Goal: Task Accomplishment & Management: Use online tool/utility

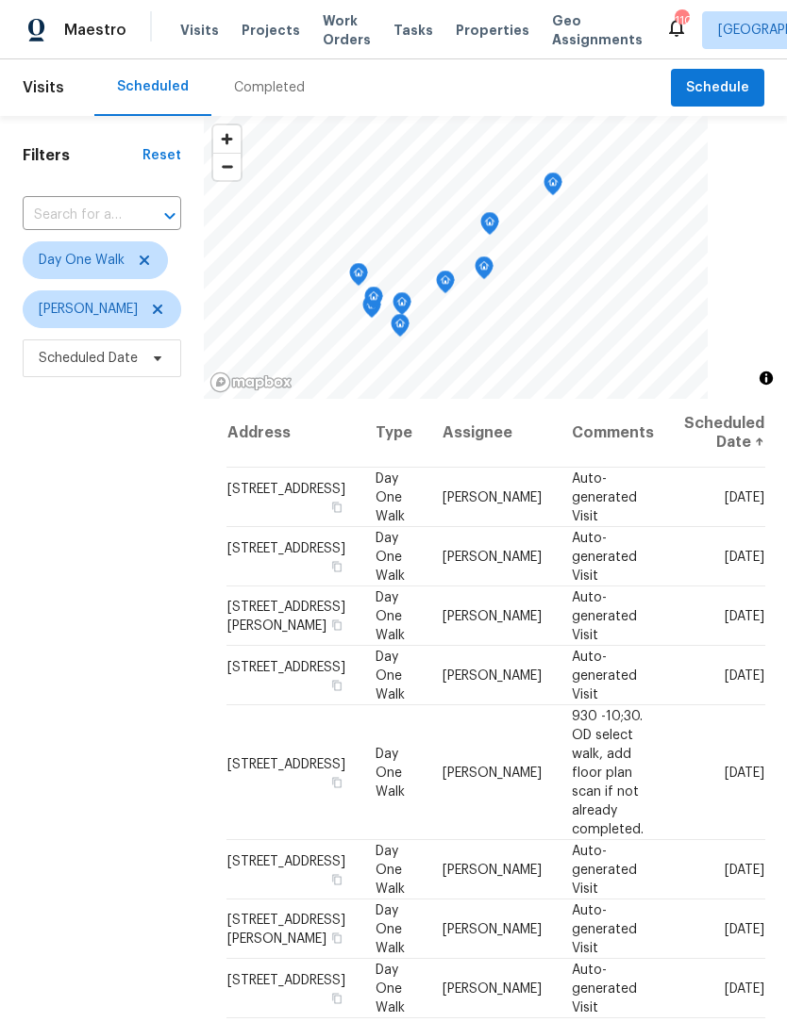
click at [149, 213] on div at bounding box center [156, 216] width 49 height 26
type input "3785 mon"
click at [133, 274] on li "3785 Montrose Pond Walk, Duluth, GA 30096" at bounding box center [101, 258] width 158 height 31
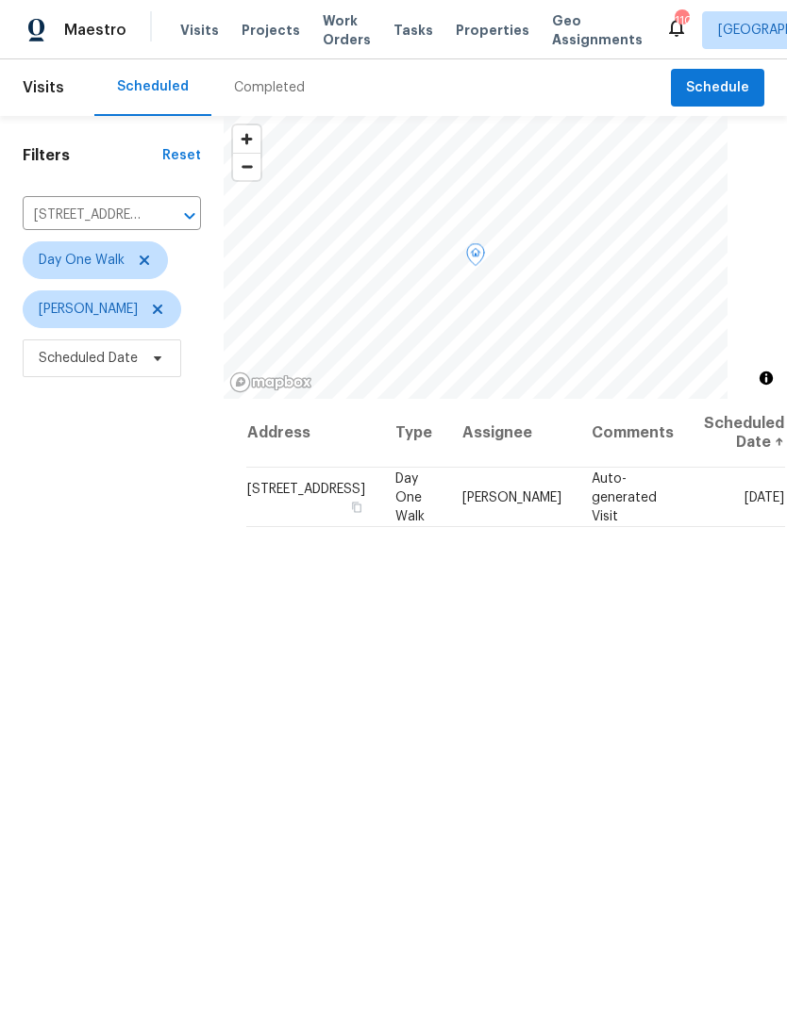
click at [0, 0] on icon at bounding box center [0, 0] width 0 height 0
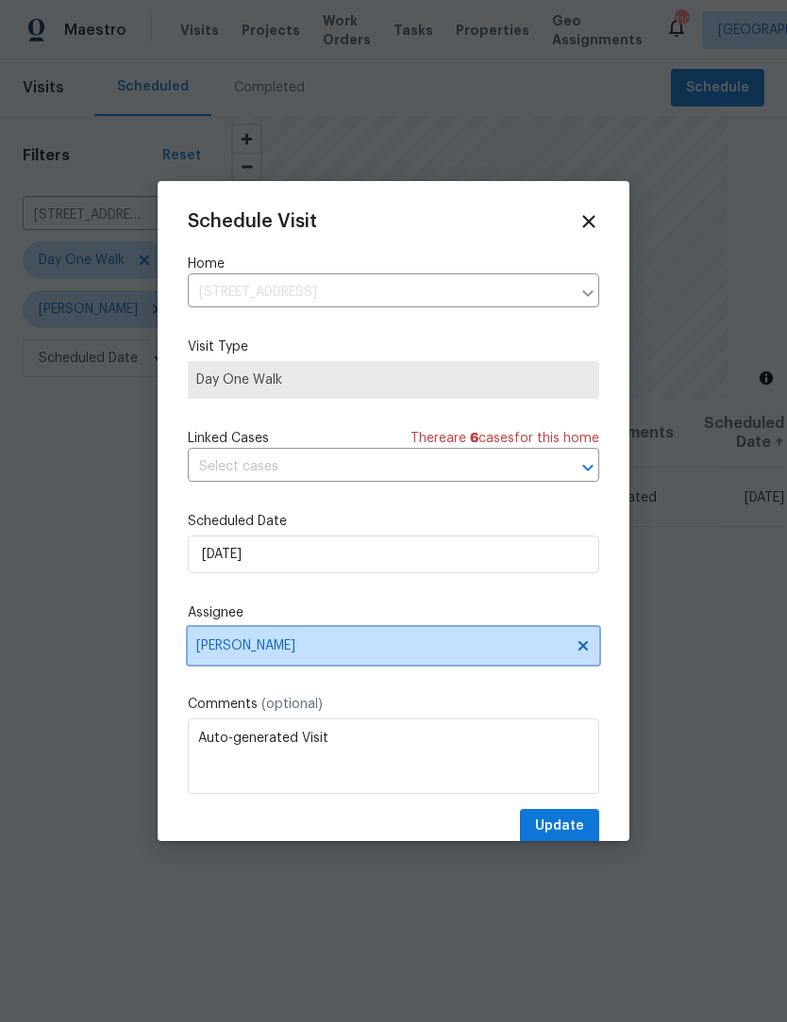
click at [583, 649] on icon at bounding box center [582, 645] width 9 height 9
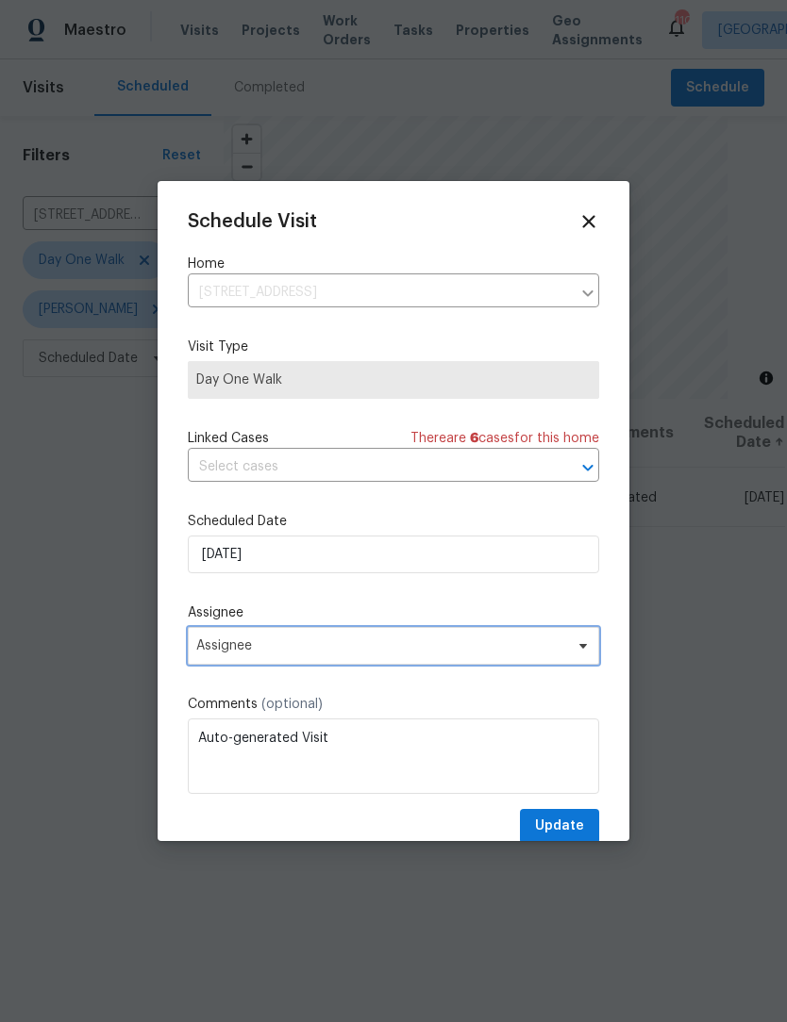
click at [488, 654] on span "Assignee" at bounding box center [381, 646] width 370 height 15
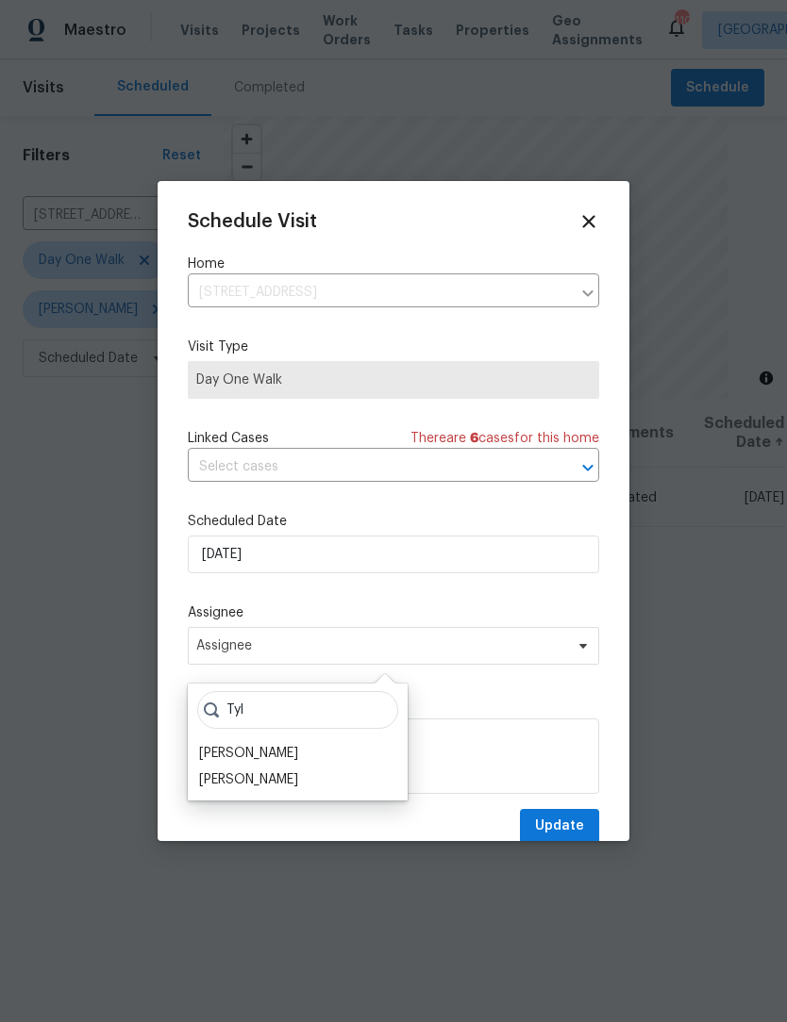
scroll to position [39, 0]
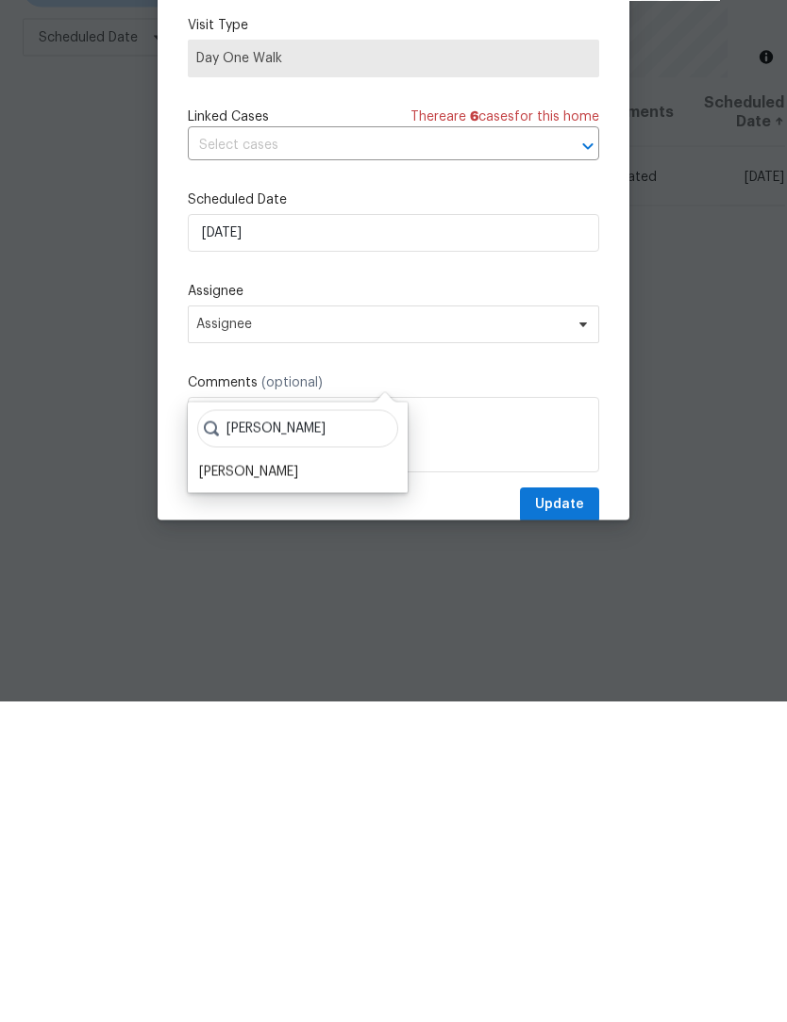
type input "Tyler"
click at [267, 784] on div "[PERSON_NAME]" at bounding box center [248, 793] width 99 height 19
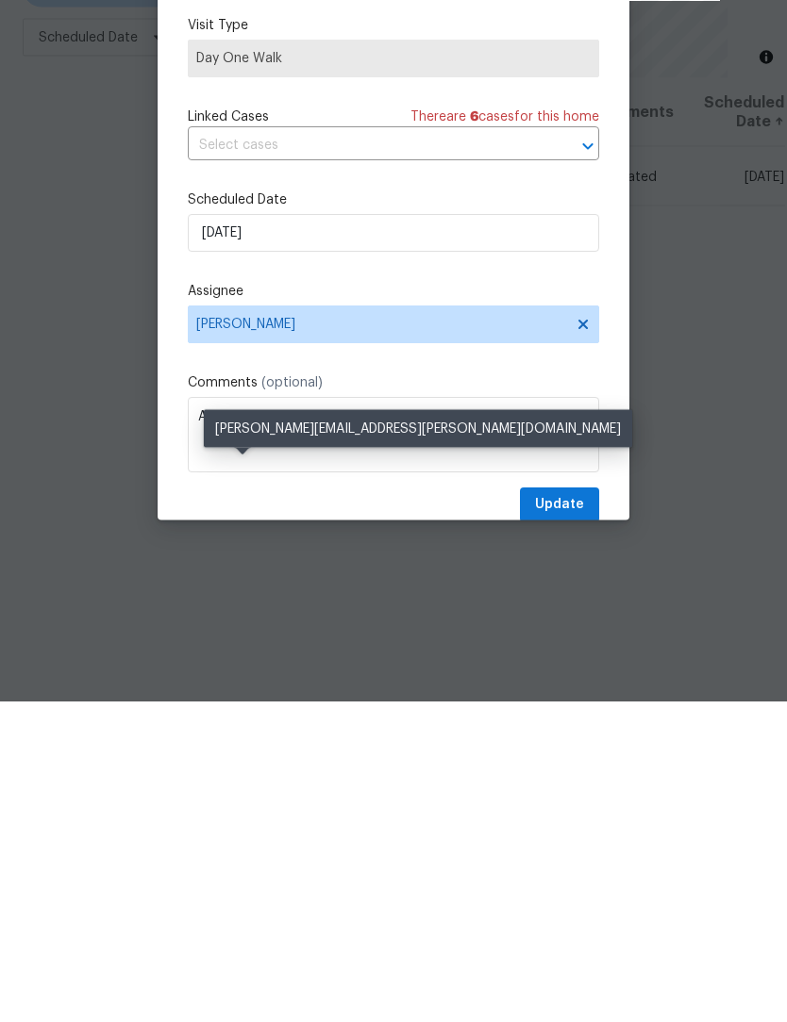
scroll to position [62, 0]
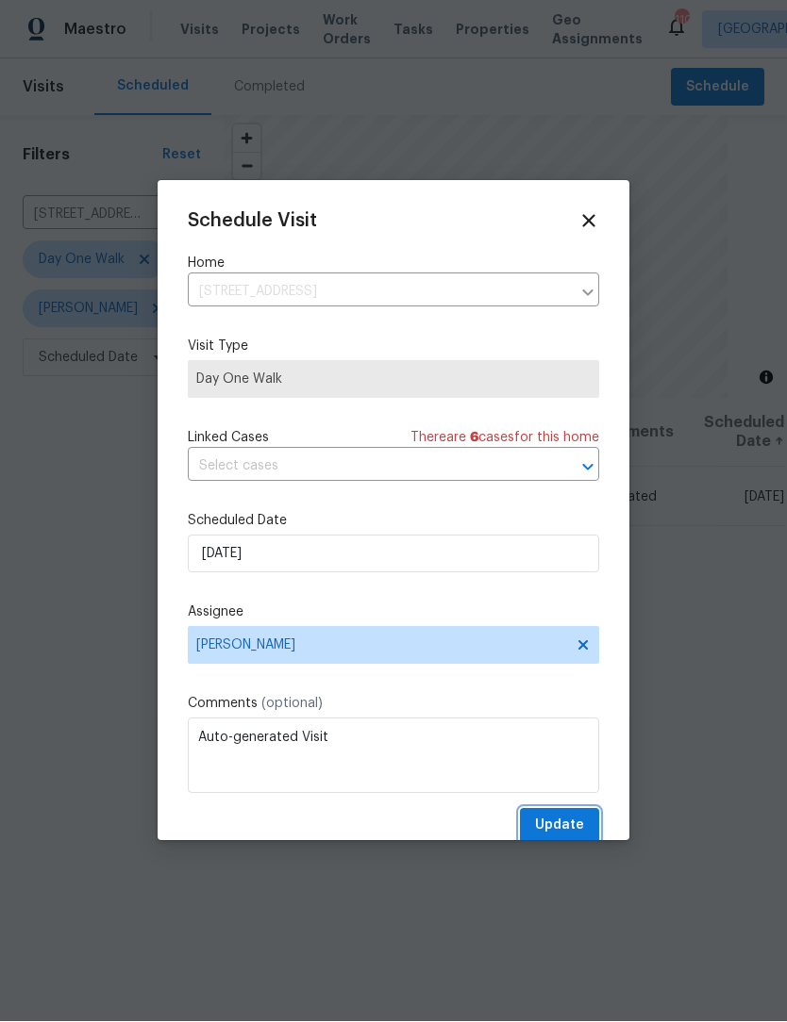
click at [576, 820] on span "Update" at bounding box center [559, 827] width 49 height 24
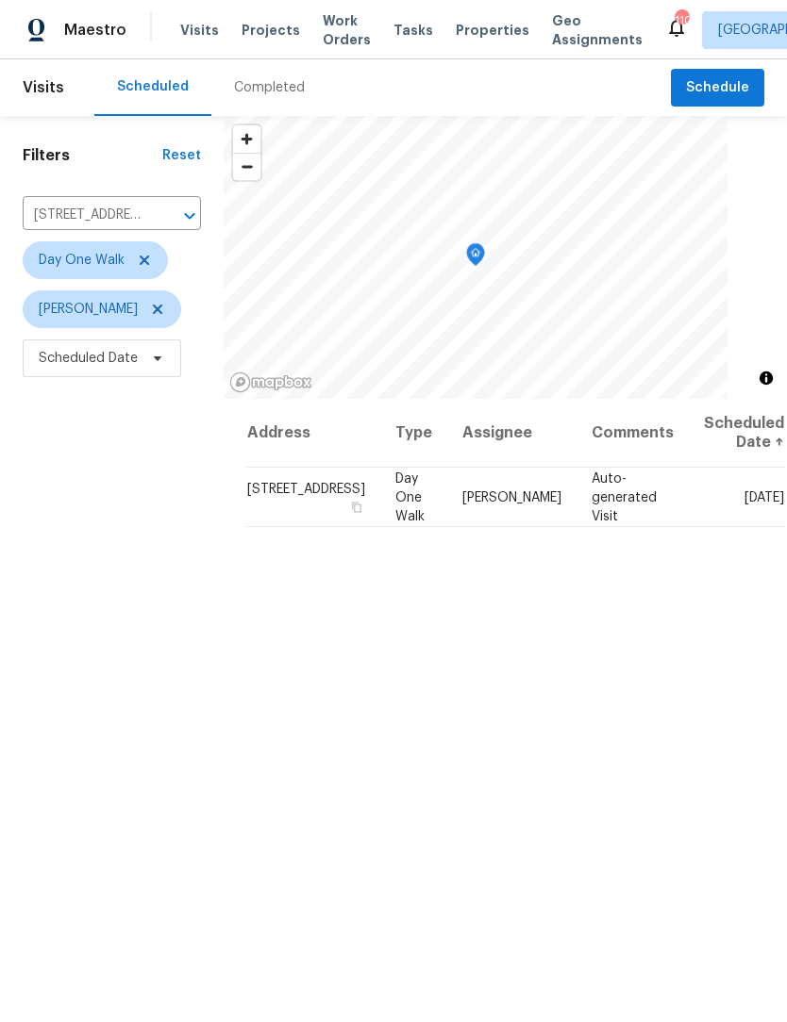
scroll to position [0, 0]
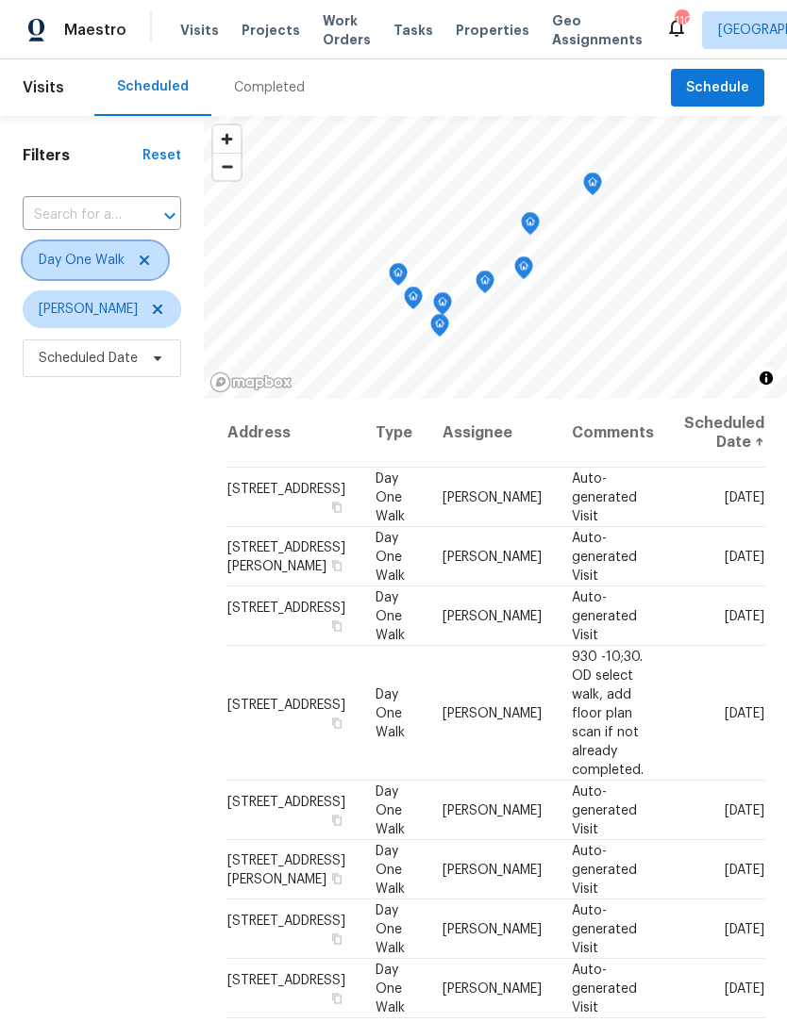
click at [150, 266] on icon at bounding box center [144, 260] width 15 height 15
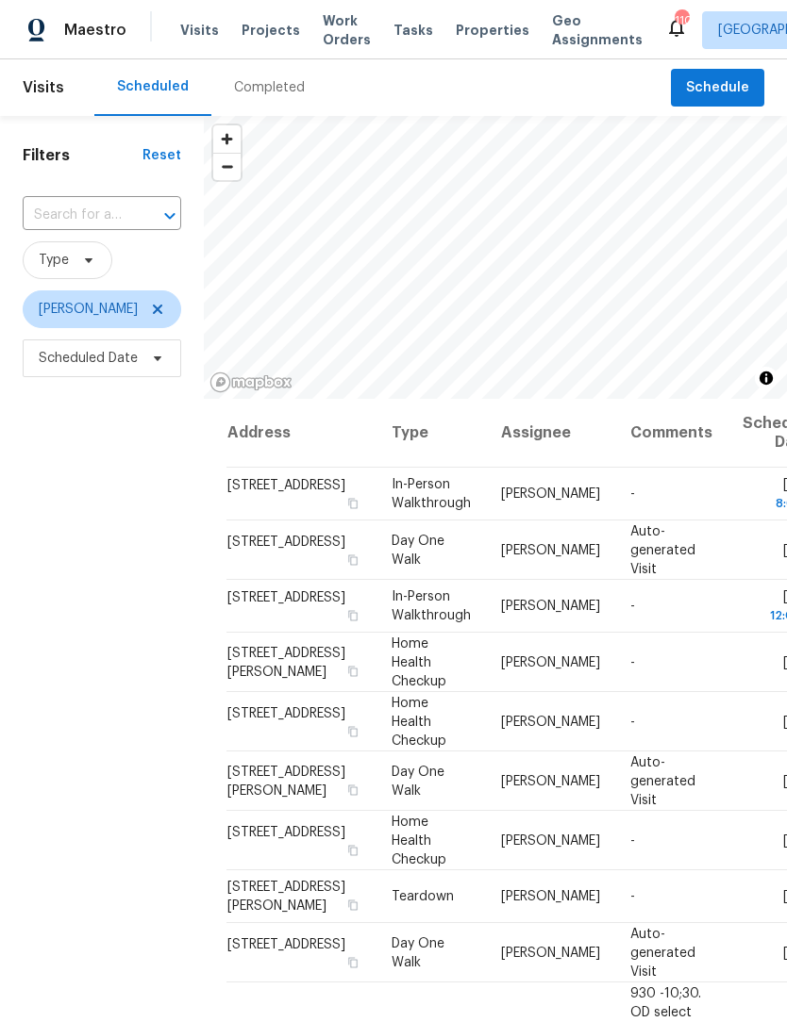
click at [115, 218] on input "text" at bounding box center [76, 215] width 106 height 29
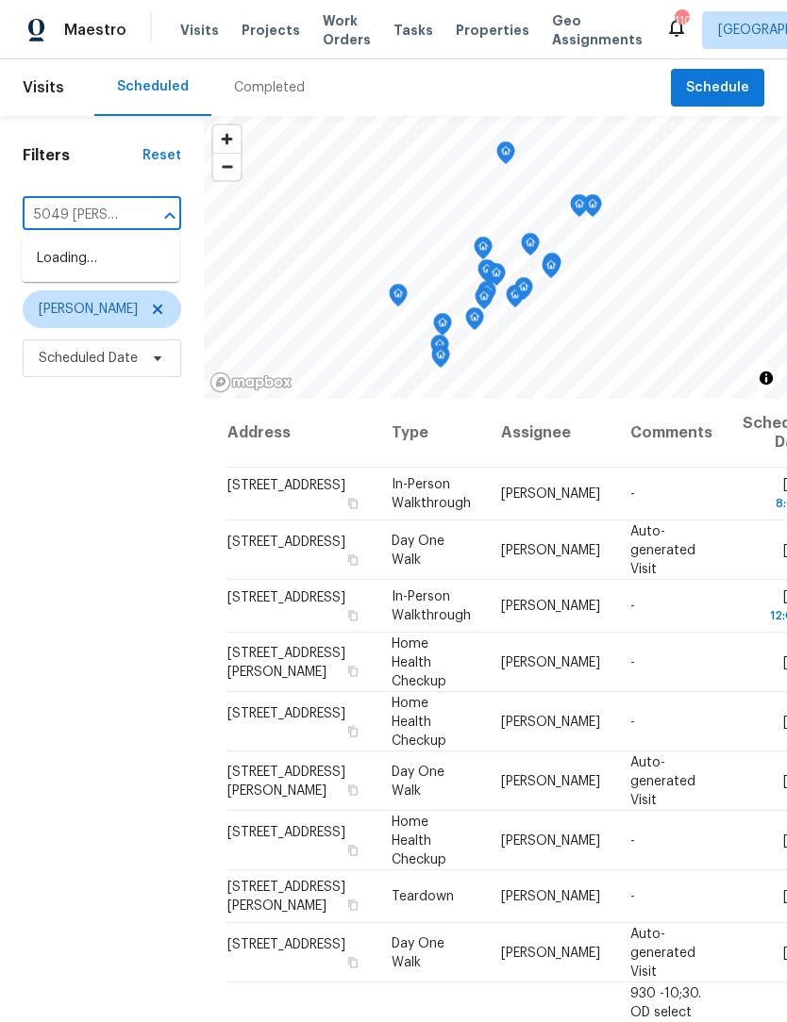
type input "5049 holly"
click at [135, 282] on li "5049 Holly Hock Dr, Flowery Branch, GA 30542" at bounding box center [101, 268] width 158 height 51
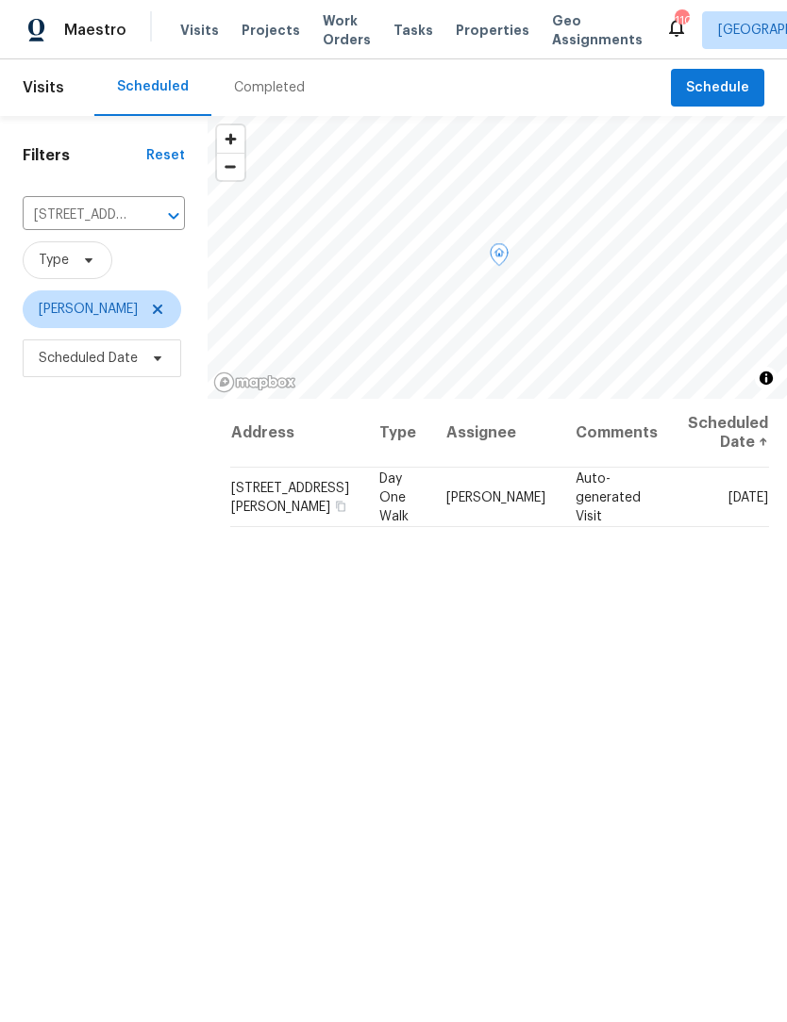
click at [0, 0] on icon at bounding box center [0, 0] width 0 height 0
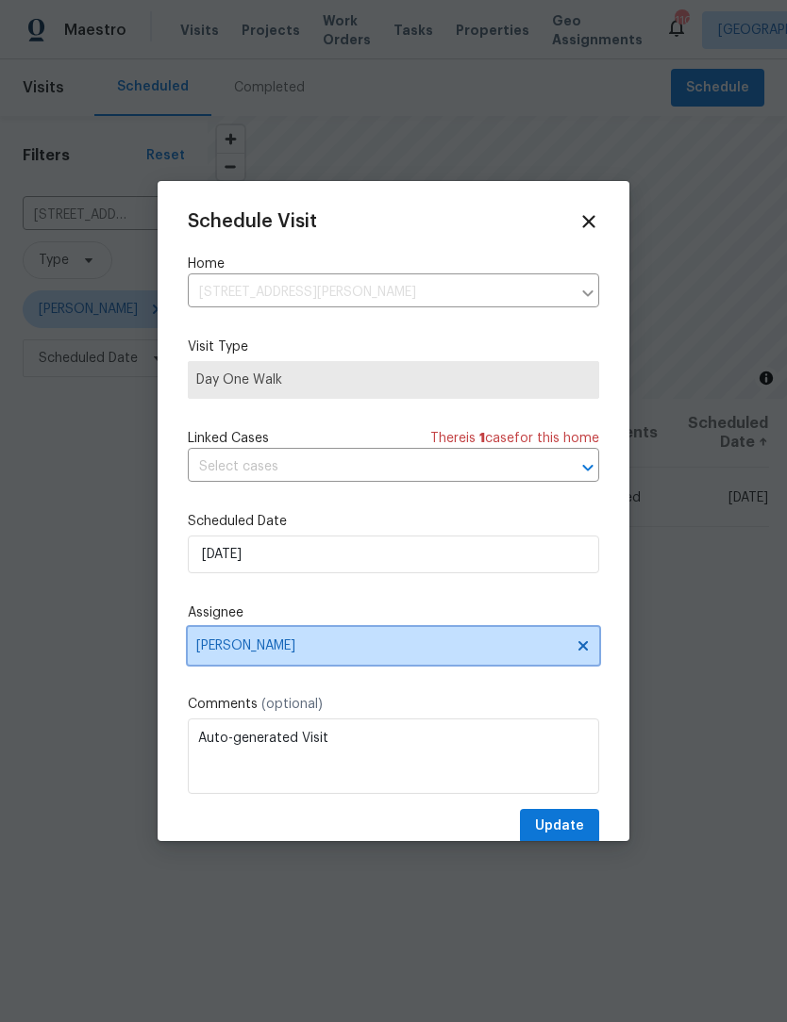
click at [454, 654] on span "[PERSON_NAME]" at bounding box center [381, 646] width 370 height 15
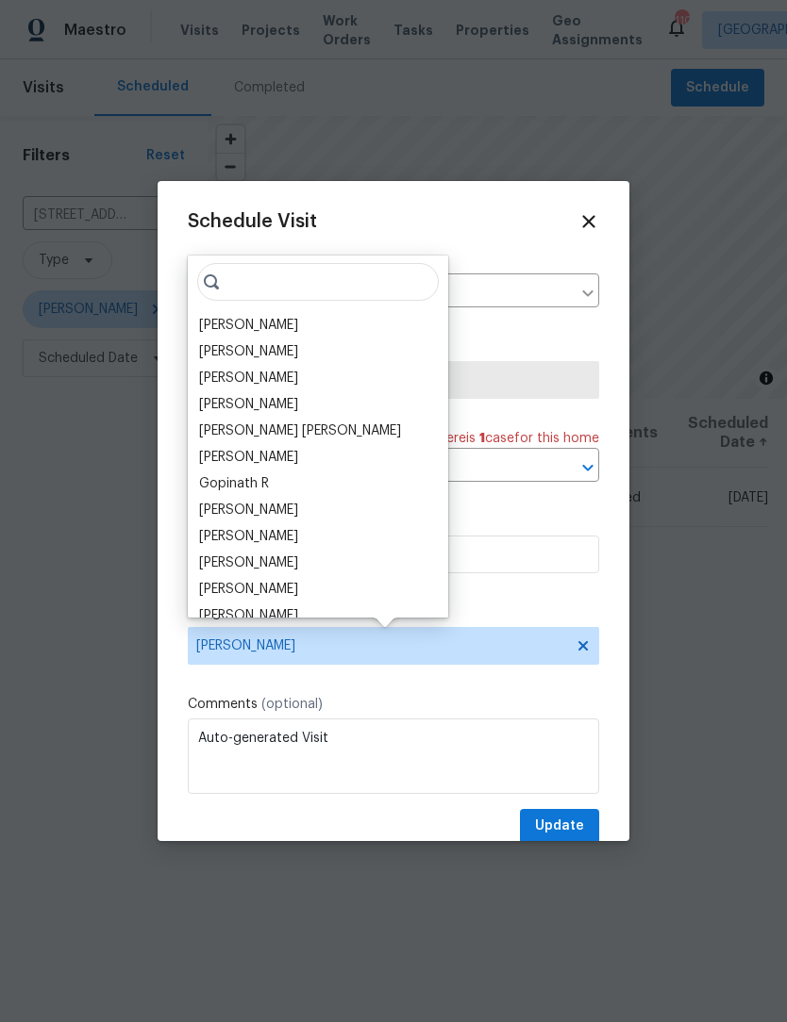
click at [282, 324] on div "[PERSON_NAME]" at bounding box center [317, 325] width 249 height 26
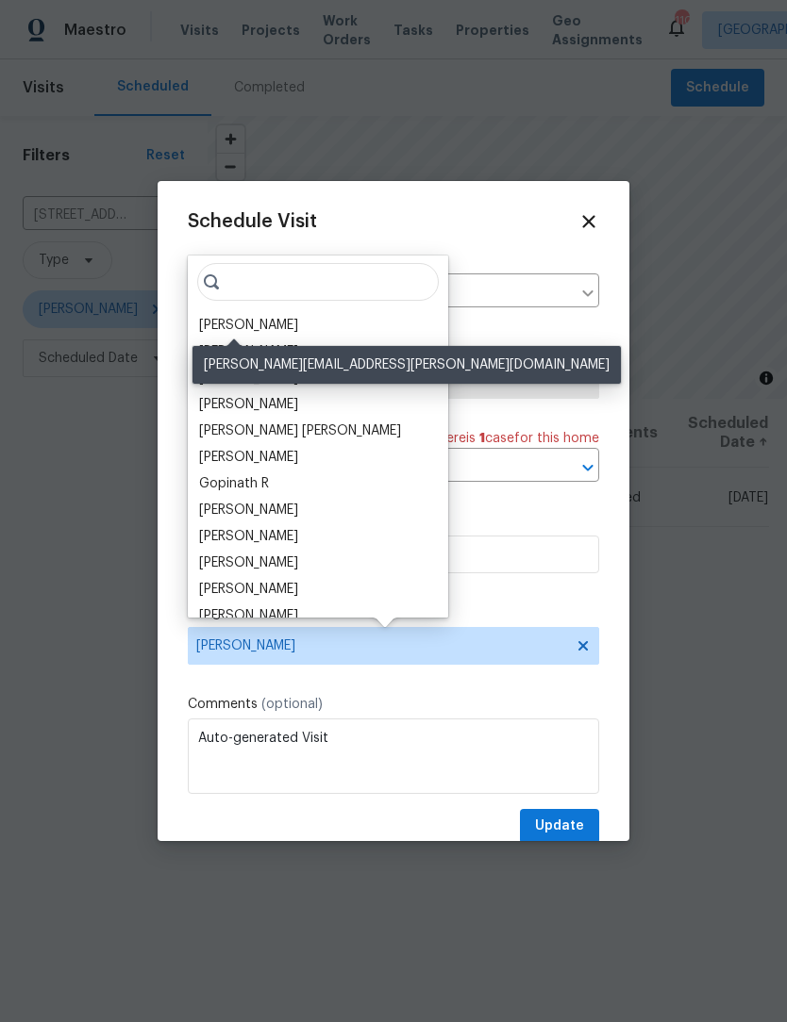
click at [266, 334] on div "[PERSON_NAME]" at bounding box center [248, 325] width 99 height 19
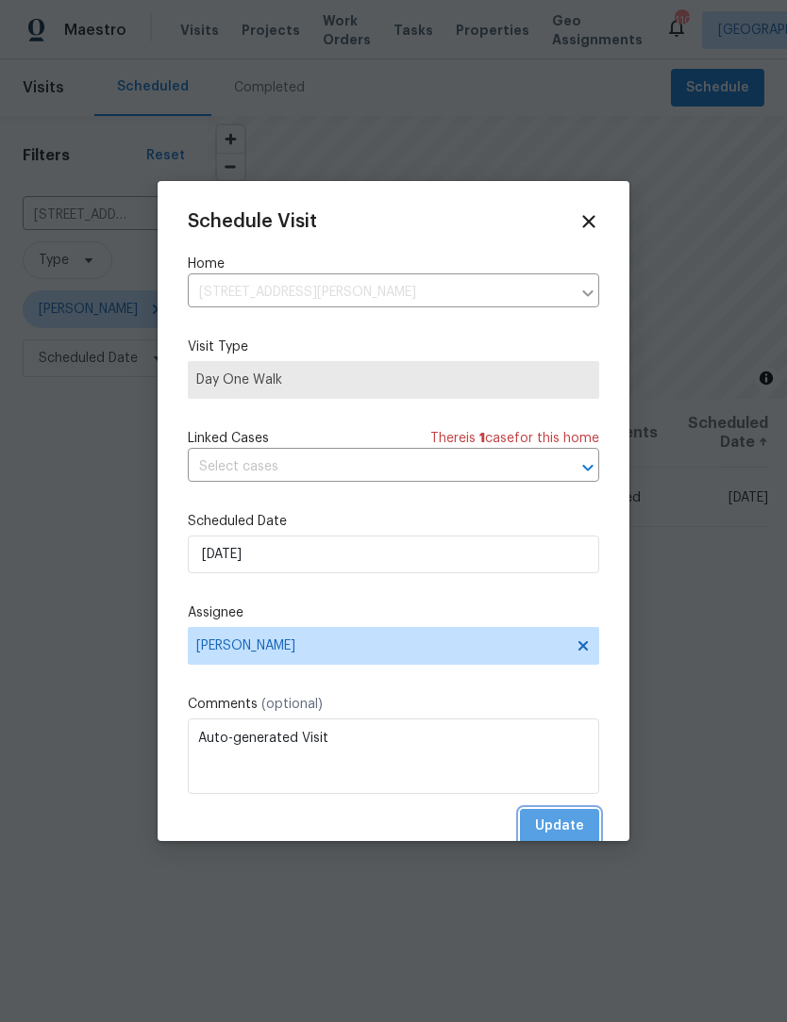
click at [566, 828] on span "Update" at bounding box center [559, 827] width 49 height 24
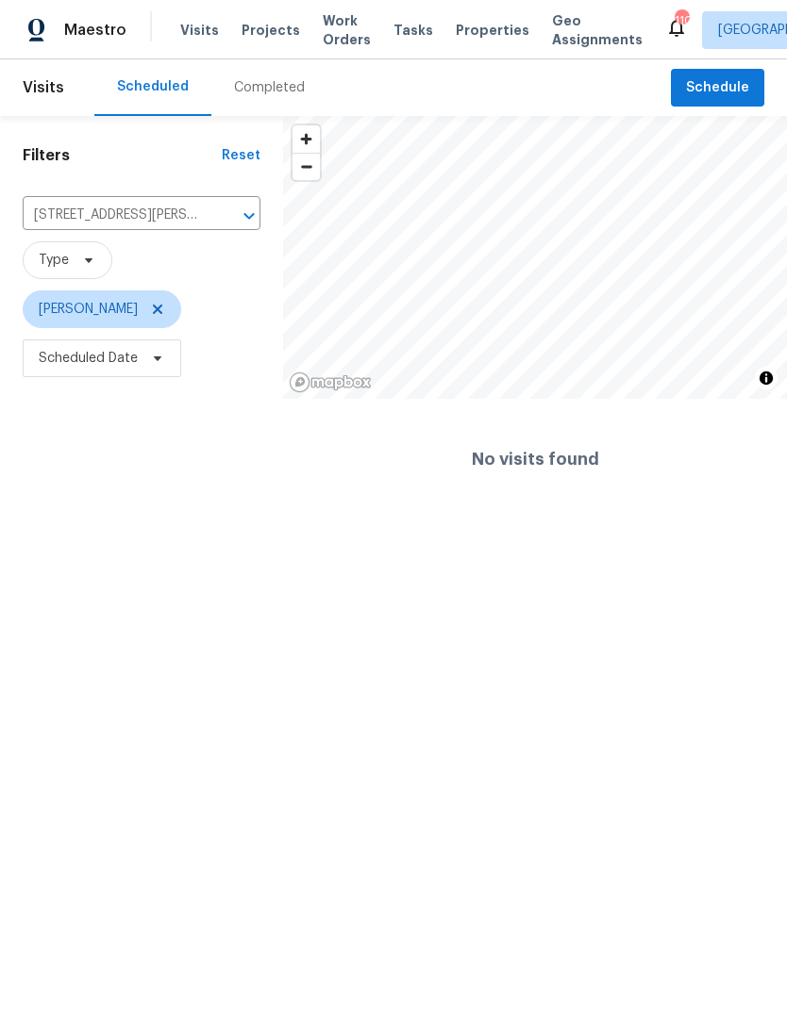
click at [224, 210] on icon "Clear" at bounding box center [224, 216] width 19 height 19
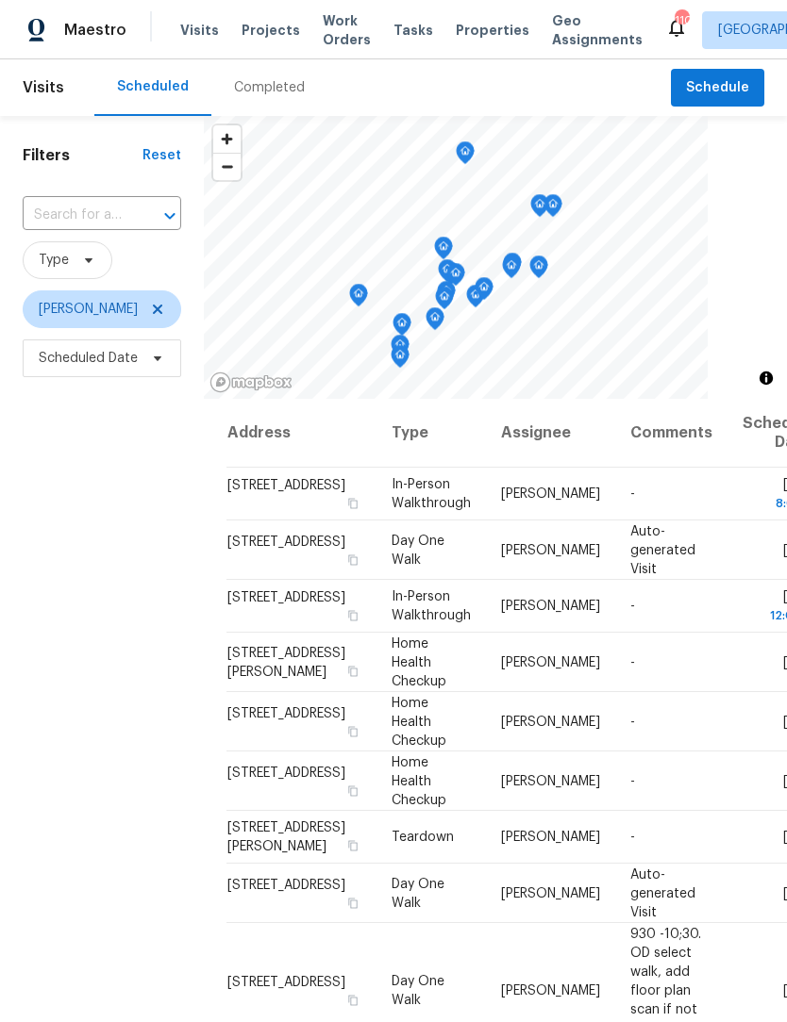
click at [180, 200] on div "​" at bounding box center [102, 215] width 158 height 41
type input "2910 blake"
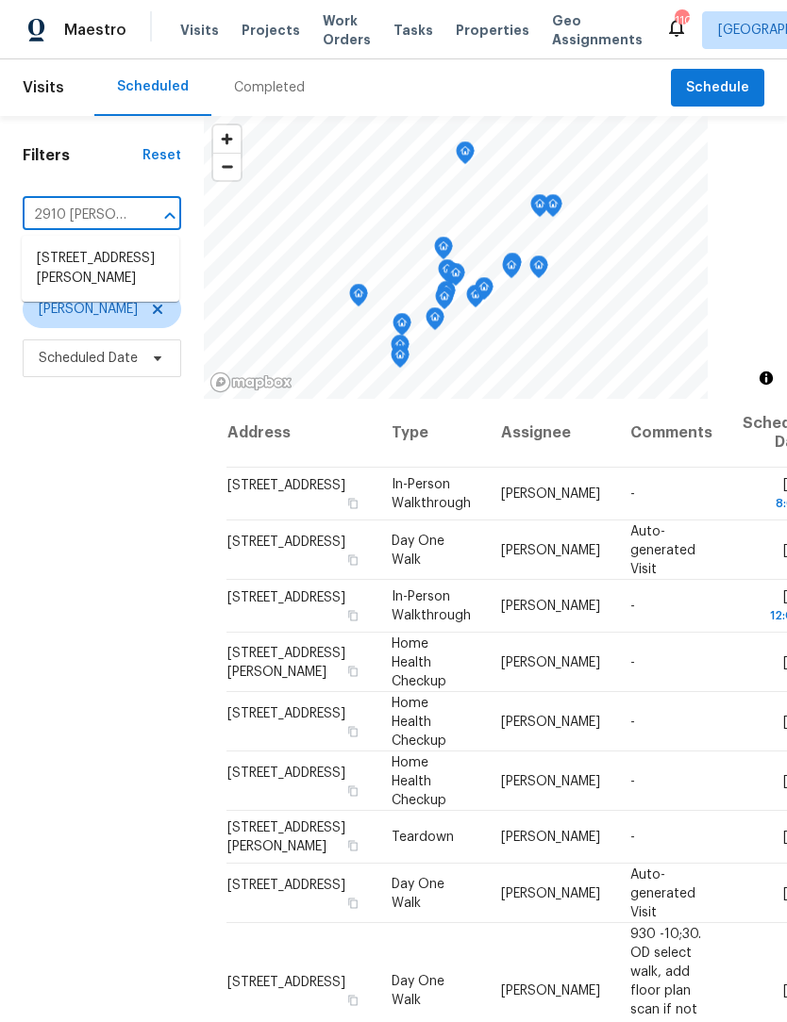
click at [116, 281] on li "2910 Blake Towers Ln, Buford, GA 30519" at bounding box center [101, 268] width 158 height 51
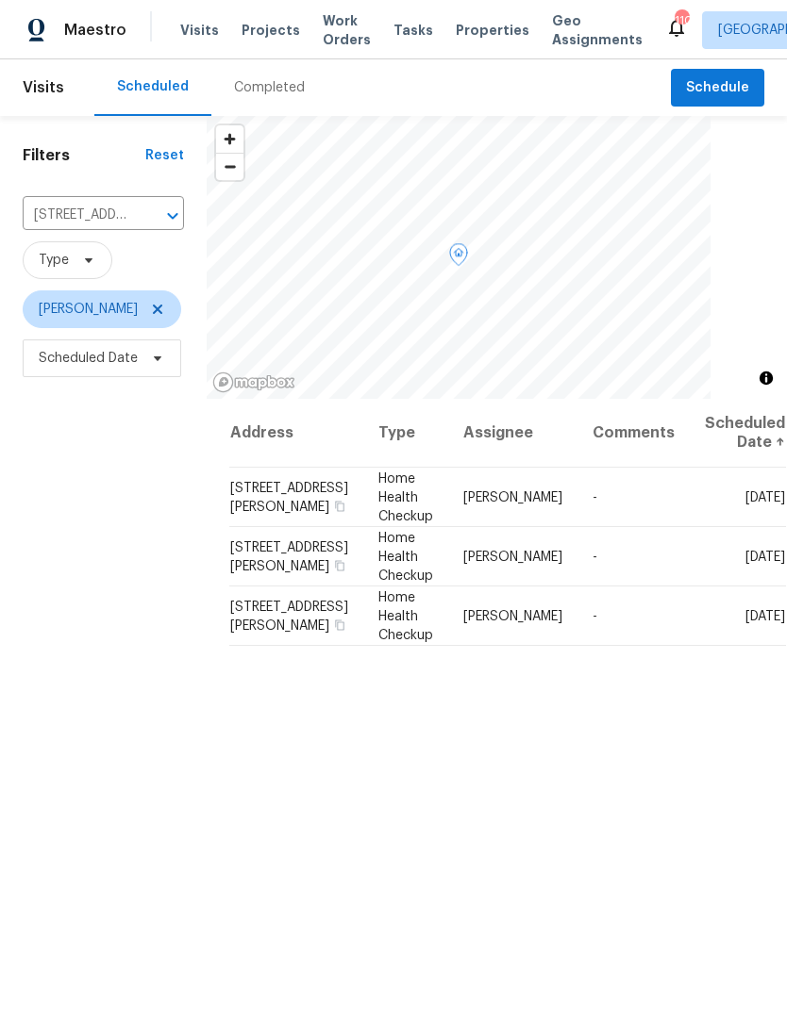
click at [0, 0] on icon at bounding box center [0, 0] width 0 height 0
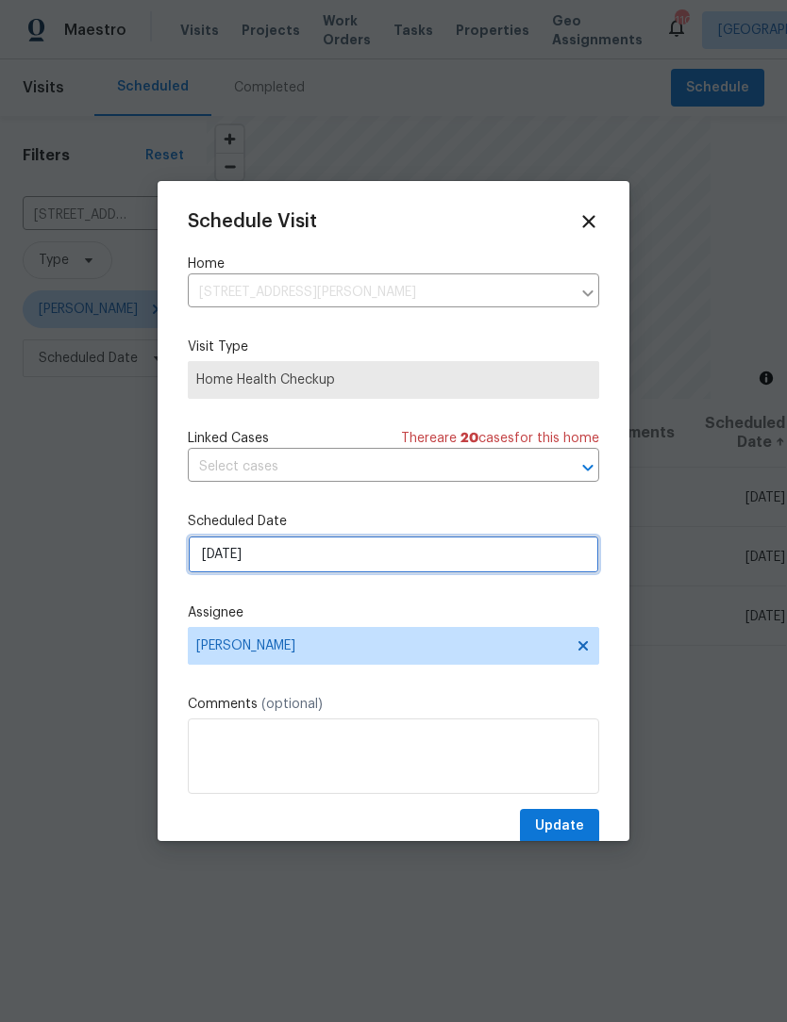
click at [332, 565] on input "10/9/2025" at bounding box center [393, 555] width 411 height 38
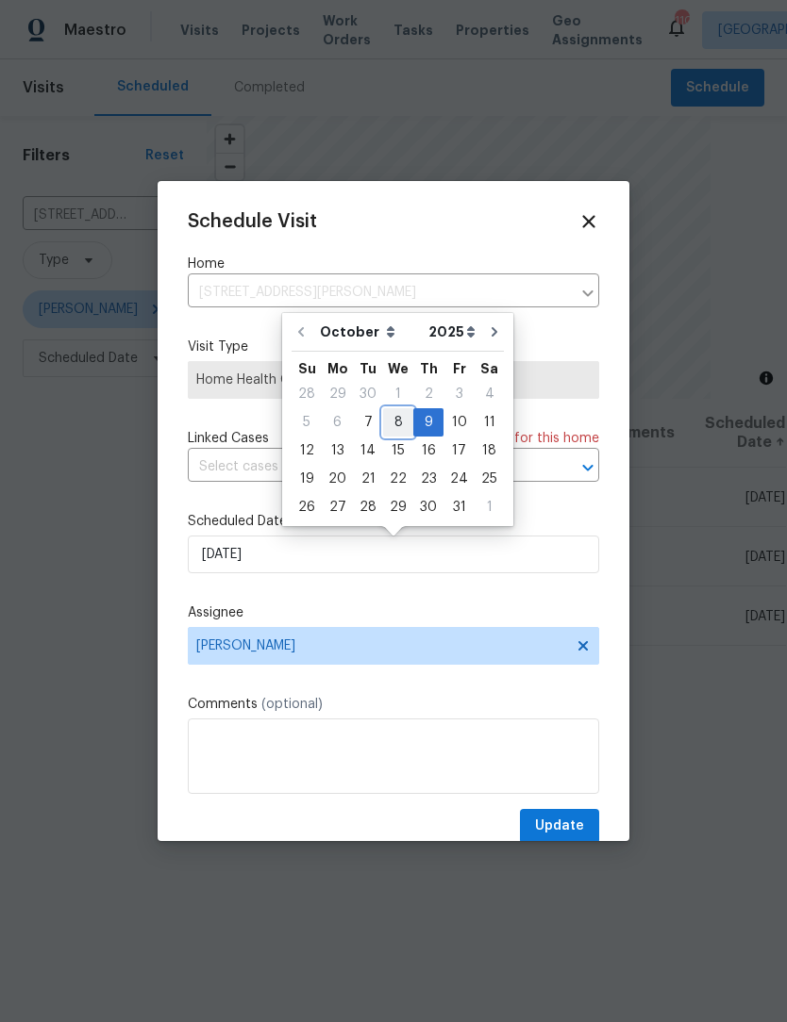
click at [395, 433] on div "8" at bounding box center [398, 422] width 30 height 26
type input "10/8/2025"
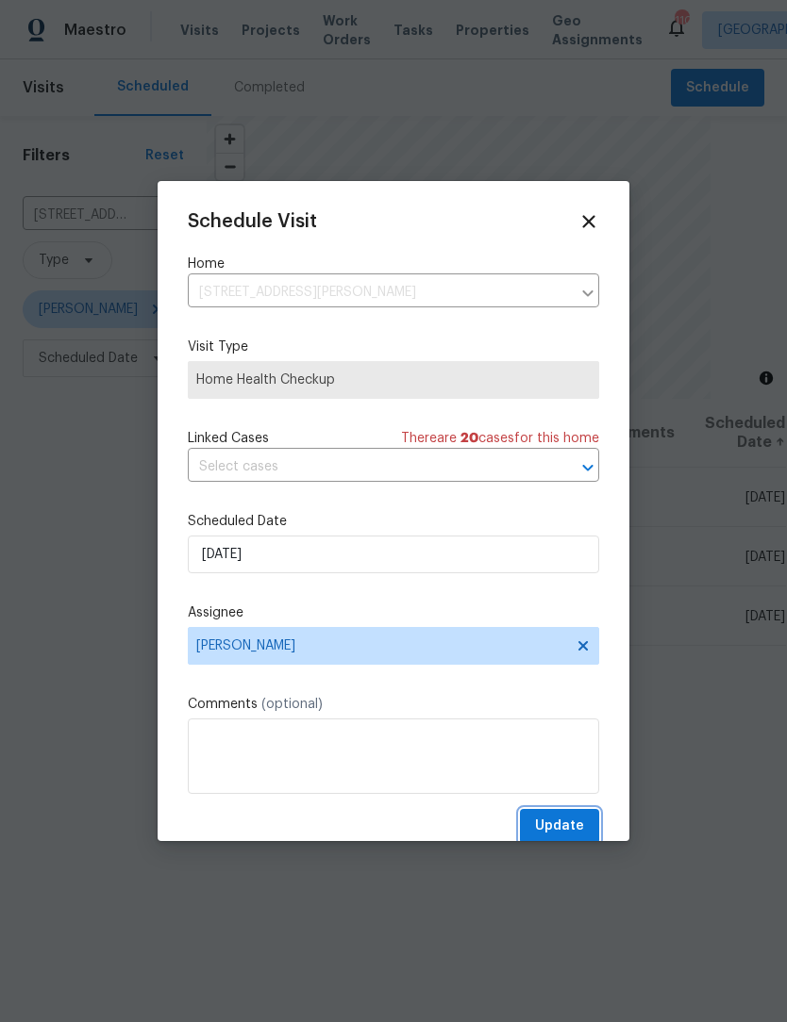
click at [577, 830] on span "Update" at bounding box center [559, 827] width 49 height 24
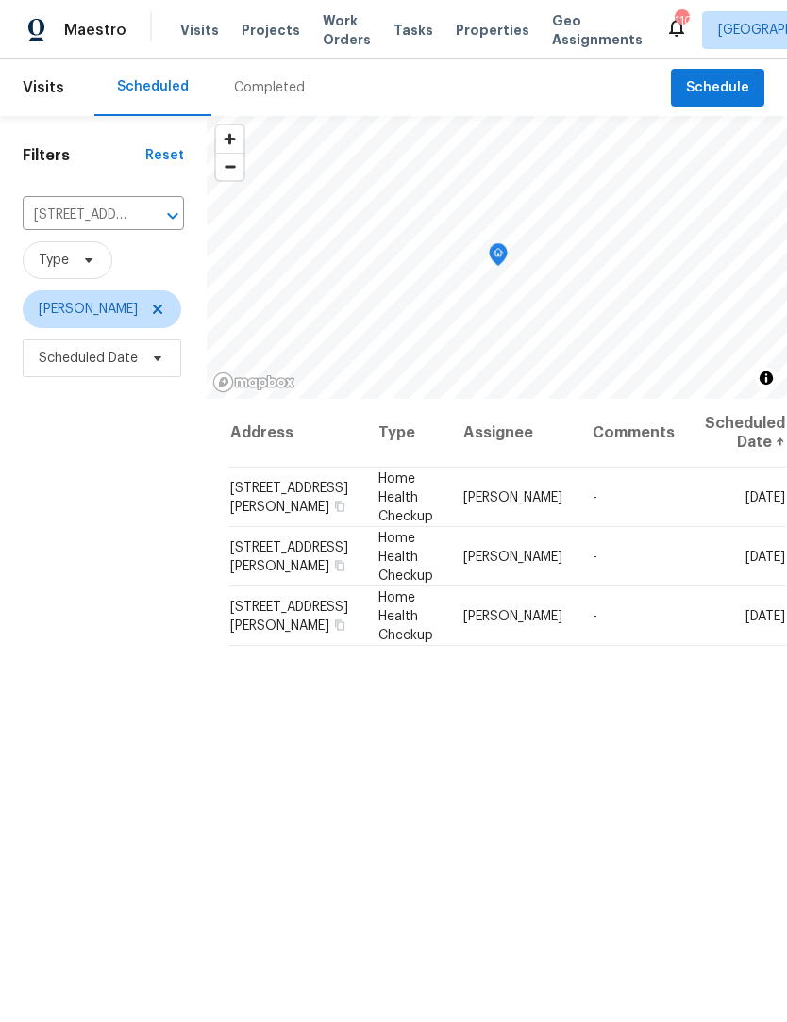
click at [148, 223] on icon "Clear" at bounding box center [148, 216] width 19 height 19
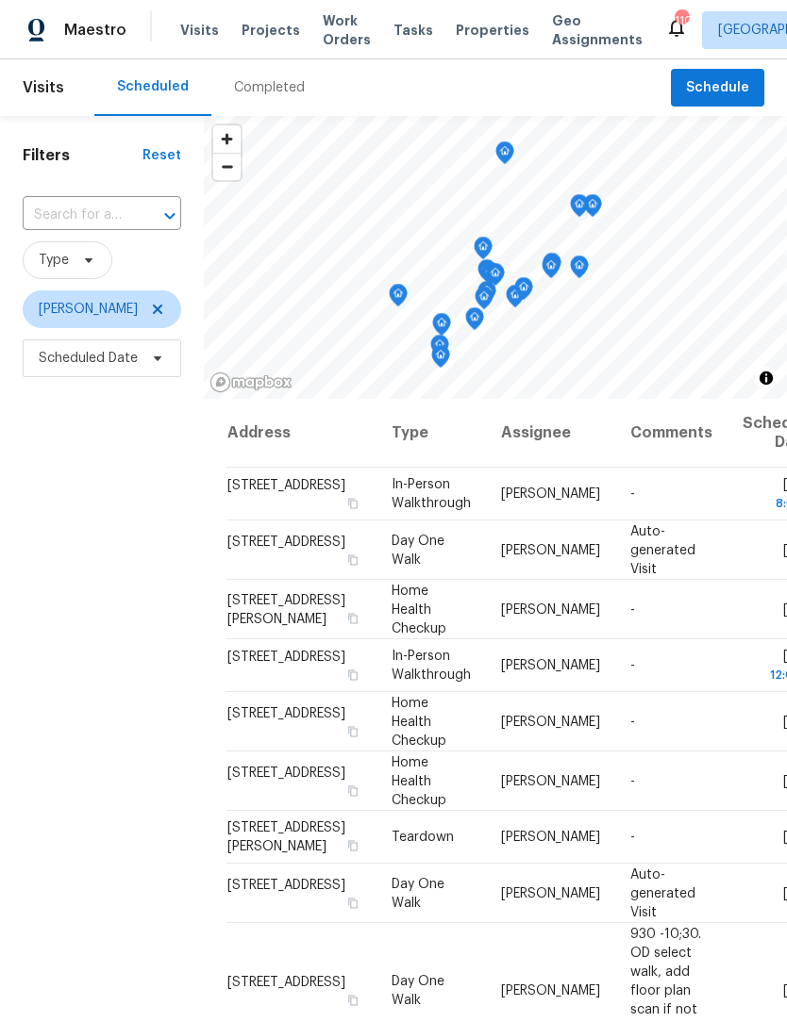
click at [157, 213] on button "Open" at bounding box center [170, 216] width 26 height 26
type input "3137 haw"
click at [124, 265] on li "3137 Hawthorne Path, Braselton, GA 30517" at bounding box center [101, 258] width 158 height 31
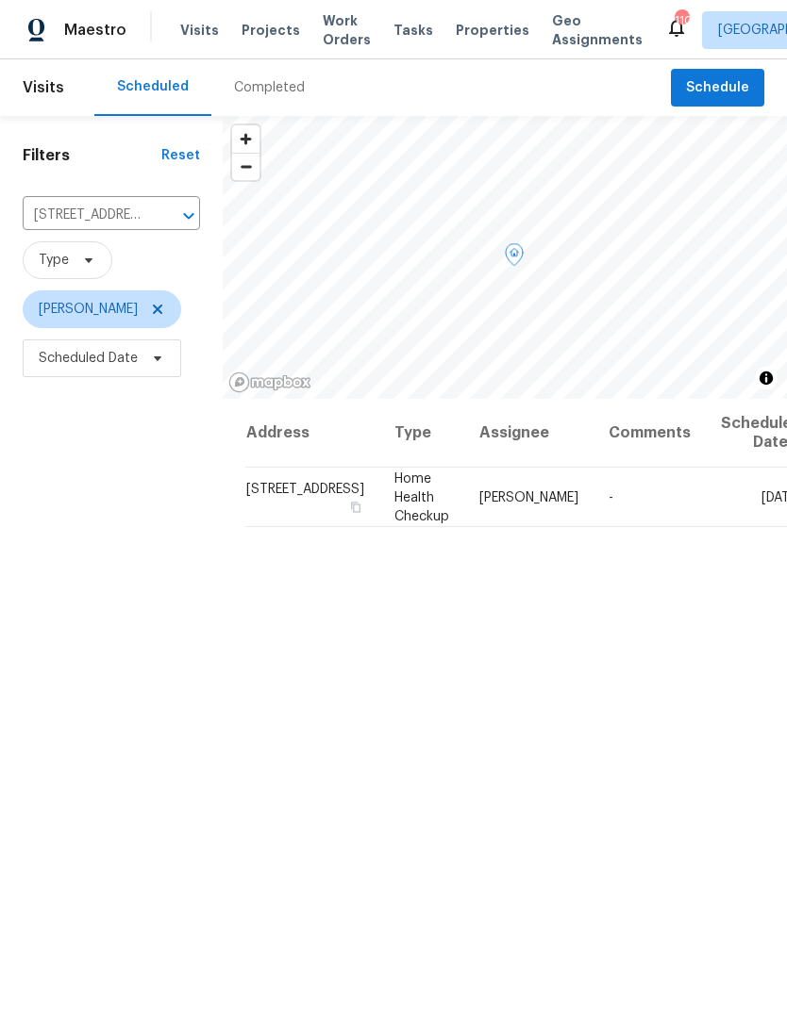
click at [0, 0] on icon at bounding box center [0, 0] width 0 height 0
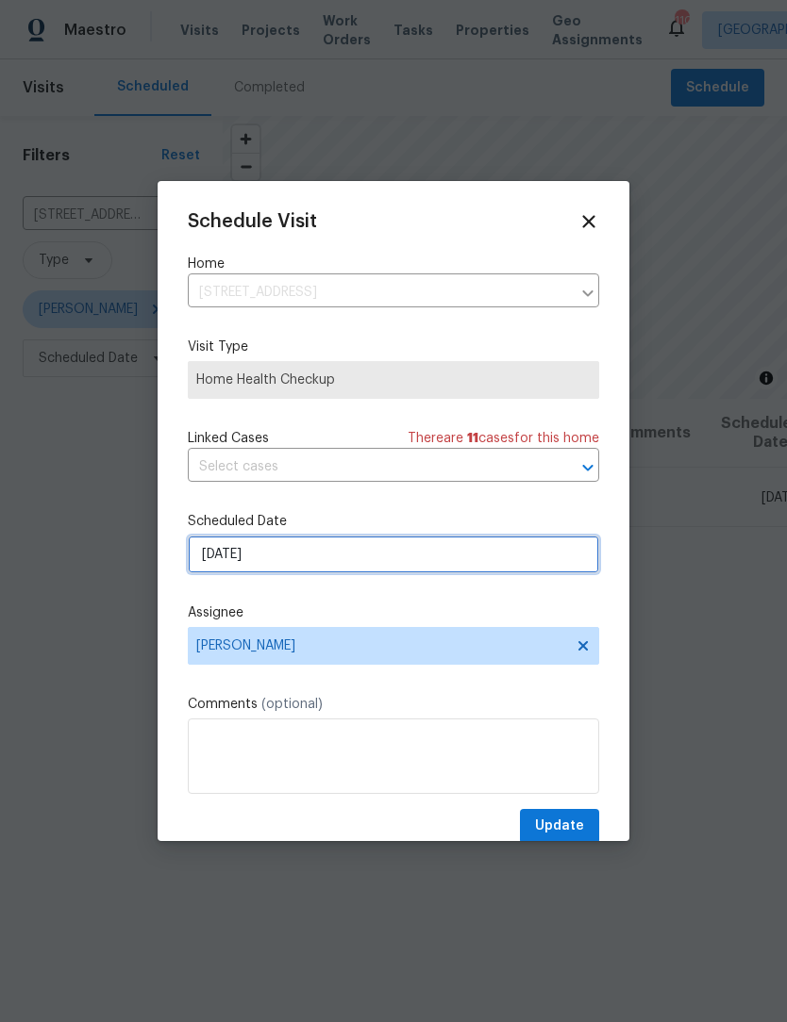
click at [386, 565] on input "10/9/2025" at bounding box center [393, 555] width 411 height 38
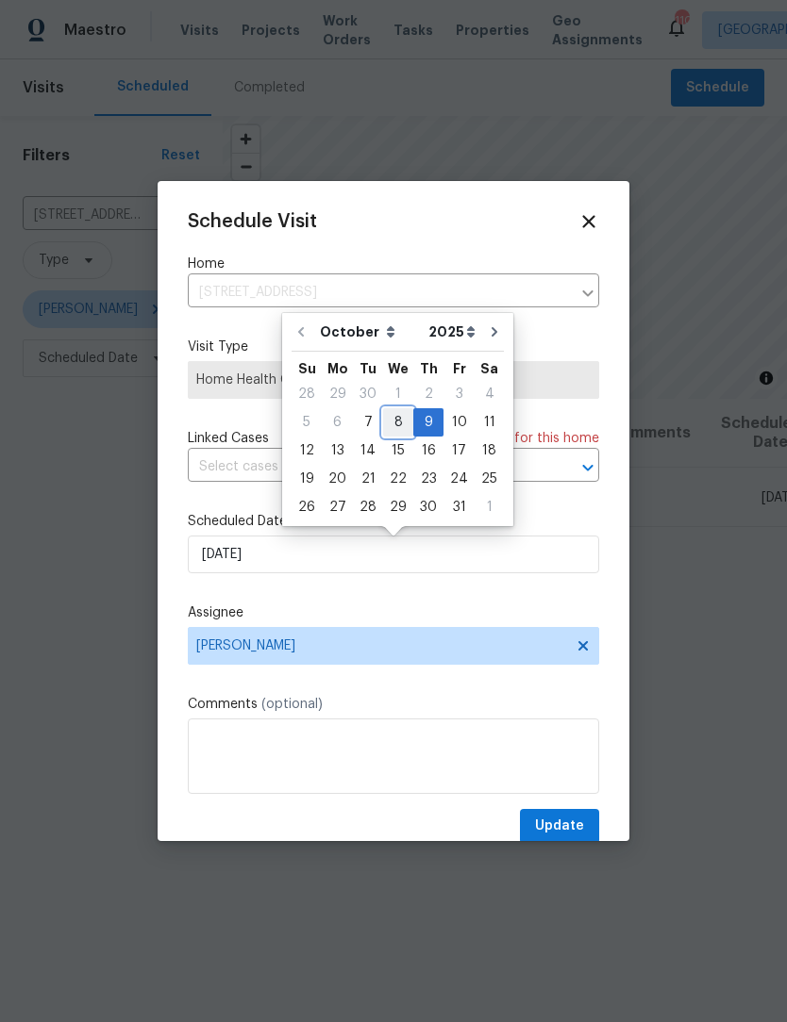
click at [396, 426] on div "8" at bounding box center [398, 422] width 30 height 26
type input "10/8/2025"
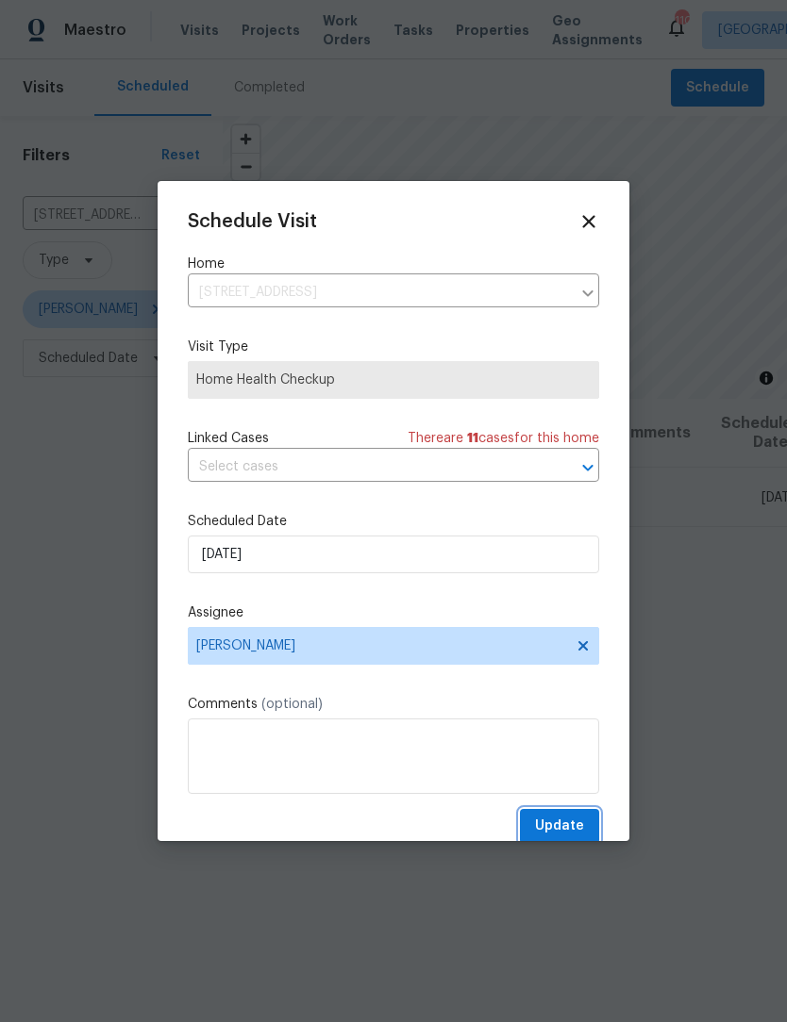
click at [573, 825] on span "Update" at bounding box center [559, 827] width 49 height 24
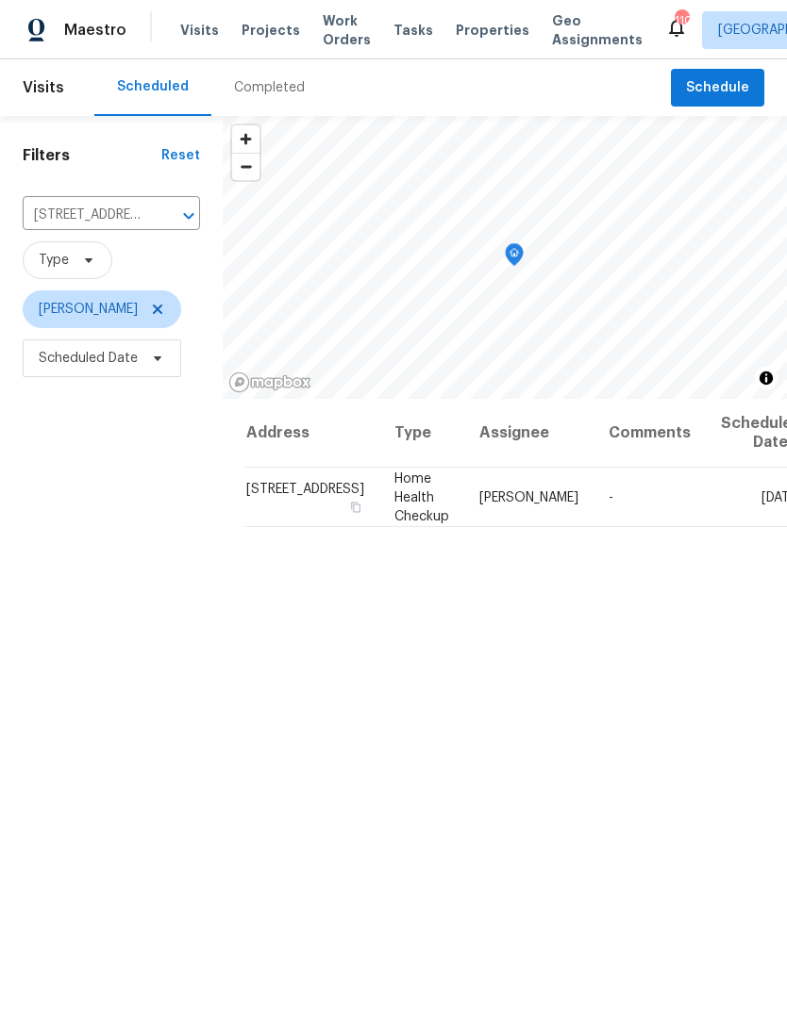
click at [155, 219] on icon "Clear" at bounding box center [164, 216] width 19 height 19
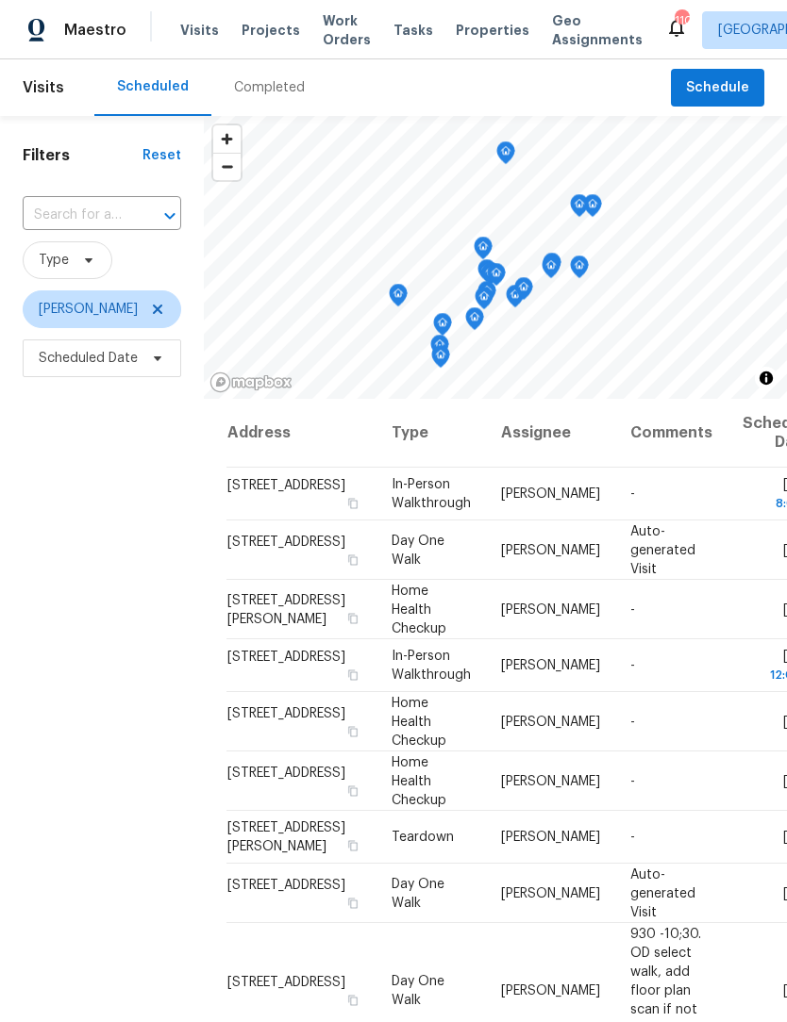
click at [141, 215] on div at bounding box center [156, 216] width 49 height 26
type input "3986 pine"
click at [130, 259] on li "3986 Pinedale Ln, Gainesville, GA 30507" at bounding box center [101, 258] width 158 height 31
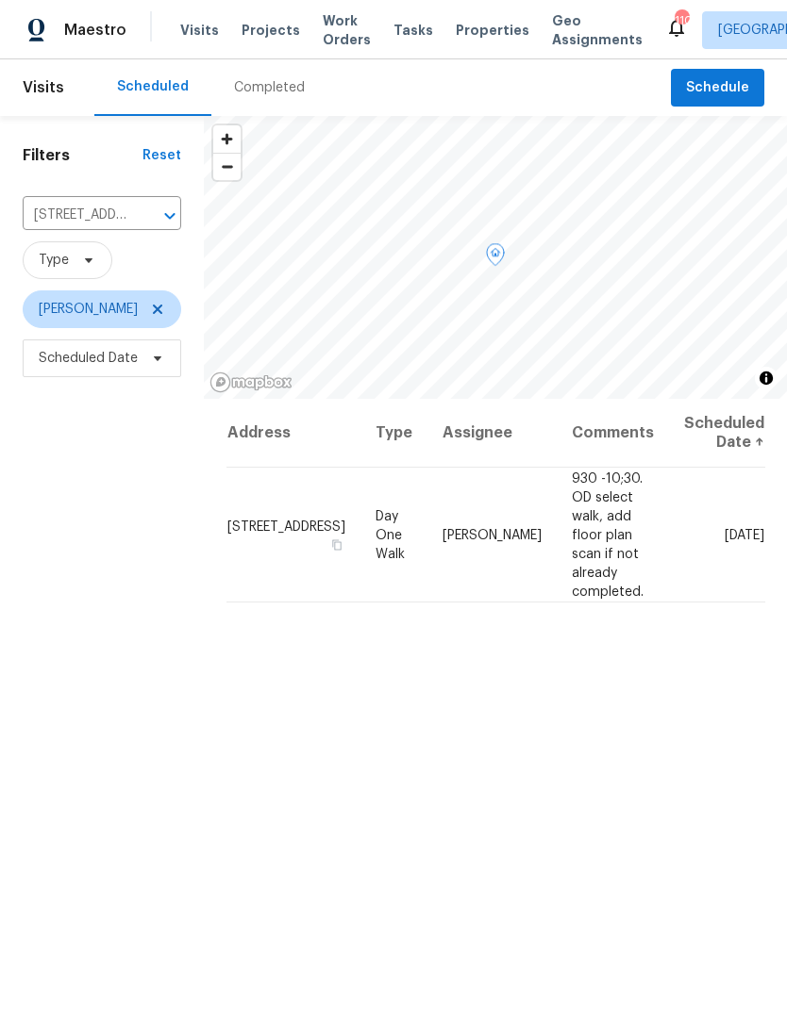
click at [0, 0] on icon at bounding box center [0, 0] width 0 height 0
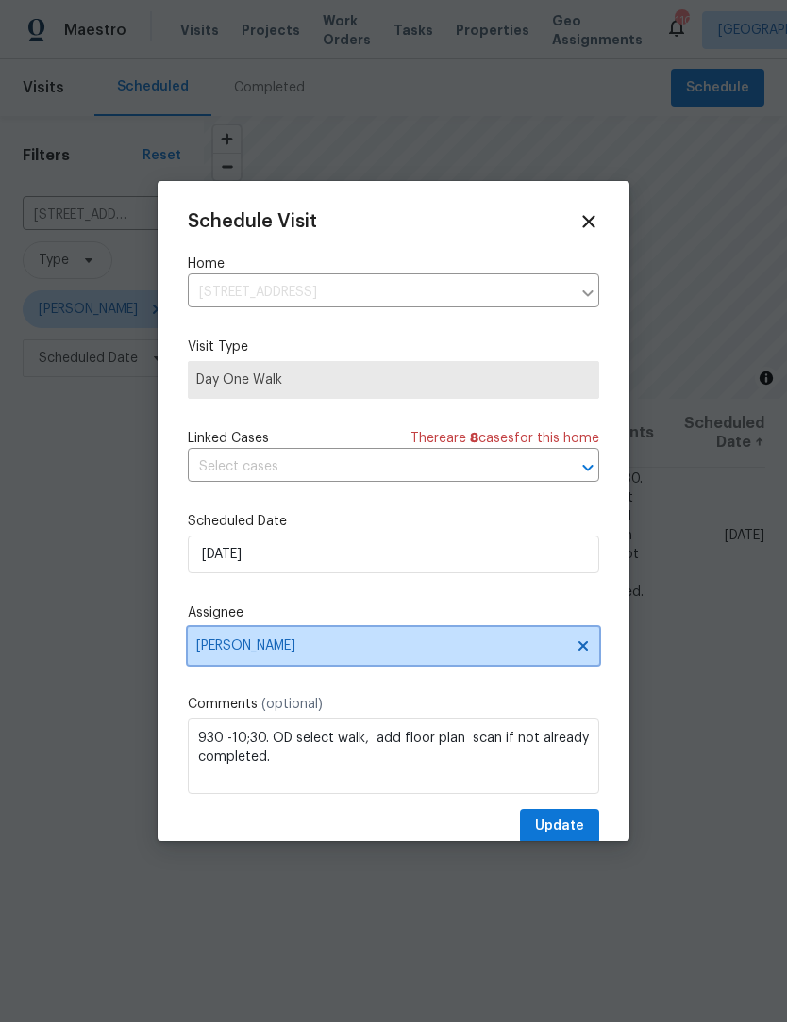
click at [431, 658] on span "[PERSON_NAME]" at bounding box center [393, 646] width 411 height 38
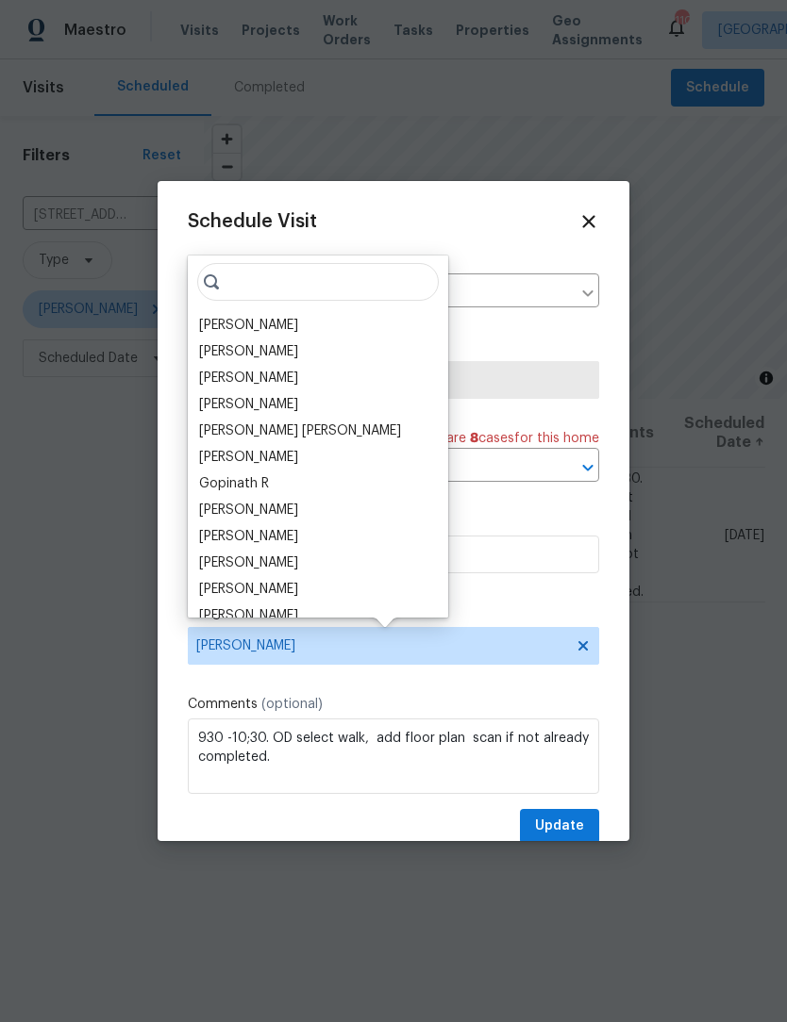
click at [297, 326] on div "[PERSON_NAME]" at bounding box center [317, 325] width 249 height 26
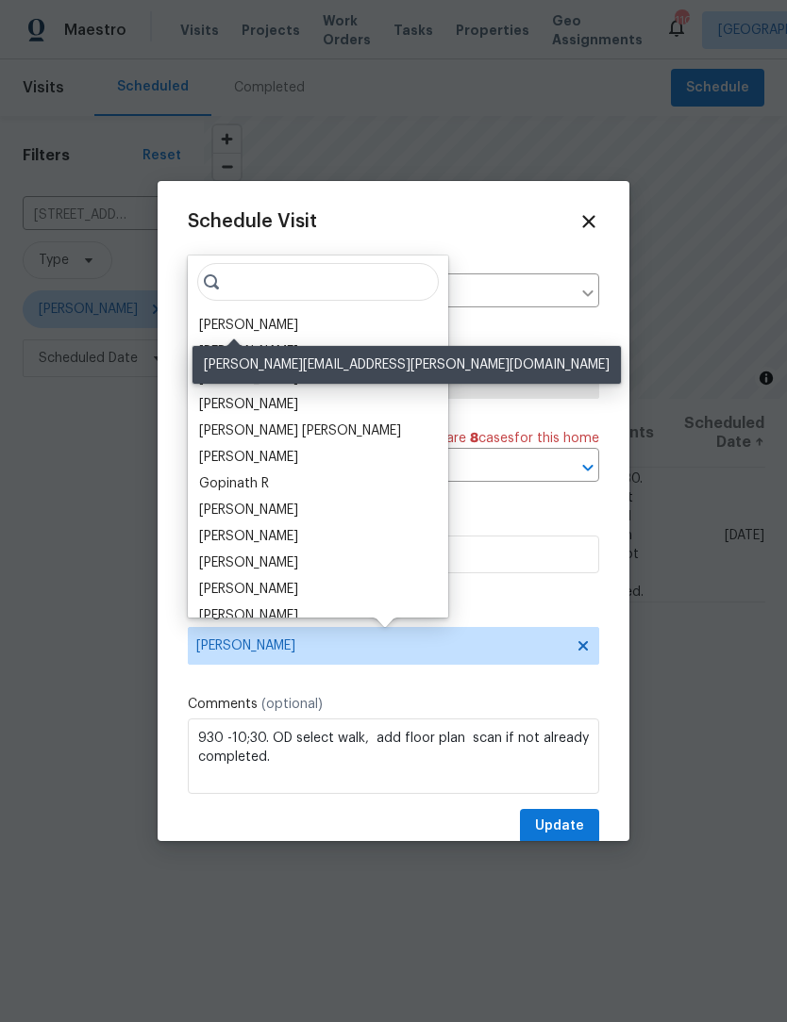
click at [248, 327] on div "[PERSON_NAME]" at bounding box center [248, 325] width 99 height 19
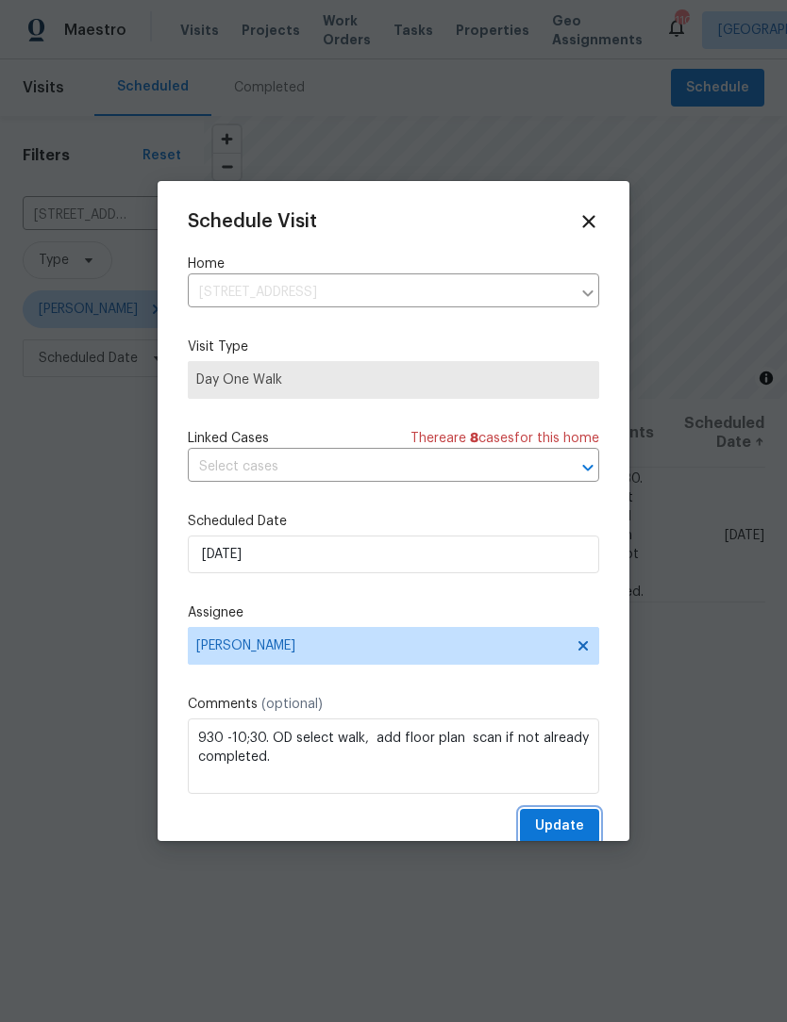
click at [575, 822] on span "Update" at bounding box center [559, 827] width 49 height 24
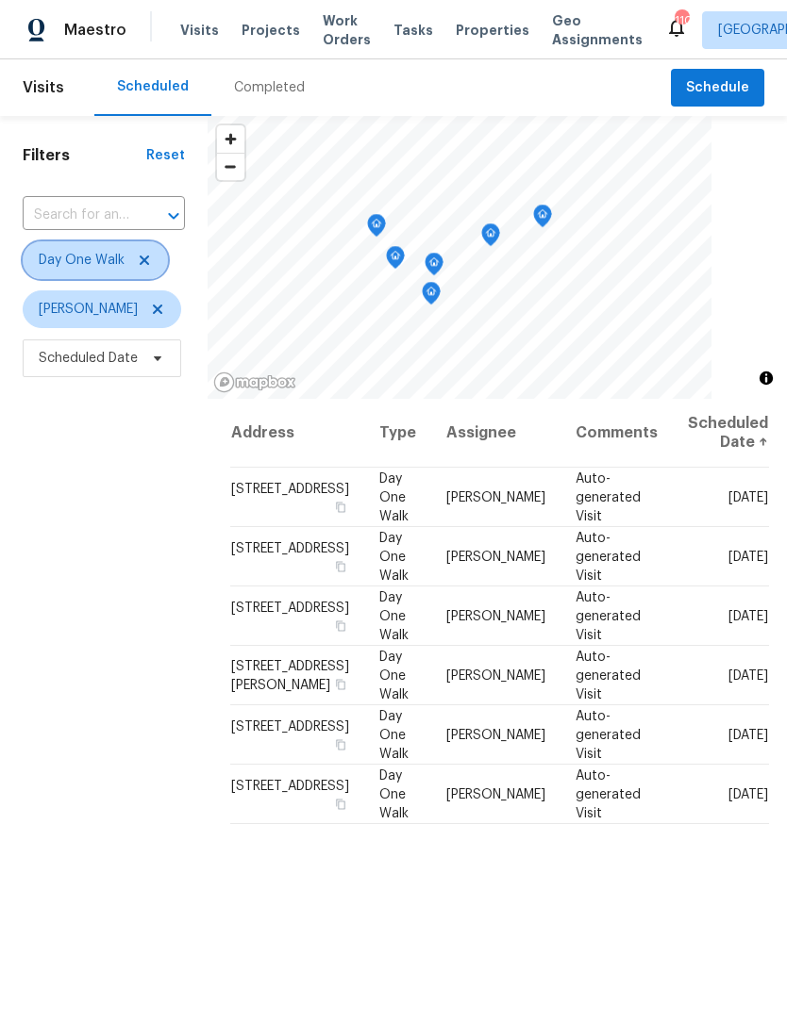
click at [153, 257] on span "Day One Walk" at bounding box center [95, 260] width 145 height 38
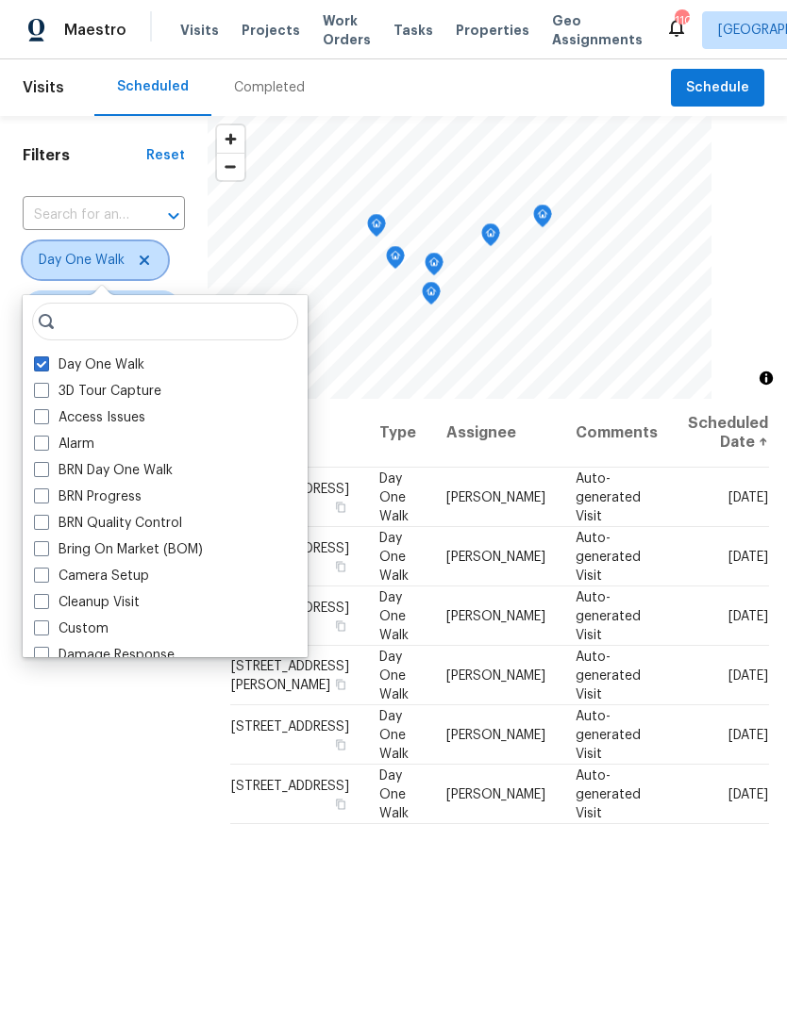
click at [151, 264] on icon at bounding box center [144, 260] width 15 height 15
checkbox input "false"
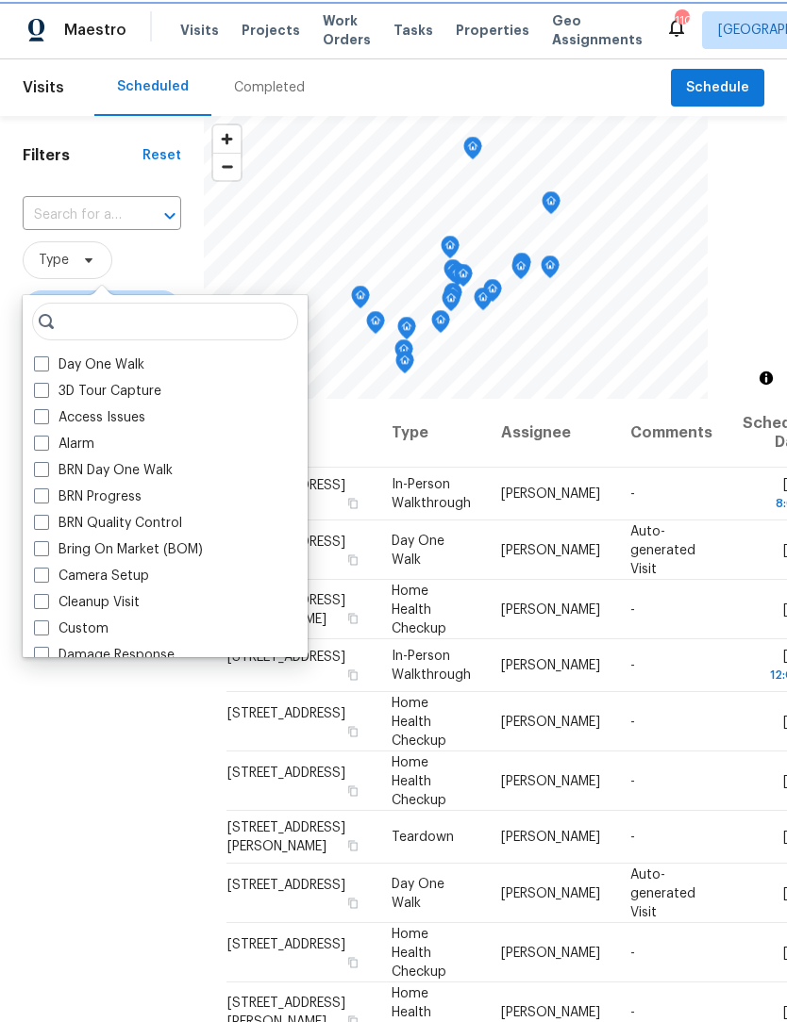
click at [141, 219] on div at bounding box center [156, 216] width 49 height 26
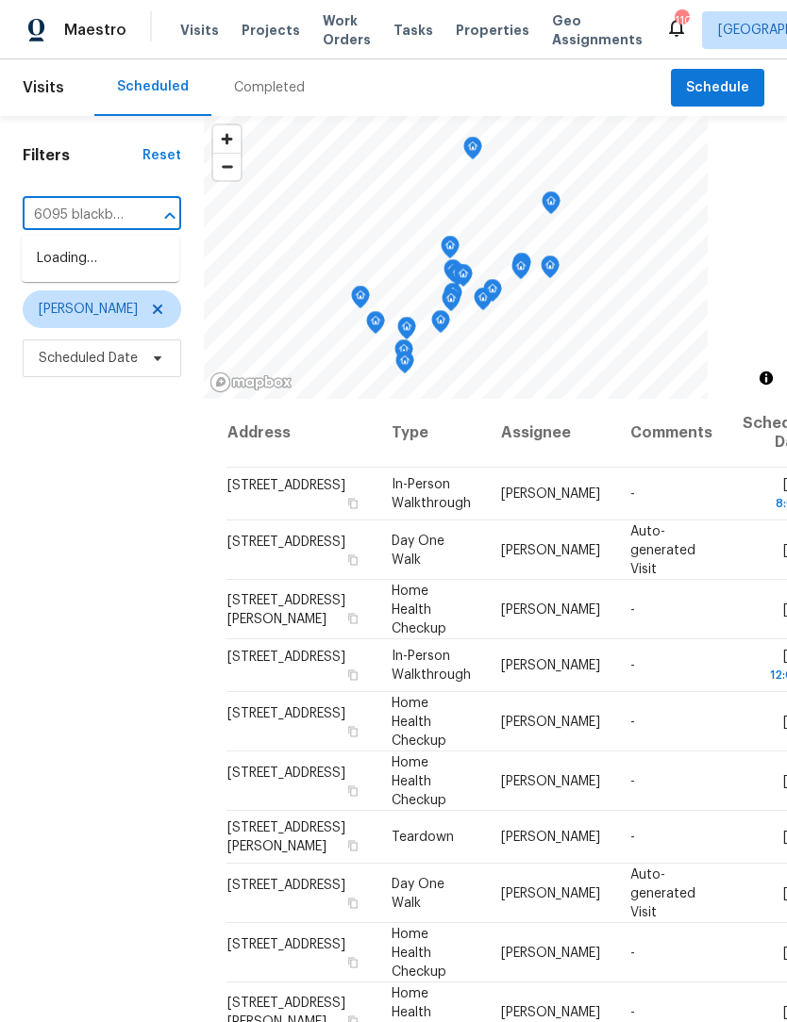
type input "6095 blackberry"
click at [141, 274] on li "6095 Blackberry Ln, Buford, GA 30518" at bounding box center [101, 258] width 158 height 31
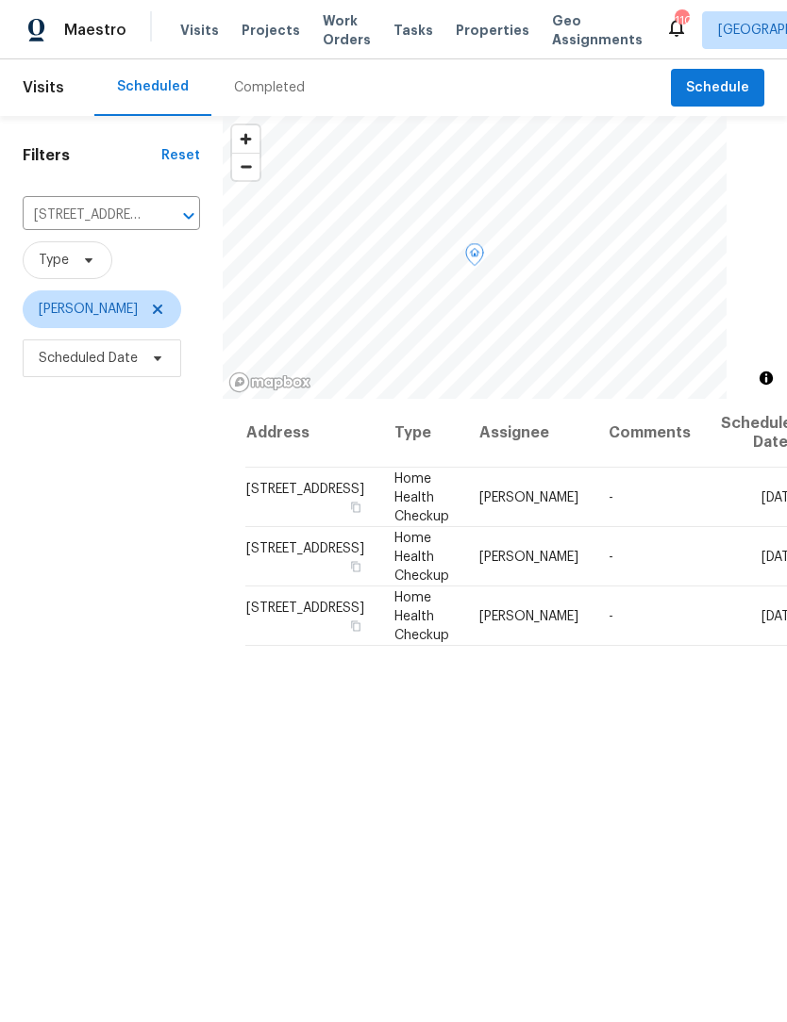
click at [0, 0] on icon at bounding box center [0, 0] width 0 height 0
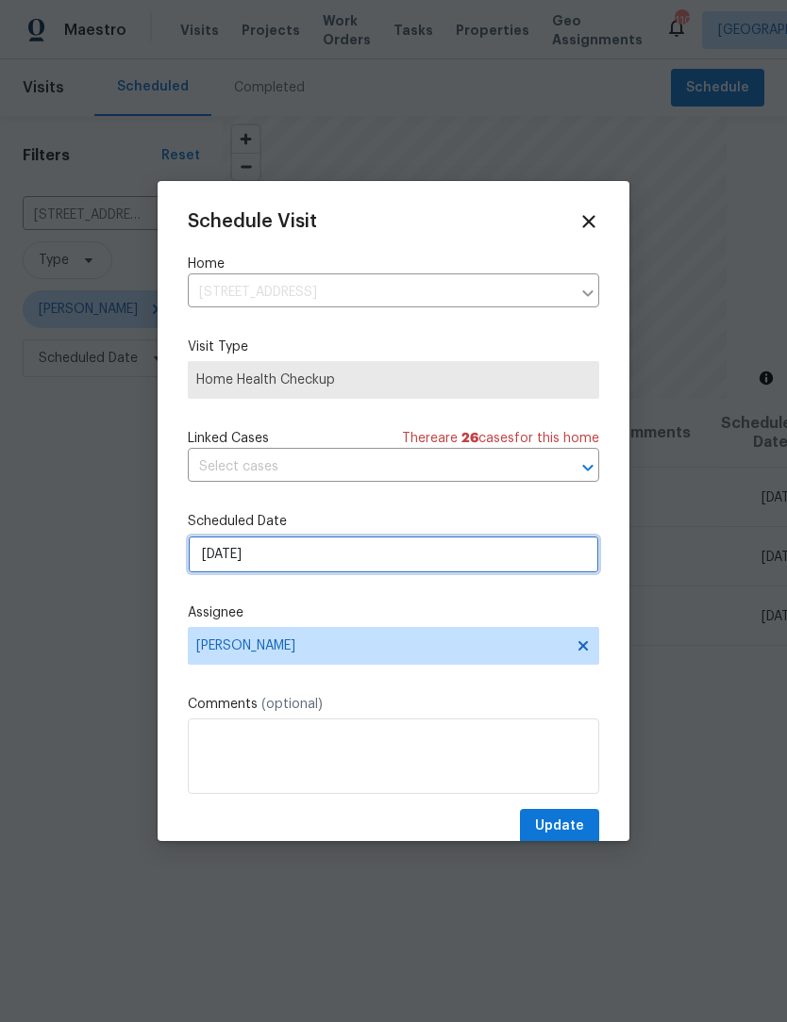
click at [345, 565] on input "10/10/2025" at bounding box center [393, 555] width 411 height 38
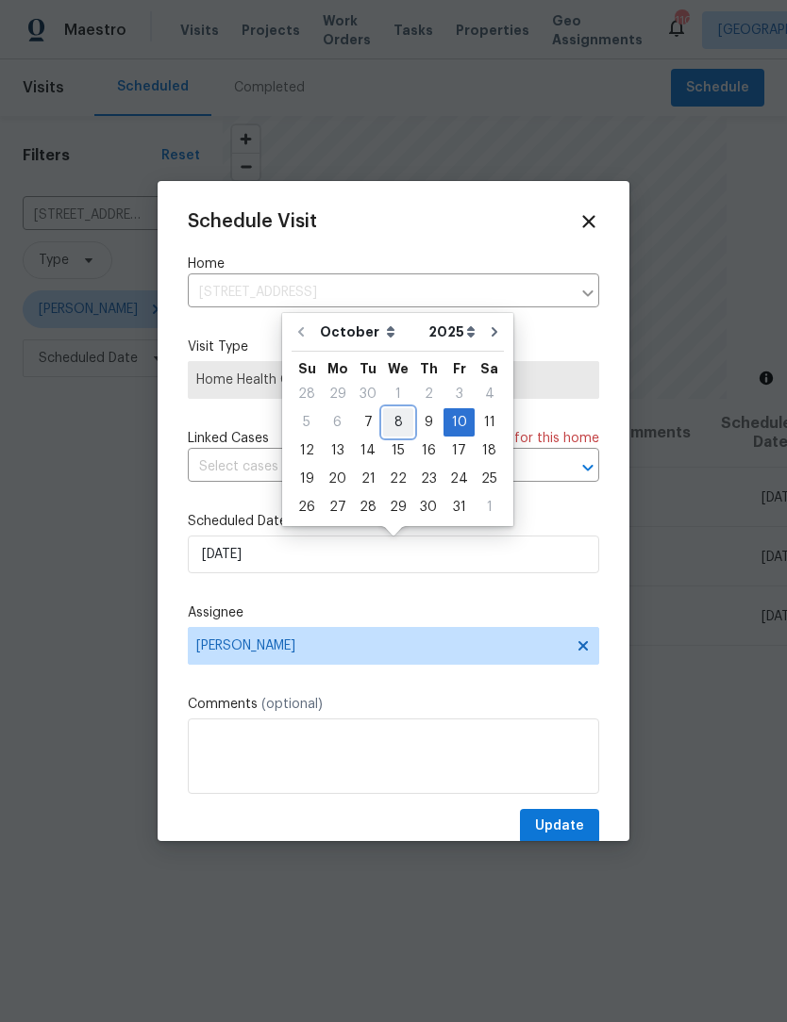
click at [399, 427] on div "8" at bounding box center [398, 422] width 30 height 26
type input "10/8/2025"
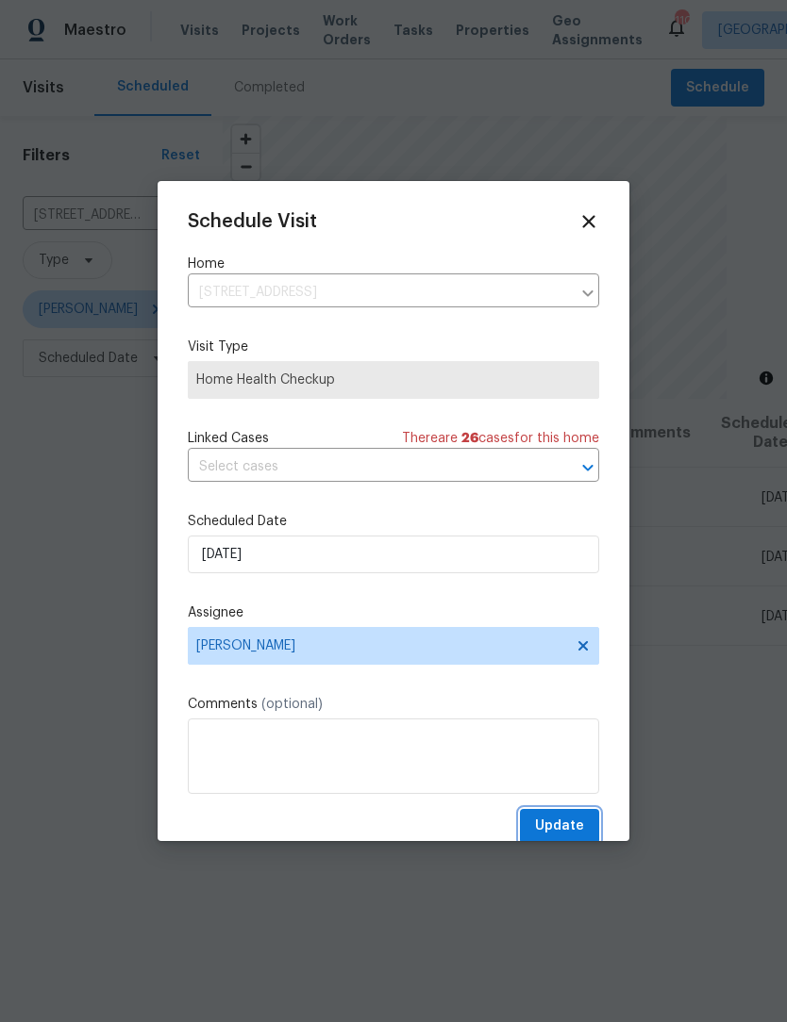
click at [585, 816] on button "Update" at bounding box center [559, 826] width 79 height 35
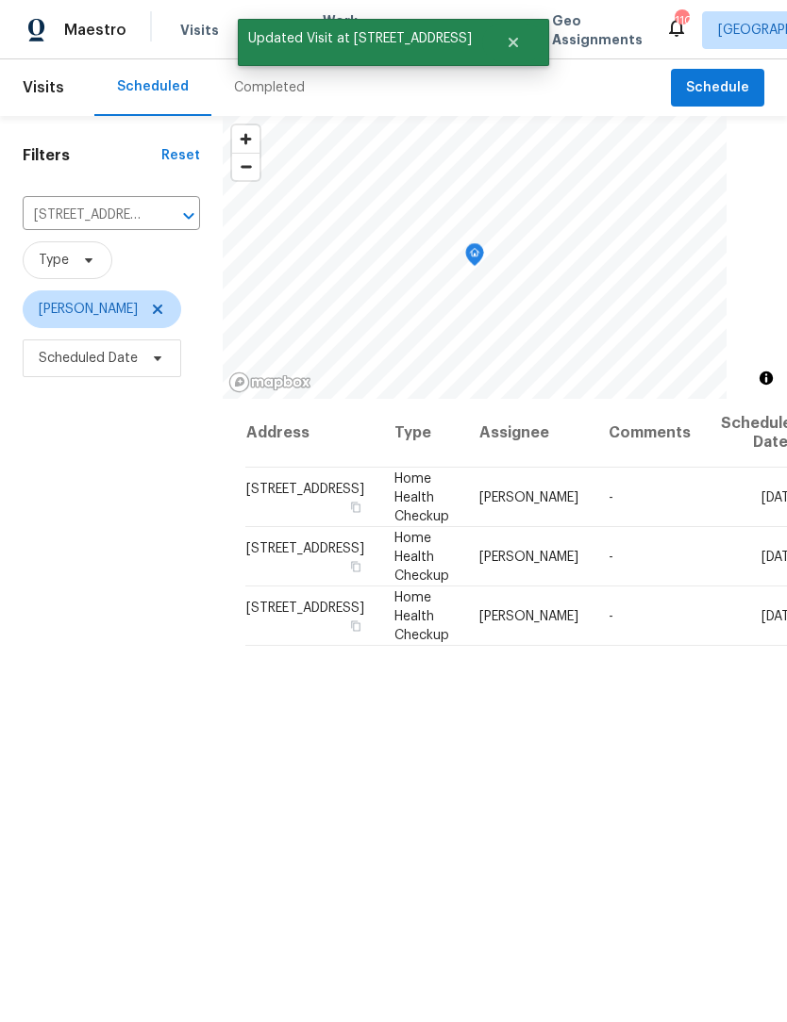
click at [588, 993] on div "Address Type Assignee Comments Scheduled Date ↑ 6095 Blackberry Ln, Buford, GA …" at bounding box center [505, 808] width 564 height 818
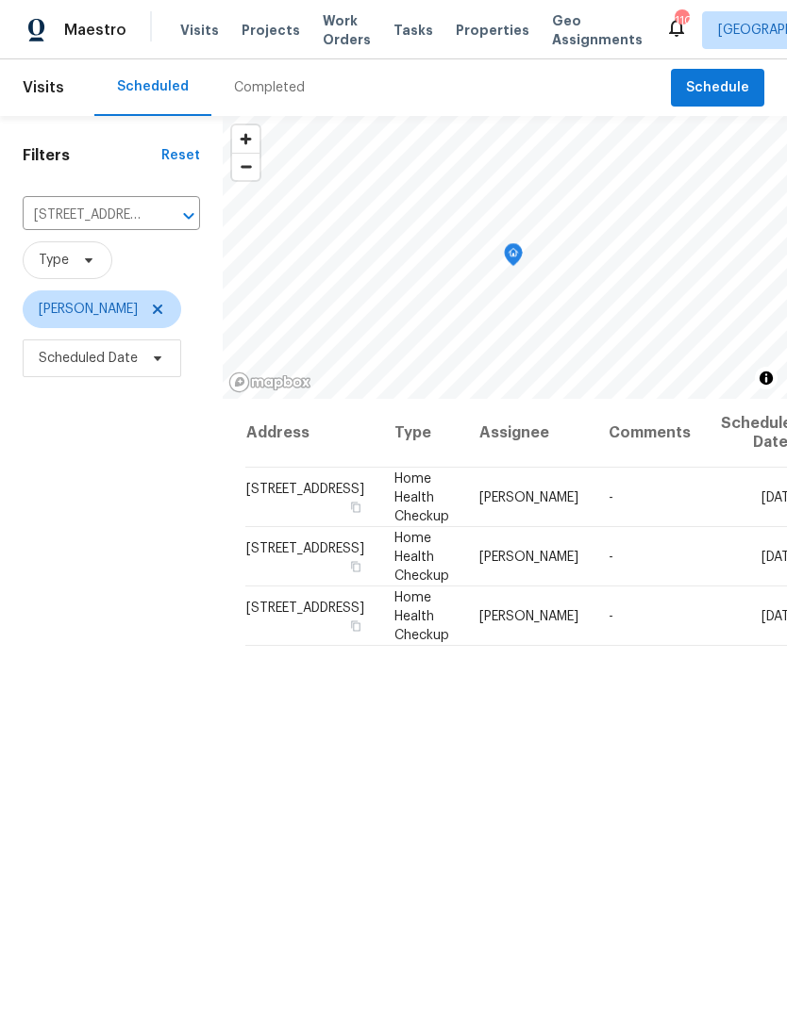
click at [552, 31] on span "Geo Assignments" at bounding box center [597, 30] width 91 height 38
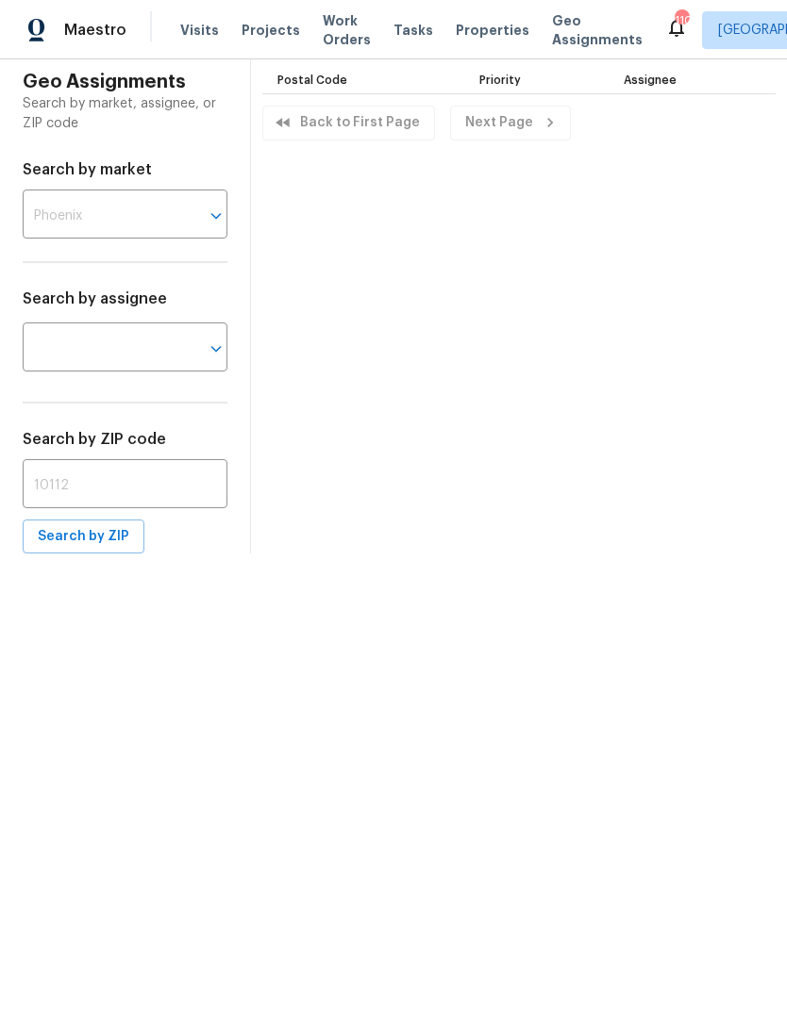
click at [208, 223] on icon "Open" at bounding box center [216, 216] width 23 height 23
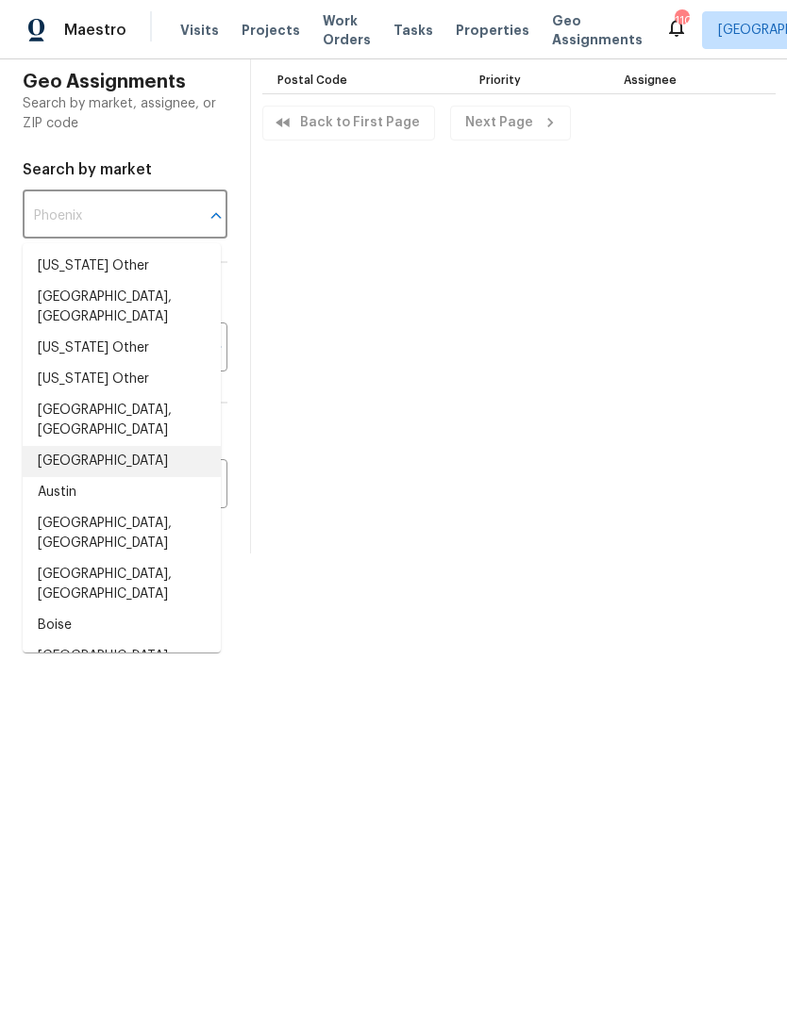
click at [110, 446] on li "[GEOGRAPHIC_DATA]" at bounding box center [122, 461] width 198 height 31
type input "[GEOGRAPHIC_DATA]"
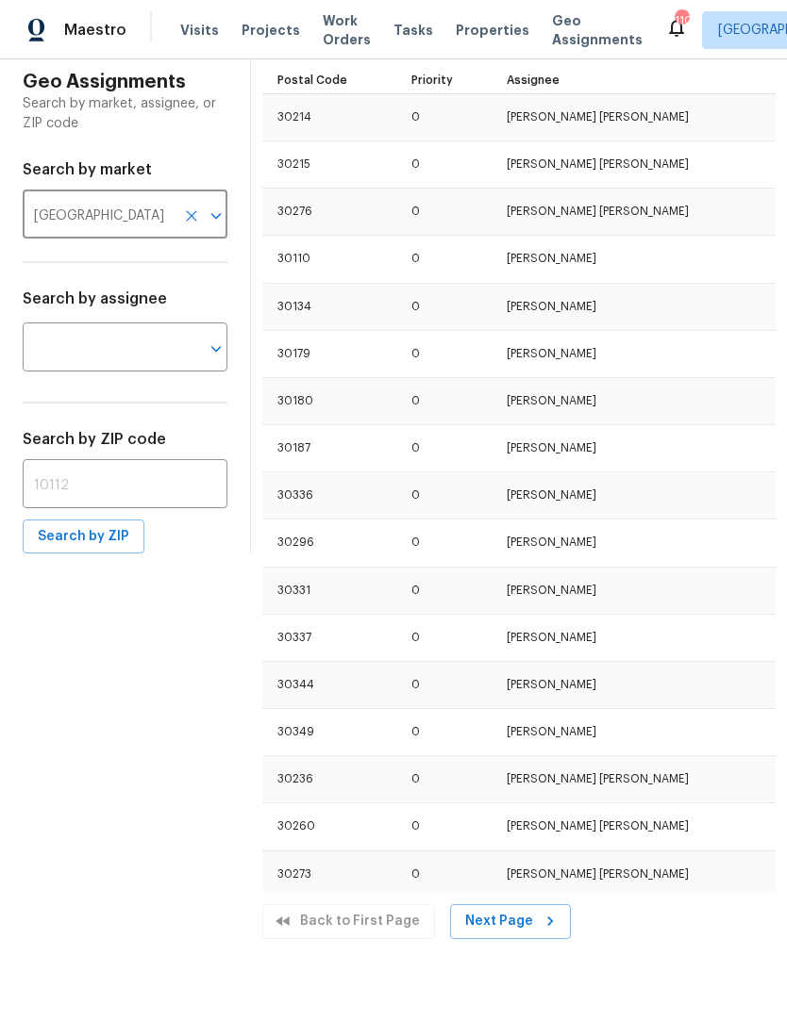
click at [185, 491] on input "text" at bounding box center [125, 486] width 205 height 44
type input "30044"
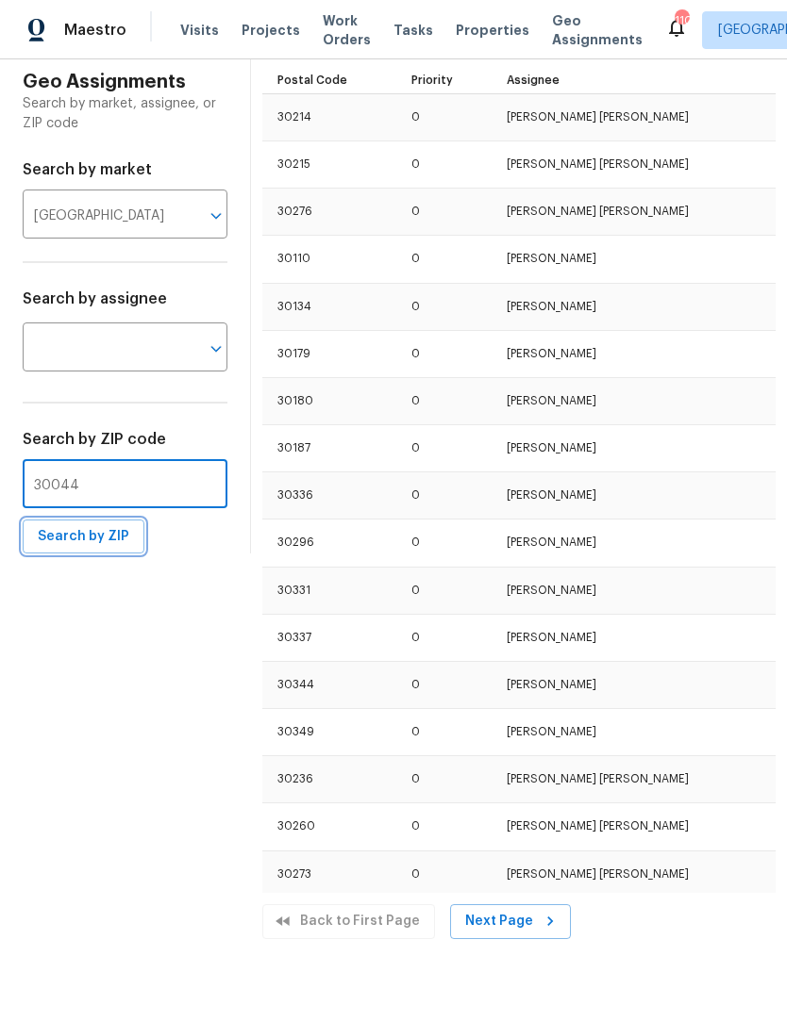
click at [59, 541] on span "Search by ZIP" at bounding box center [83, 537] width 91 height 24
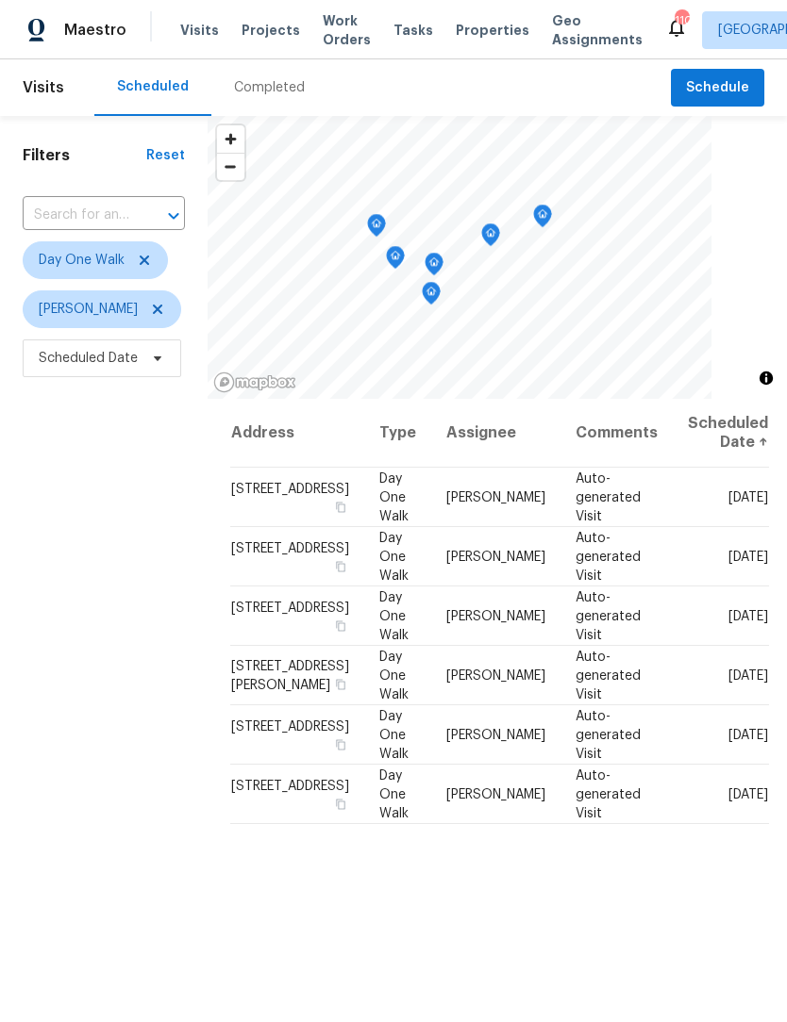
click at [127, 206] on input "text" at bounding box center [77, 215] width 109 height 29
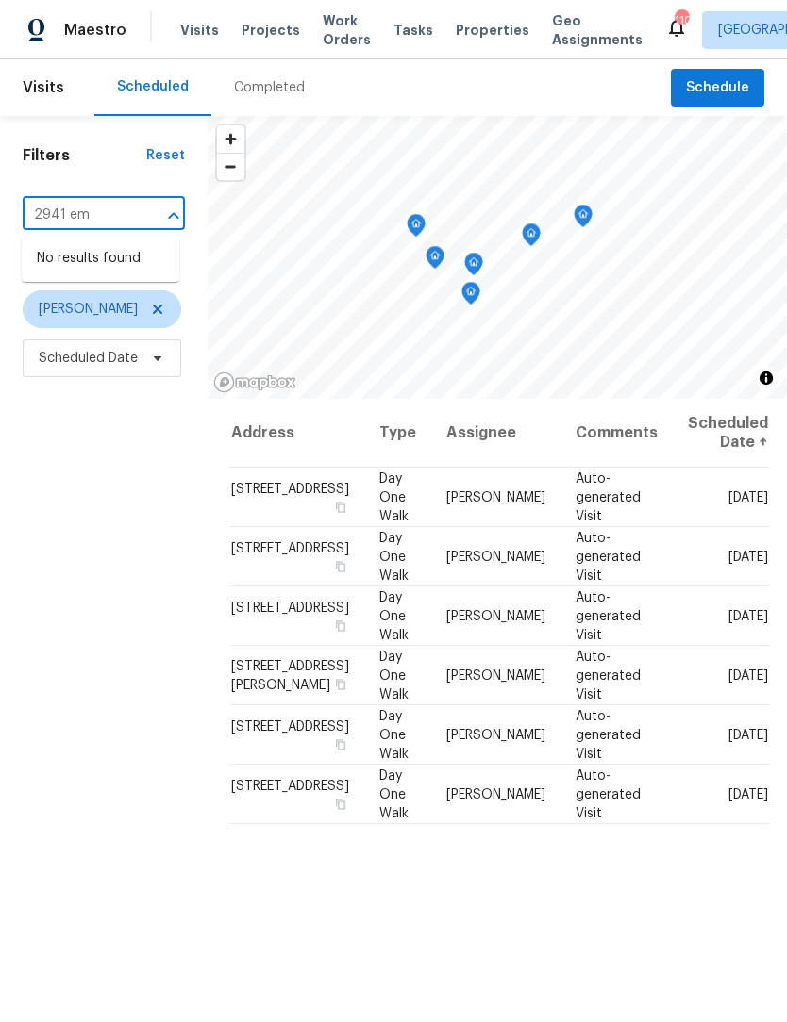
click at [125, 214] on input "2941 em" at bounding box center [77, 215] width 109 height 29
type input "2"
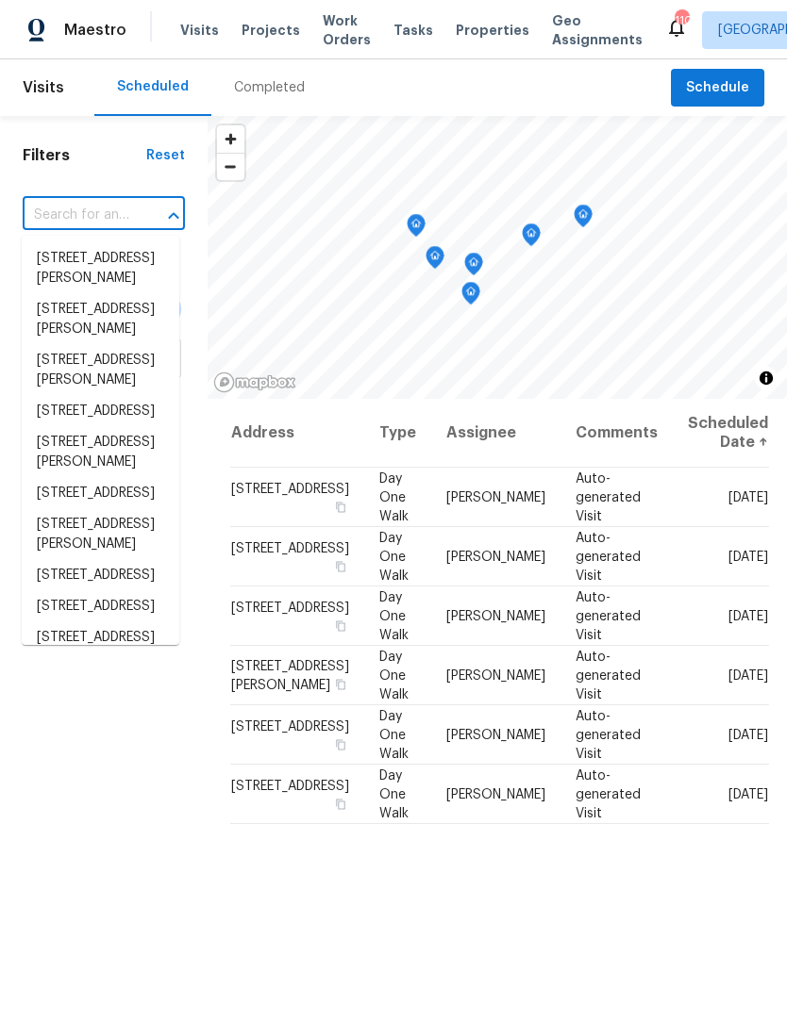
click at [114, 213] on input "text" at bounding box center [77, 215] width 109 height 29
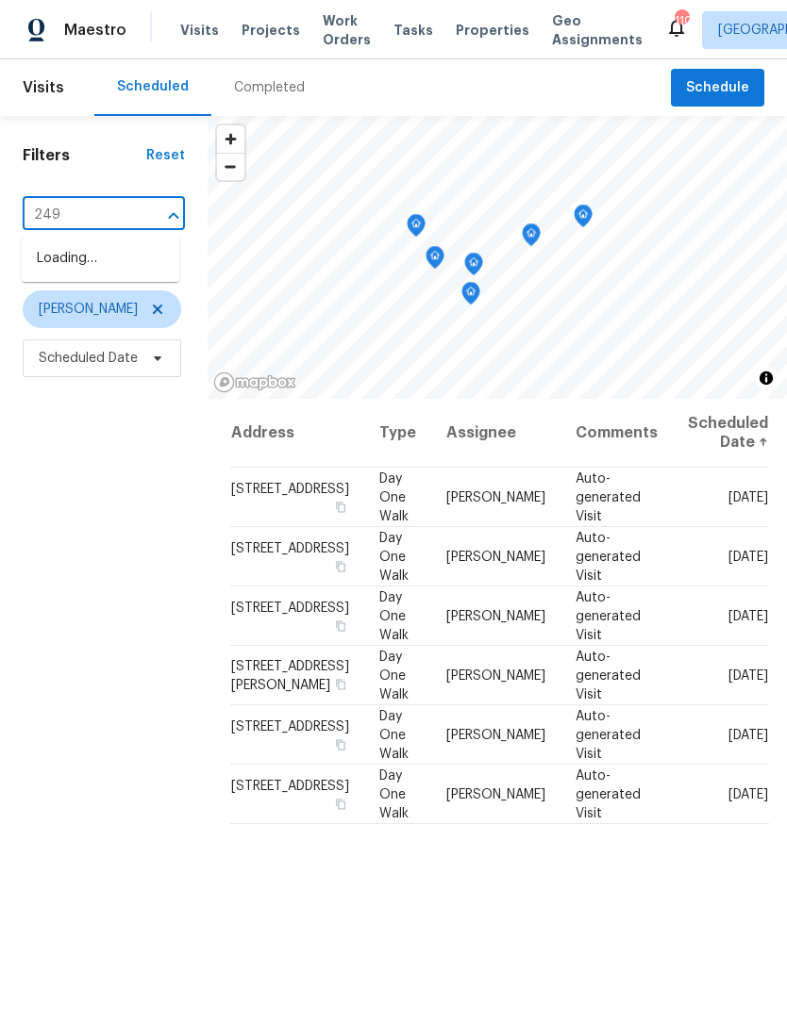
type input "2491"
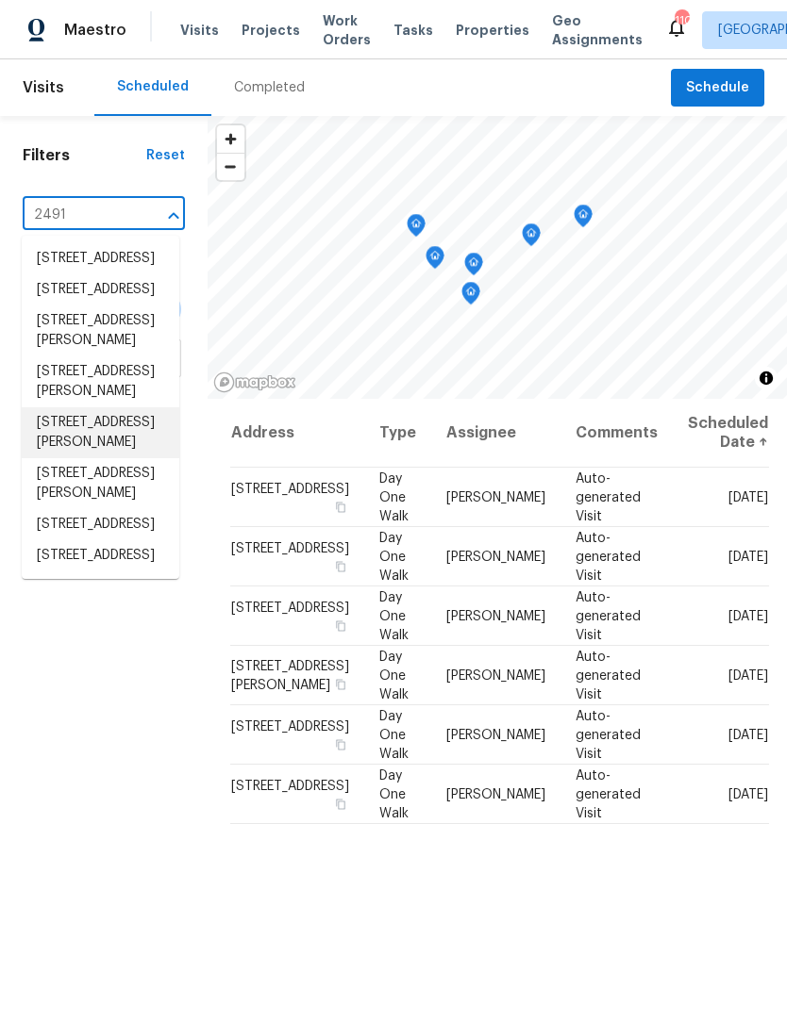
click at [116, 458] on li "2491 Emma Way, Lawrenceville, GA 30044" at bounding box center [101, 432] width 158 height 51
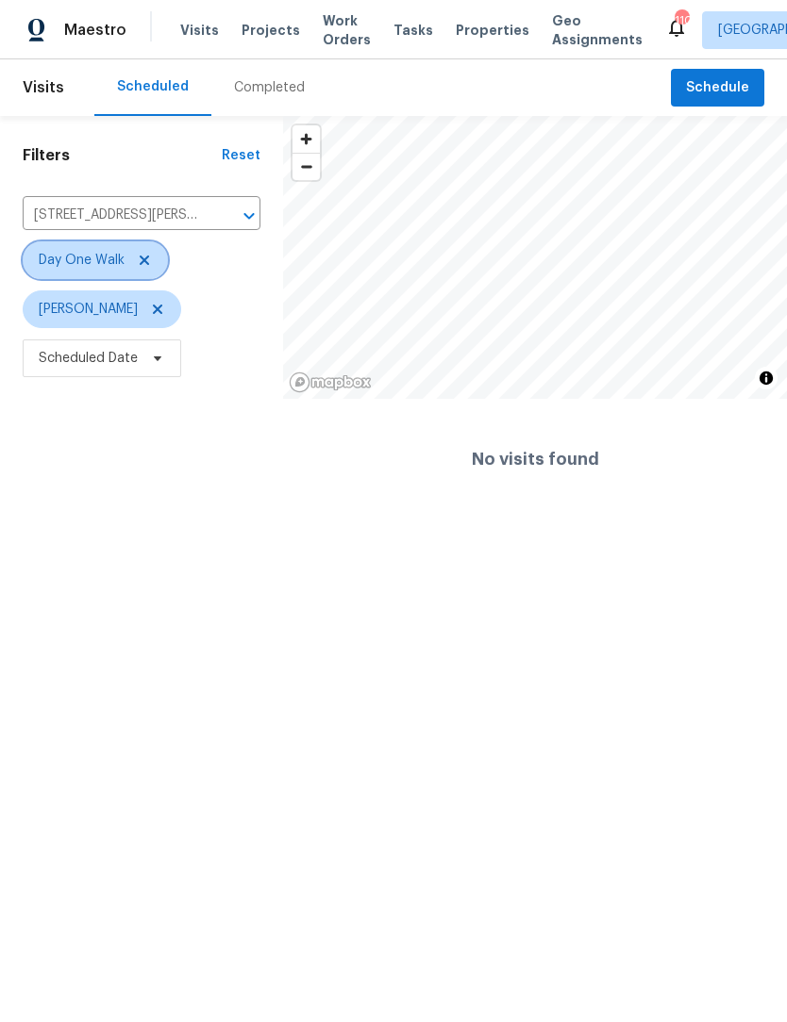
click at [145, 258] on icon at bounding box center [144, 260] width 15 height 15
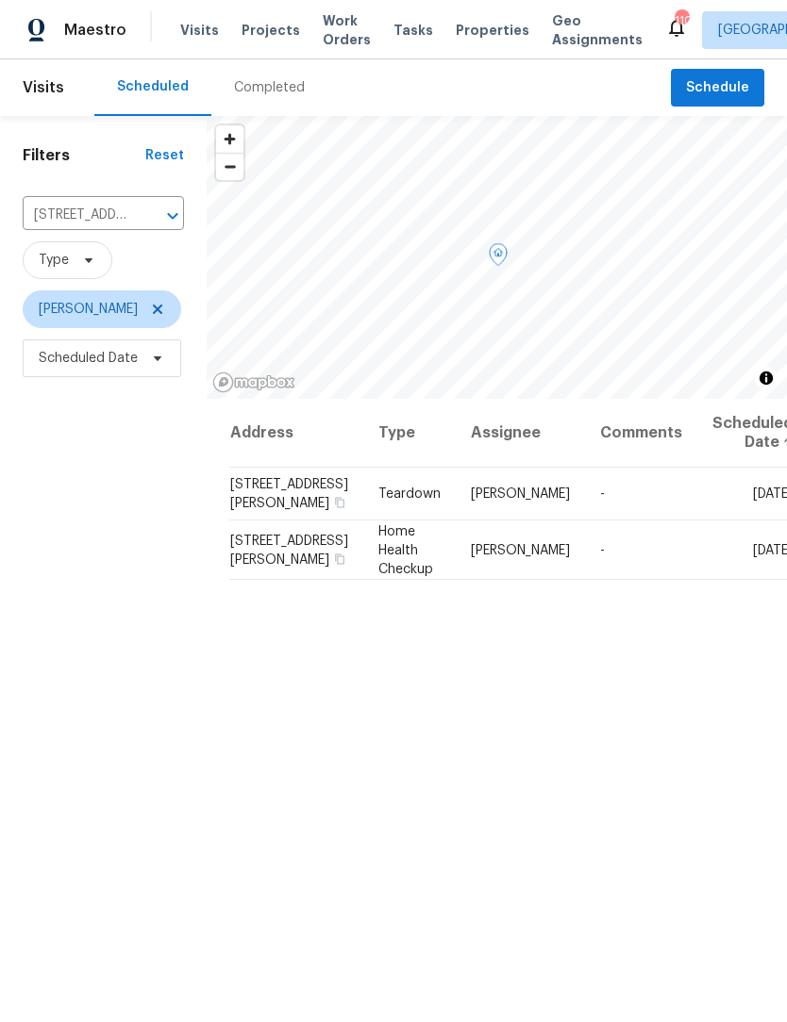
click at [0, 0] on icon at bounding box center [0, 0] width 0 height 0
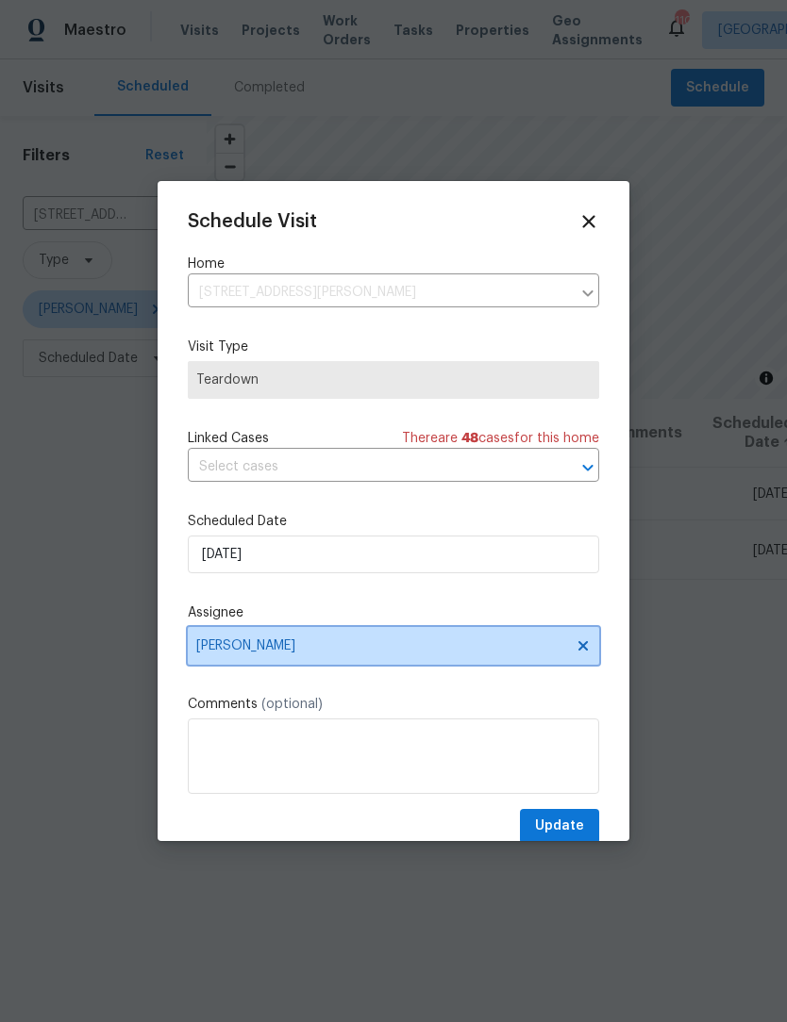
click at [584, 651] on icon at bounding box center [582, 645] width 9 height 9
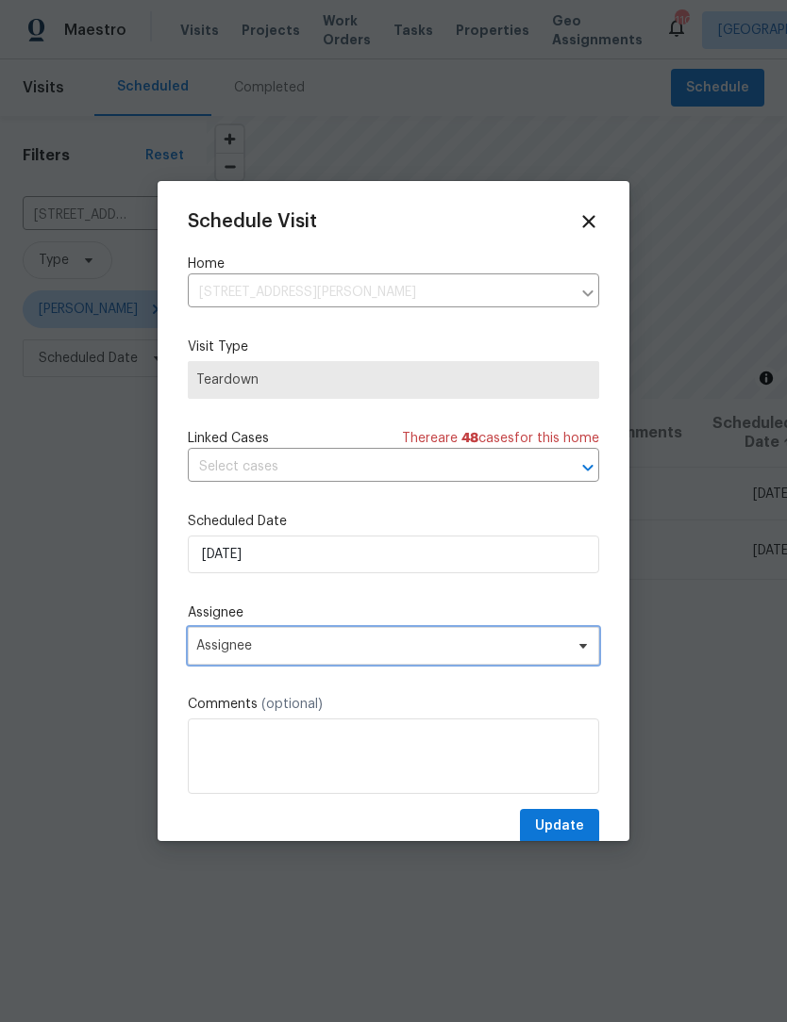
click at [483, 652] on span "Assignee" at bounding box center [381, 646] width 370 height 15
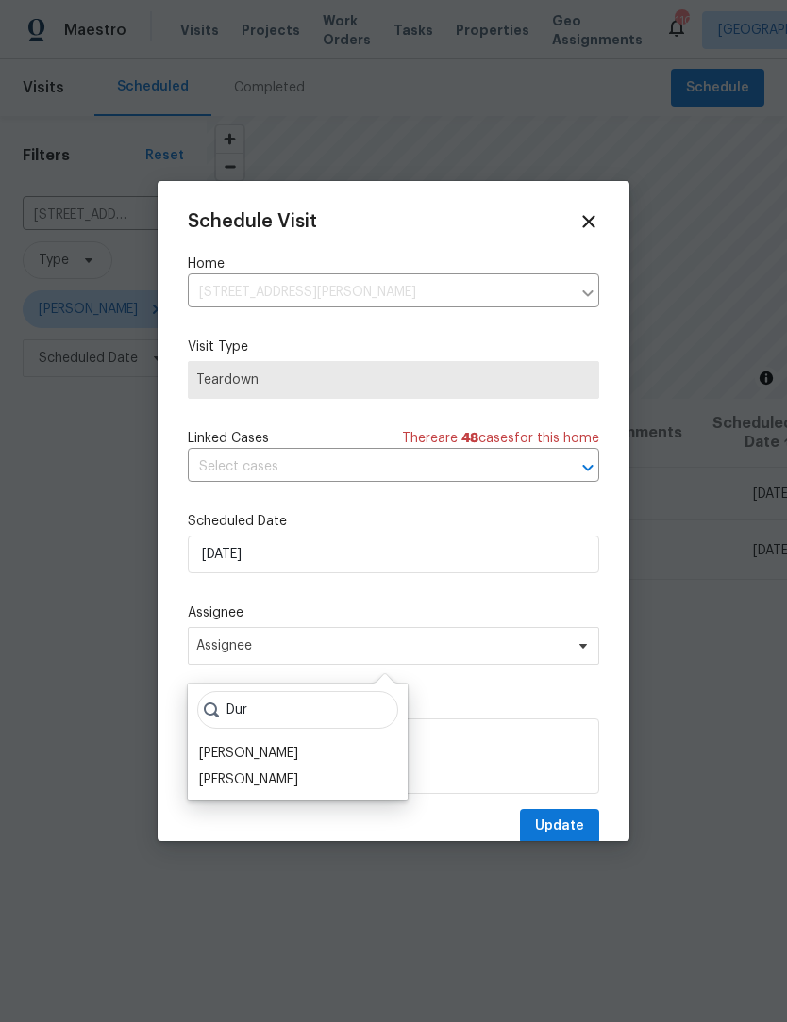
scroll to position [39, 0]
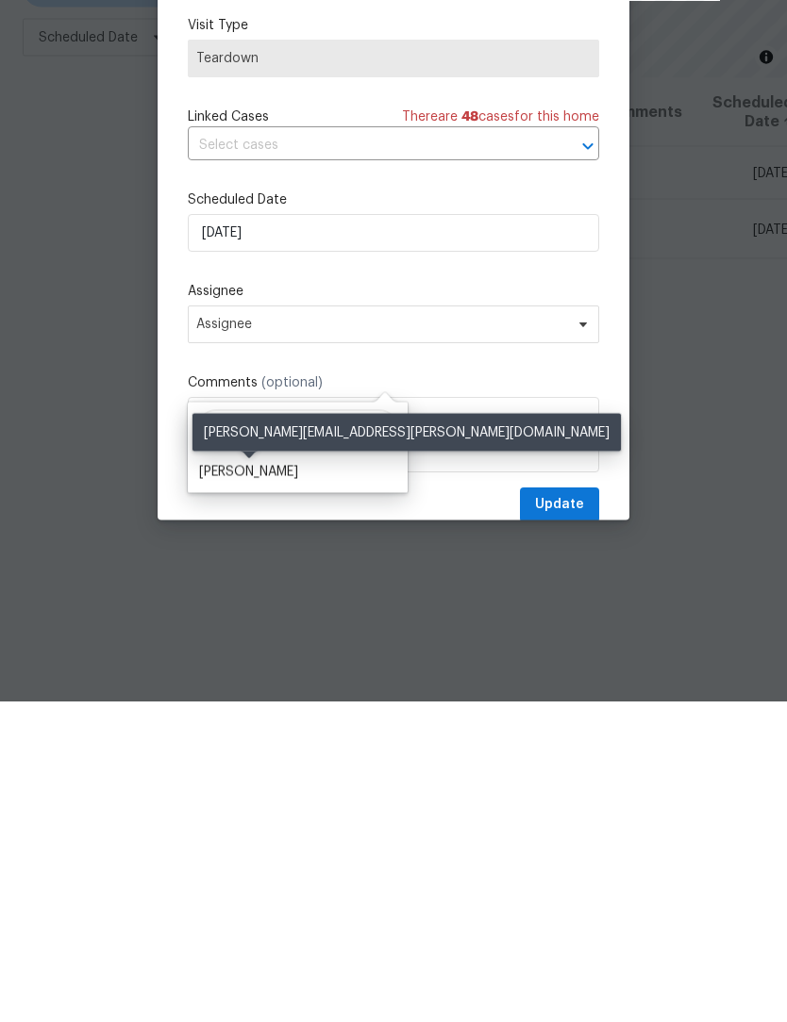
type input "Durham"
click at [277, 784] on div "Michael Durham" at bounding box center [248, 793] width 99 height 19
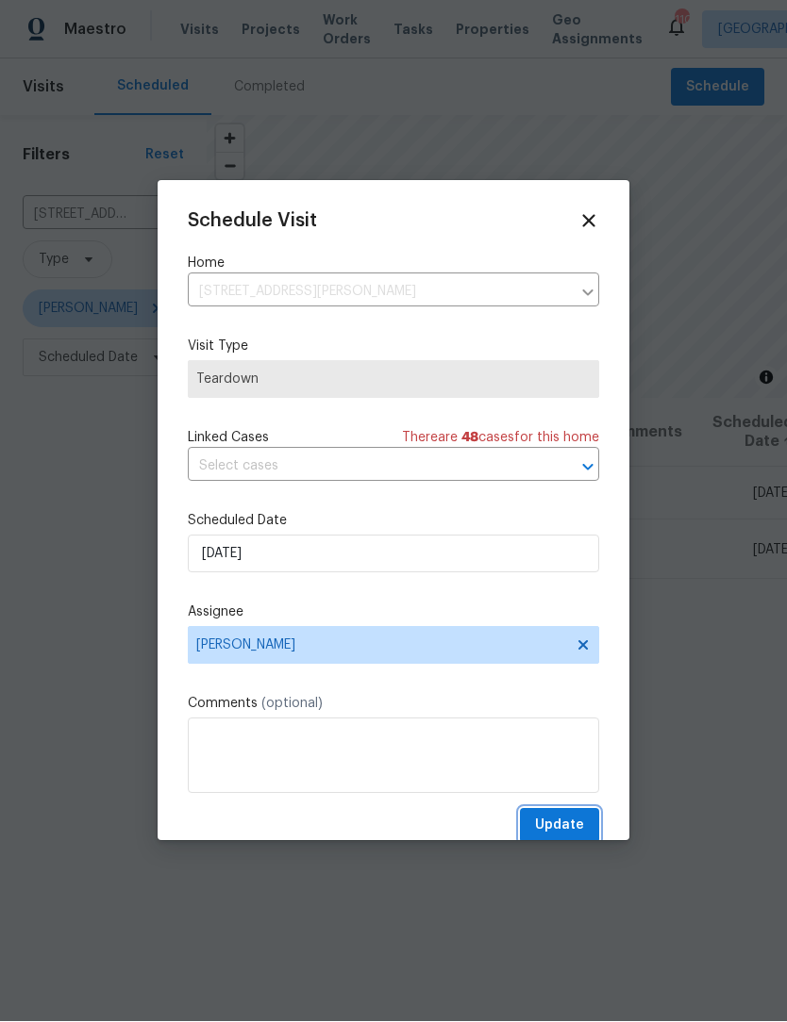
click at [578, 818] on button "Update" at bounding box center [559, 826] width 79 height 35
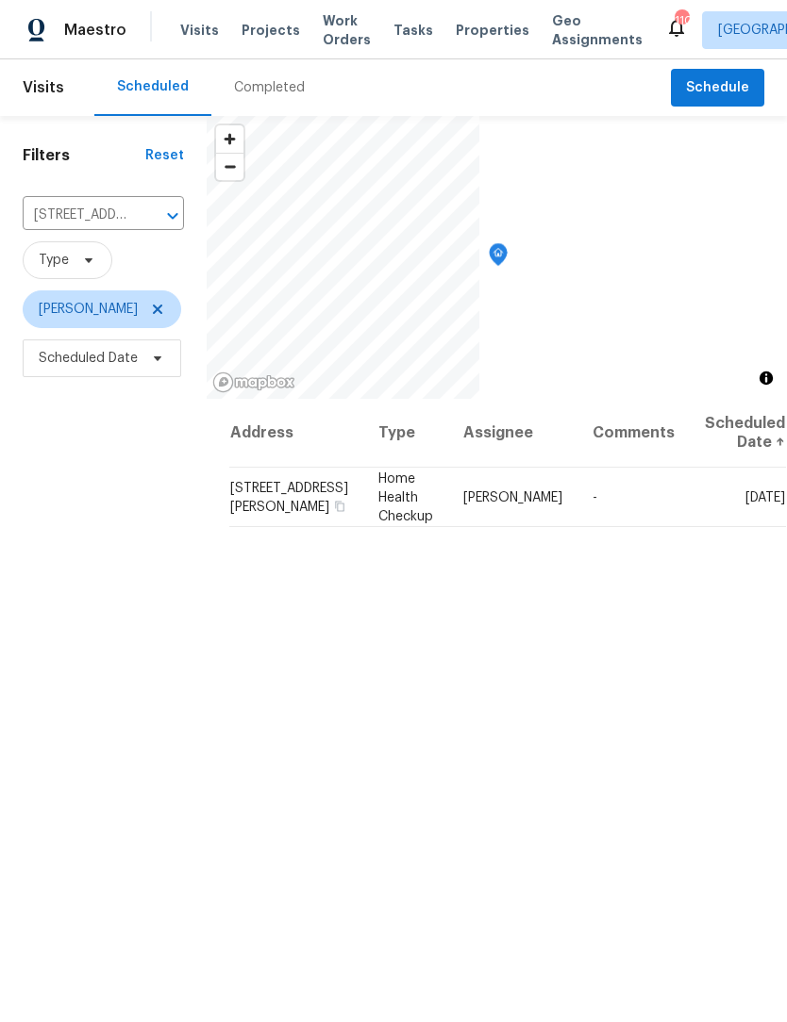
scroll to position [0, 0]
click at [0, 0] on icon at bounding box center [0, 0] width 0 height 0
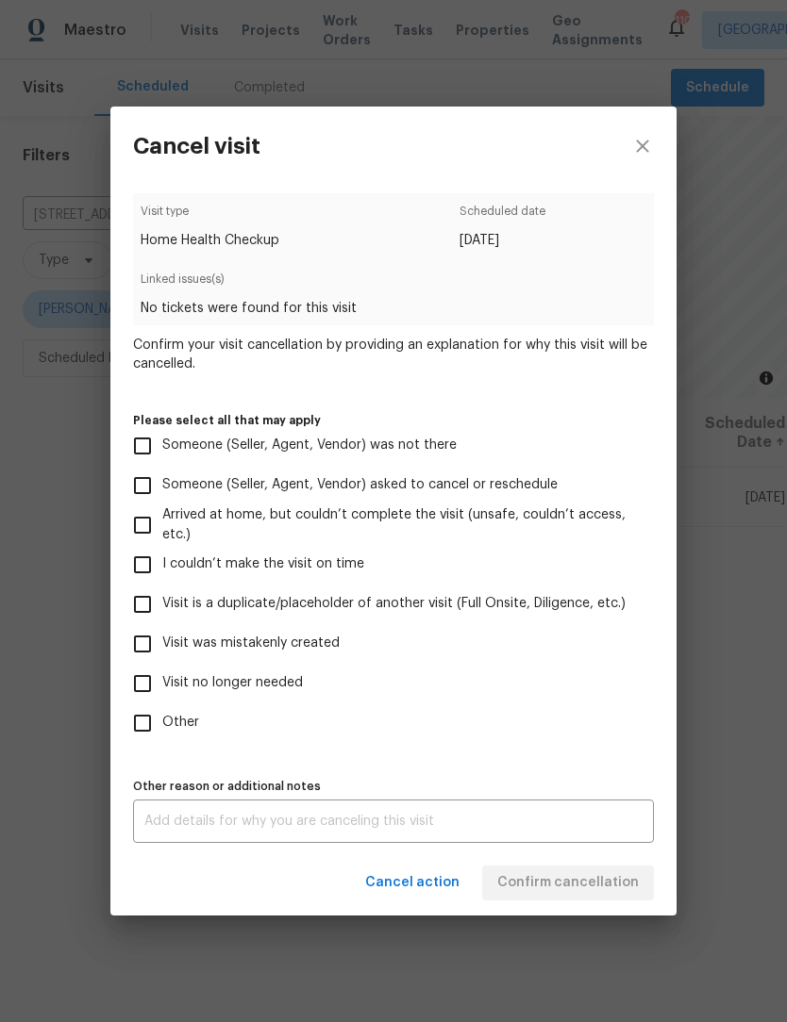
click at [141, 694] on input "Visit no longer needed" at bounding box center [143, 684] width 40 height 40
checkbox input "true"
click at [407, 820] on textarea at bounding box center [393, 821] width 498 height 13
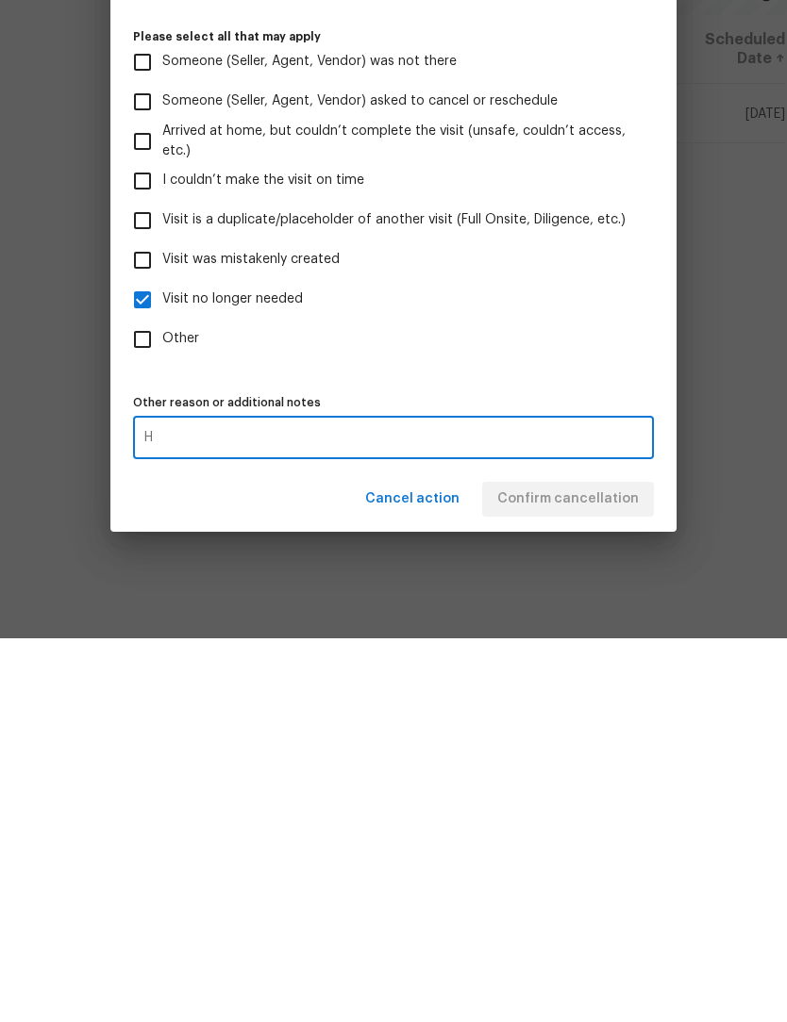
scroll to position [62, 0]
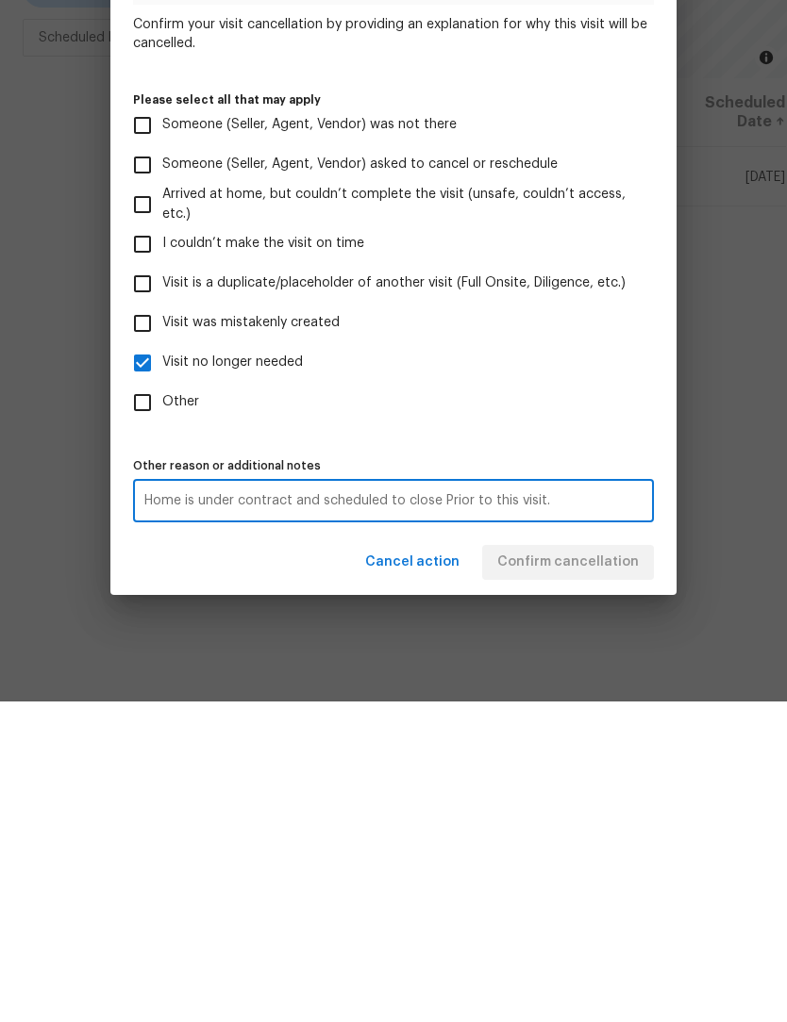
type textarea "Home is under contract and scheduled to close Prior to this visit."
click at [608, 851] on div "Cancel action Confirm cancellation" at bounding box center [393, 883] width 566 height 65
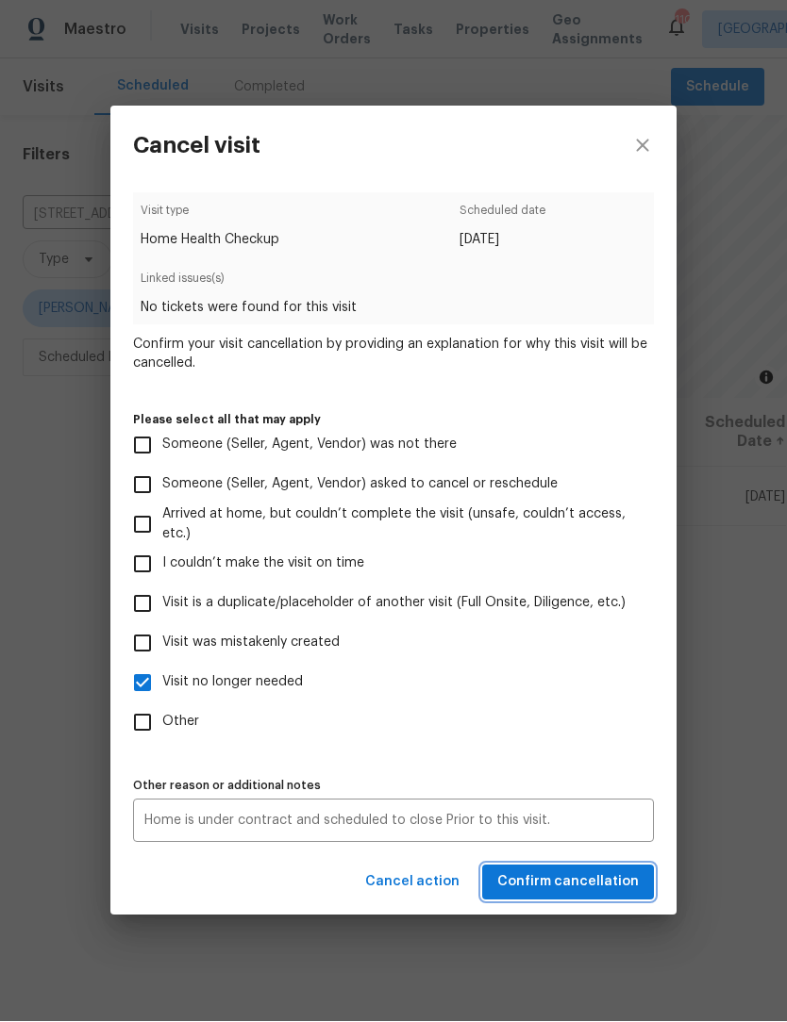
click at [597, 891] on span "Confirm cancellation" at bounding box center [567, 884] width 141 height 24
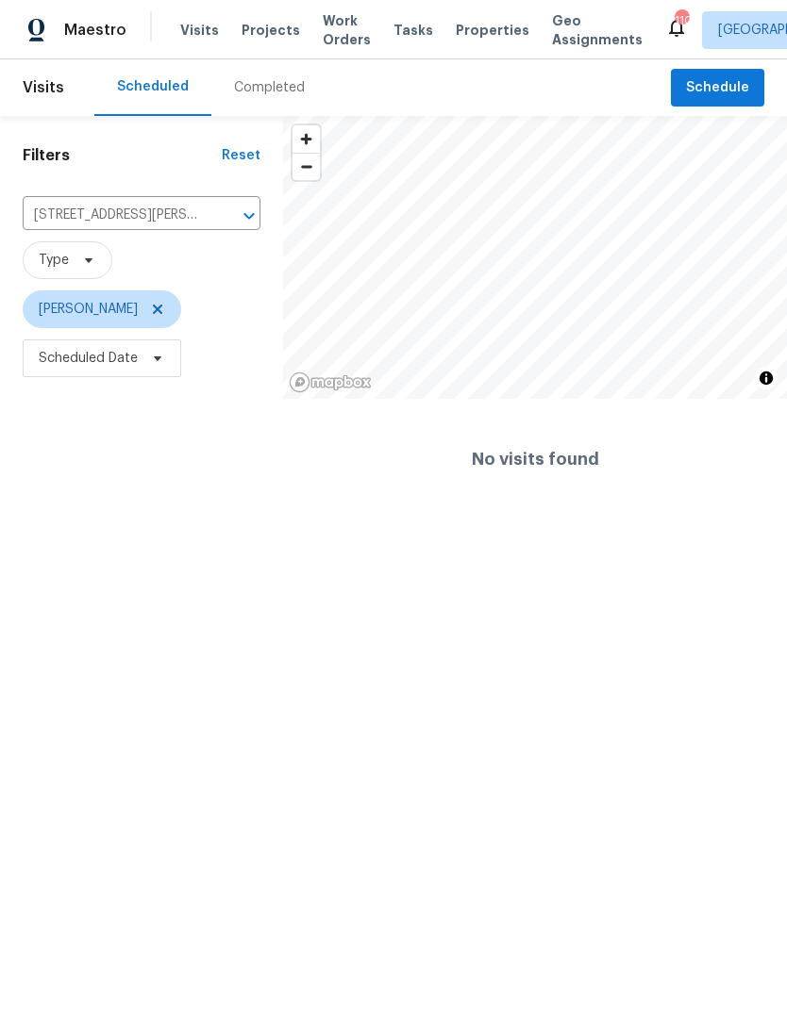
click at [560, 43] on span "Geo Assignments" at bounding box center [597, 30] width 91 height 38
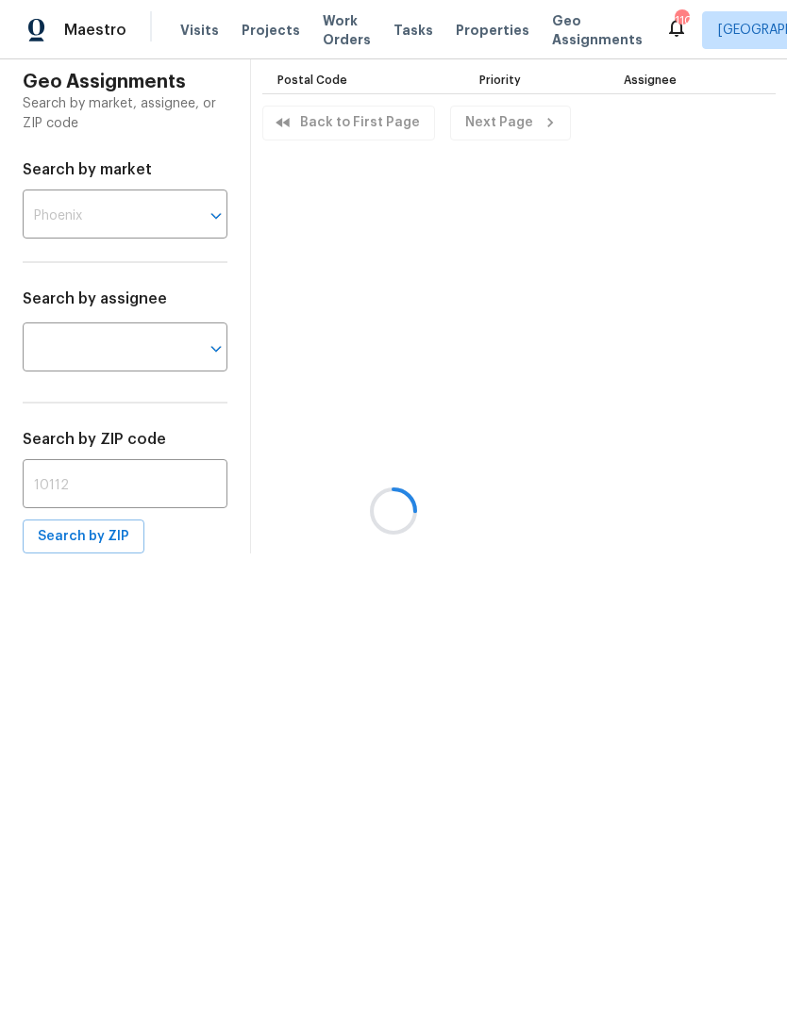
click at [136, 488] on input "text" at bounding box center [125, 486] width 205 height 44
type input "30024"
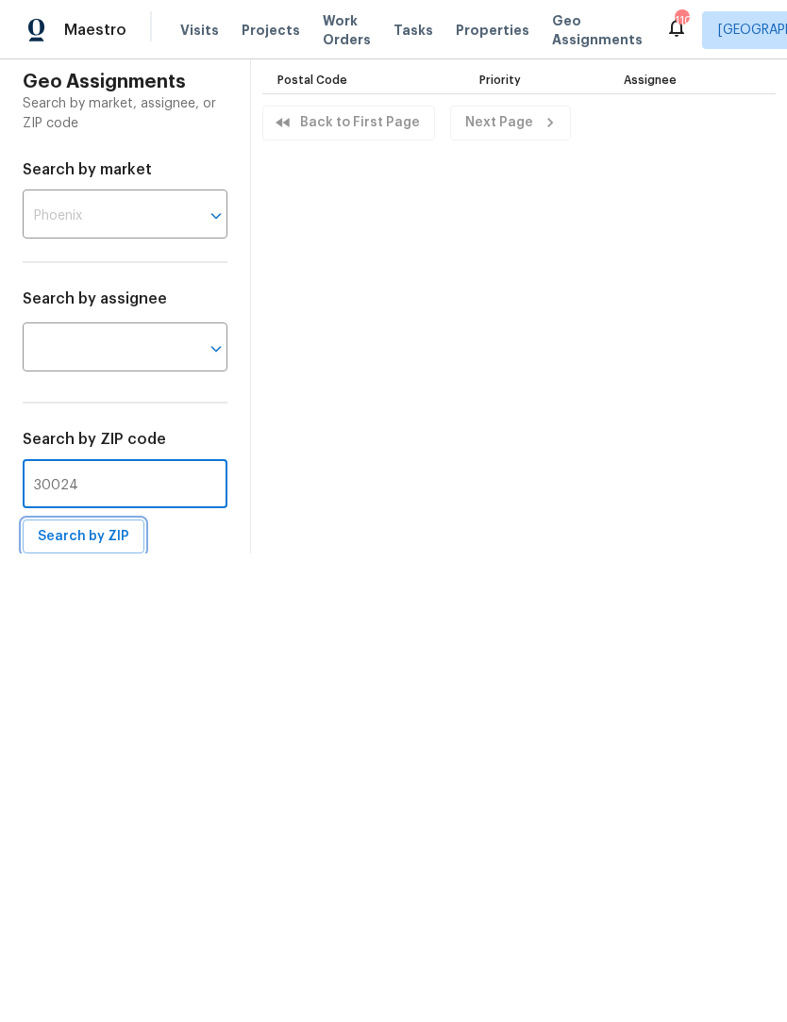
click at [63, 545] on span "Search by ZIP" at bounding box center [83, 537] width 91 height 24
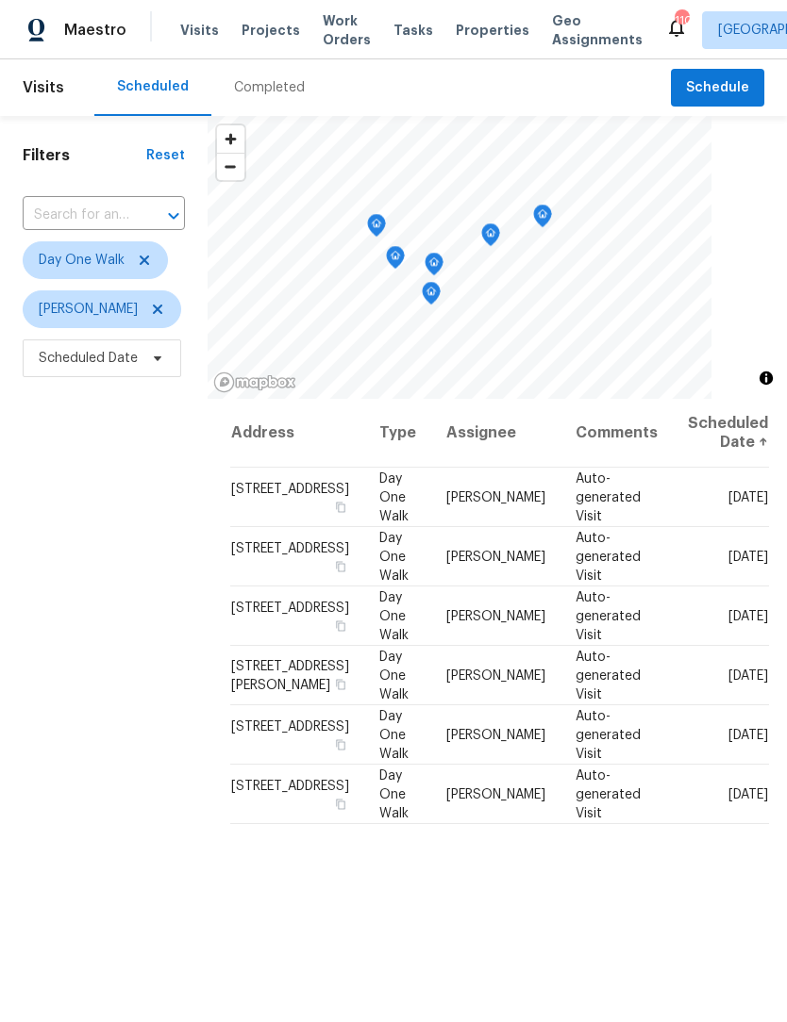
click at [125, 216] on input "text" at bounding box center [77, 215] width 109 height 29
type input "2680 fac"
click at [125, 274] on li "[STREET_ADDRESS]" at bounding box center [101, 258] width 158 height 31
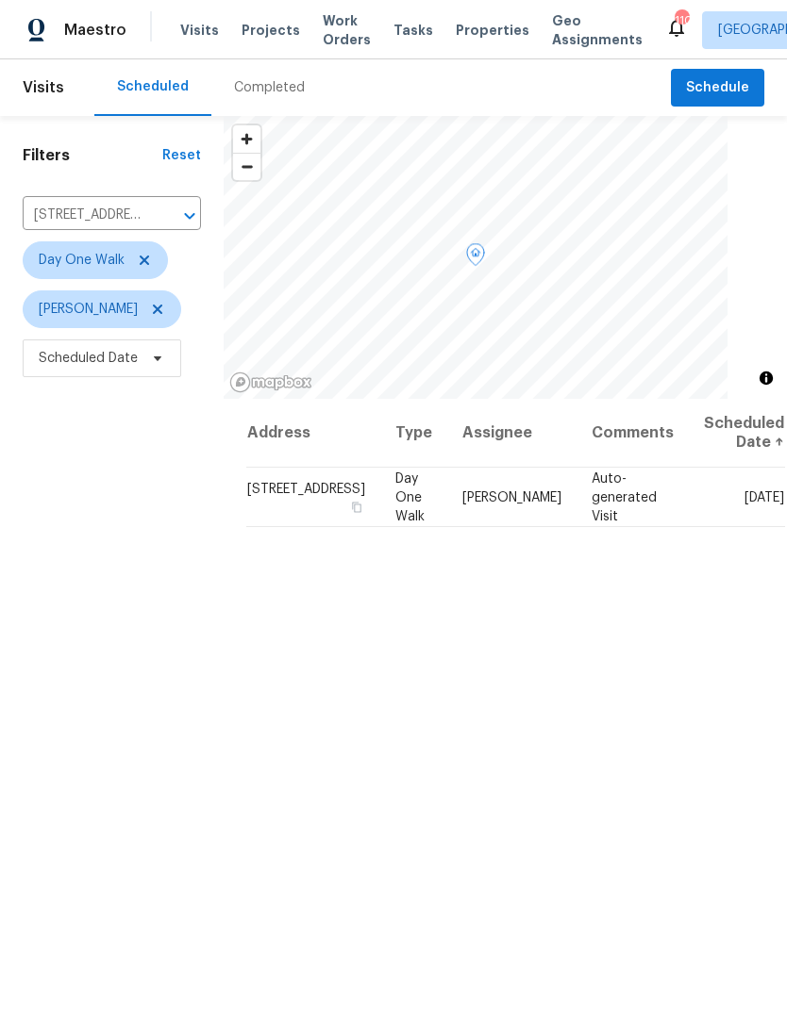
click at [0, 0] on icon at bounding box center [0, 0] width 0 height 0
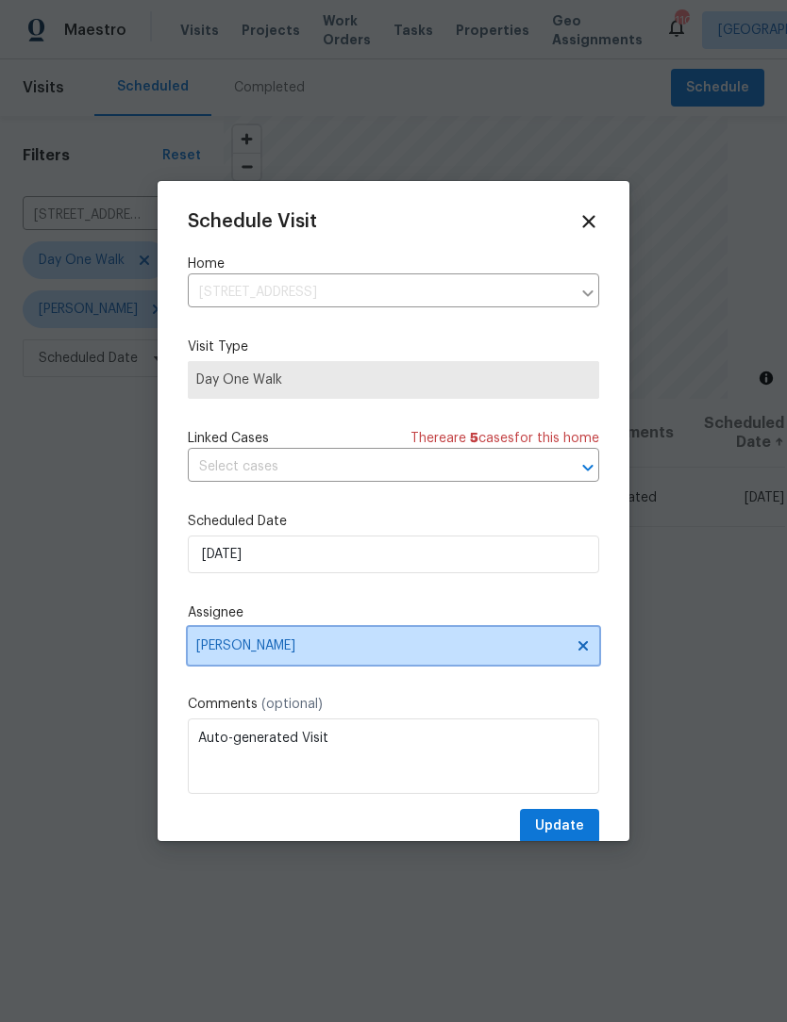
click at [360, 648] on span "[PERSON_NAME]" at bounding box center [381, 646] width 370 height 15
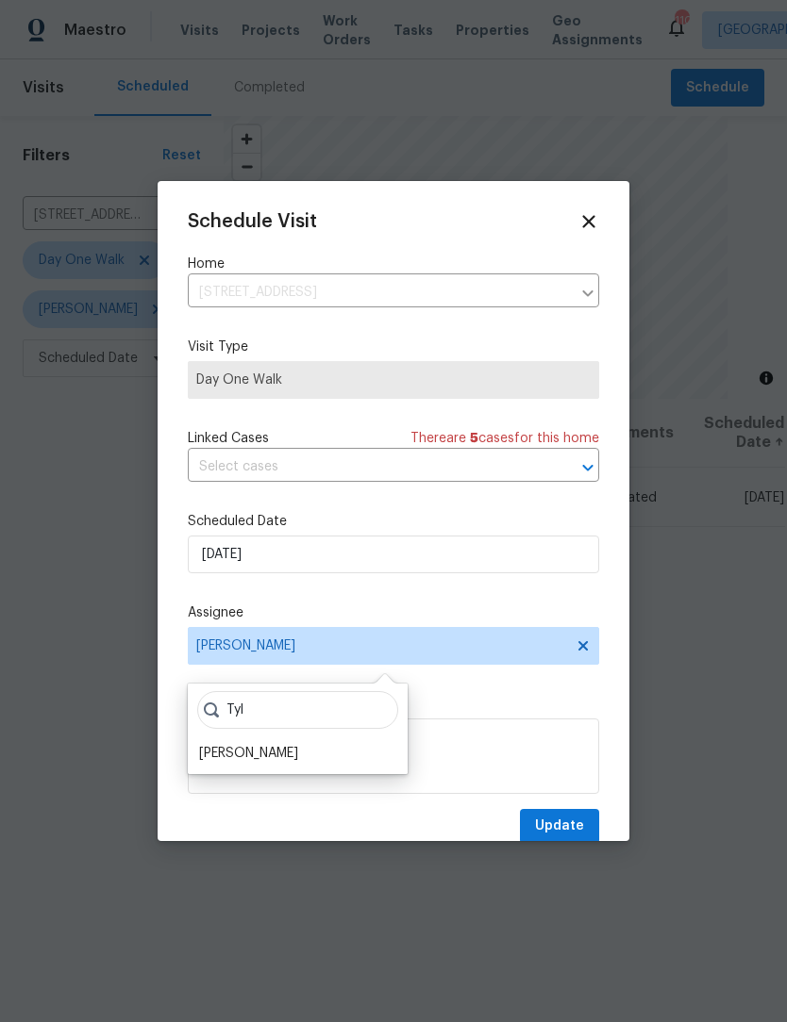
scroll to position [39, 0]
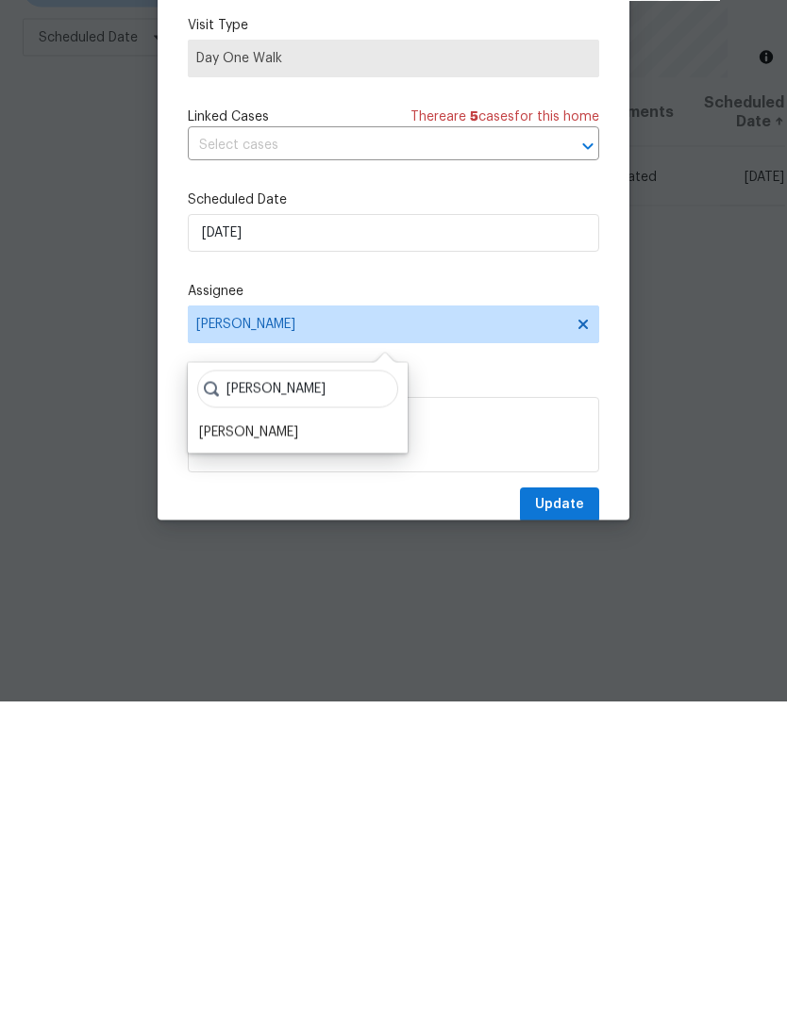
type input "[PERSON_NAME]"
click at [237, 744] on div "[PERSON_NAME]" at bounding box center [248, 753] width 99 height 19
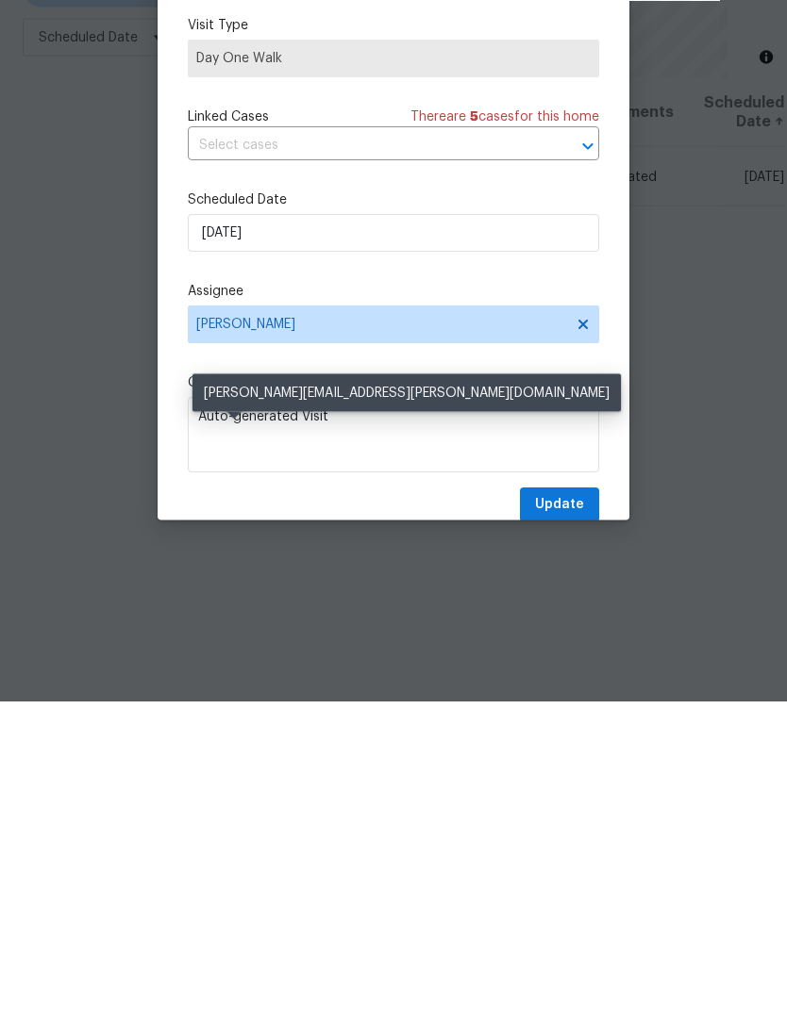
scroll to position [62, 0]
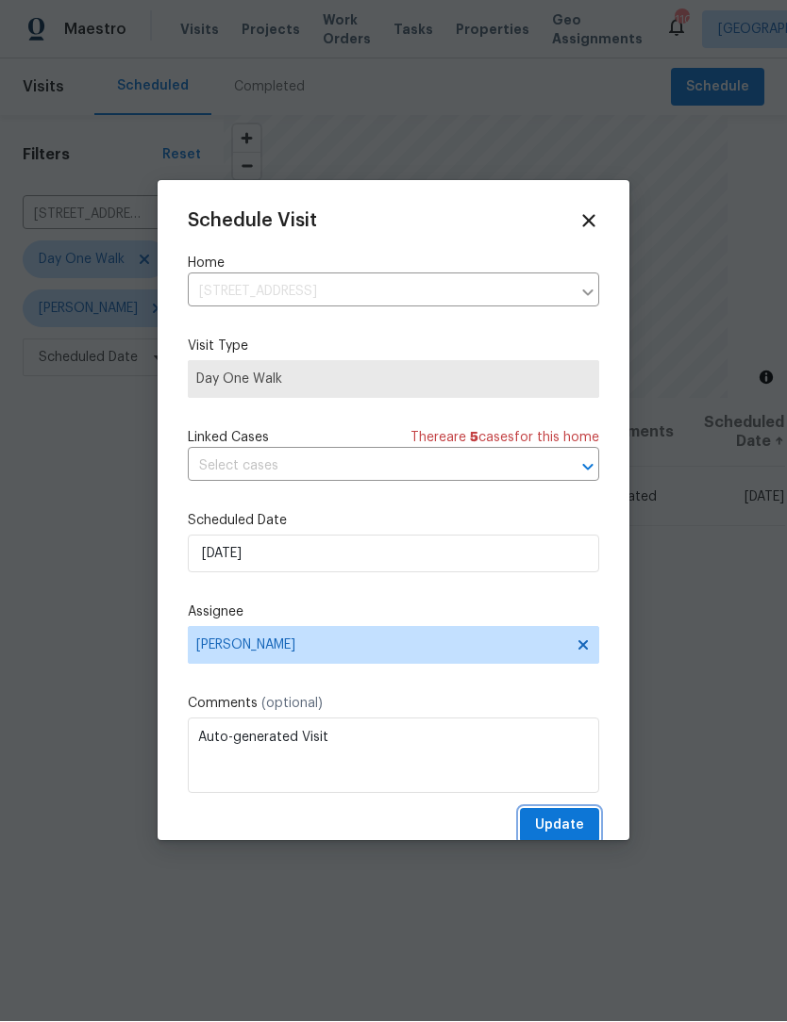
click at [581, 819] on span "Update" at bounding box center [559, 827] width 49 height 24
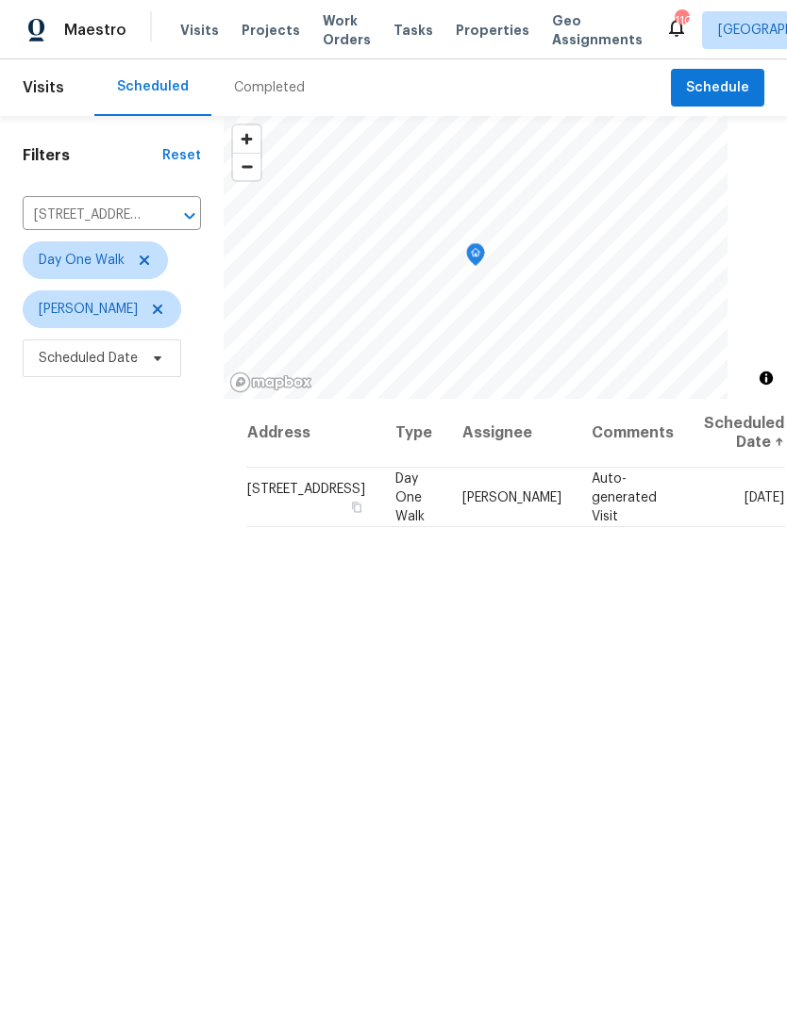
scroll to position [0, 0]
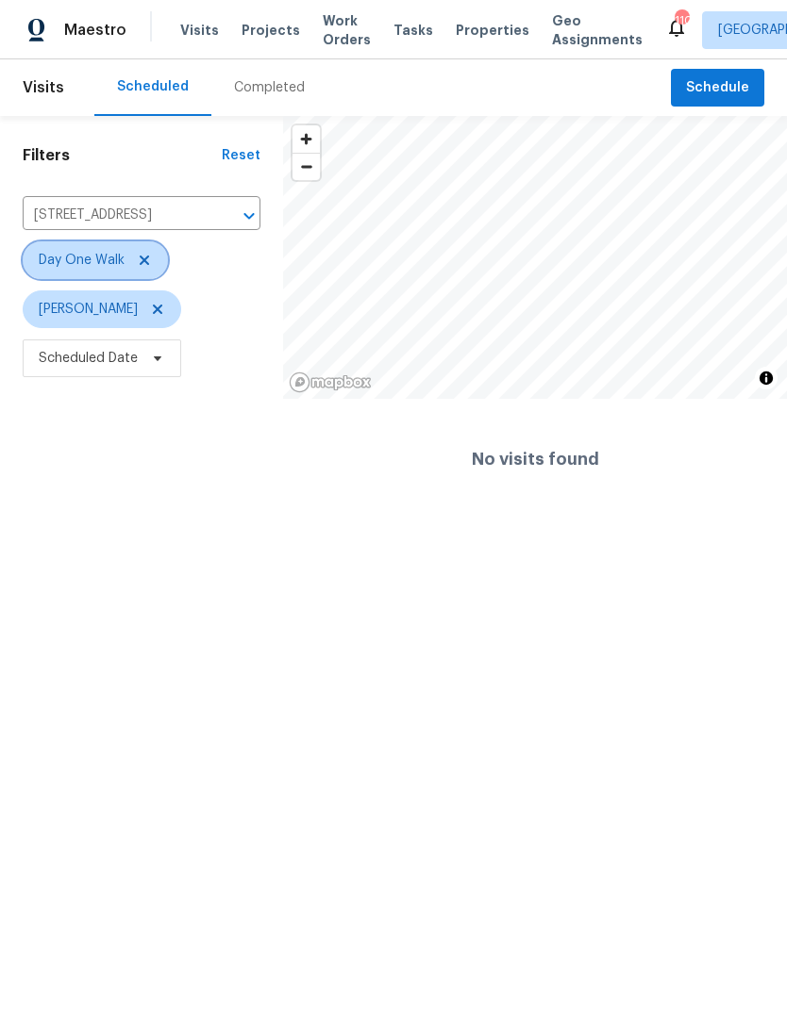
click at [151, 256] on icon at bounding box center [144, 260] width 15 height 15
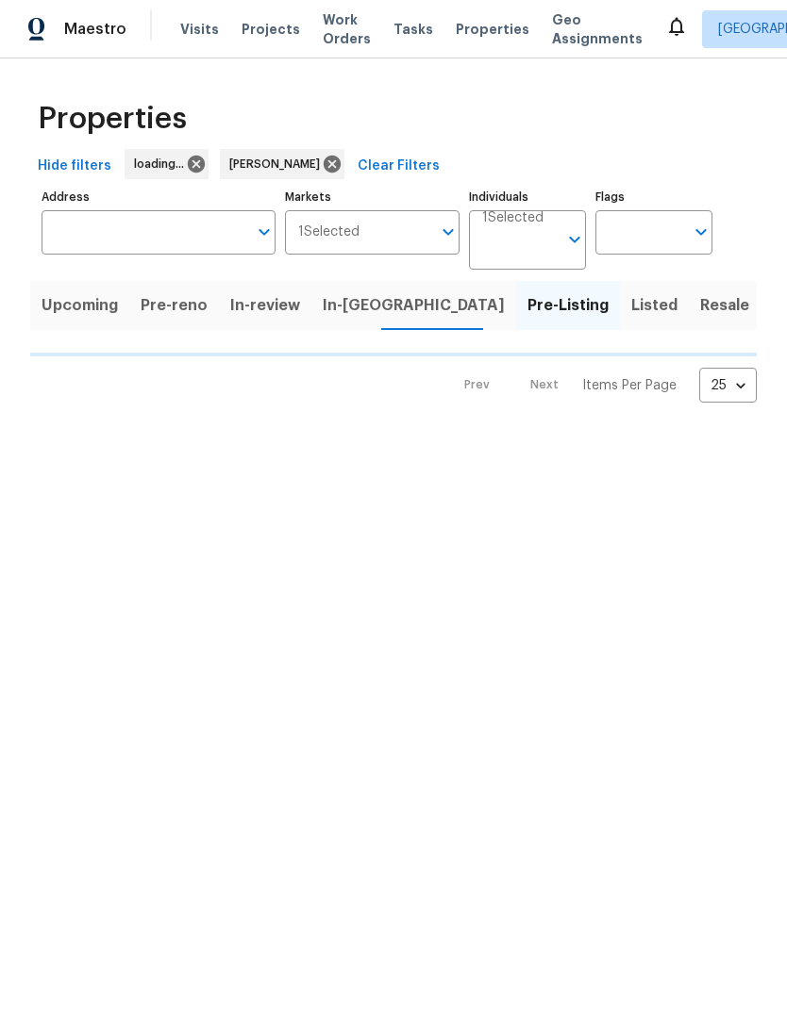
scroll to position [1, 0]
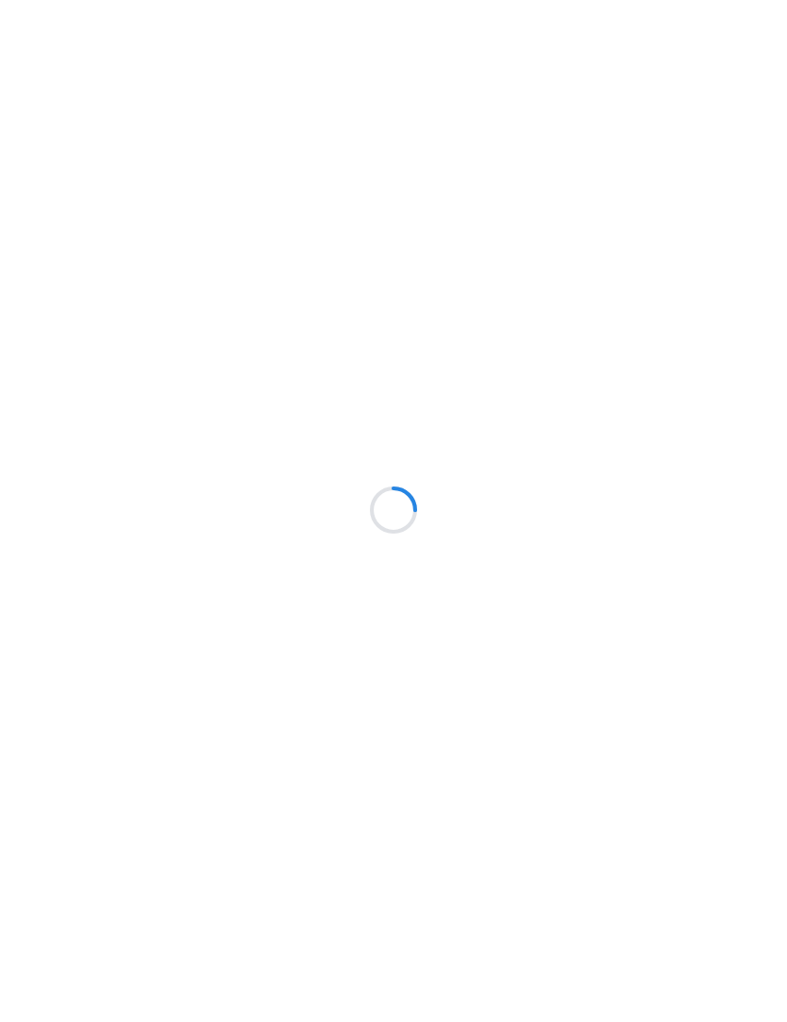
scroll to position [1, 0]
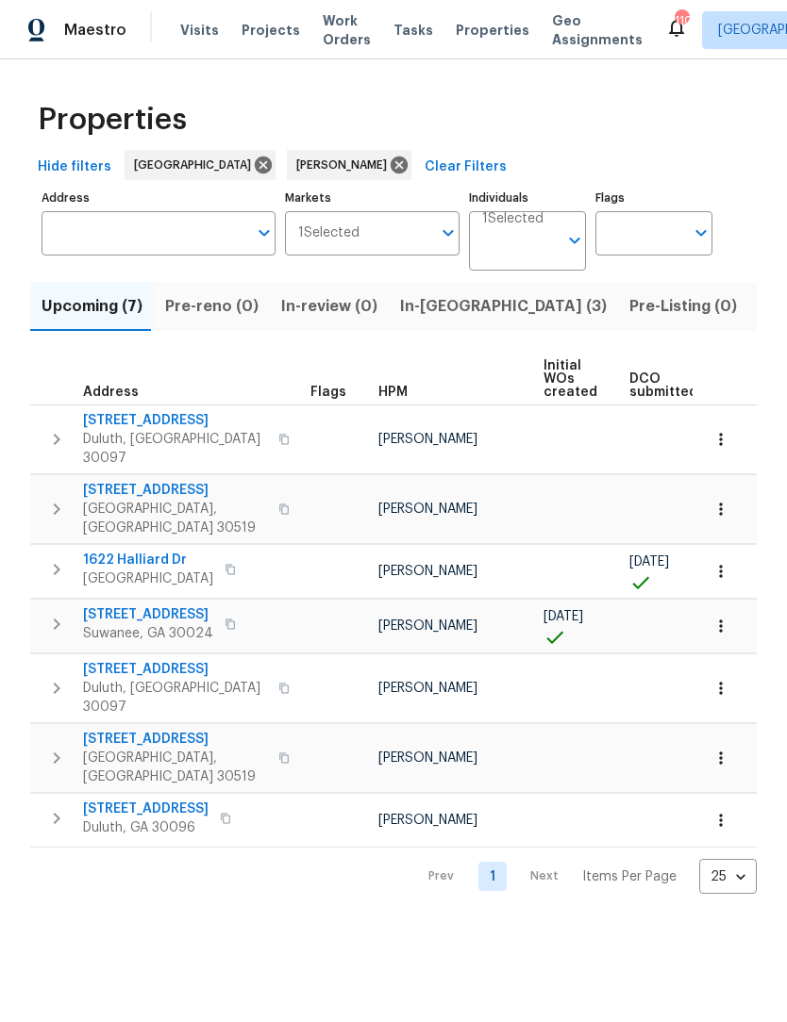
click at [119, 551] on span "1622 Halliard Dr" at bounding box center [148, 560] width 130 height 19
click at [725, 553] on button "button" at bounding box center [721, 572] width 42 height 42
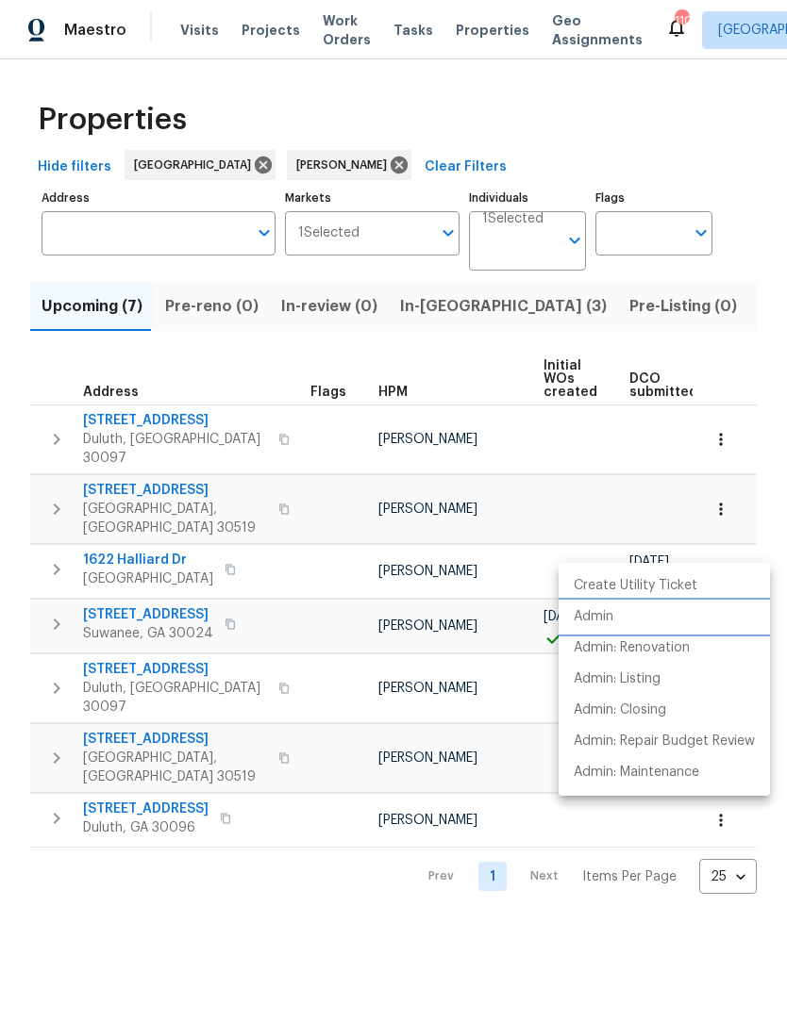
click at [617, 614] on li "Admin" at bounding box center [663, 617] width 211 height 31
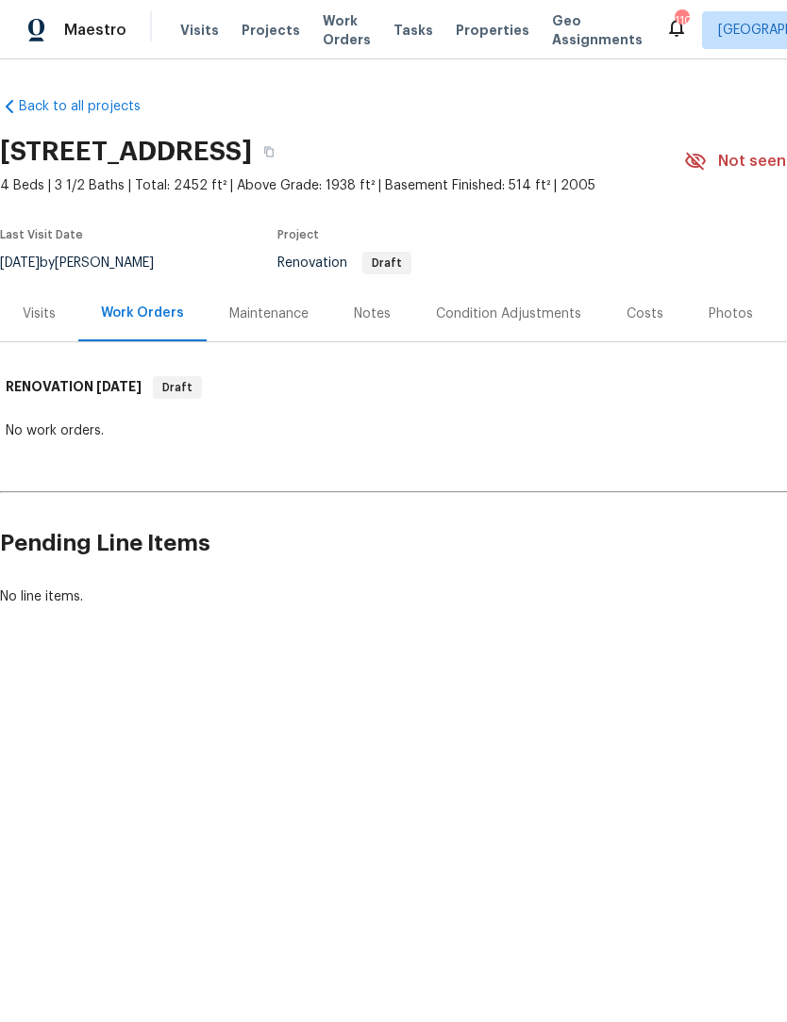
click at [715, 312] on div "Photos" at bounding box center [730, 314] width 44 height 19
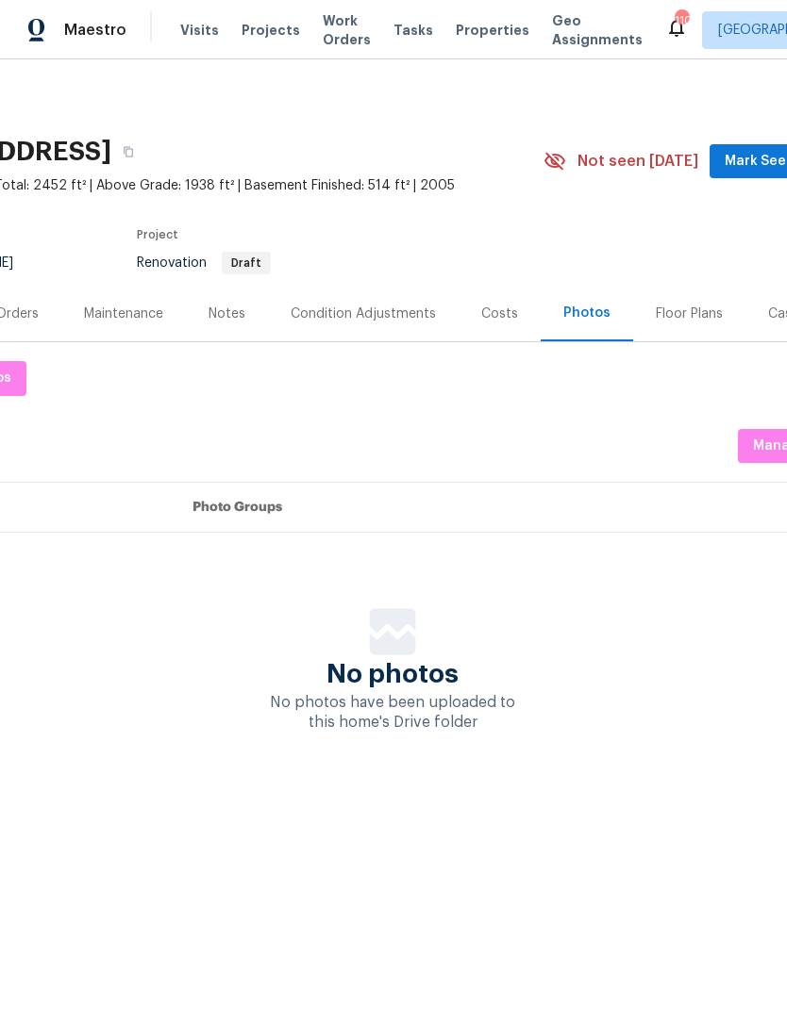
scroll to position [0, 185]
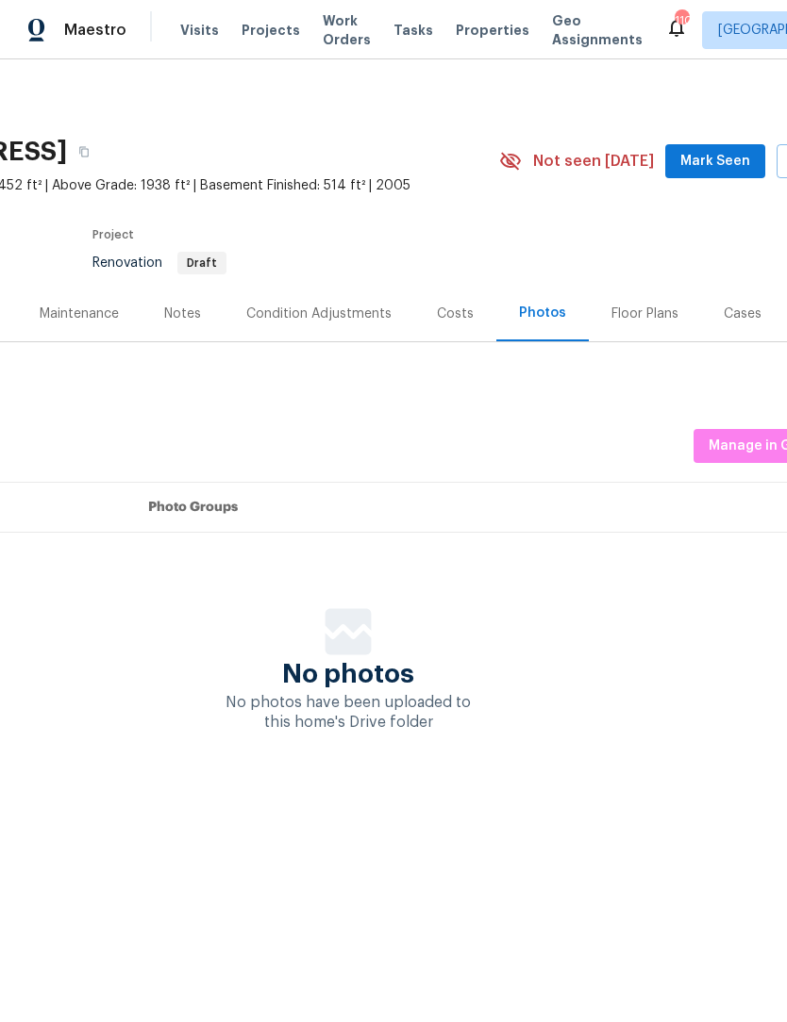
click at [671, 305] on div "Floor Plans" at bounding box center [645, 314] width 112 height 56
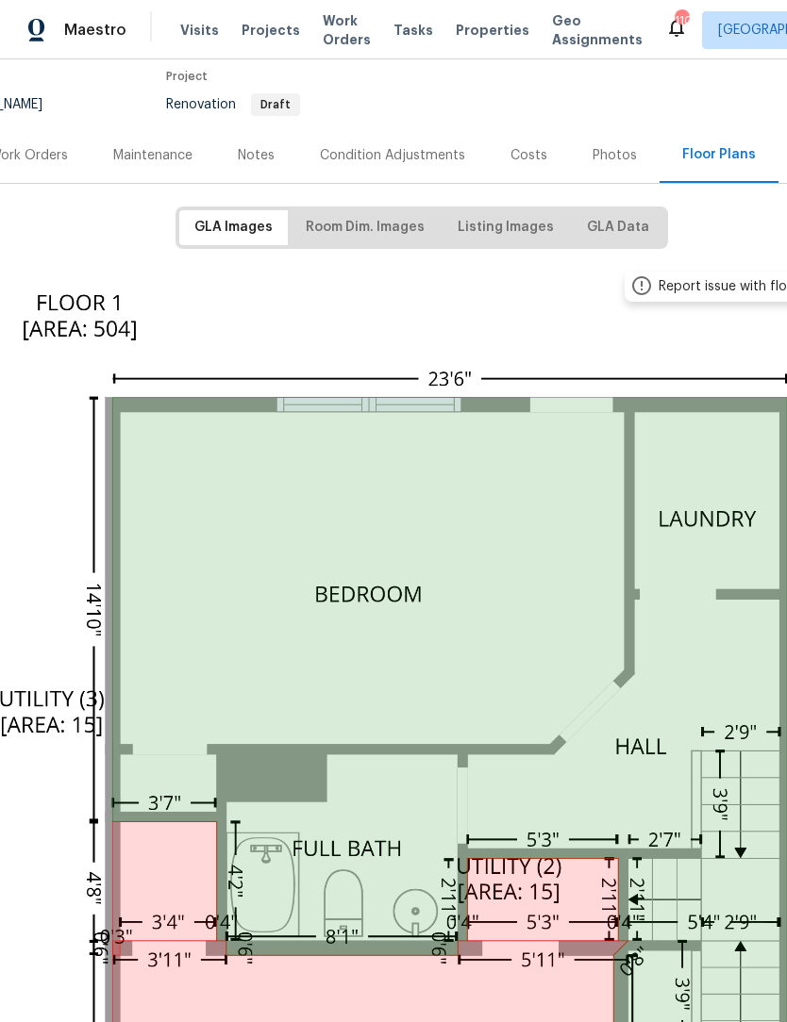
scroll to position [149, 110]
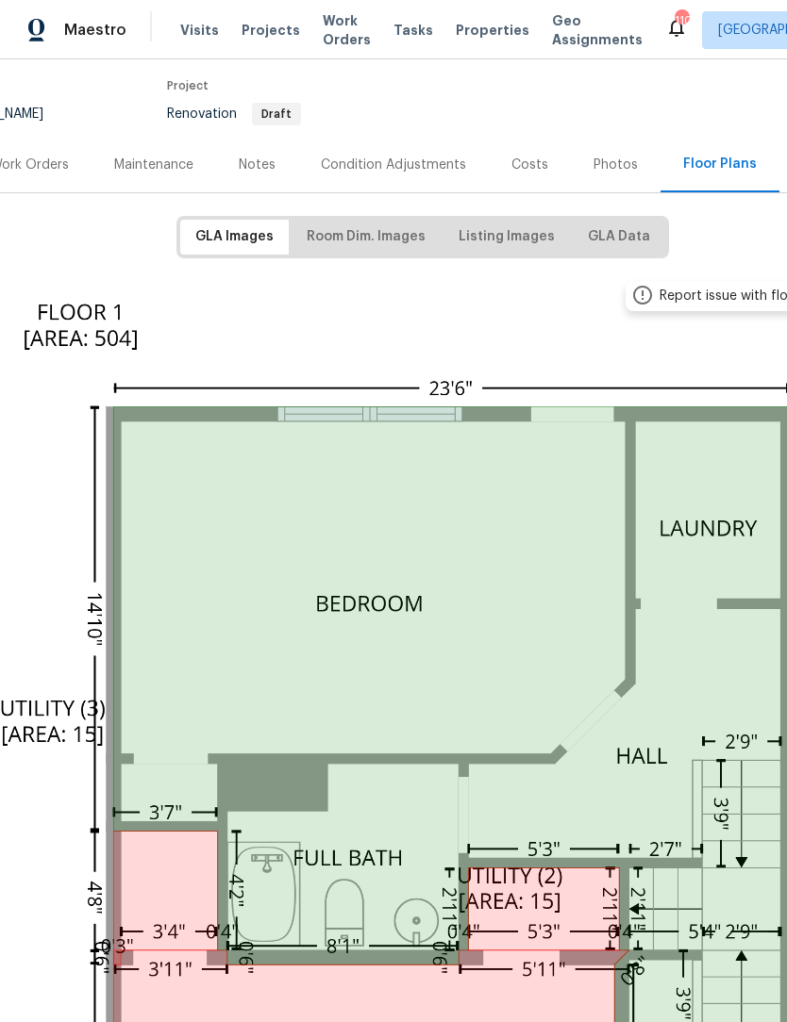
click at [651, 351] on img at bounding box center [422, 1024] width 926 height 1508
click at [404, 247] on span "Room Dim. Images" at bounding box center [366, 237] width 119 height 24
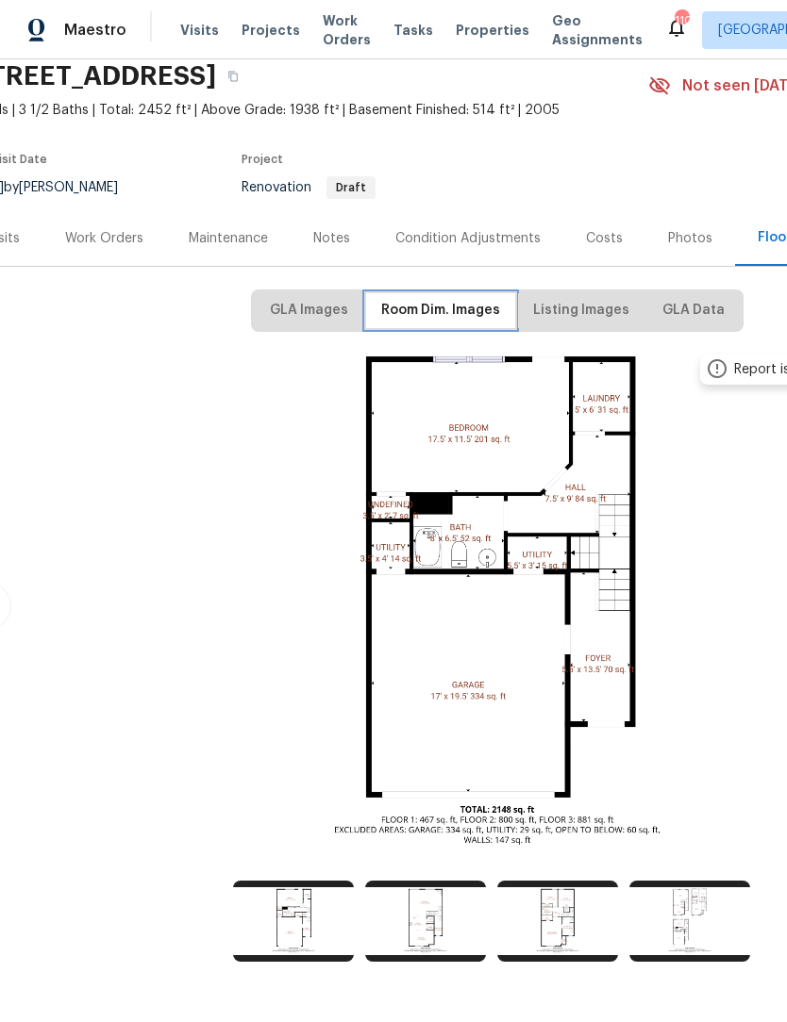
scroll to position [75, 30]
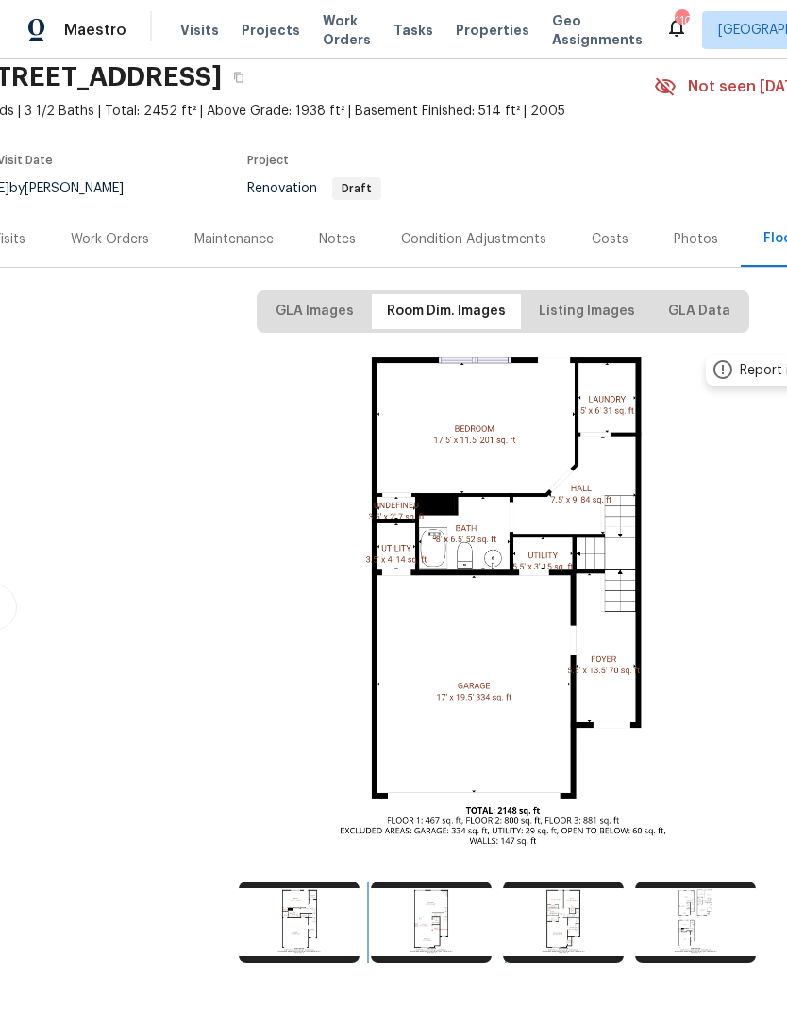
click at [427, 924] on img at bounding box center [431, 922] width 121 height 81
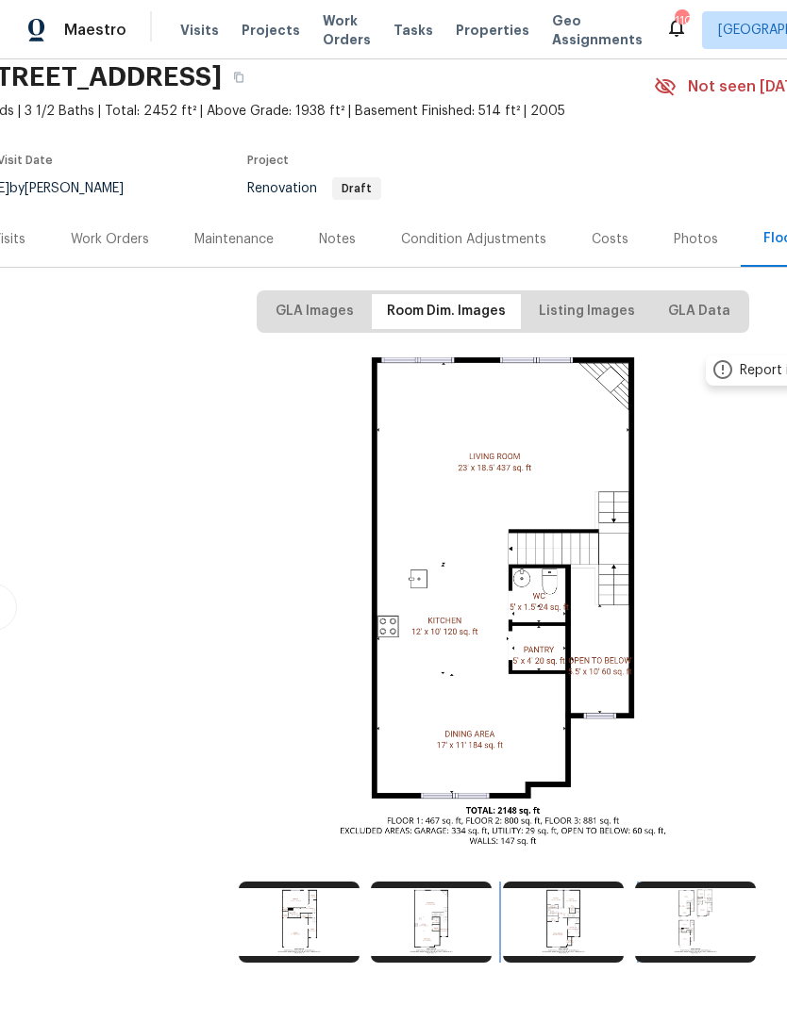
click at [574, 937] on img at bounding box center [563, 922] width 121 height 81
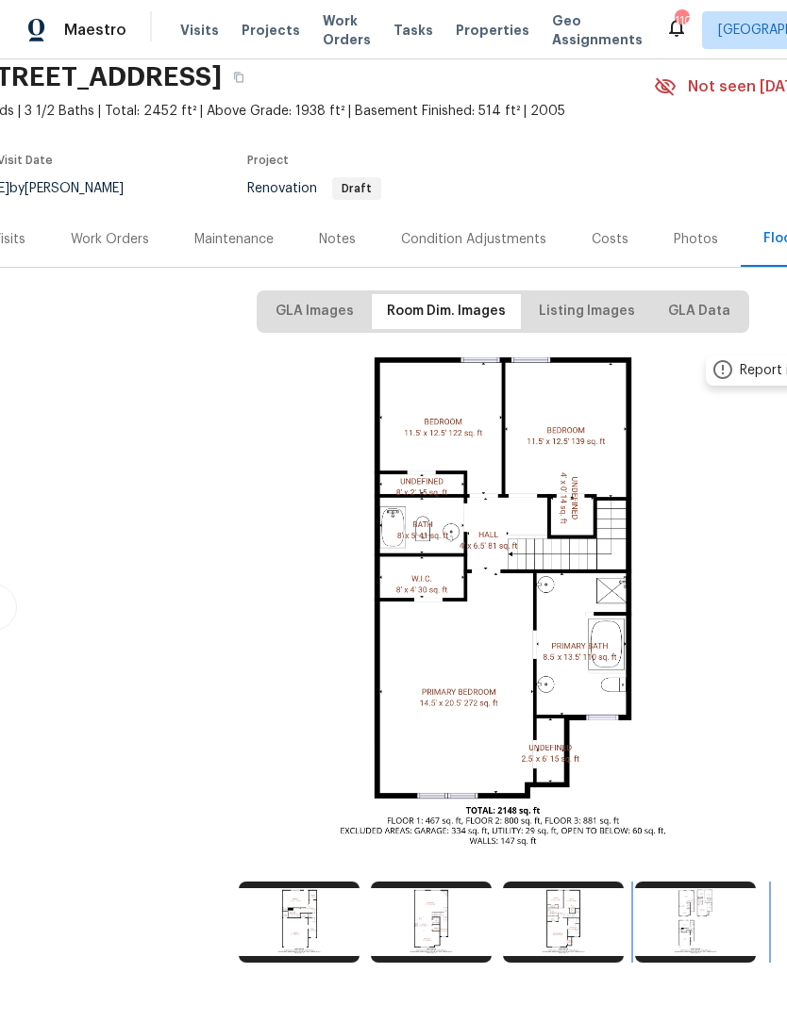
click at [688, 912] on img at bounding box center [695, 922] width 121 height 81
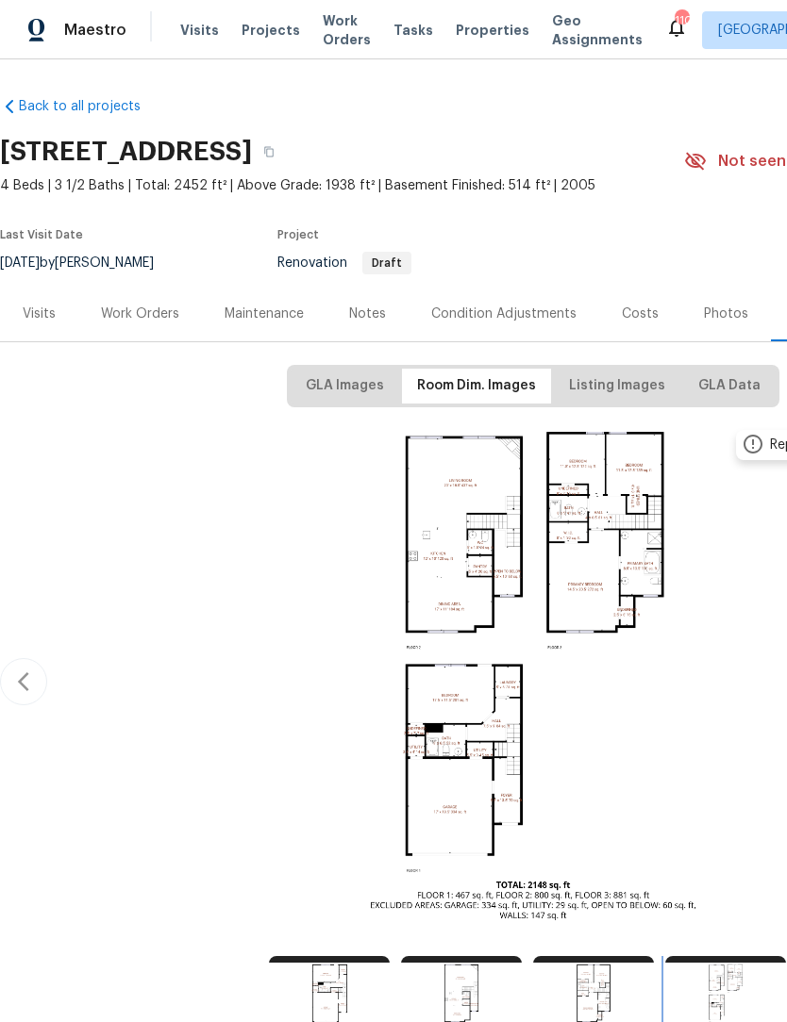
scroll to position [0, 0]
click at [131, 322] on div "Work Orders" at bounding box center [140, 314] width 78 height 19
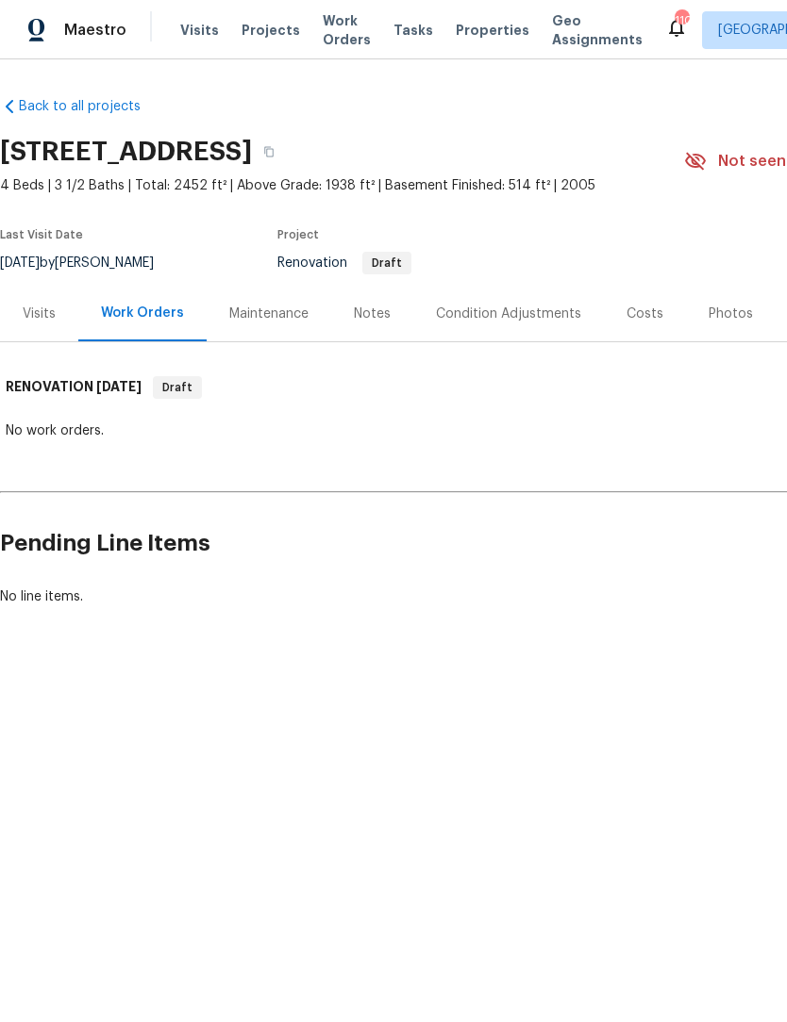
click at [266, 326] on div "Maintenance" at bounding box center [269, 314] width 125 height 56
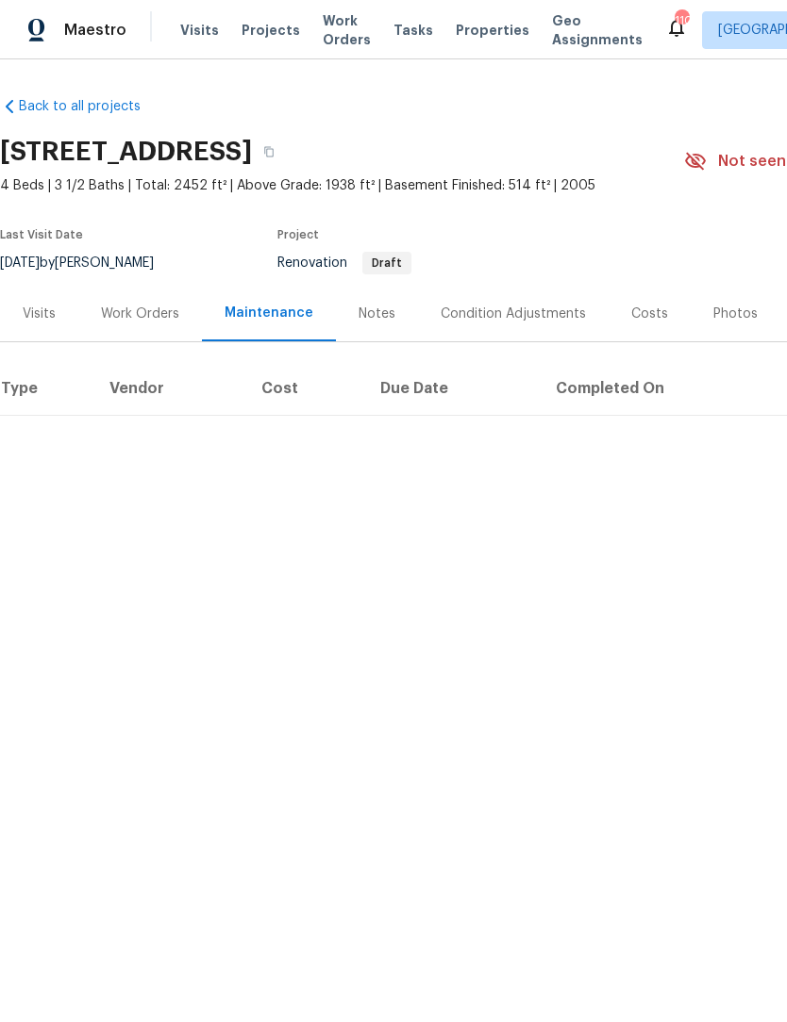
click at [368, 313] on div "Notes" at bounding box center [376, 314] width 37 height 19
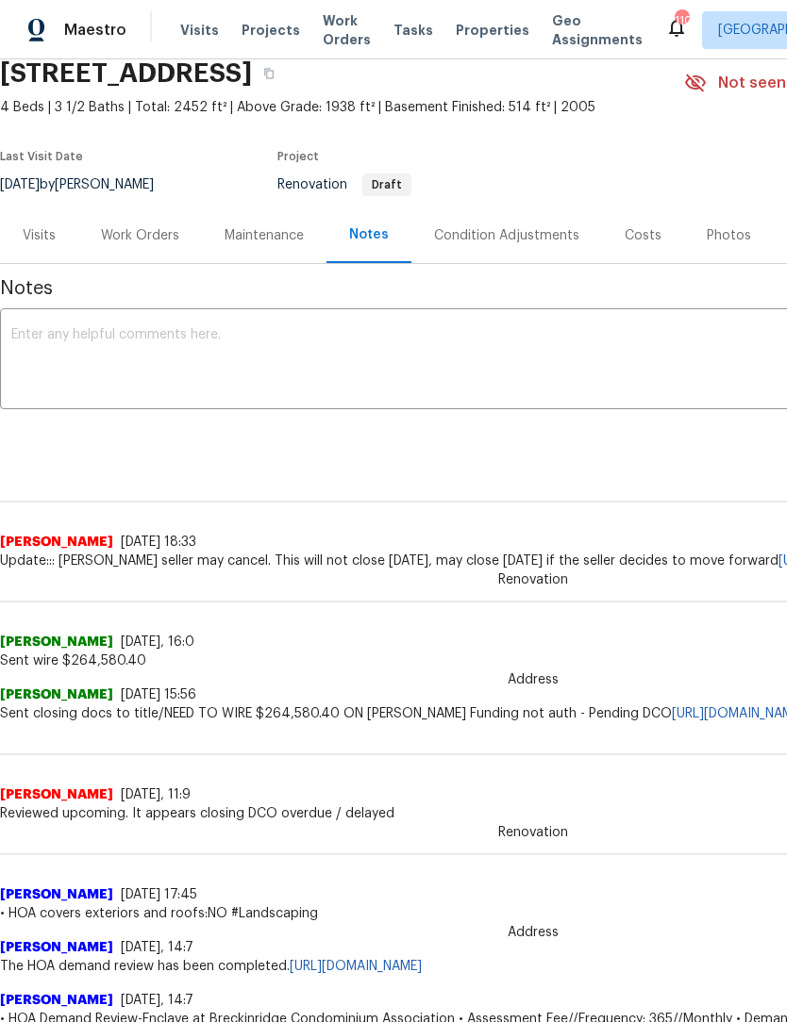
scroll to position [77, 0]
click at [398, 339] on textarea at bounding box center [532, 362] width 1043 height 66
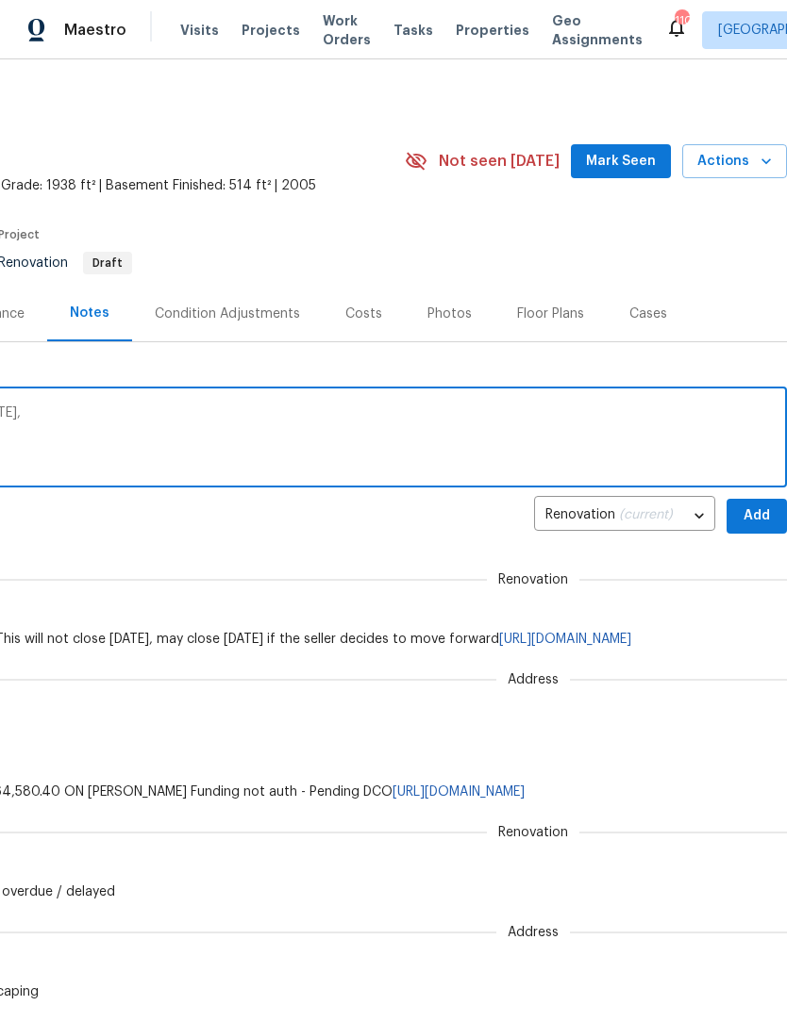
scroll to position [0, 279]
type textarea "DCO submitted this morning I will walk today,"
click at [760, 512] on span "Add" at bounding box center [756, 517] width 30 height 24
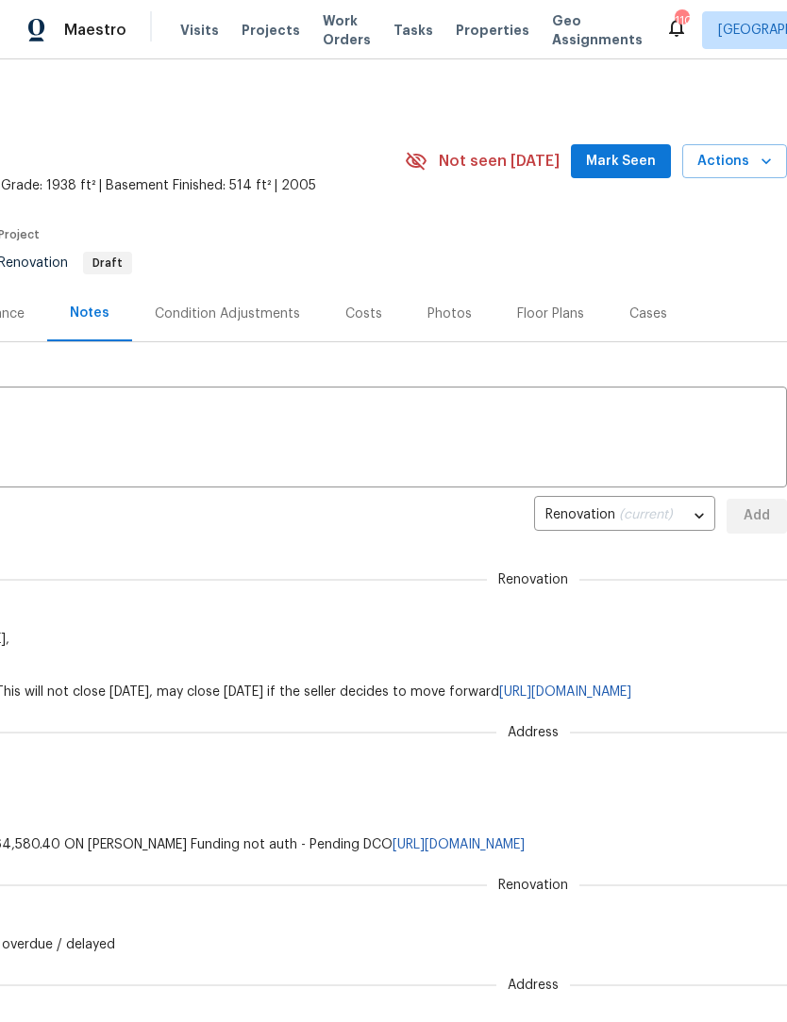
click at [620, 157] on span "Mark Seen" at bounding box center [621, 162] width 70 height 24
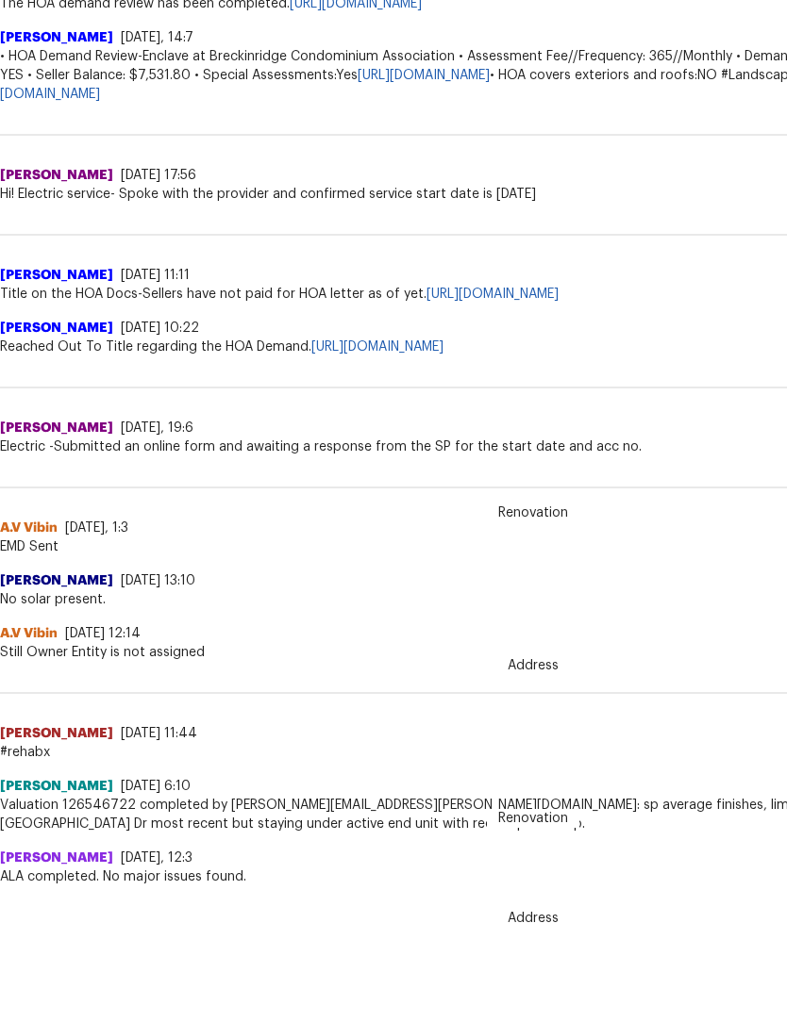
scroll to position [0, 0]
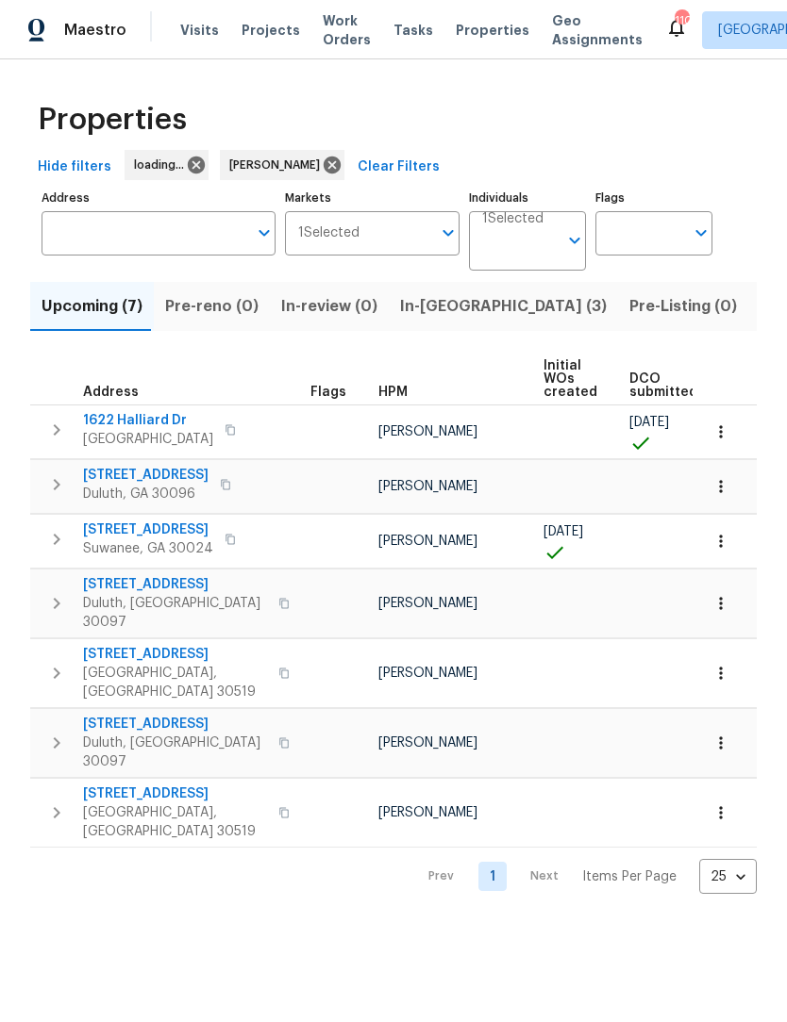
click at [430, 301] on span "In-[GEOGRAPHIC_DATA] (3)" at bounding box center [503, 306] width 207 height 26
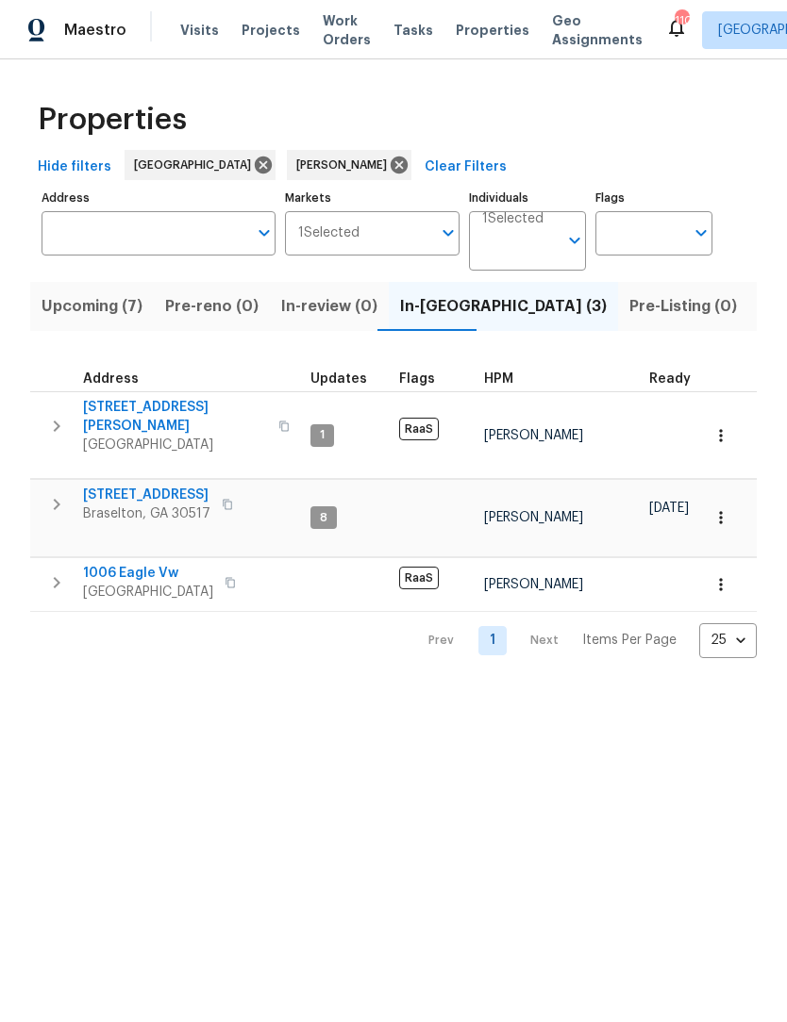
click at [140, 413] on span "5028 Nichols Dr" at bounding box center [175, 417] width 184 height 38
click at [86, 306] on span "Upcoming (7)" at bounding box center [92, 306] width 101 height 26
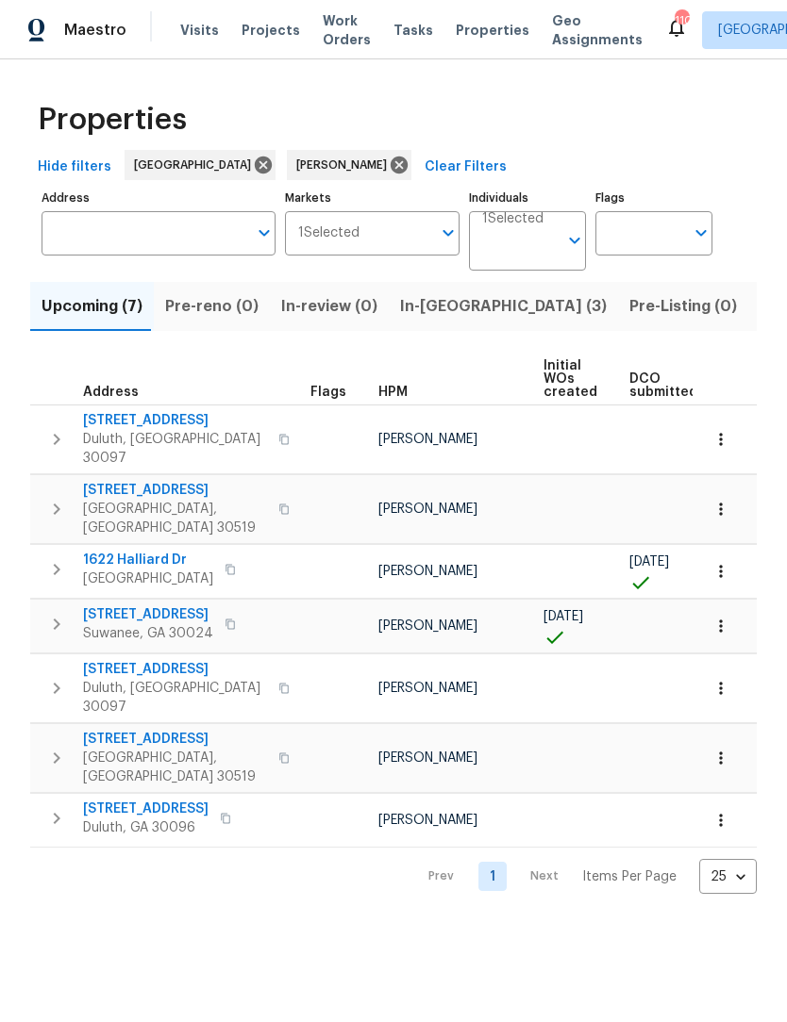
click at [150, 551] on span "1622 Halliard Dr" at bounding box center [148, 560] width 130 height 19
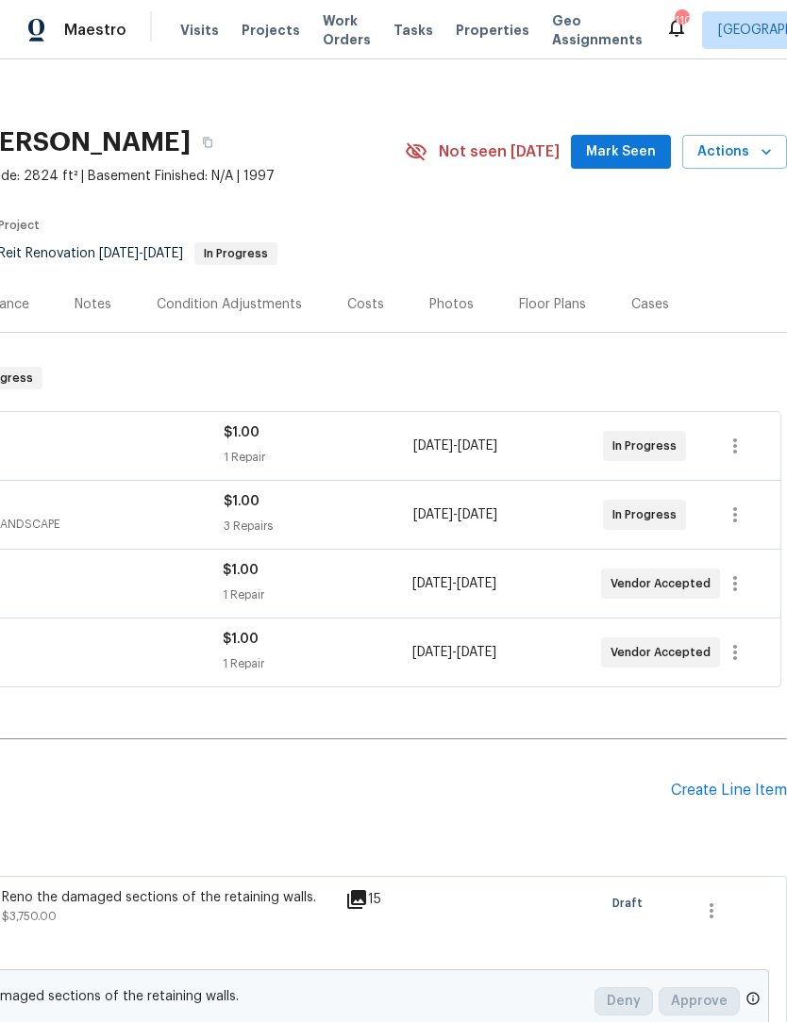
scroll to position [9, 279]
click at [638, 159] on span "Mark Seen" at bounding box center [621, 153] width 70 height 24
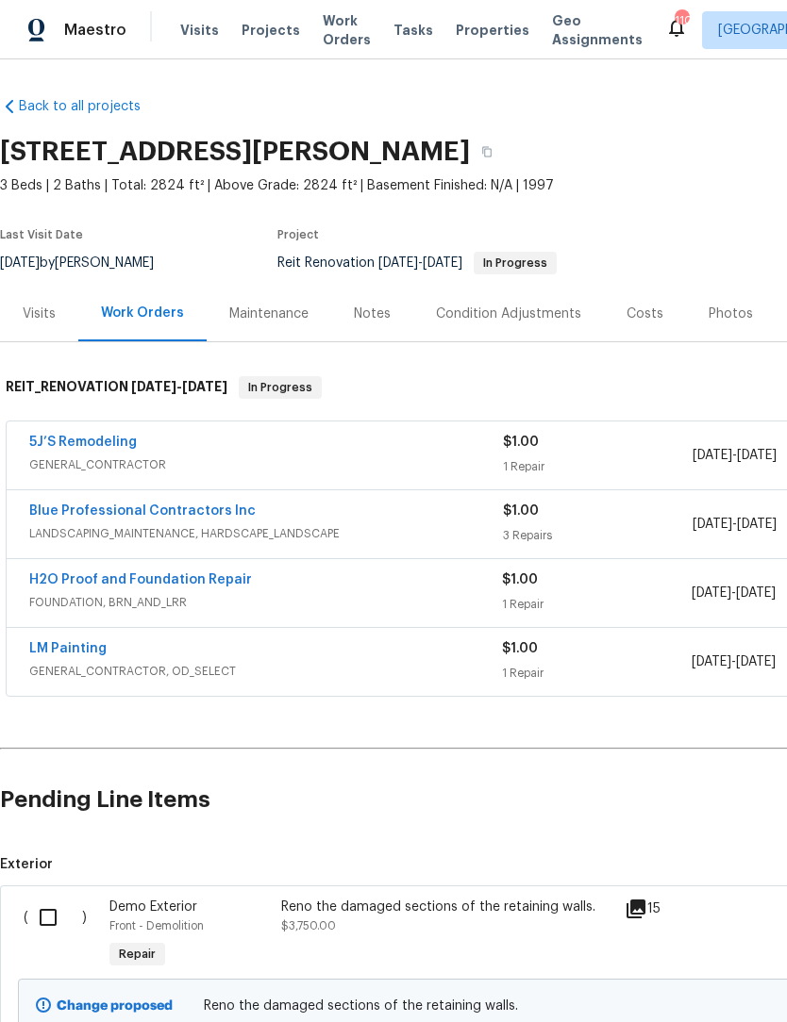
scroll to position [0, 0]
click at [60, 444] on link "5J’S Remodeling" at bounding box center [83, 442] width 108 height 13
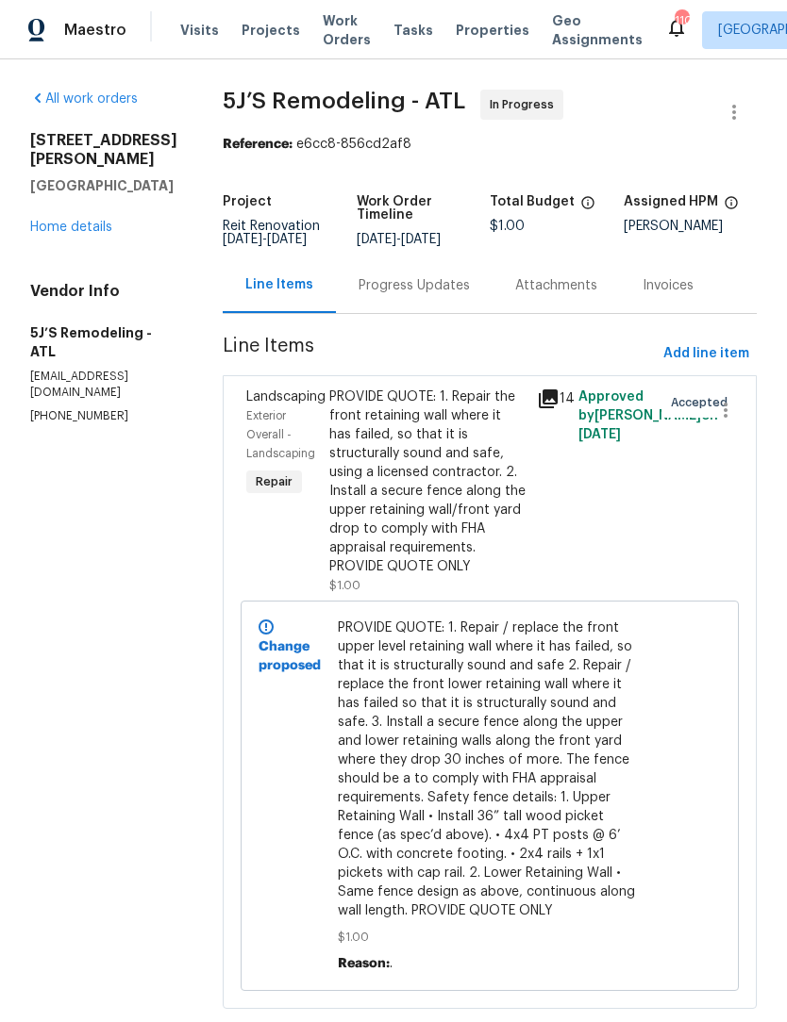
click at [459, 286] on div "Progress Updates" at bounding box center [413, 285] width 111 height 19
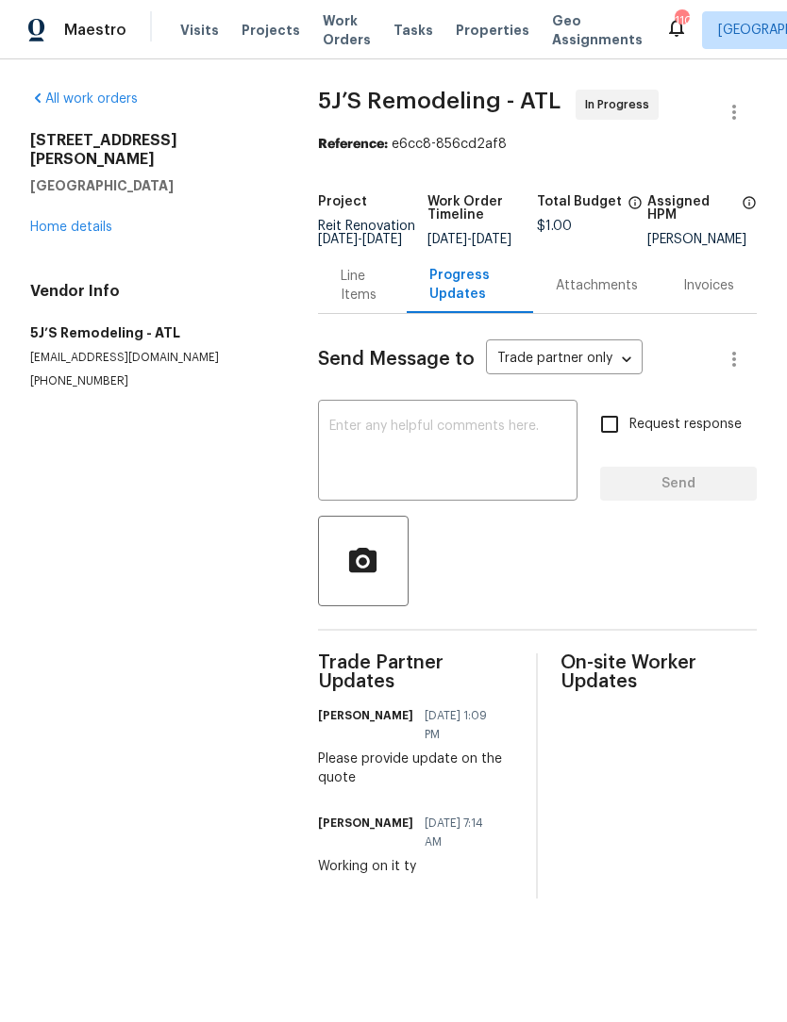
click at [495, 470] on textarea at bounding box center [447, 453] width 237 height 66
click at [205, 176] on h5 "[GEOGRAPHIC_DATA]" at bounding box center [151, 185] width 242 height 19
click at [166, 180] on div "5028 Nichols Dr Flowery Branch, GA 30542 Home details" at bounding box center [151, 184] width 242 height 106
copy div "5028 Nichols Dr Flowery Branch, GA 30542"
click at [475, 422] on div "x ​" at bounding box center [447, 453] width 259 height 96
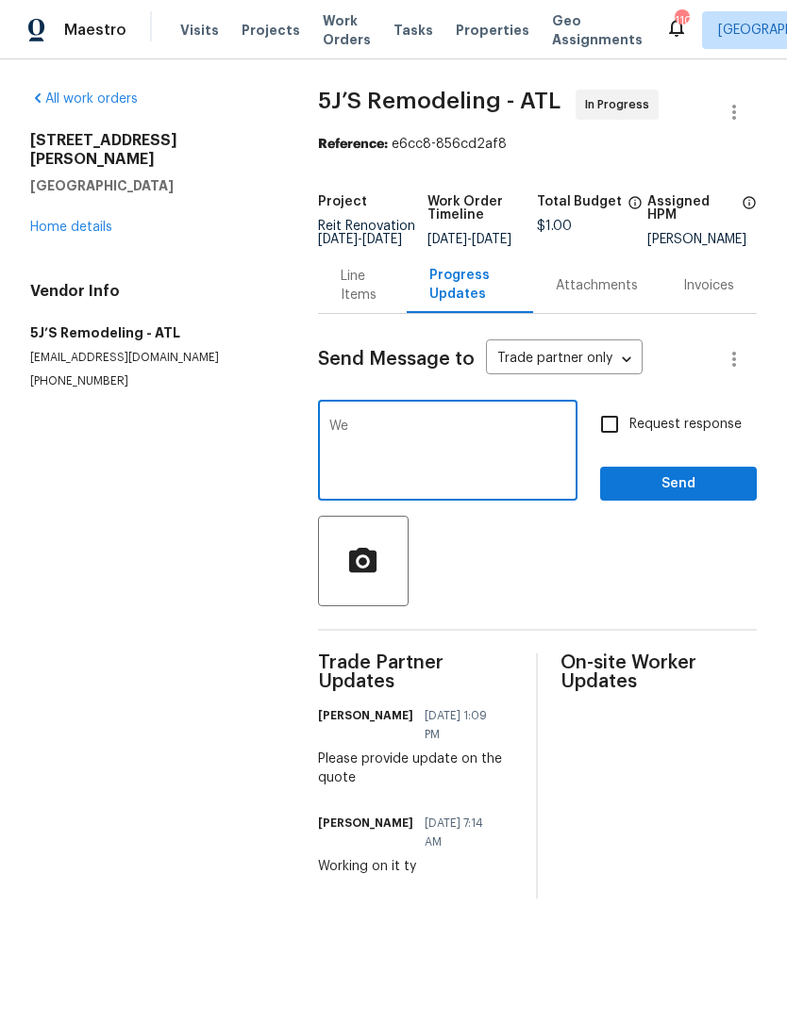
type textarea "W"
type textarea "Please submit the quote."
click at [622, 440] on input "Request response" at bounding box center [609, 425] width 40 height 40
checkbox input "true"
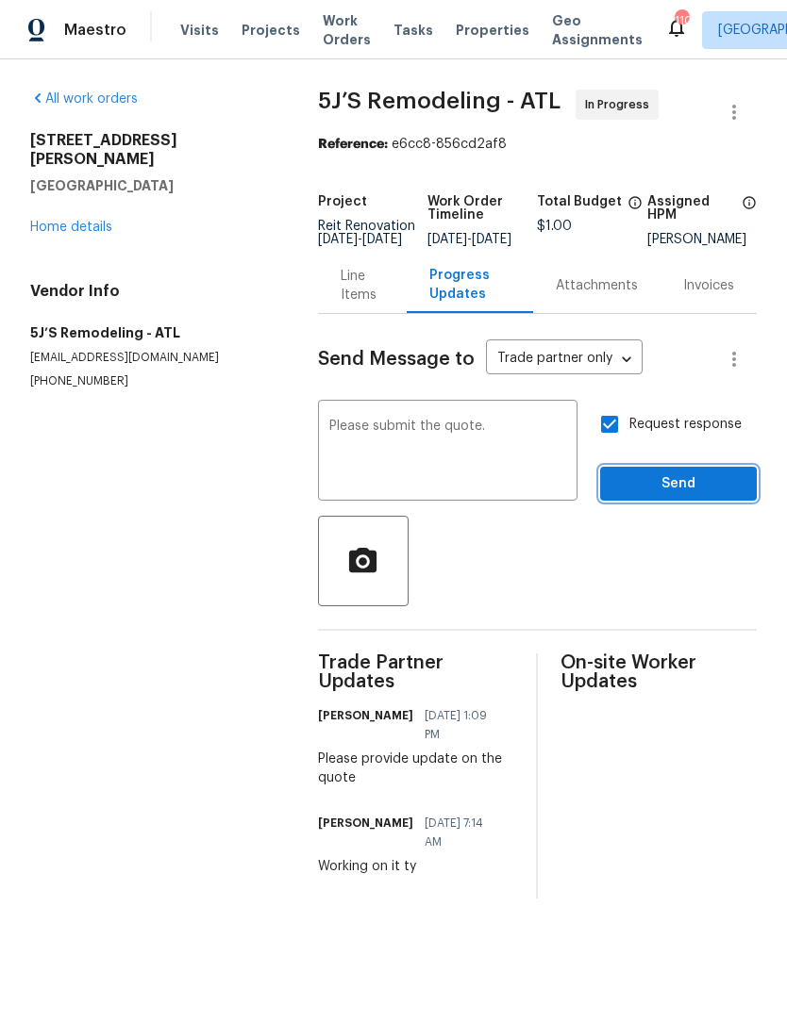
click at [686, 494] on span "Send" at bounding box center [678, 485] width 126 height 24
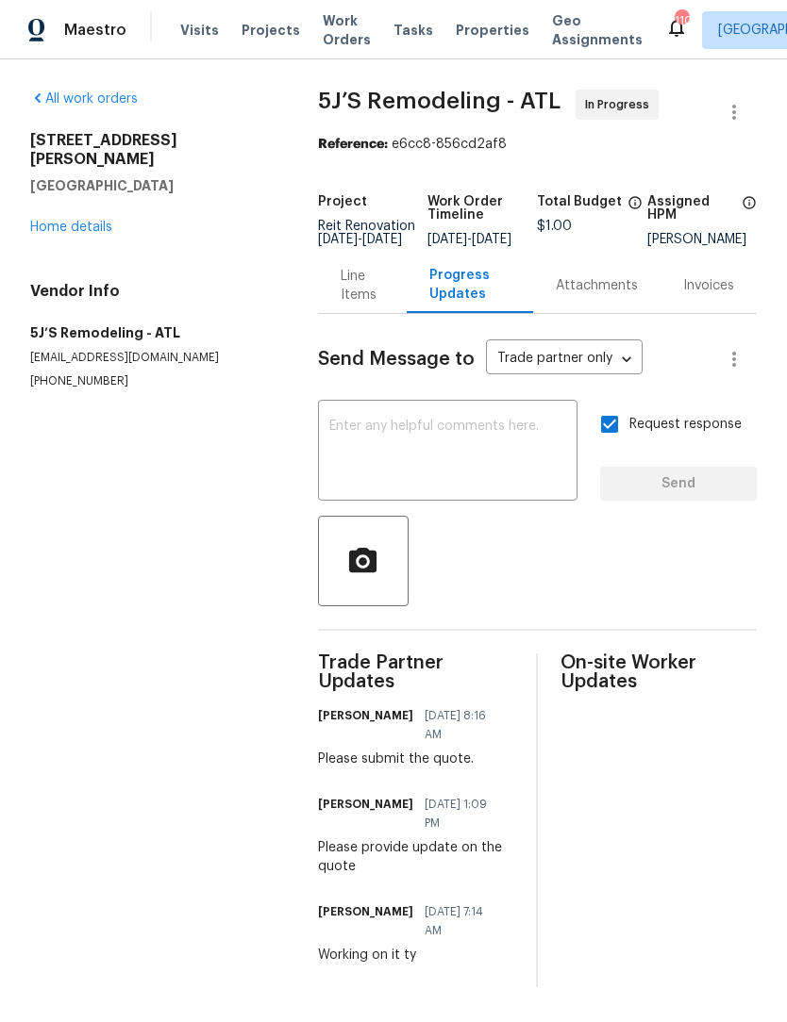
click at [83, 221] on link "Home details" at bounding box center [71, 227] width 82 height 13
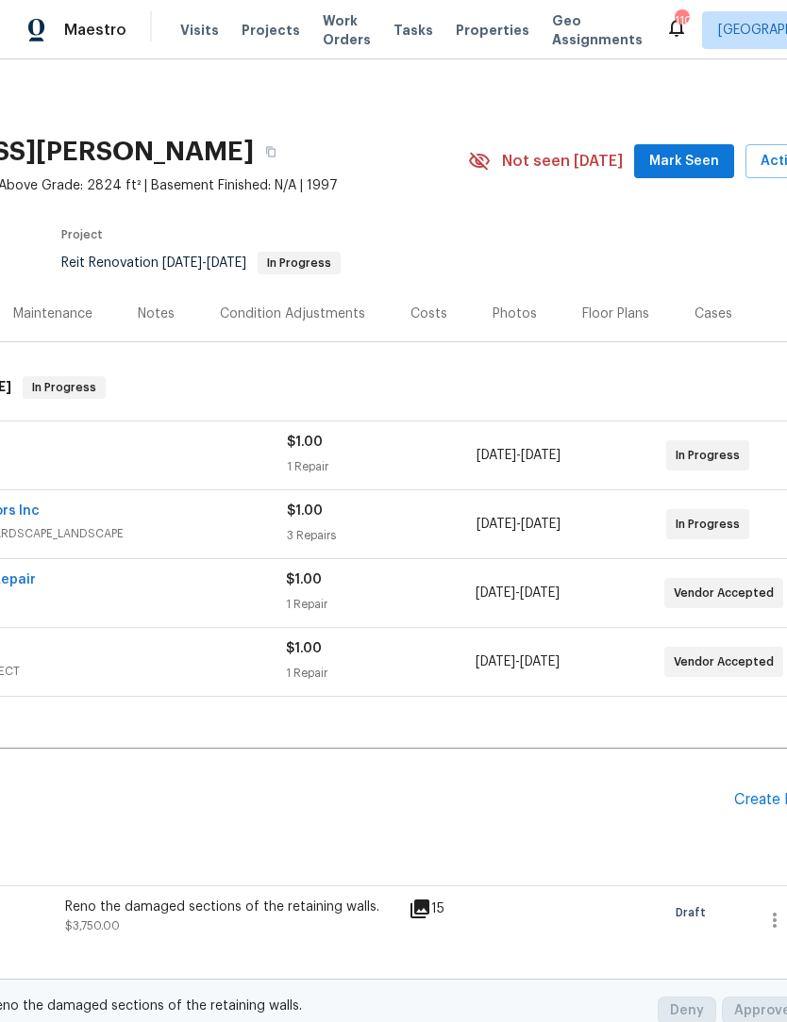
scroll to position [0, 216]
click at [703, 145] on button "Mark Seen" at bounding box center [684, 161] width 100 height 35
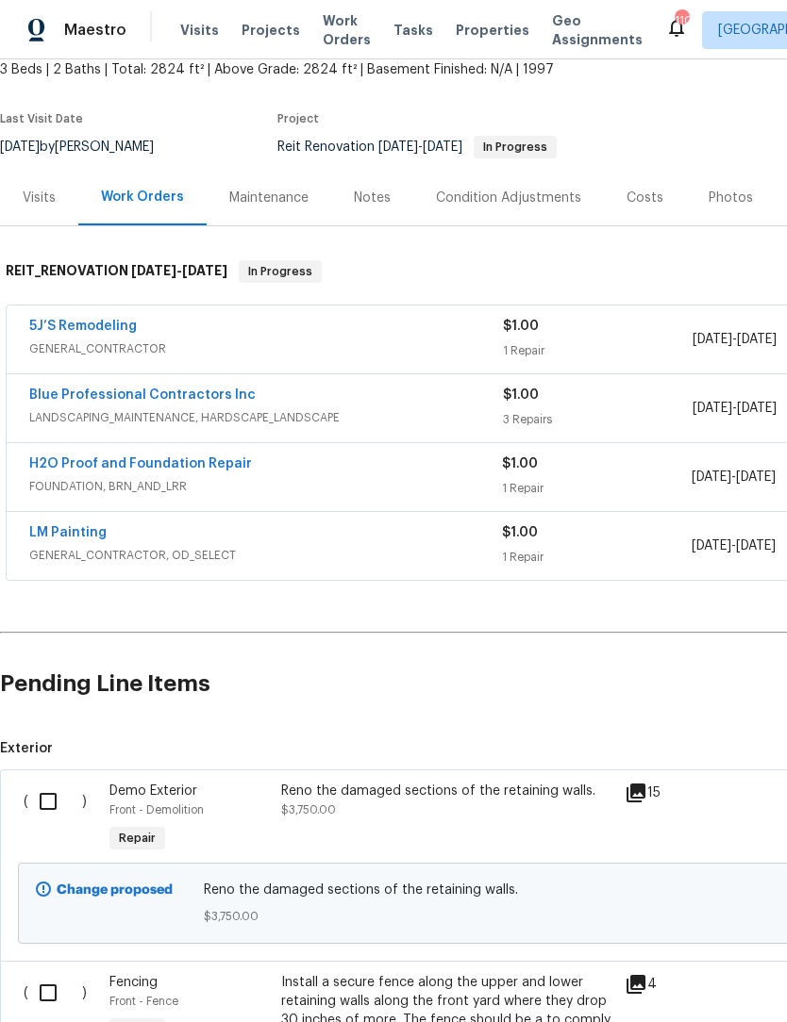
scroll to position [108, 0]
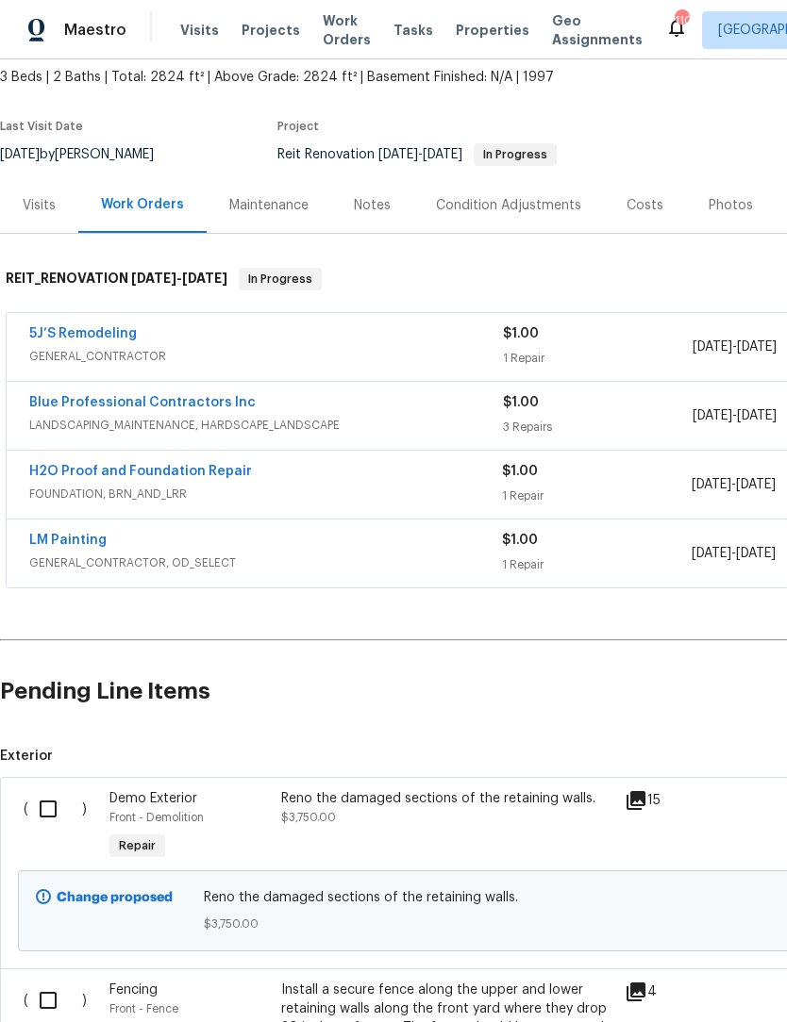
click at [215, 400] on link "Blue Professional Contractors Inc" at bounding box center [142, 402] width 226 height 13
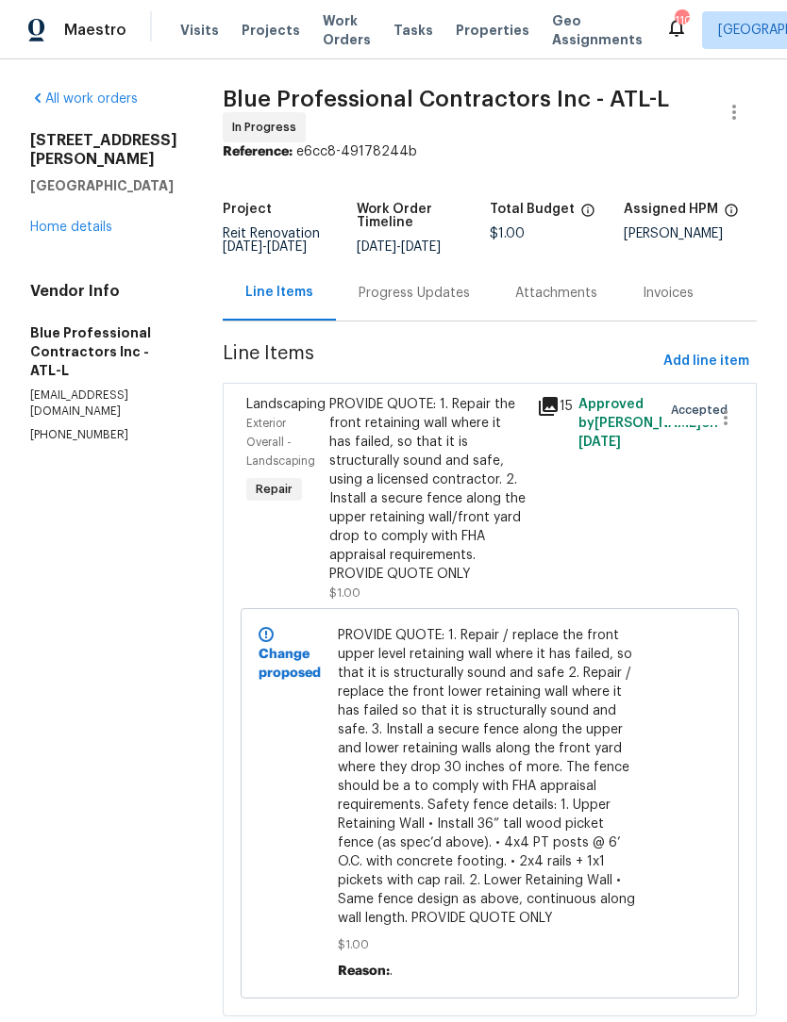
click at [444, 303] on div "Progress Updates" at bounding box center [413, 293] width 111 height 19
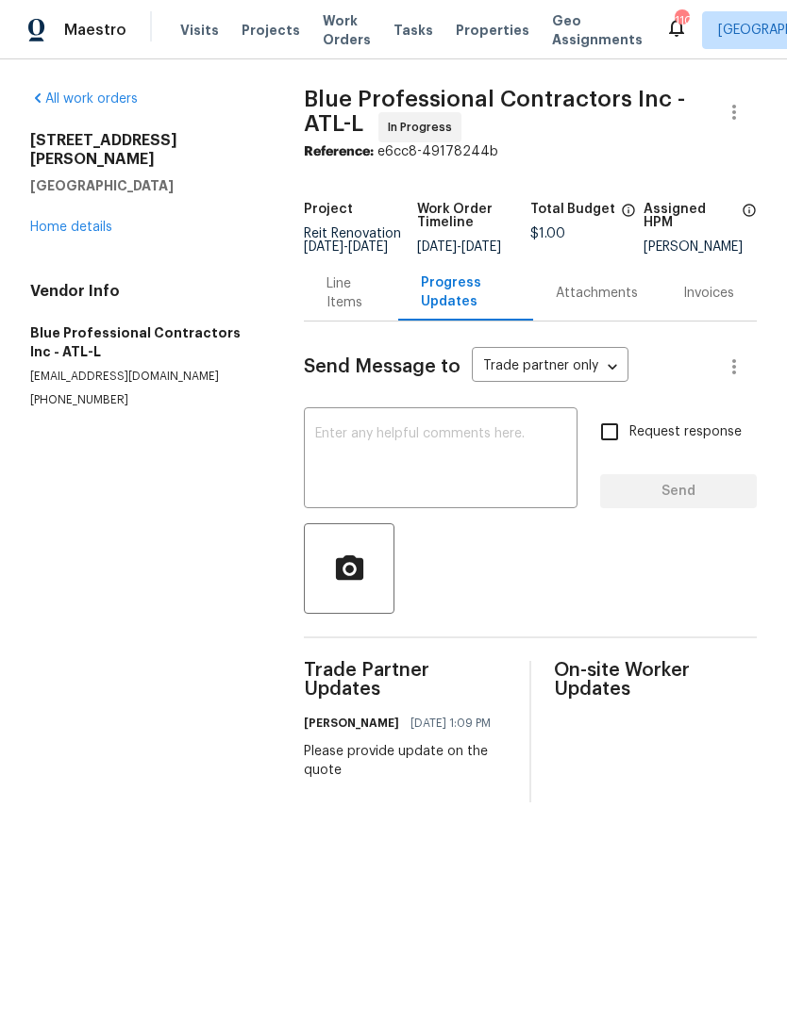
click at [426, 450] on textarea at bounding box center [440, 460] width 251 height 66
click at [401, 451] on textarea at bounding box center [440, 460] width 251 height 66
paste textarea "5028 Nichols Dr Flowery Branch, GA 30542"
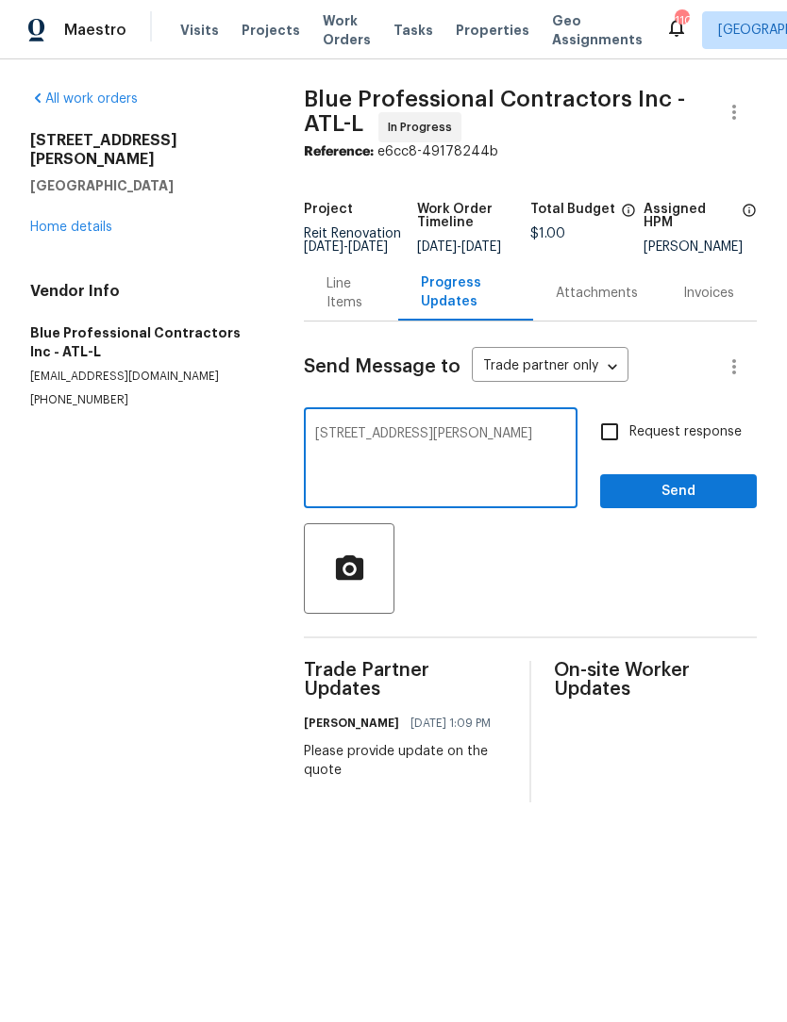
type textarea "5028 Nichols"
type textarea "Please submit the quote"
click at [617, 442] on input "Request response" at bounding box center [609, 432] width 40 height 40
checkbox input "true"
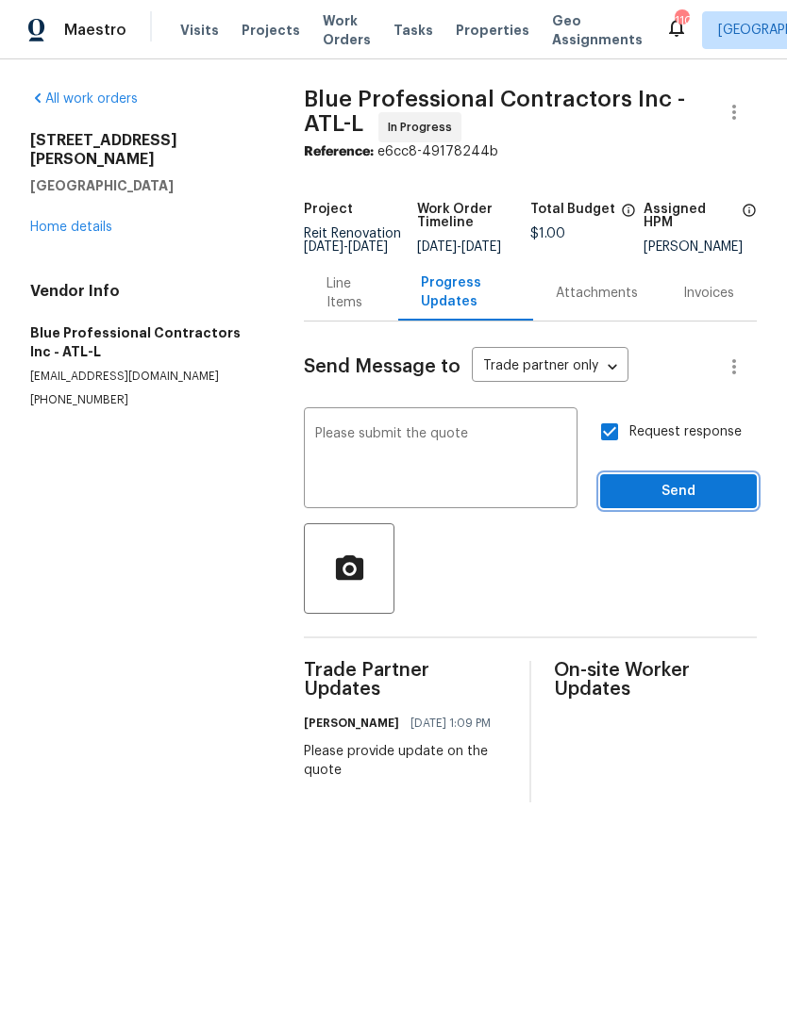
click at [703, 504] on span "Send" at bounding box center [678, 492] width 126 height 24
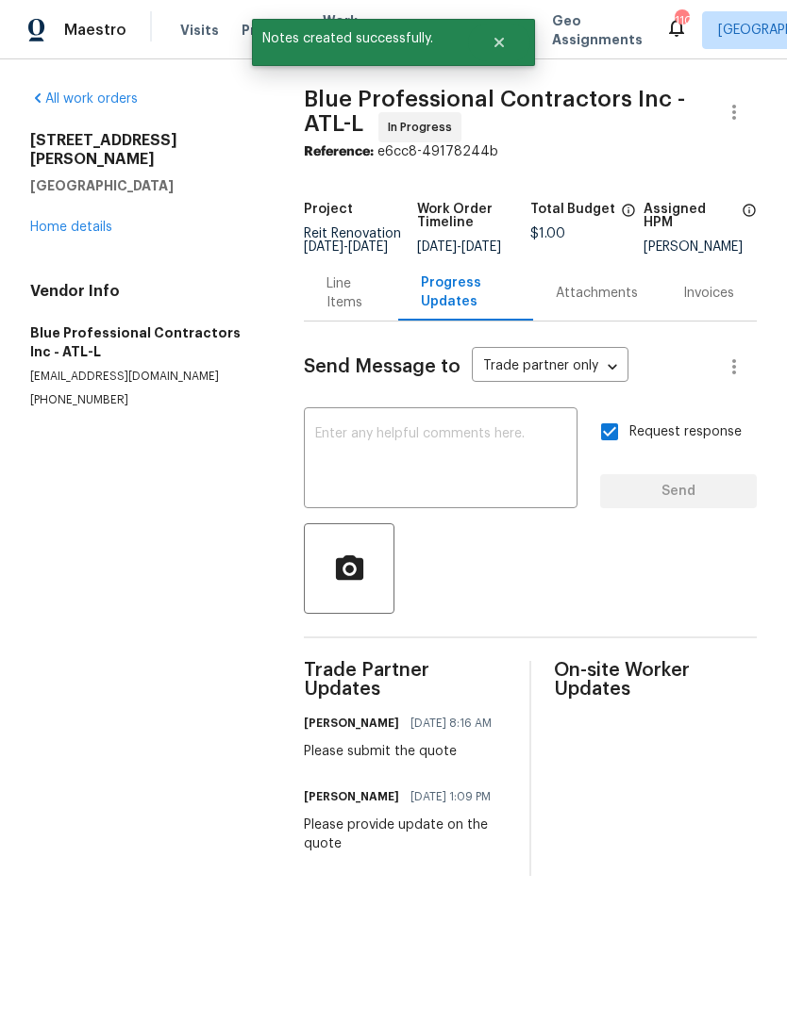
click at [87, 221] on link "Home details" at bounding box center [71, 227] width 82 height 13
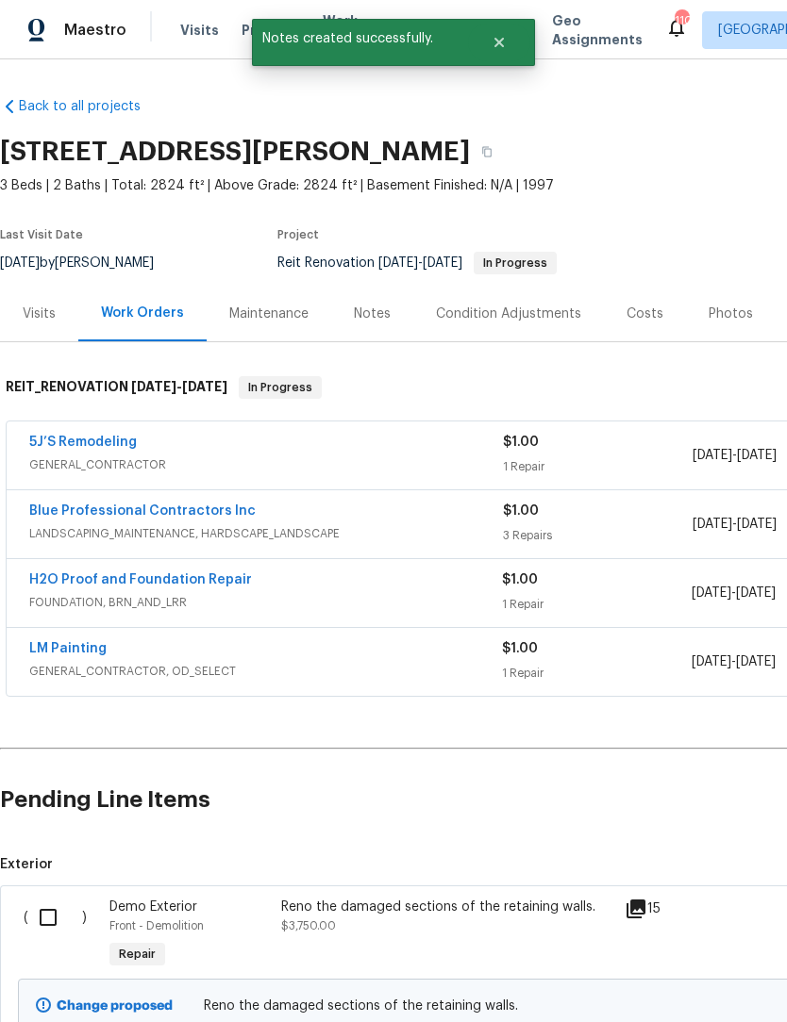
click at [186, 580] on link "H2O Proof and Foundation Repair" at bounding box center [140, 579] width 223 height 13
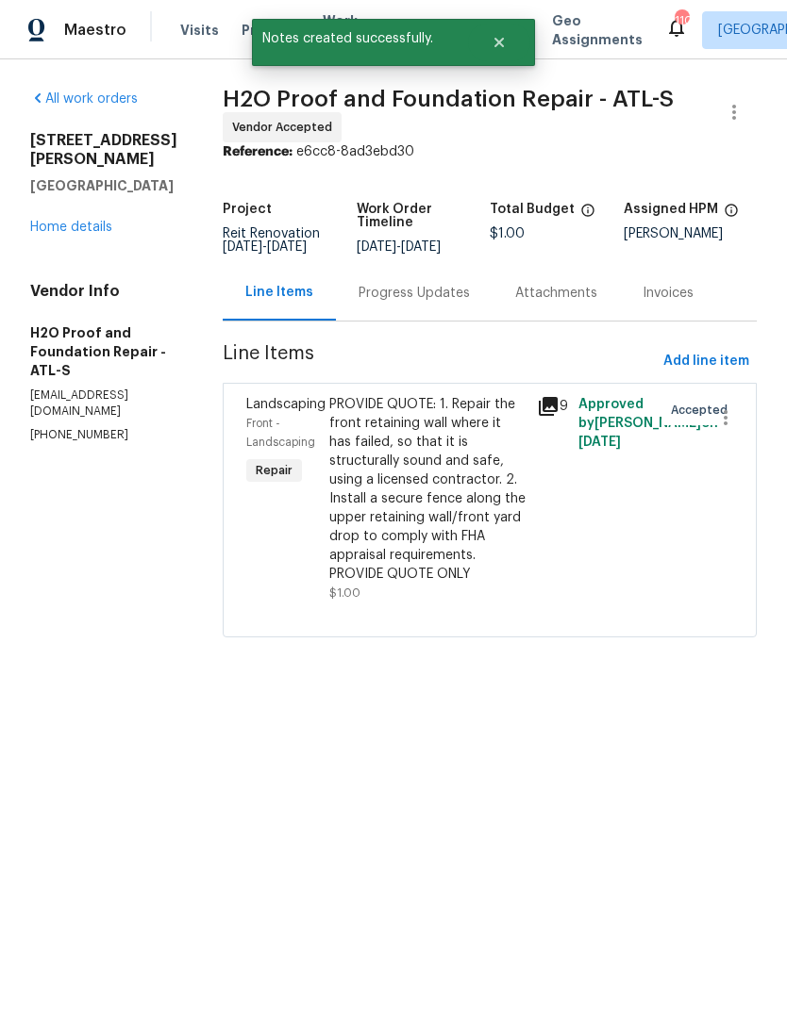
click at [364, 291] on div "Progress Updates" at bounding box center [413, 293] width 111 height 19
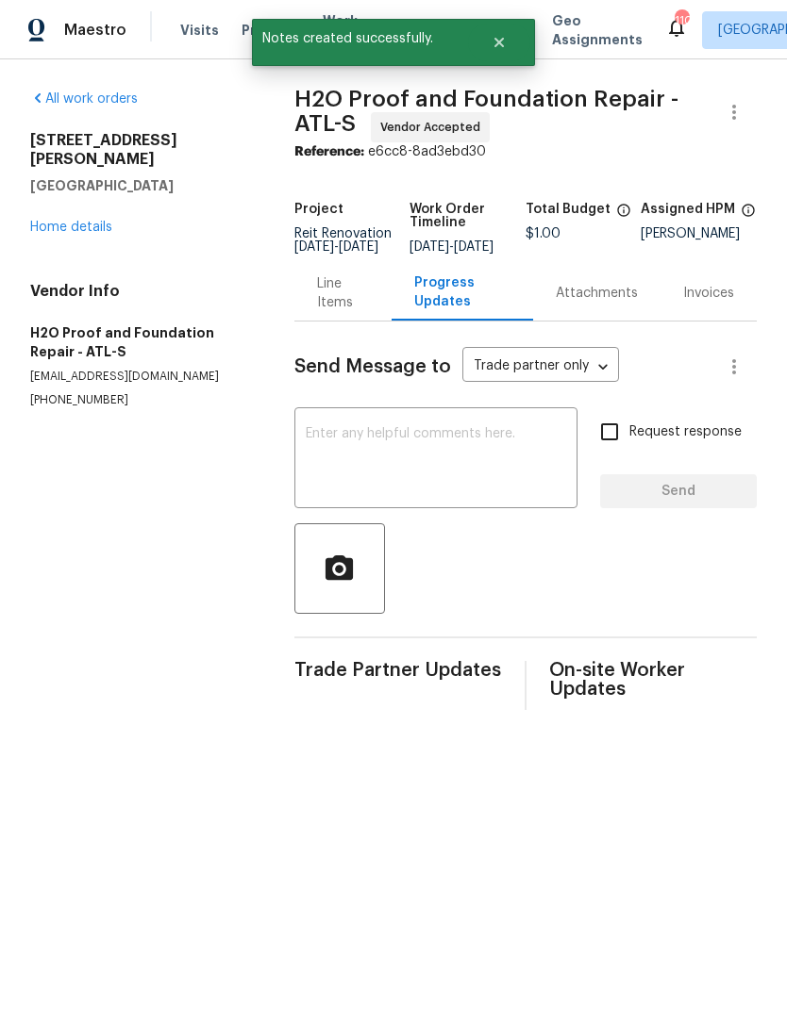
click at [455, 454] on textarea at bounding box center [436, 460] width 260 height 66
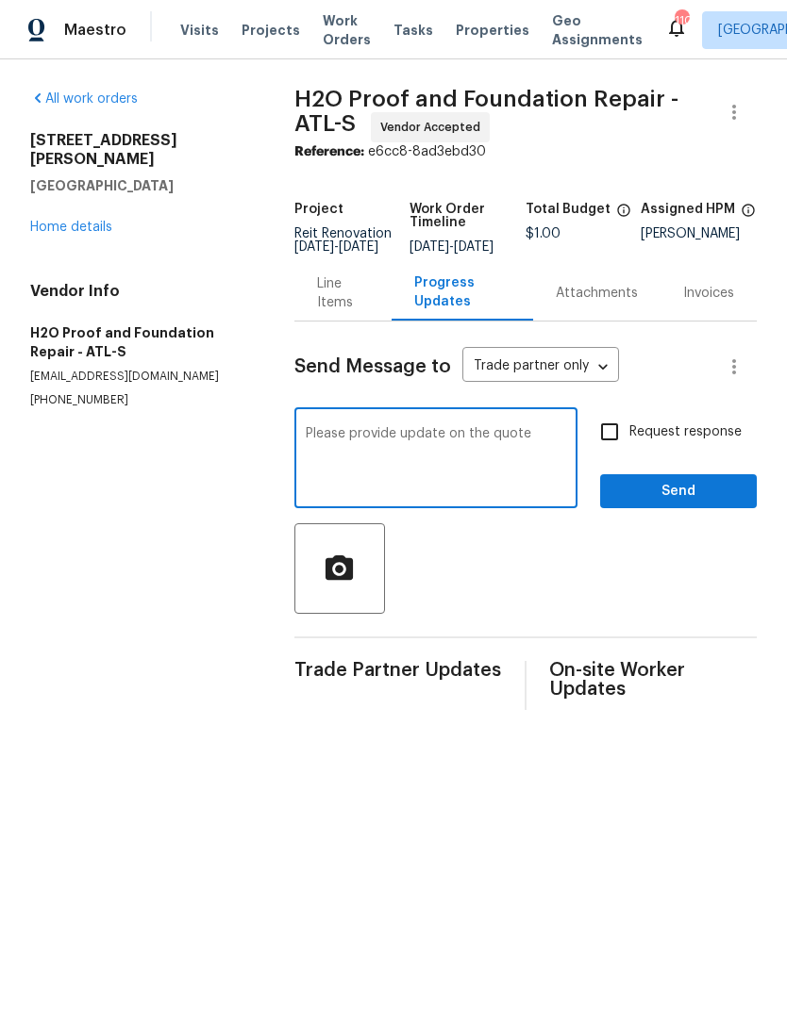
type textarea "Please provide update on the quote"
click at [612, 447] on input "Request response" at bounding box center [609, 432] width 40 height 40
checkbox input "true"
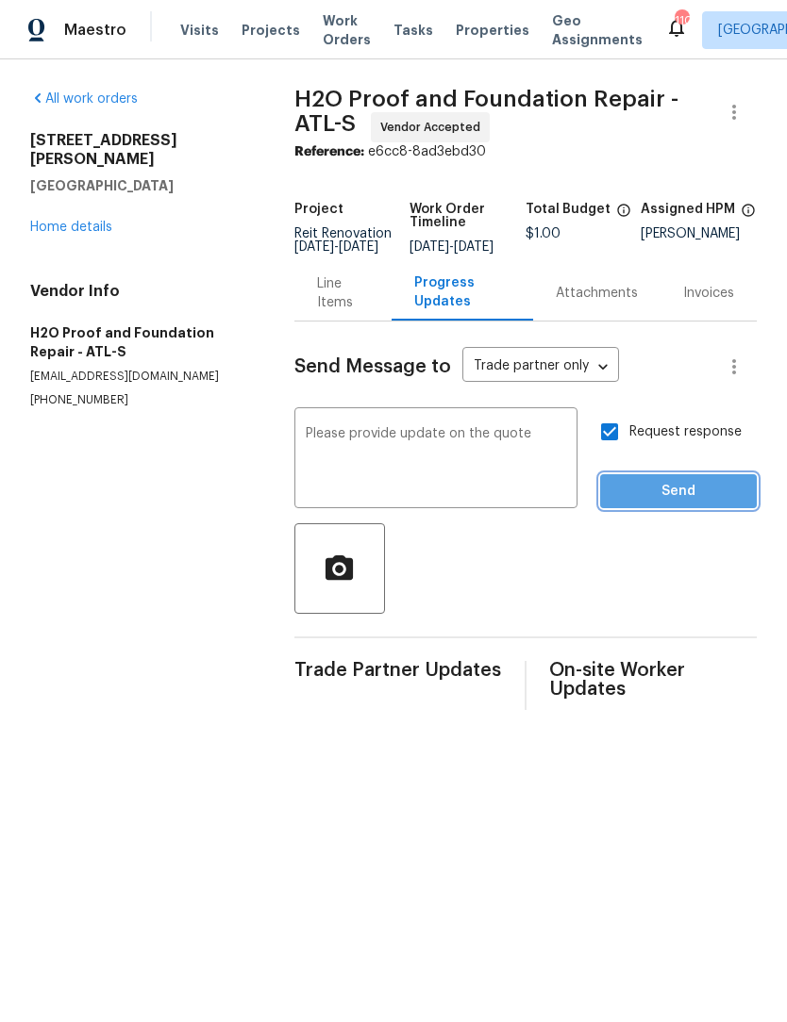
click at [689, 497] on span "Send" at bounding box center [678, 492] width 126 height 24
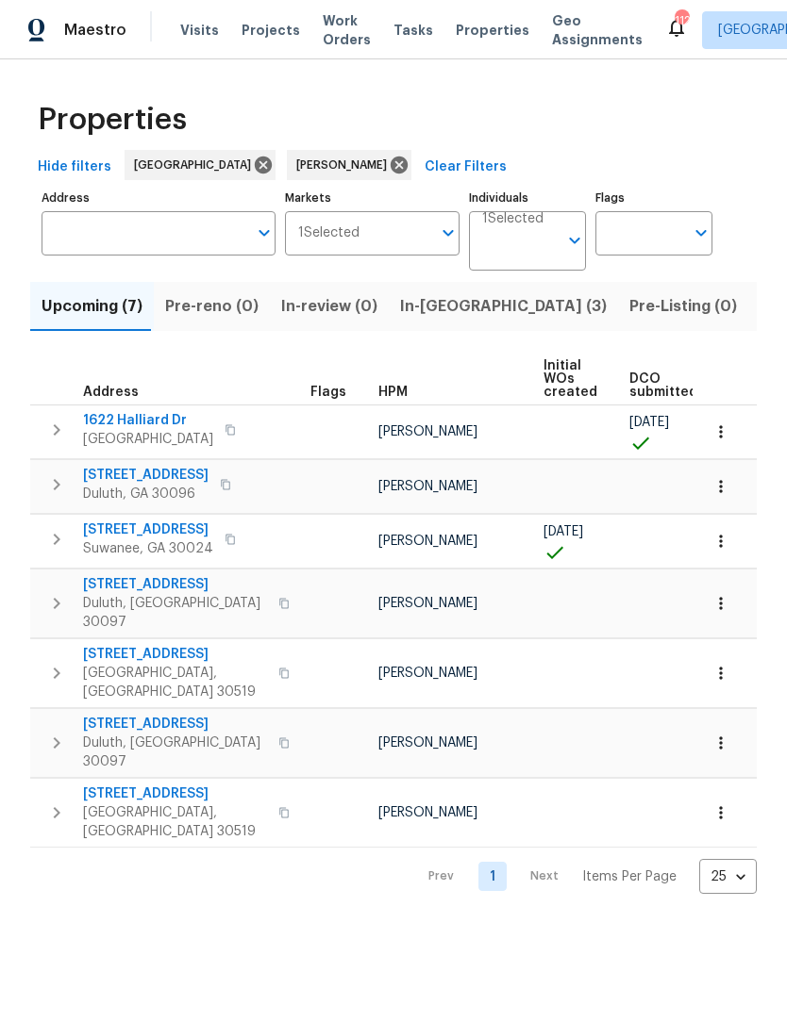
click at [424, 314] on span "In-[GEOGRAPHIC_DATA] (3)" at bounding box center [503, 306] width 207 height 26
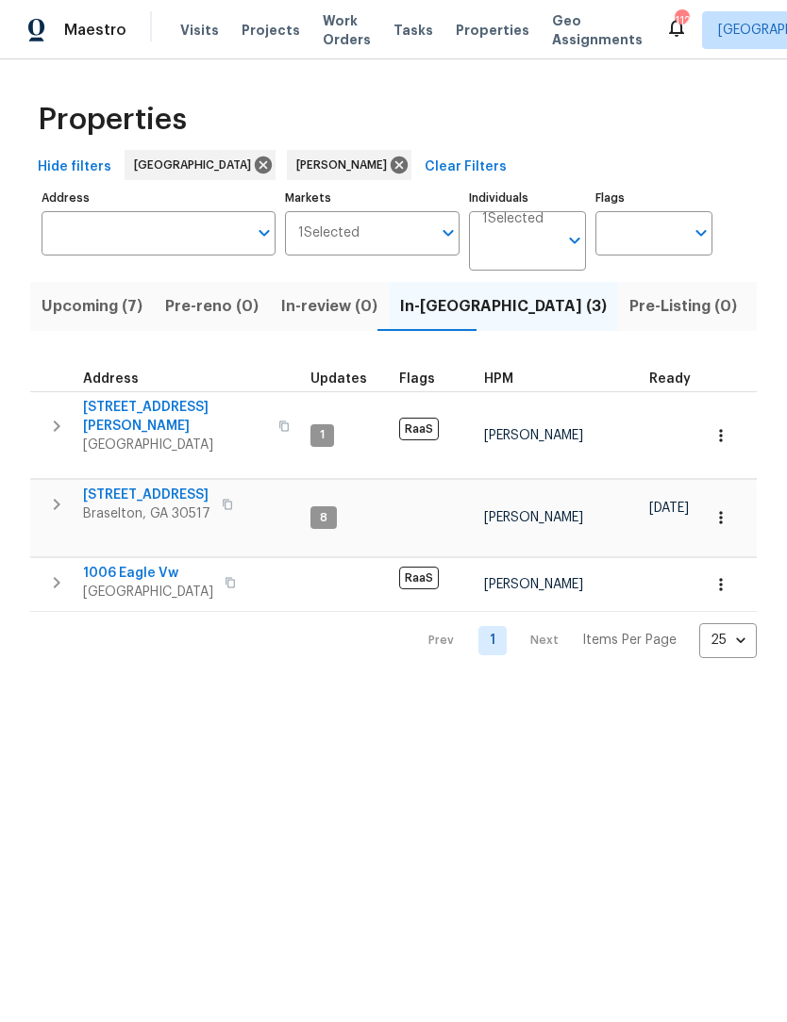
click at [176, 486] on span "[STREET_ADDRESS]" at bounding box center [146, 495] width 127 height 19
click at [147, 564] on span "1006 Eagle Vw" at bounding box center [148, 573] width 130 height 19
click at [129, 405] on span "[STREET_ADDRESS][PERSON_NAME]" at bounding box center [175, 417] width 184 height 38
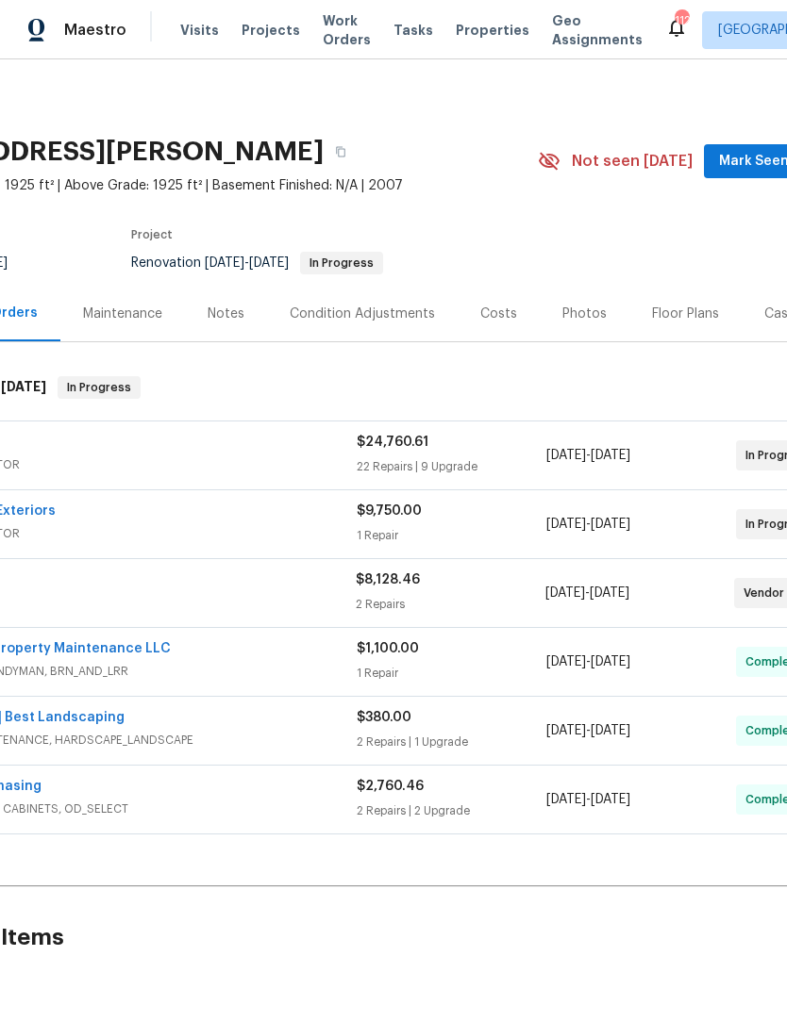
scroll to position [0, 144]
click at [757, 164] on span "Mark Seen" at bounding box center [756, 162] width 70 height 24
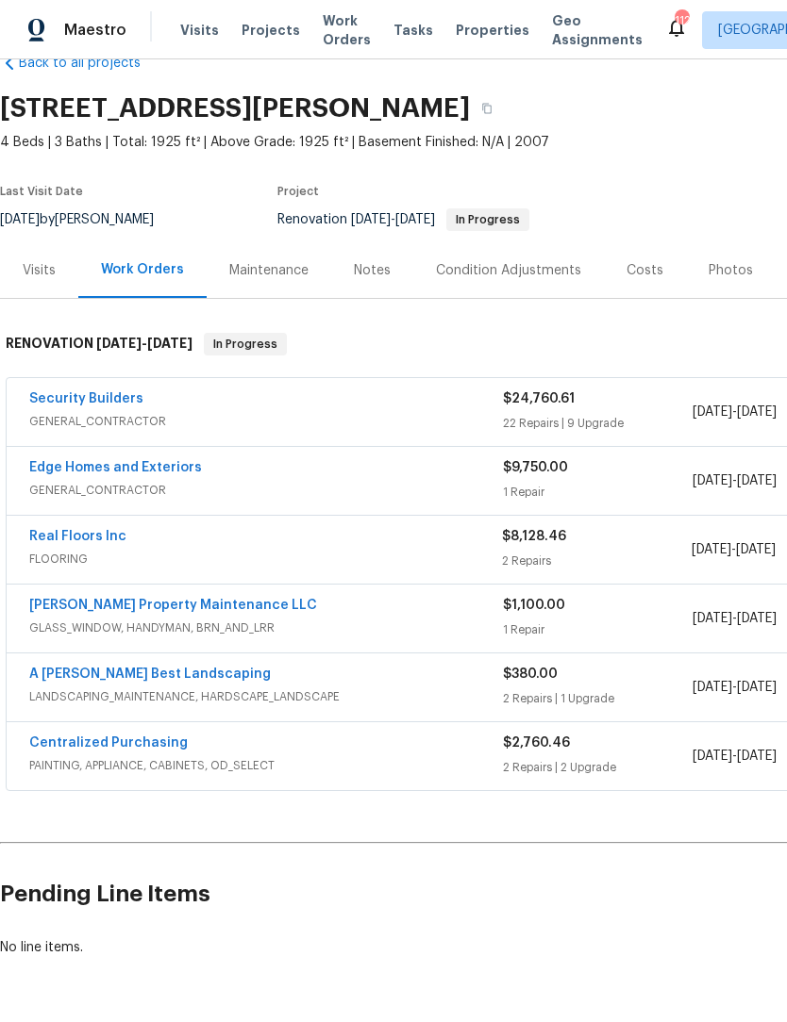
scroll to position [43, 0]
click at [57, 473] on link "Edge Homes and Exteriors" at bounding box center [115, 467] width 173 height 13
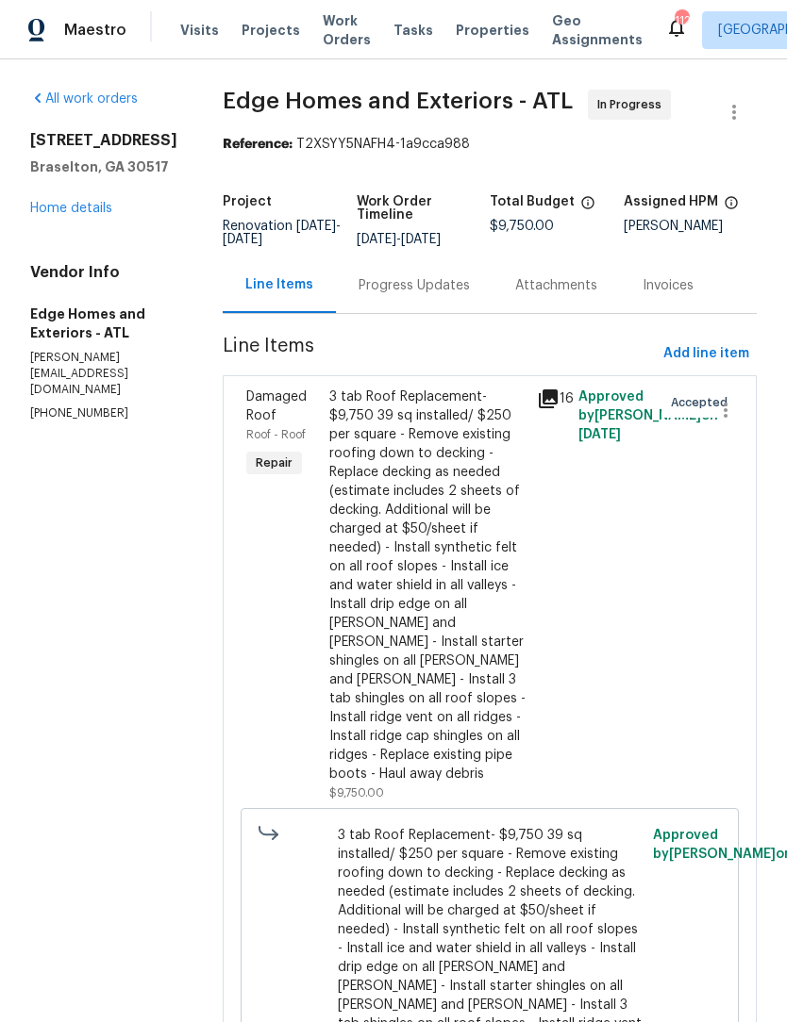
click at [408, 291] on div "Progress Updates" at bounding box center [413, 285] width 111 height 19
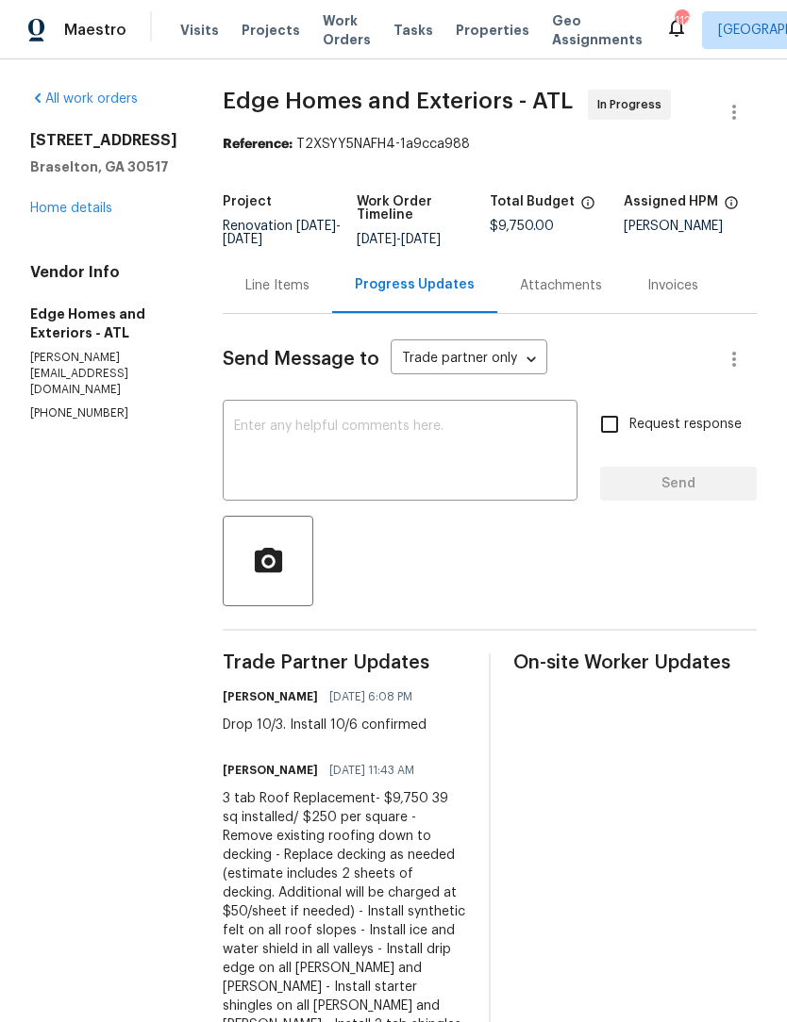
click at [454, 457] on textarea at bounding box center [400, 453] width 332 height 66
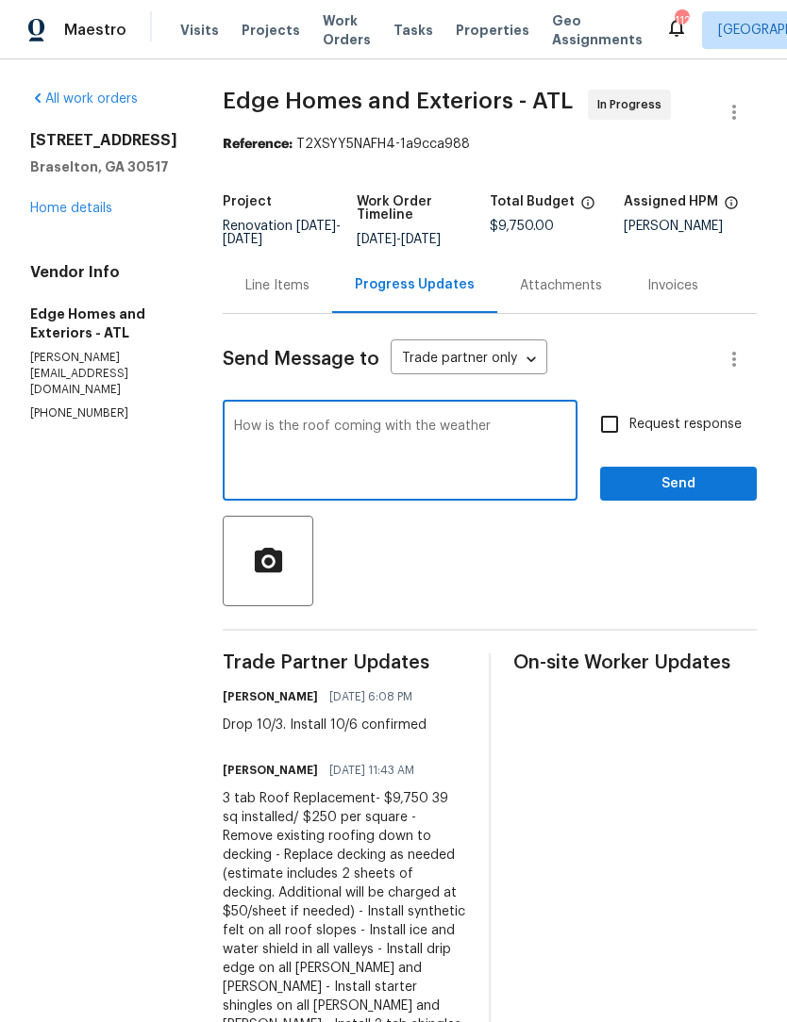
type textarea "How is the roof coming with the weather"
click at [621, 442] on input "Request response" at bounding box center [609, 425] width 40 height 40
checkbox input "true"
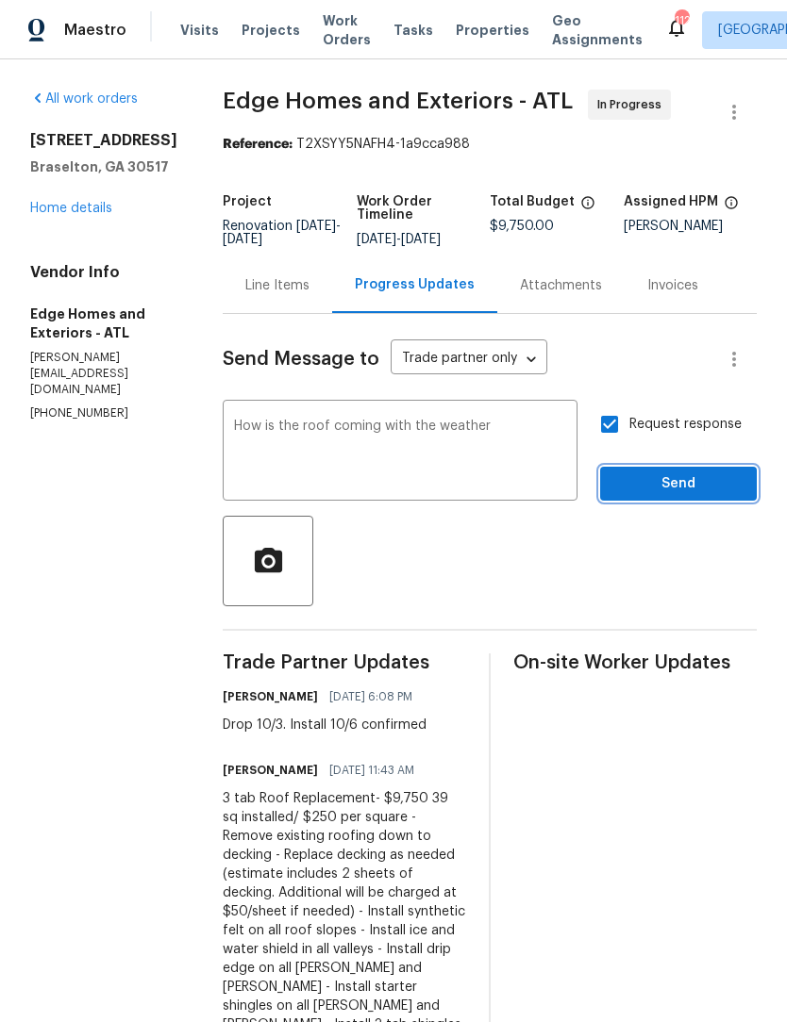
click at [697, 489] on span "Send" at bounding box center [678, 485] width 126 height 24
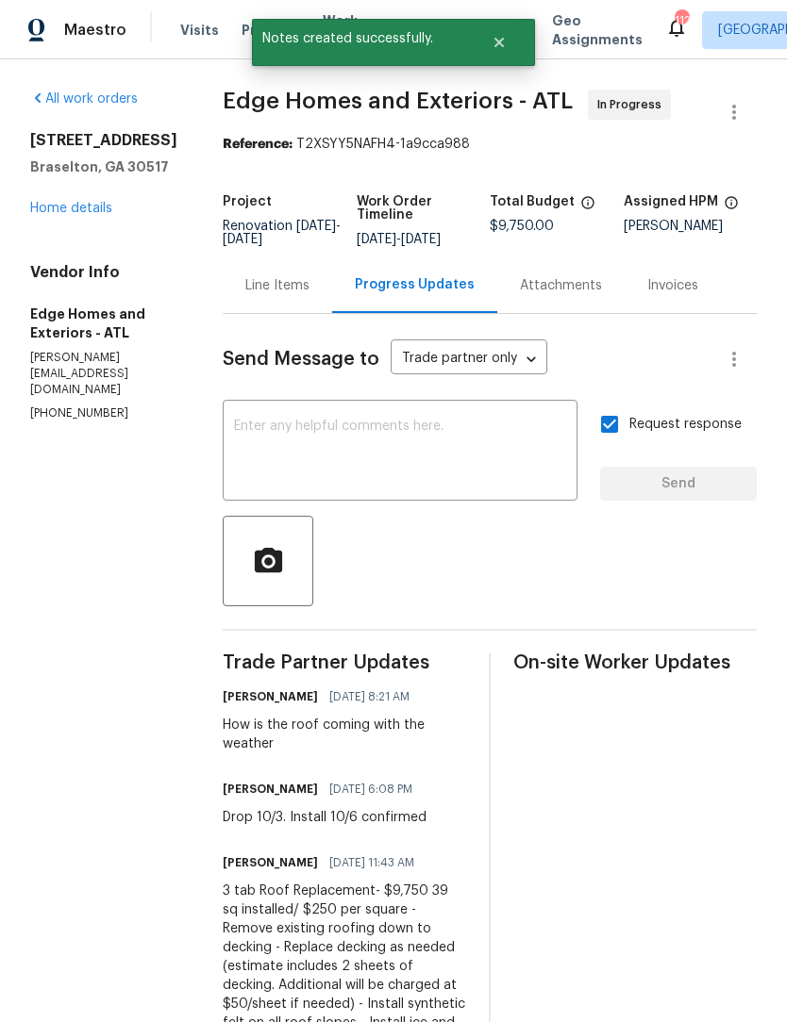
click at [75, 215] on link "Home details" at bounding box center [71, 208] width 82 height 13
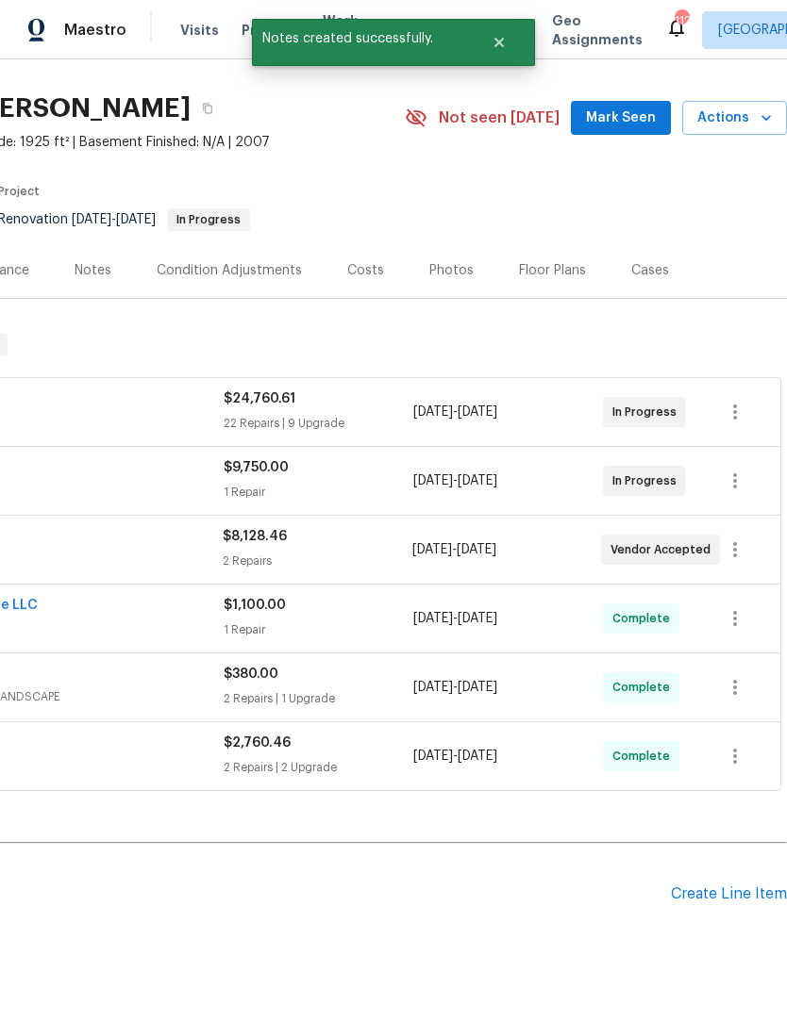
scroll to position [43, 279]
click at [623, 108] on span "Mark Seen" at bounding box center [621, 119] width 70 height 24
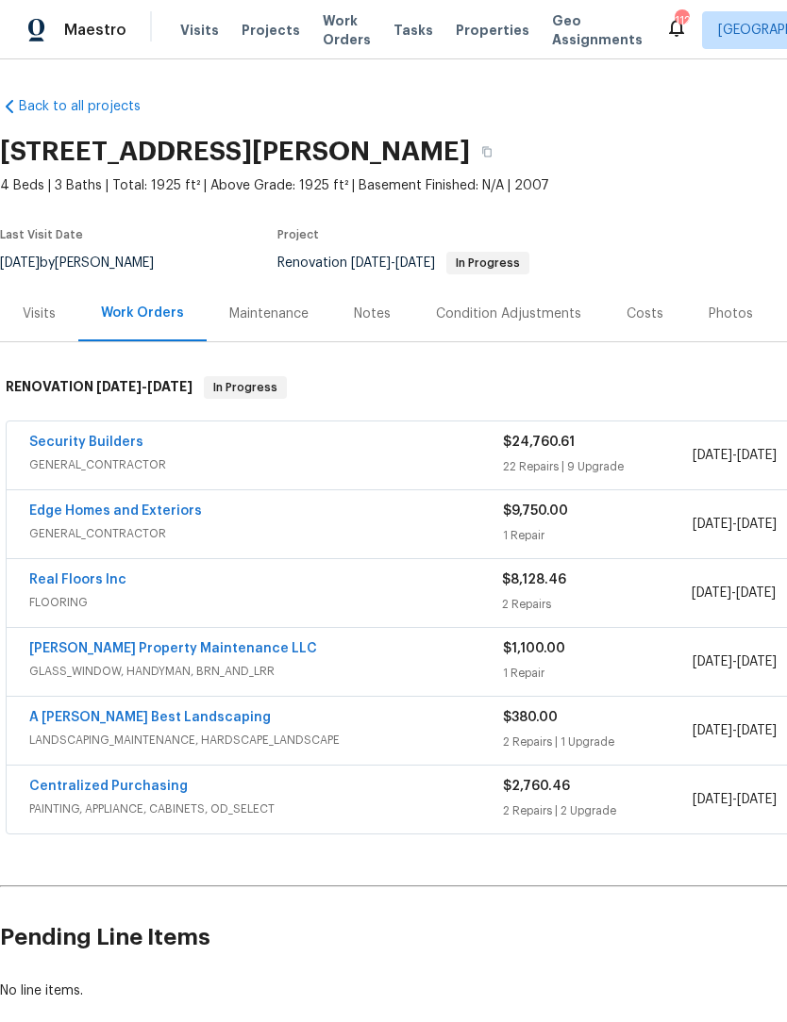
scroll to position [0, 0]
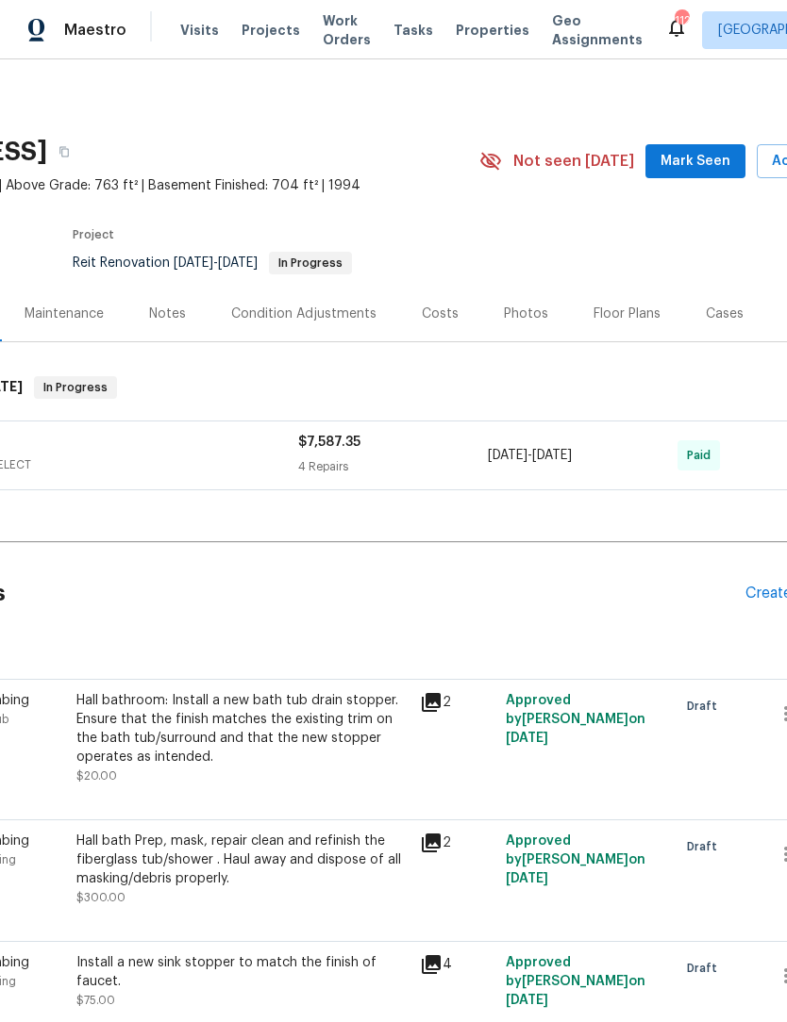
scroll to position [0, 206]
click at [705, 167] on span "Mark Seen" at bounding box center [694, 162] width 70 height 24
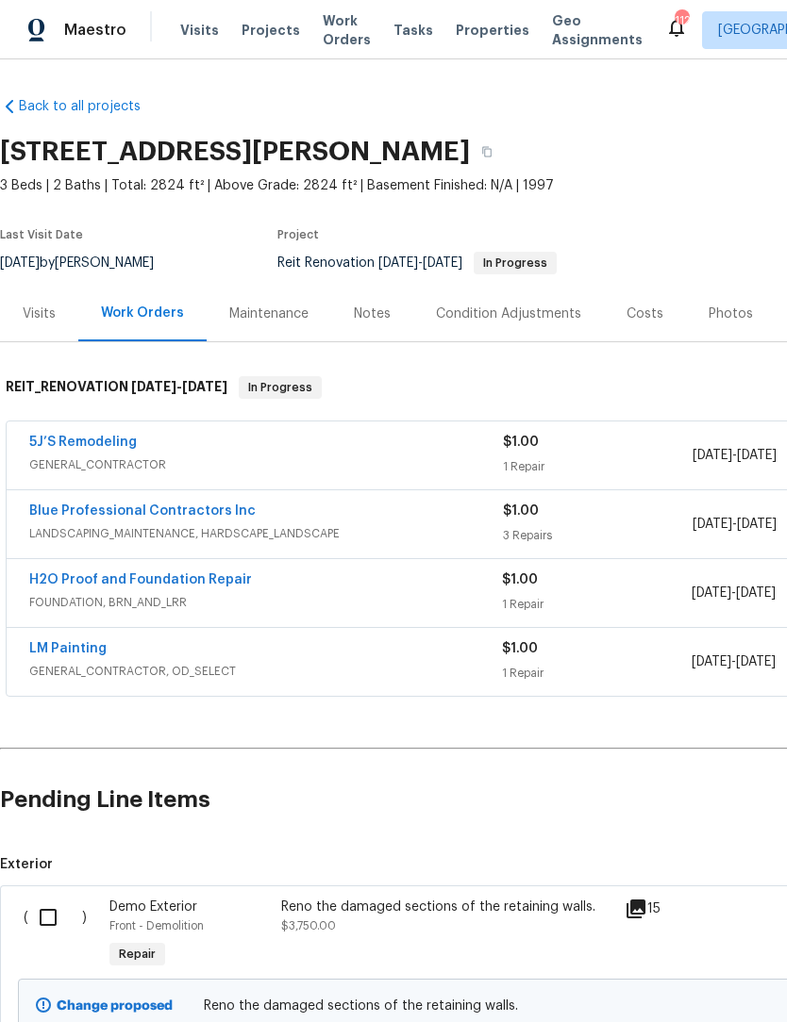
click at [48, 651] on link "LM Painting" at bounding box center [67, 648] width 77 height 13
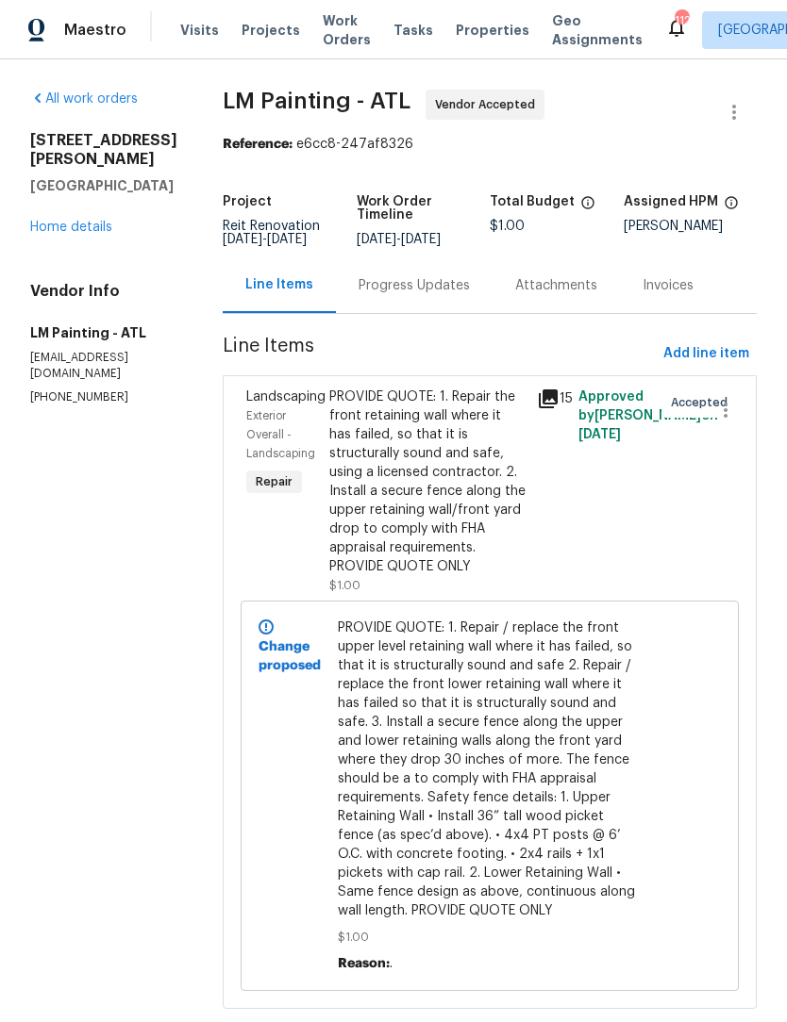
click at [450, 294] on div "Progress Updates" at bounding box center [413, 285] width 111 height 19
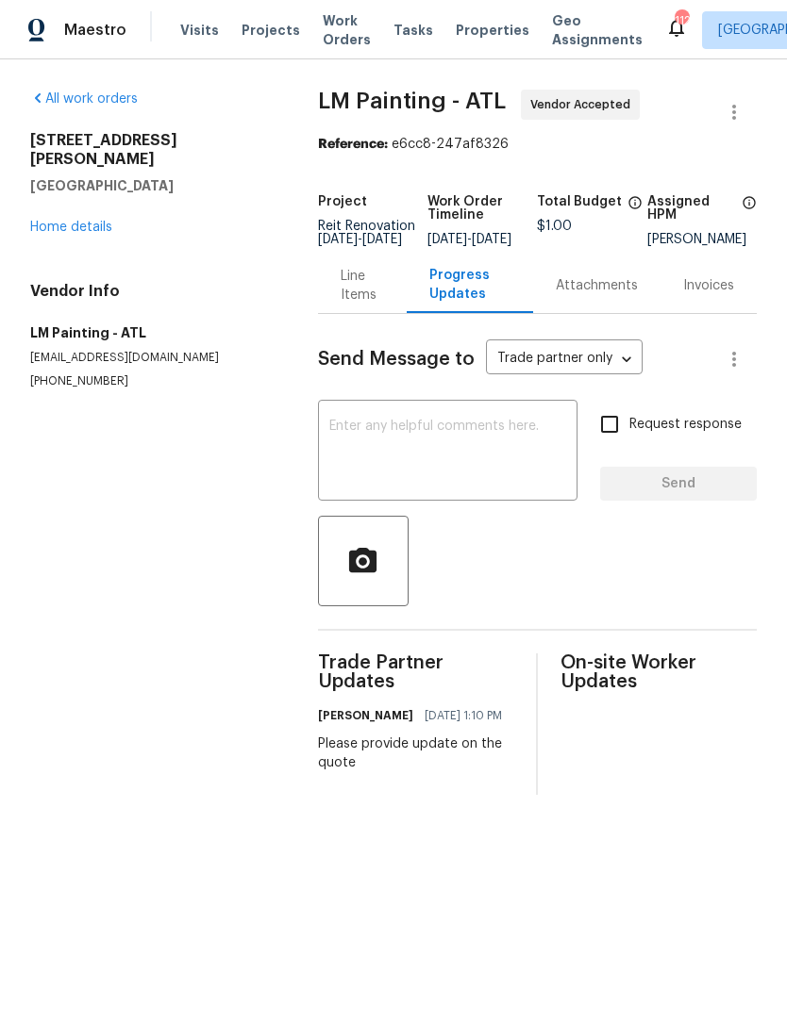
click at [488, 454] on textarea at bounding box center [447, 453] width 237 height 66
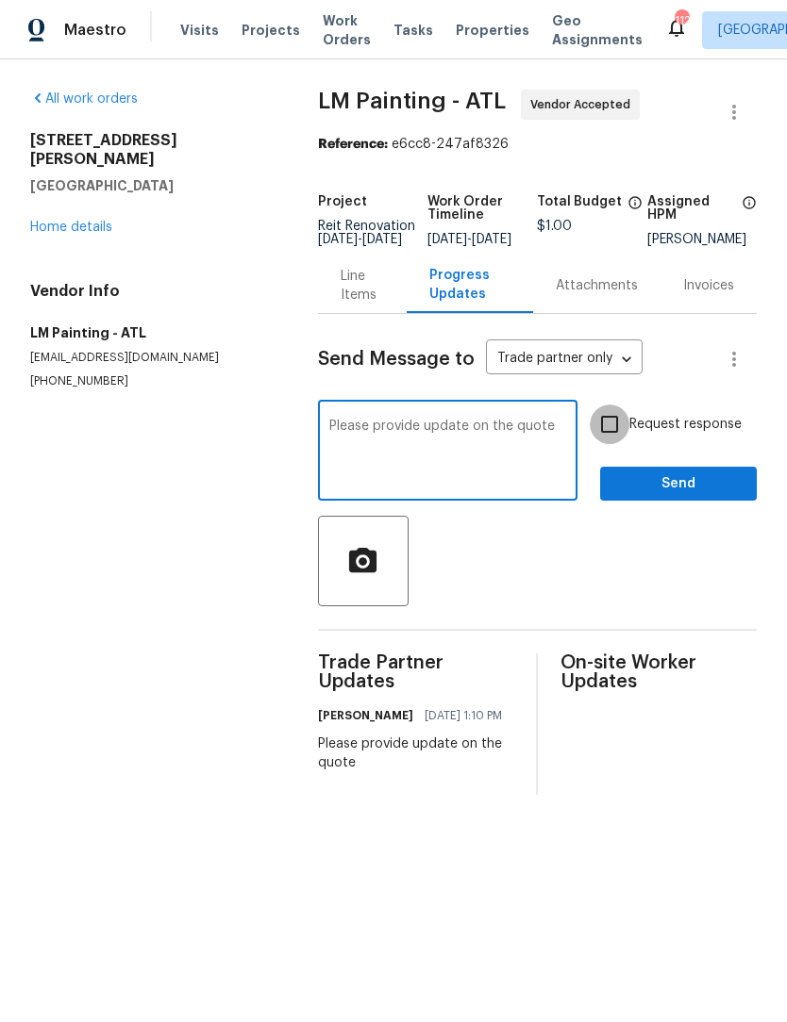
type textarea "Please provide update on the quote"
click at [621, 444] on input "Request response" at bounding box center [609, 425] width 40 height 40
checkbox input "true"
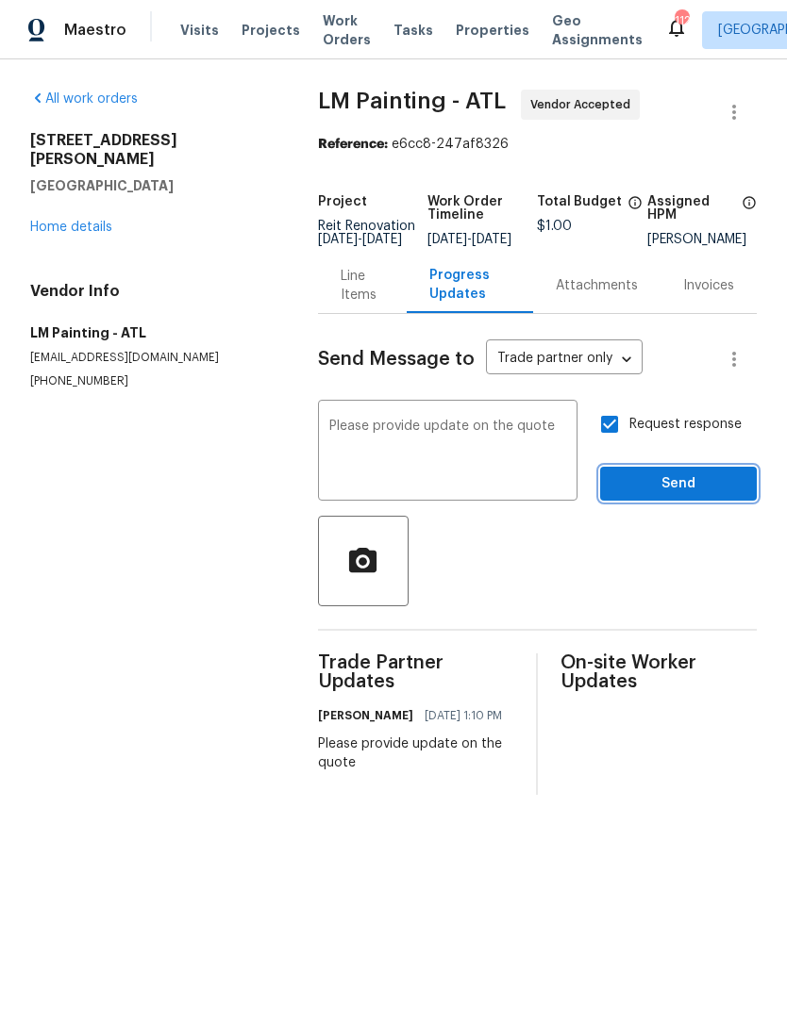
click at [682, 496] on span "Send" at bounding box center [678, 485] width 126 height 24
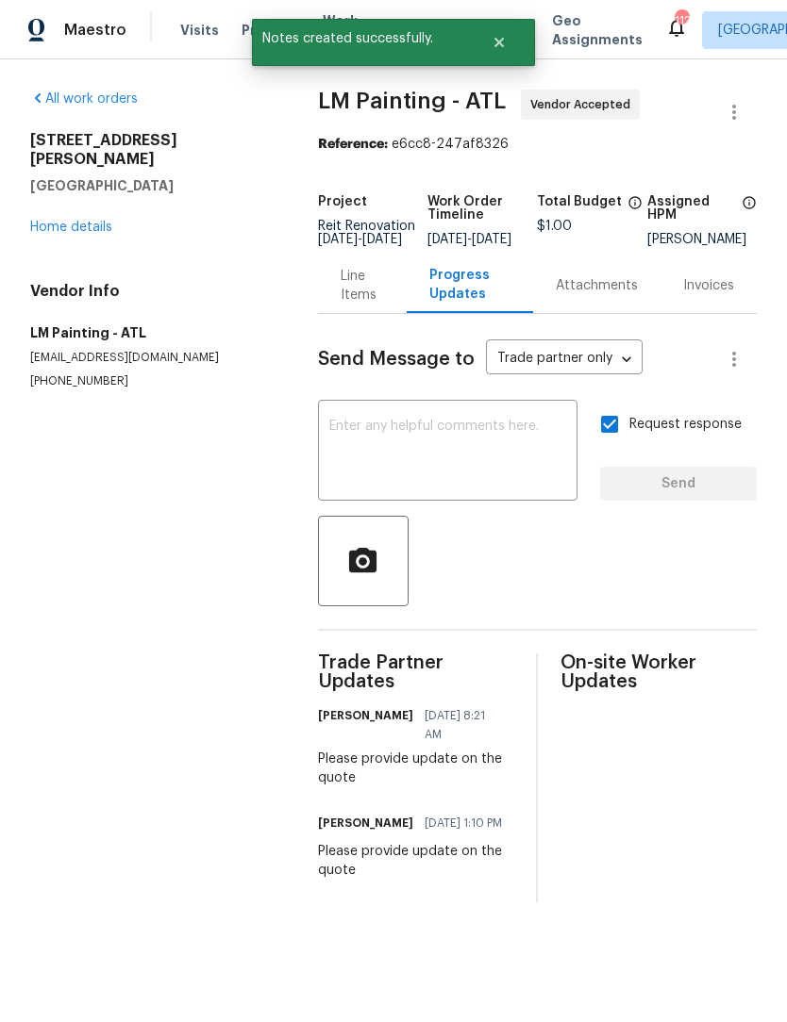
click at [601, 295] on div "Attachments" at bounding box center [597, 285] width 82 height 19
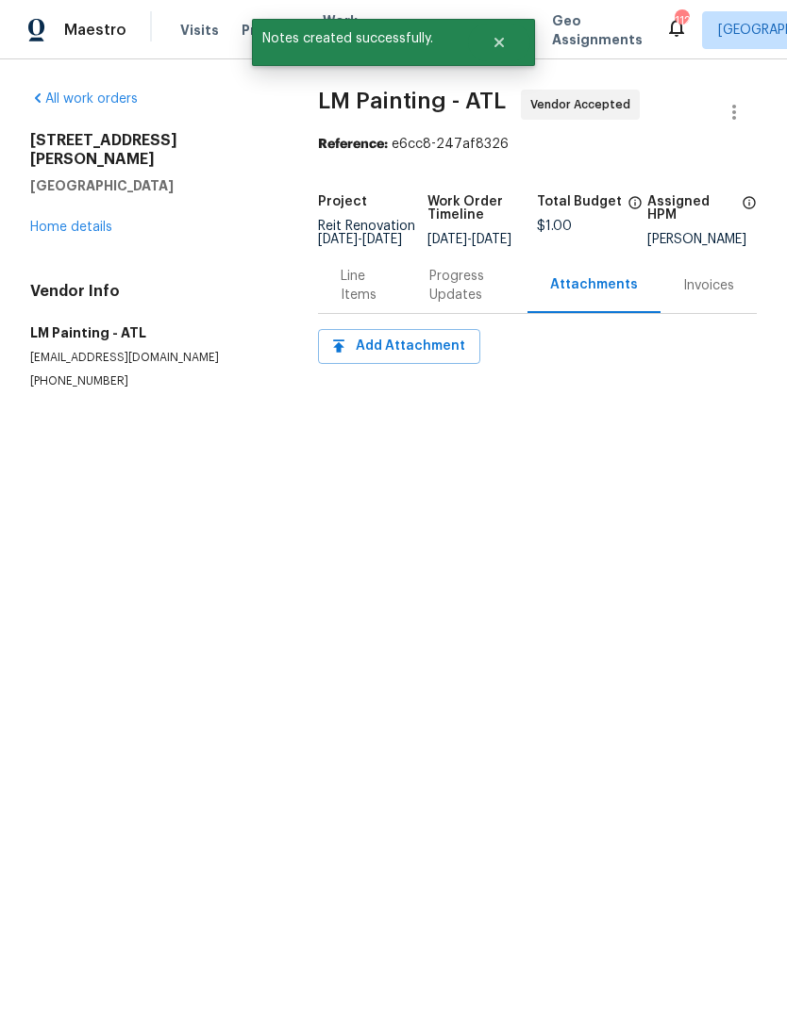
click at [722, 295] on div "Invoices" at bounding box center [708, 285] width 51 height 19
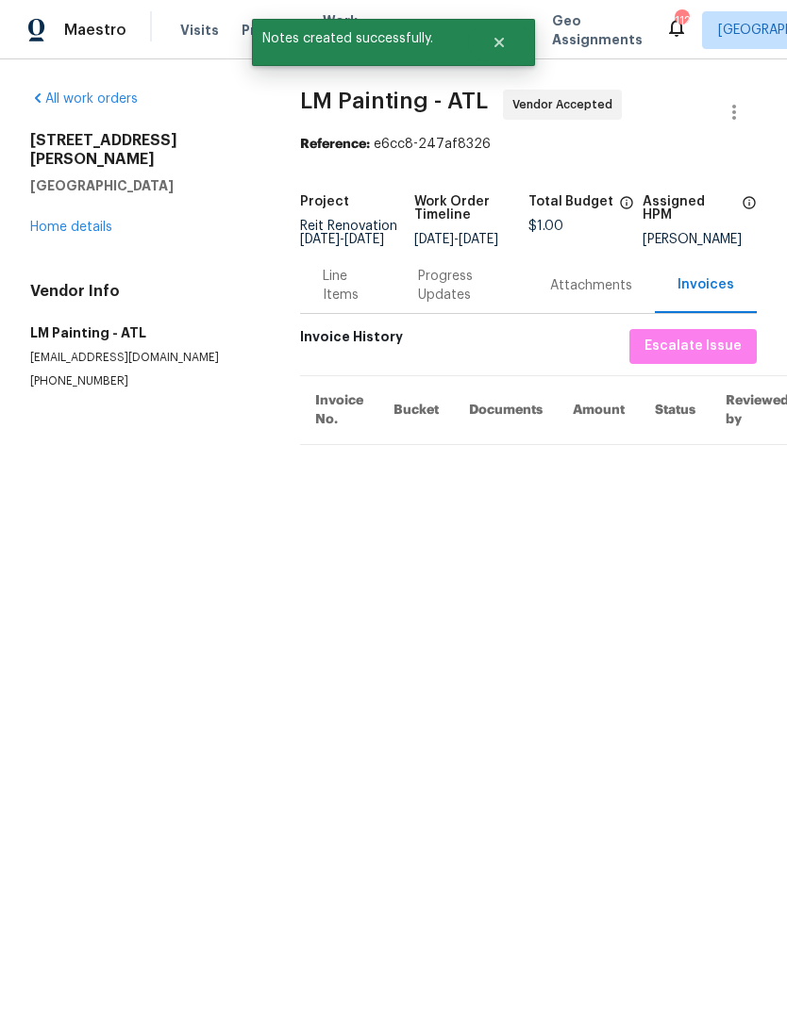
click at [339, 313] on div "Line Items" at bounding box center [347, 285] width 95 height 56
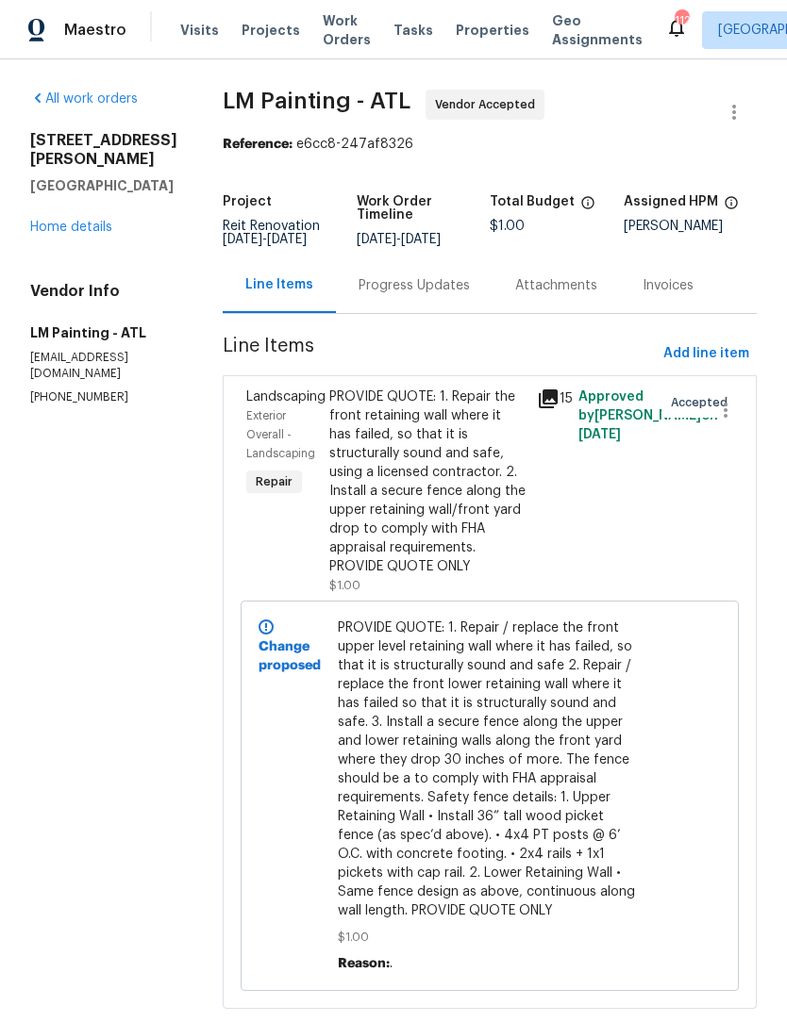
click at [454, 295] on div "Progress Updates" at bounding box center [413, 285] width 111 height 19
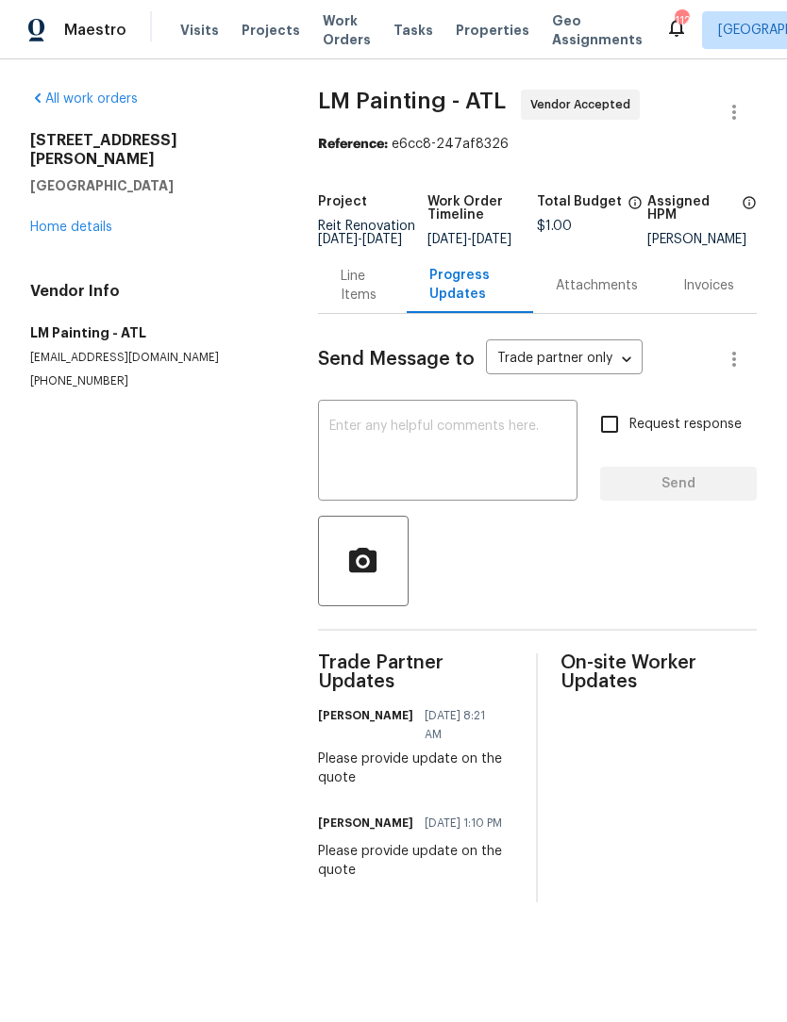
click at [84, 221] on link "Home details" at bounding box center [71, 227] width 82 height 13
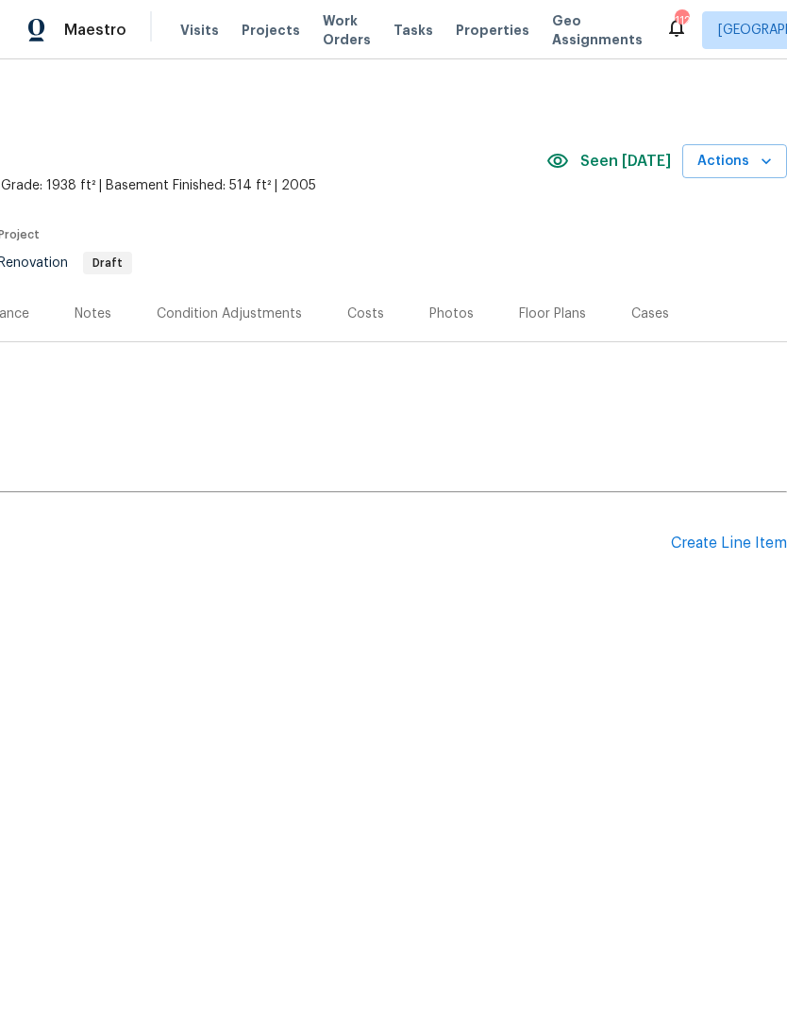
scroll to position [0, 279]
click at [732, 542] on div "Create Line Item" at bounding box center [729, 544] width 116 height 18
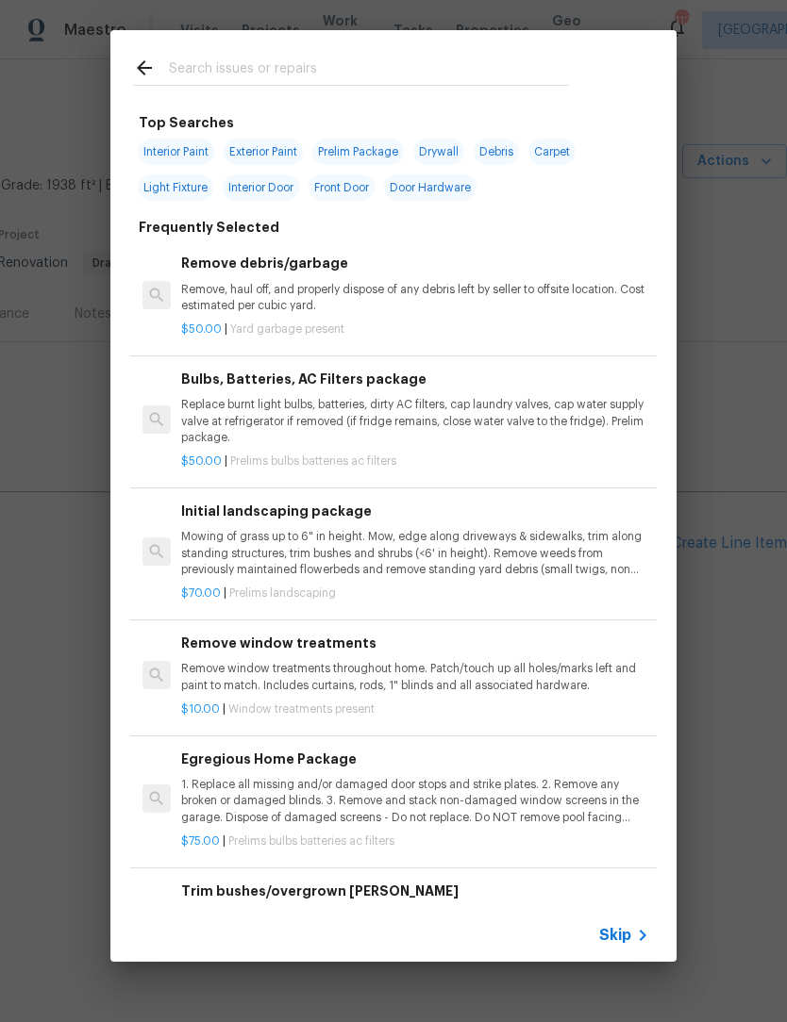
click at [275, 65] on input "text" at bounding box center [369, 71] width 400 height 28
type input "Clean"
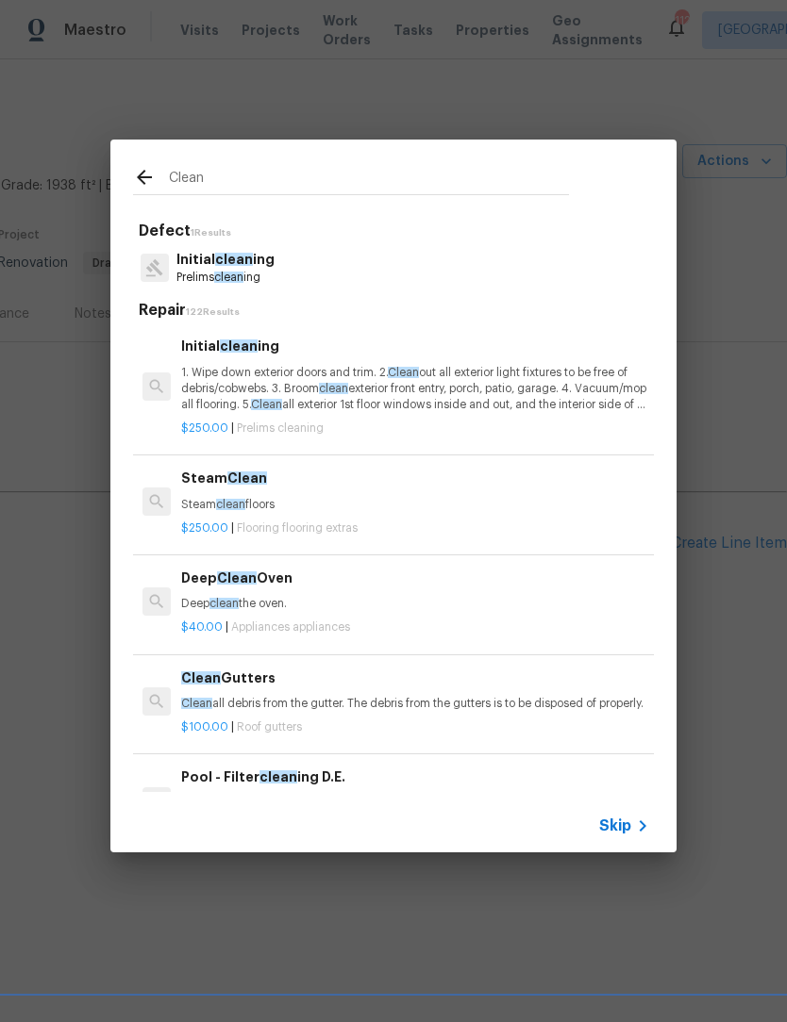
click at [253, 270] on p "Prelims clean ing" at bounding box center [225, 278] width 98 height 16
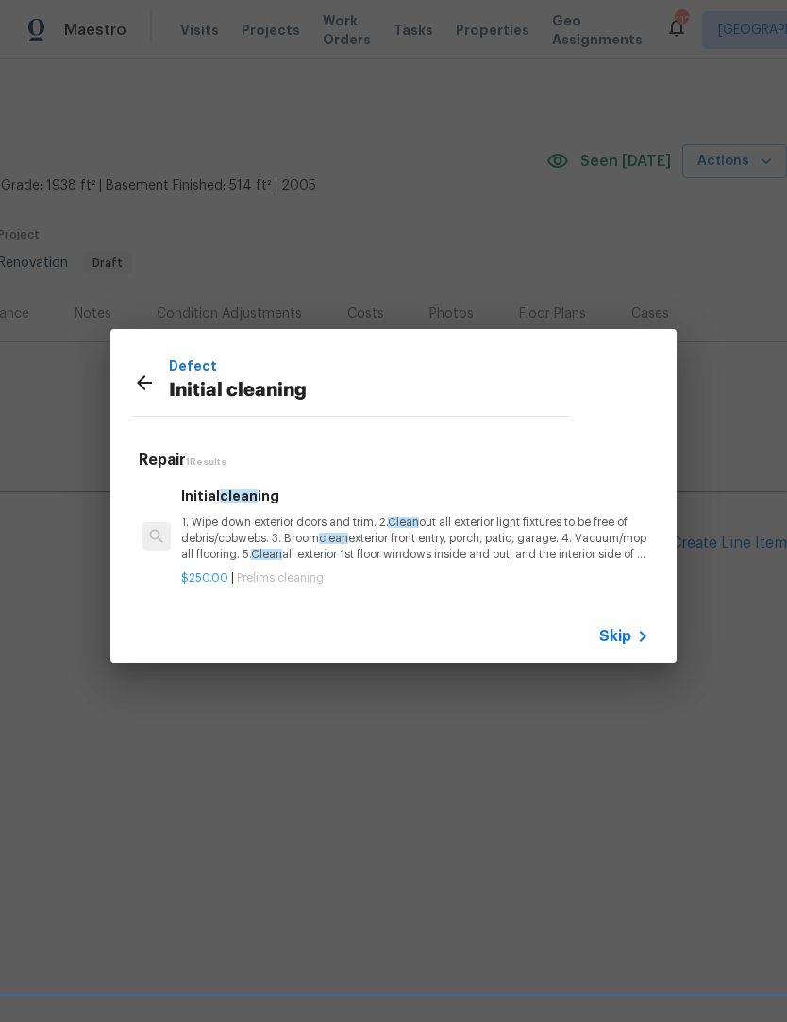
click at [378, 537] on p "1. Wipe down exterior doors and trim. 2. Clean out all exterior light fixtures …" at bounding box center [415, 539] width 468 height 48
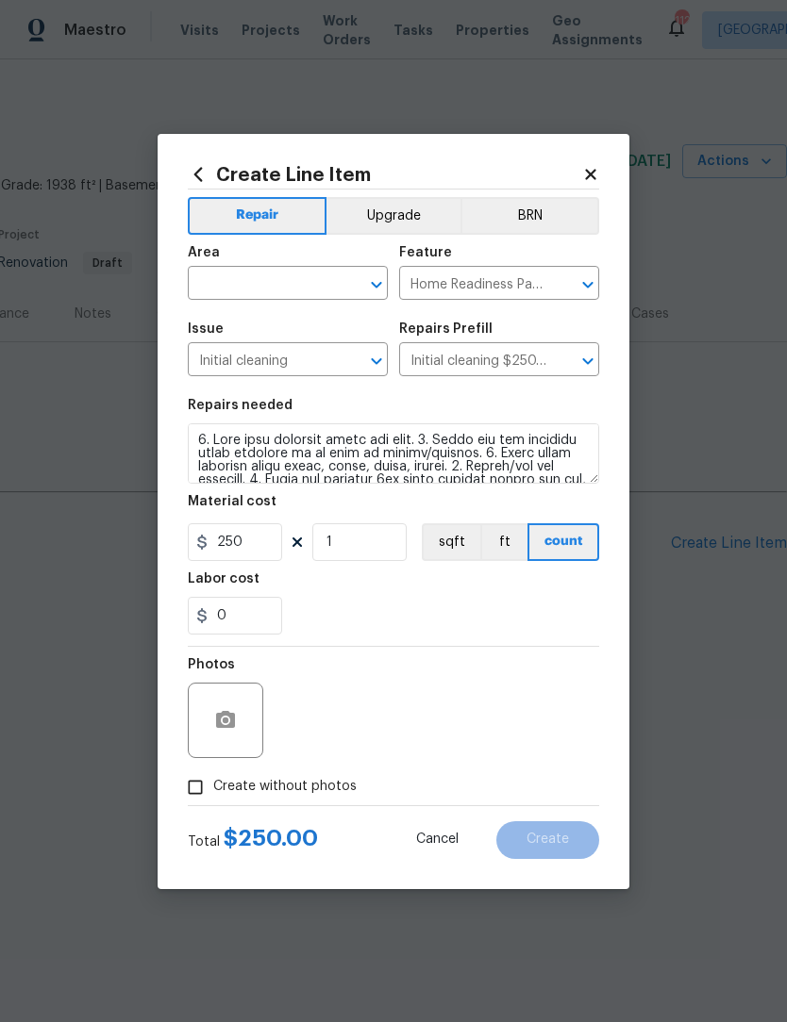
click at [374, 284] on icon "Open" at bounding box center [376, 285] width 10 height 7
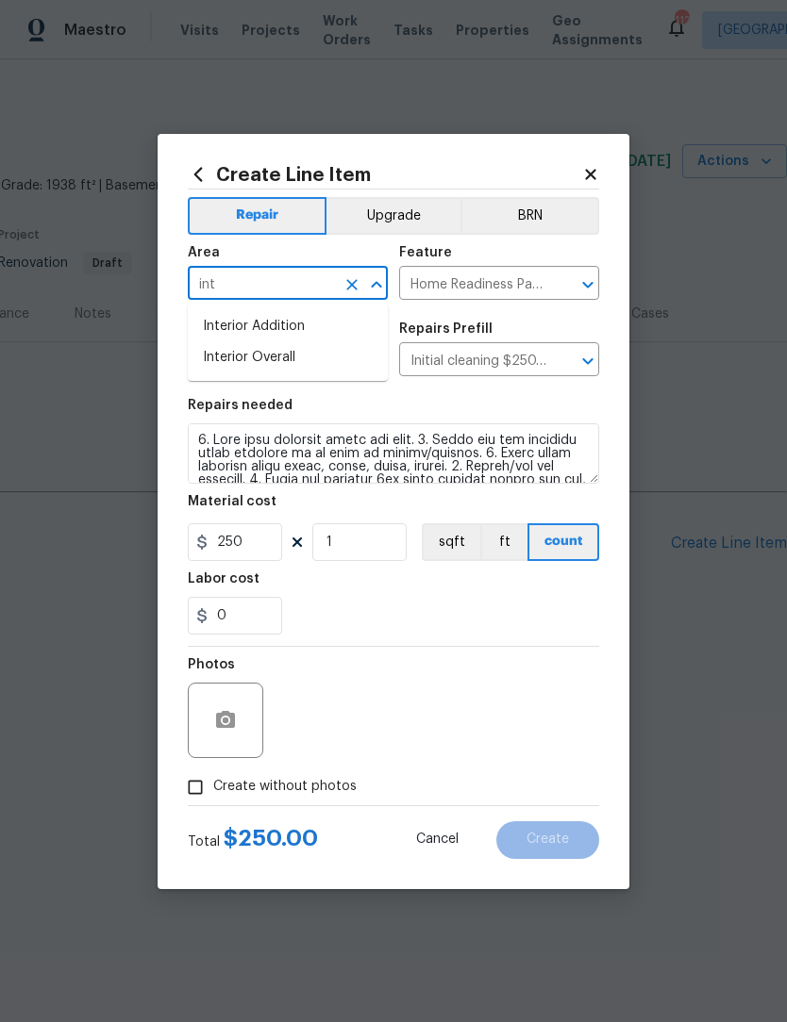
click at [296, 320] on li "Interior Addition" at bounding box center [288, 326] width 200 height 31
click at [370, 278] on icon "Open" at bounding box center [376, 285] width 23 height 23
type input "Interior Additionint"
click at [360, 283] on icon "Clear" at bounding box center [351, 284] width 19 height 19
click at [309, 351] on li "Interior Overall" at bounding box center [288, 357] width 200 height 31
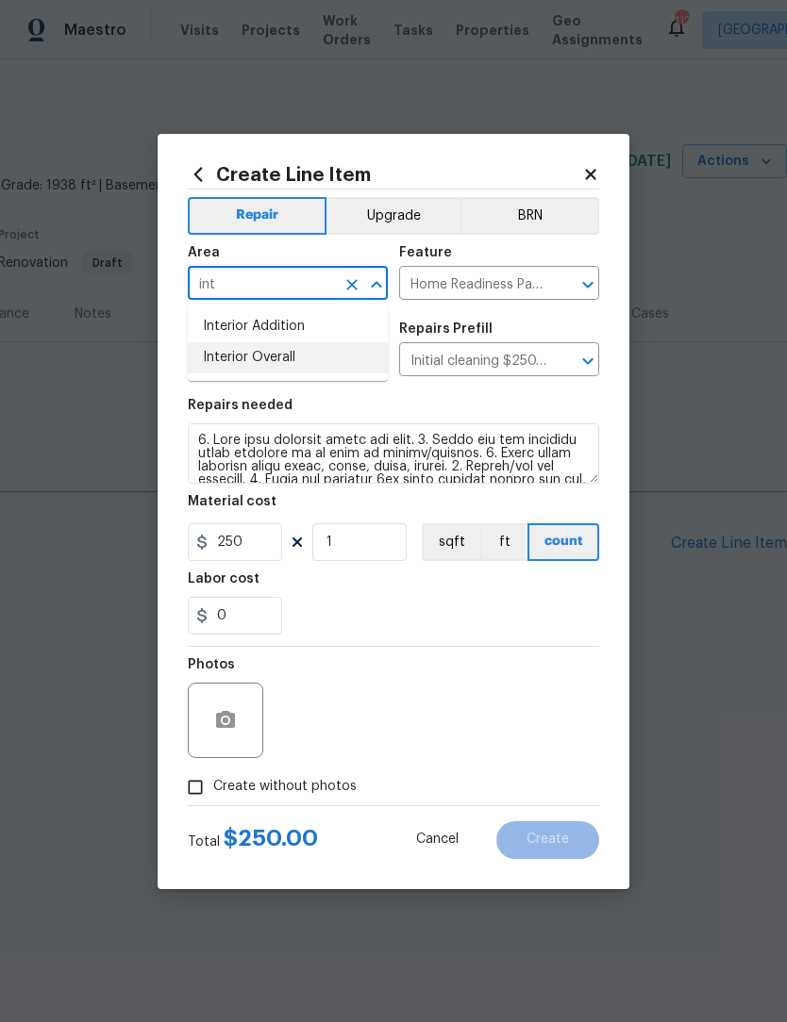
type input "Interior Overall"
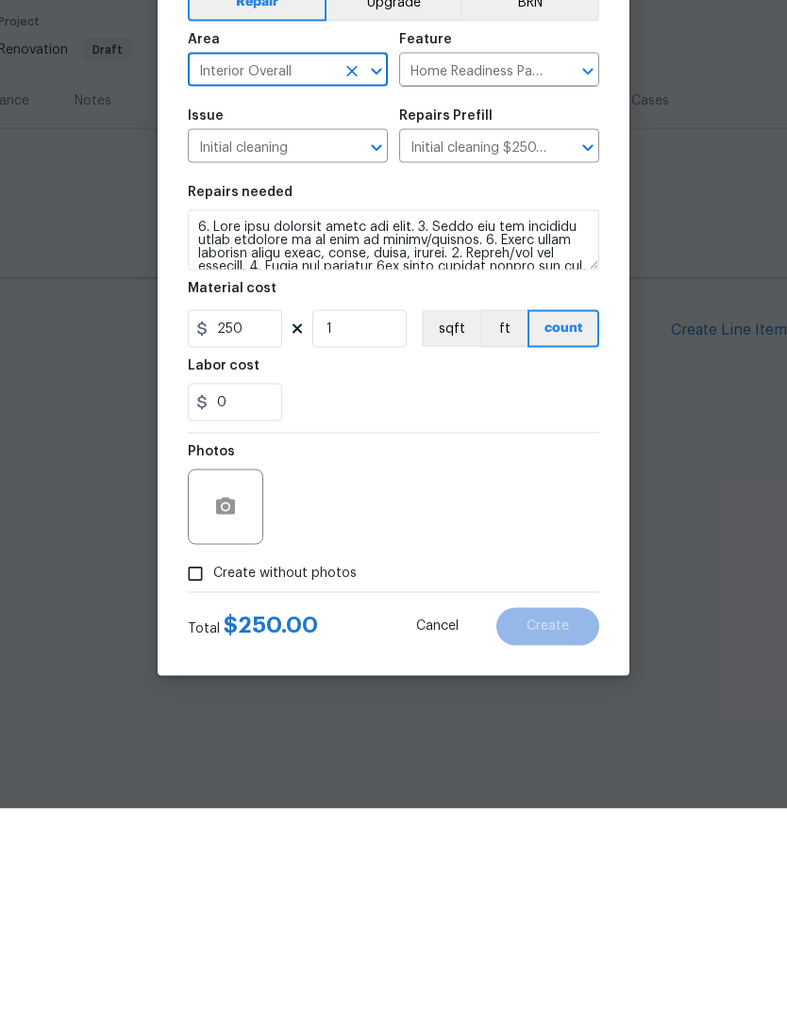
click at [190, 770] on input "Create without photos" at bounding box center [195, 788] width 36 height 36
checkbox input "true"
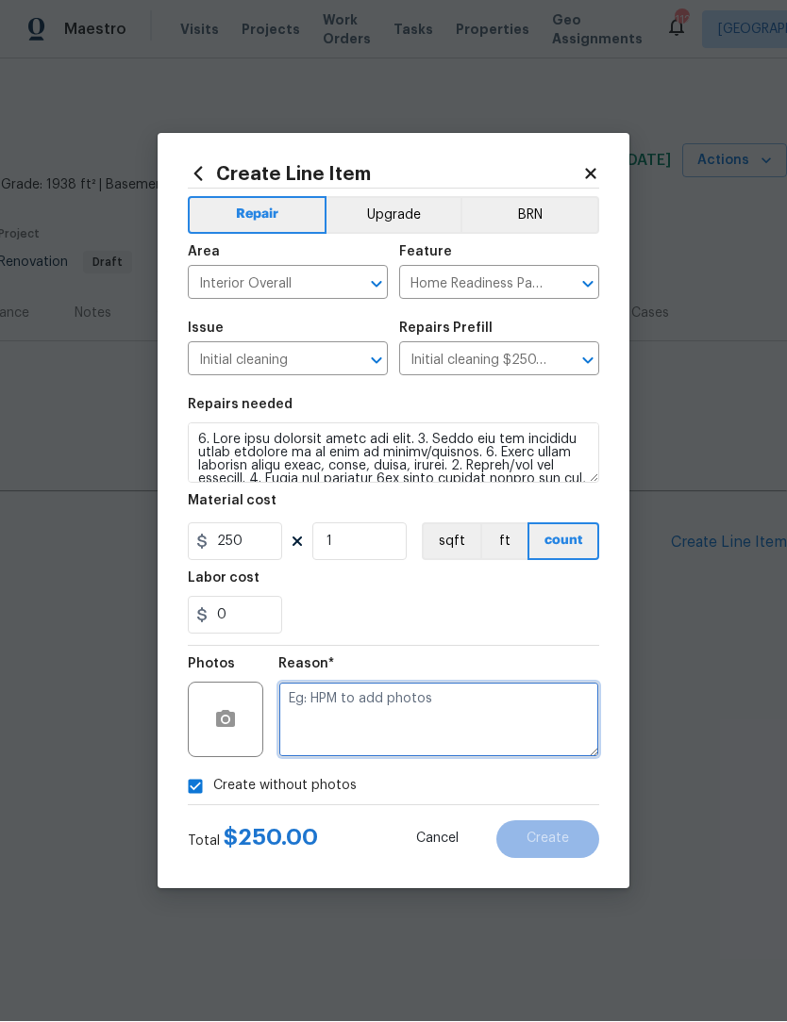
click at [529, 717] on textarea at bounding box center [438, 720] width 321 height 75
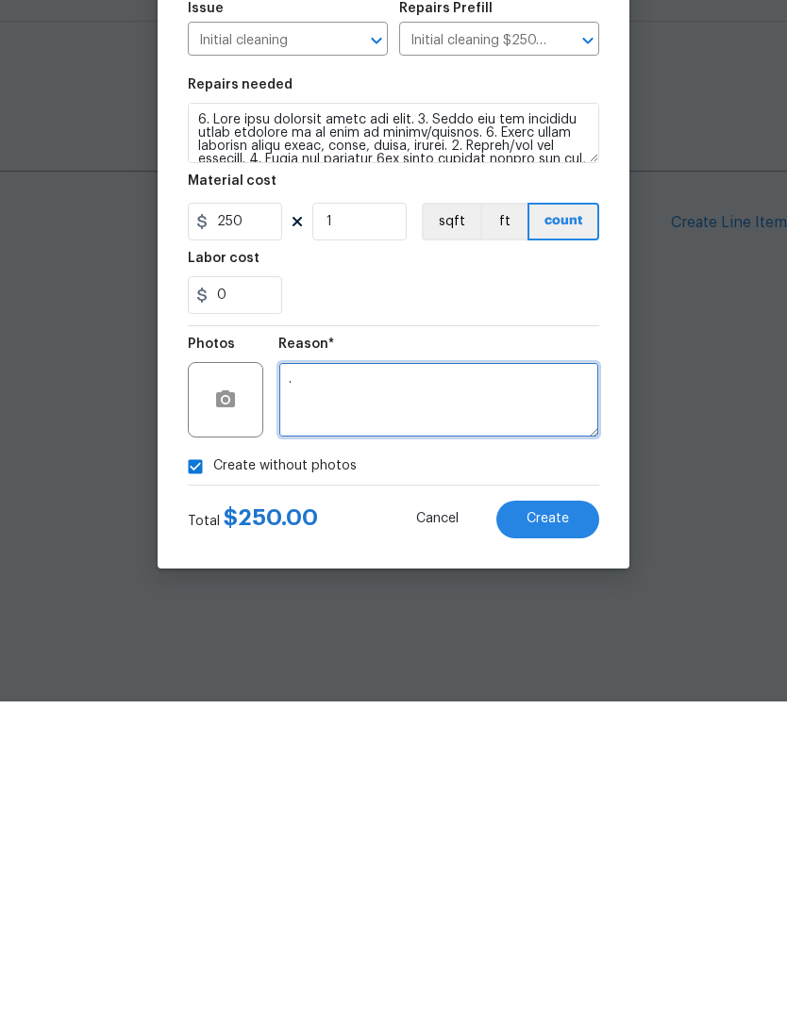
type textarea "."
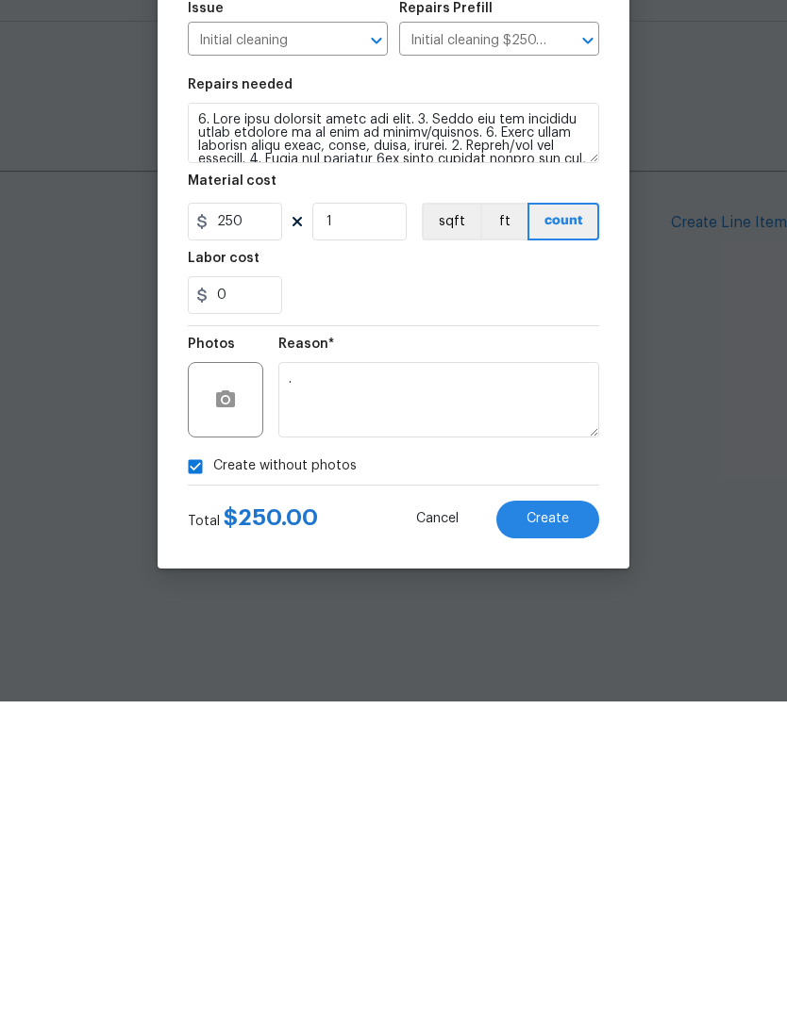
click at [550, 822] on button "Create" at bounding box center [547, 841] width 103 height 38
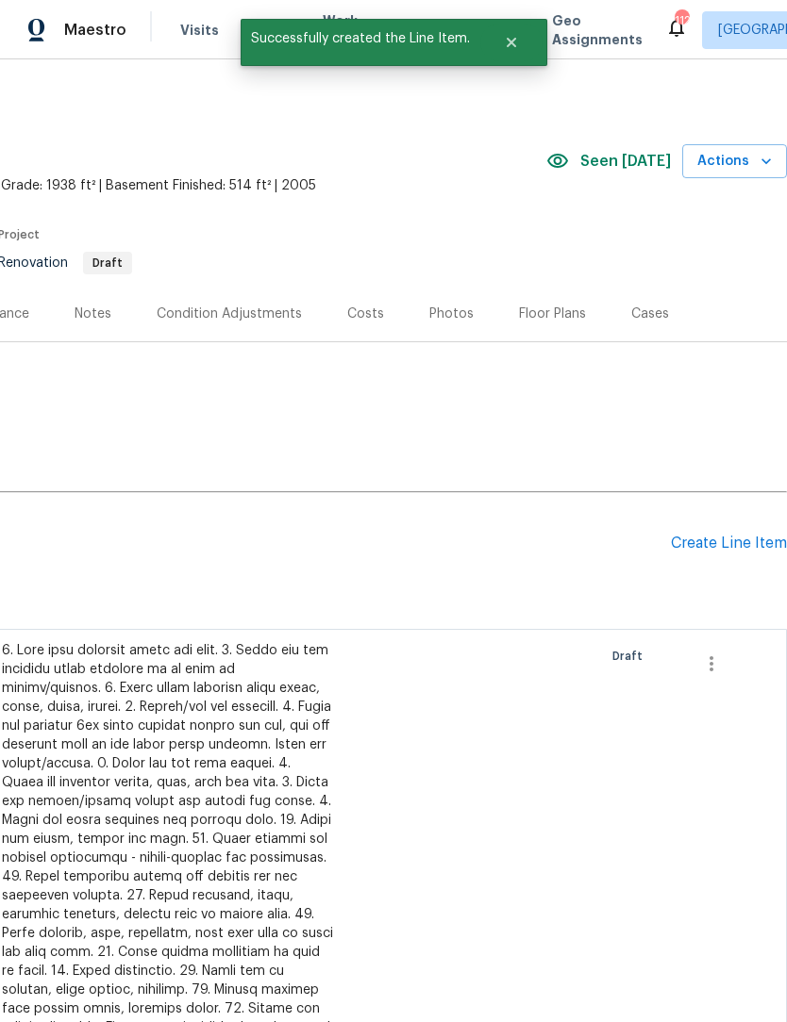
scroll to position [0, 279]
click at [731, 544] on div "Create Line Item" at bounding box center [729, 544] width 116 height 18
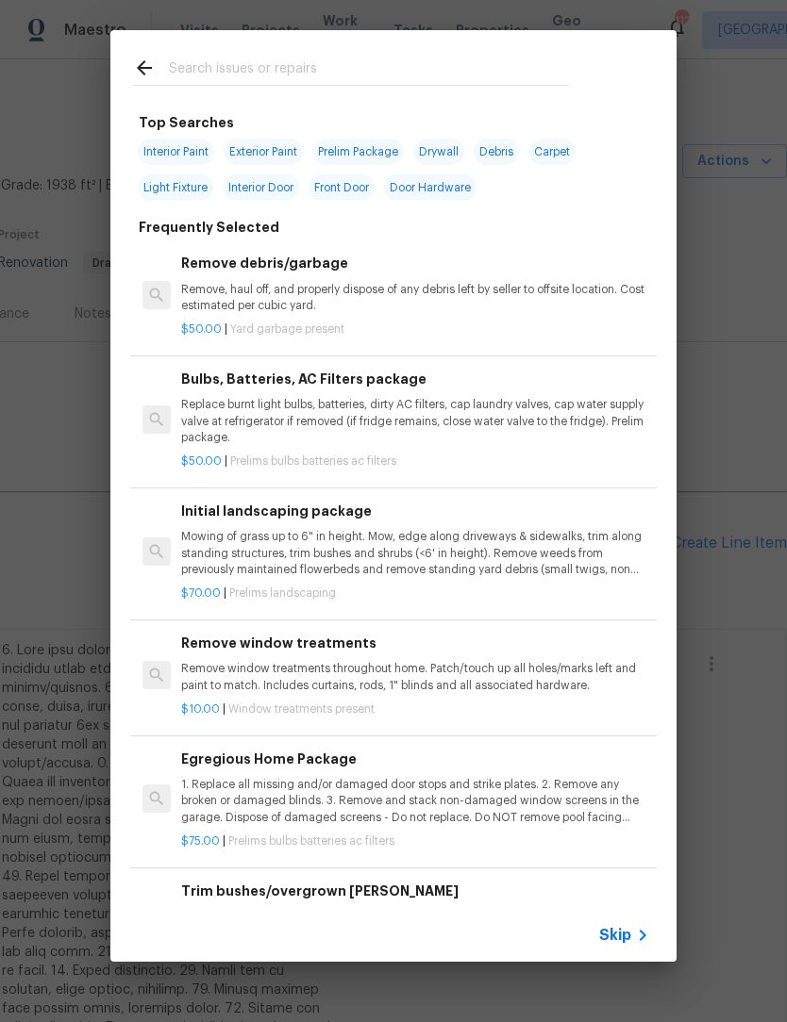
click at [356, 59] on input "text" at bounding box center [369, 71] width 400 height 28
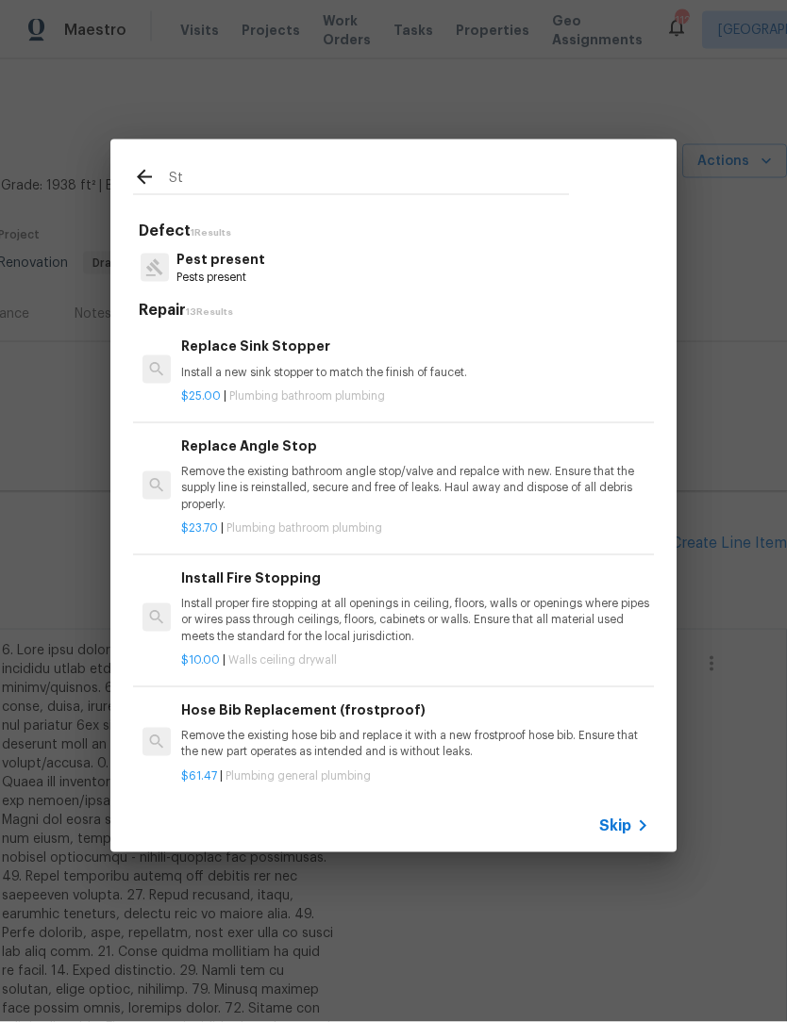
type input "S"
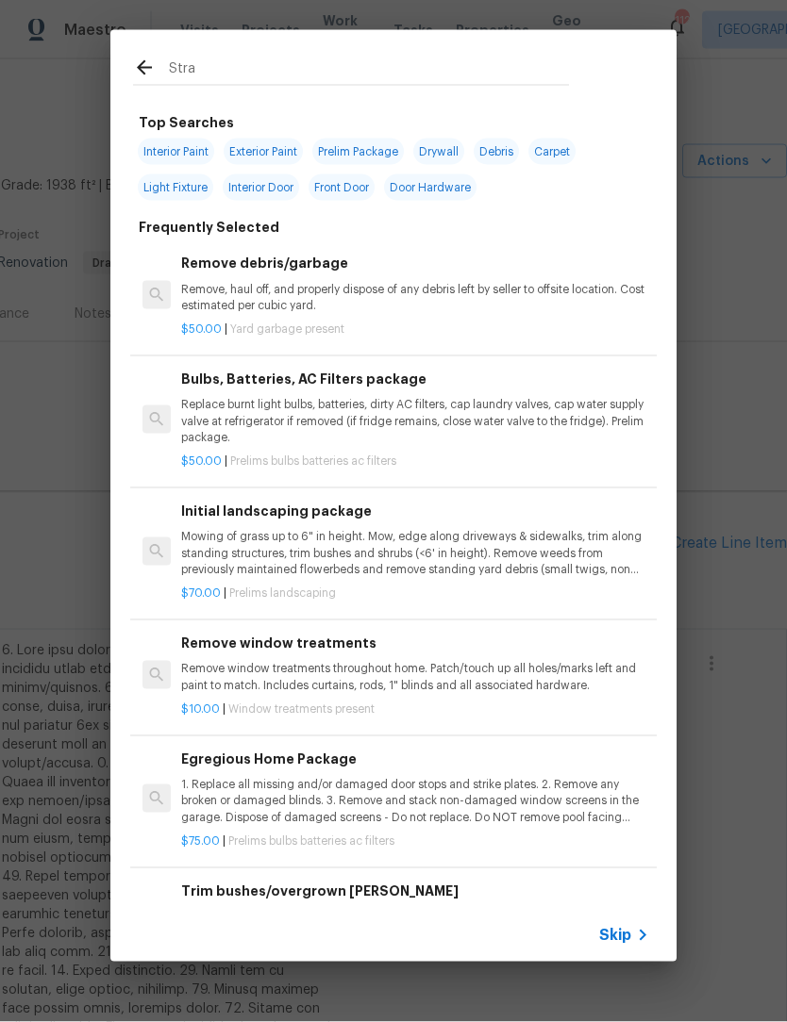
type input "Strat"
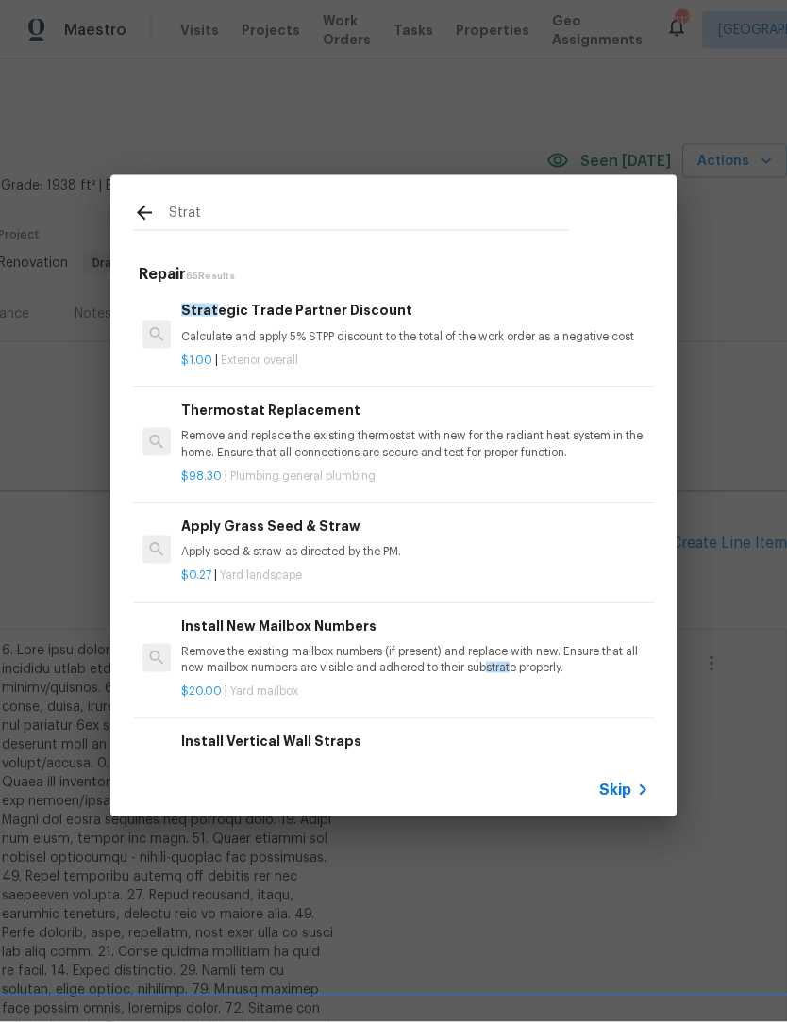
click at [362, 322] on div "Strat egic Trade Partner Discount Calculate and apply 5% STPP discount to the t…" at bounding box center [415, 322] width 468 height 45
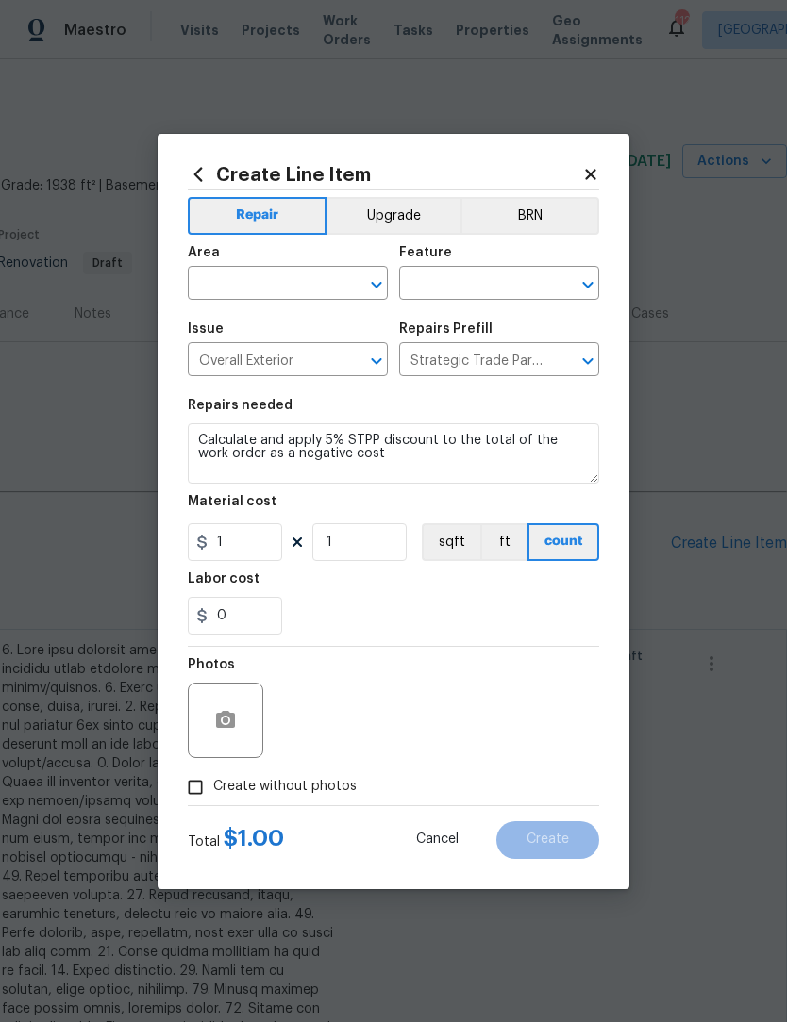
click at [379, 282] on icon "Open" at bounding box center [376, 285] width 10 height 7
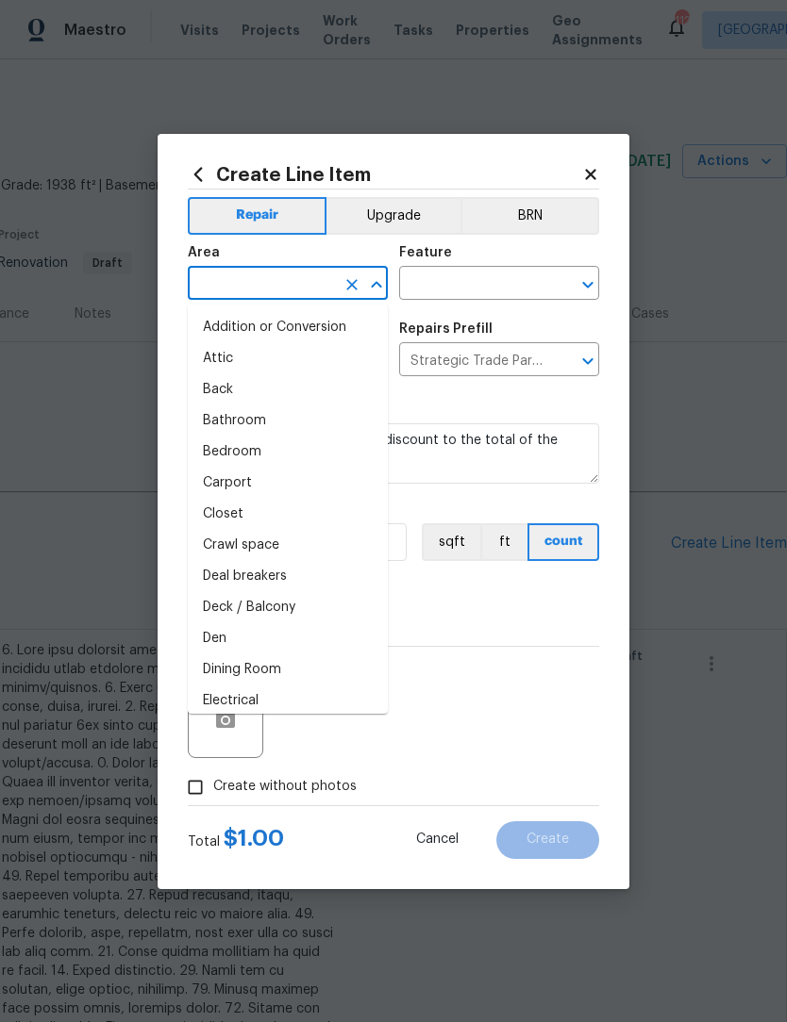
scroll to position [0, 0]
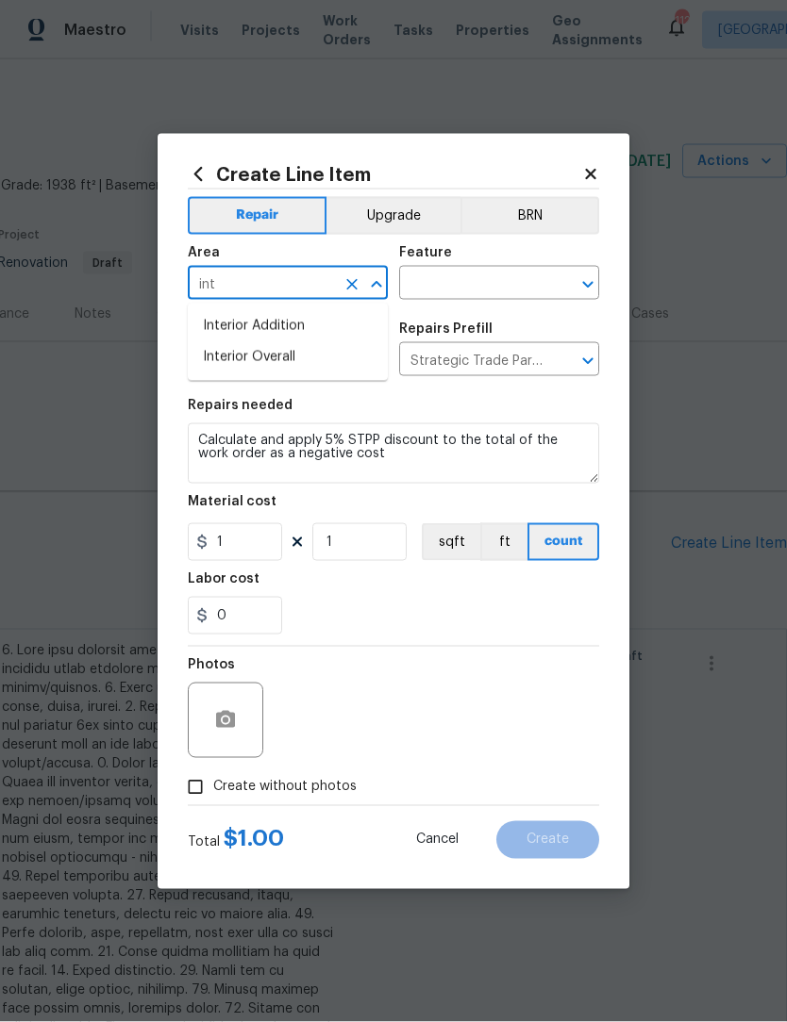
click at [322, 356] on li "Interior Overall" at bounding box center [288, 357] width 200 height 31
type input "Interior Overall"
click at [587, 282] on icon "Open" at bounding box center [587, 285] width 23 height 23
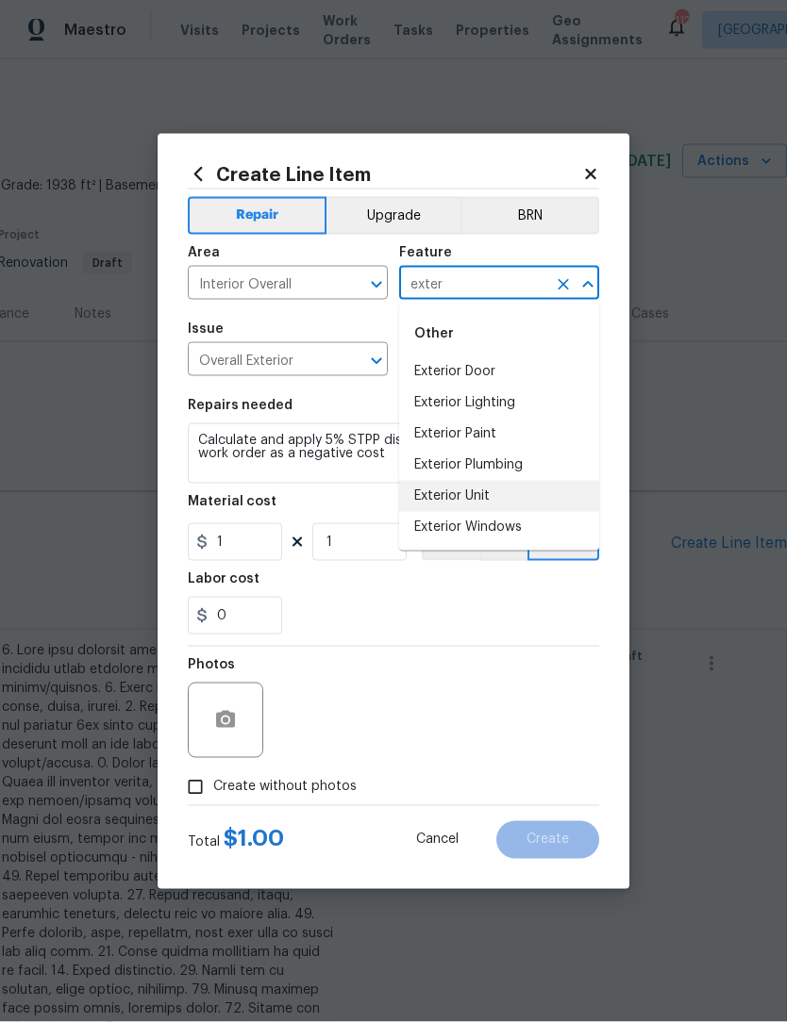
click at [504, 497] on li "Exterior Unit" at bounding box center [499, 496] width 200 height 31
type input "Exterior Unit"
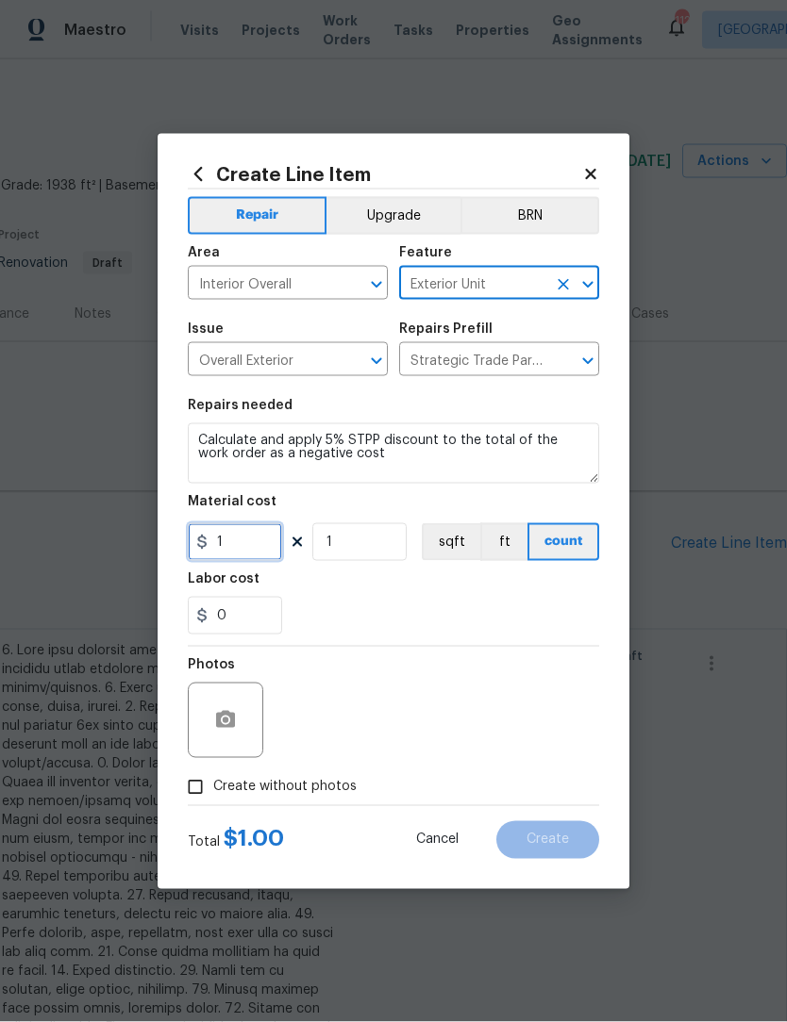
click at [213, 544] on input "1" at bounding box center [235, 542] width 94 height 38
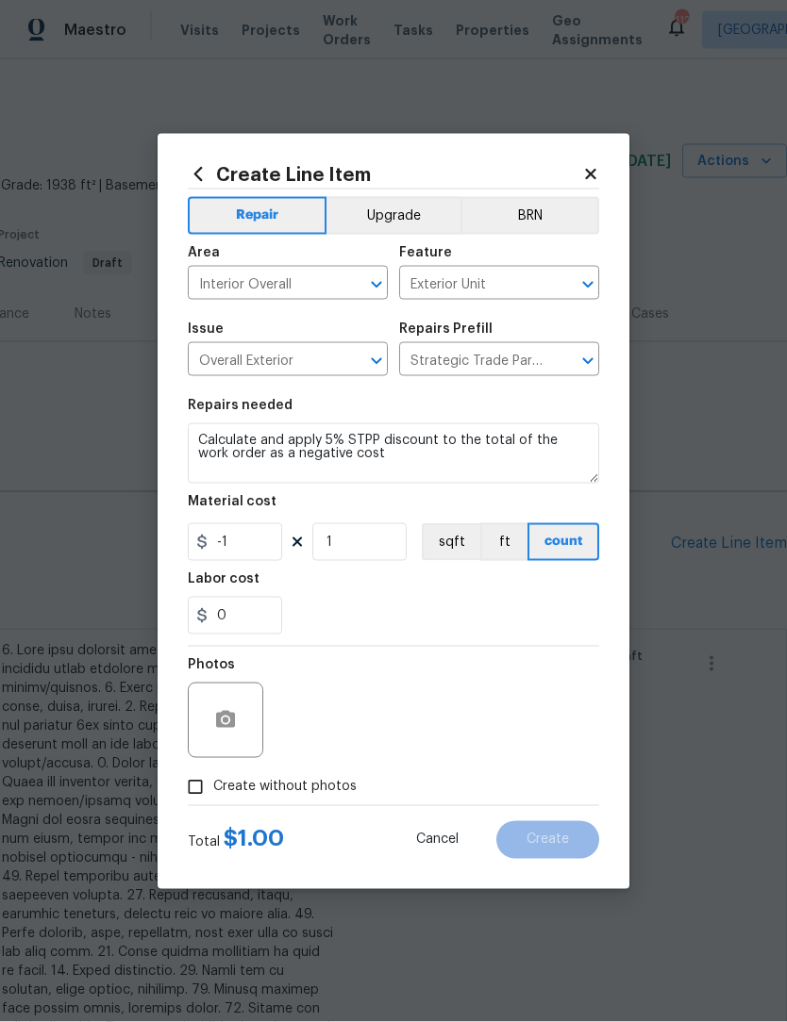
scroll to position [1, 0]
type input "-1"
click at [196, 792] on input "Create without photos" at bounding box center [195, 788] width 36 height 36
checkbox input "true"
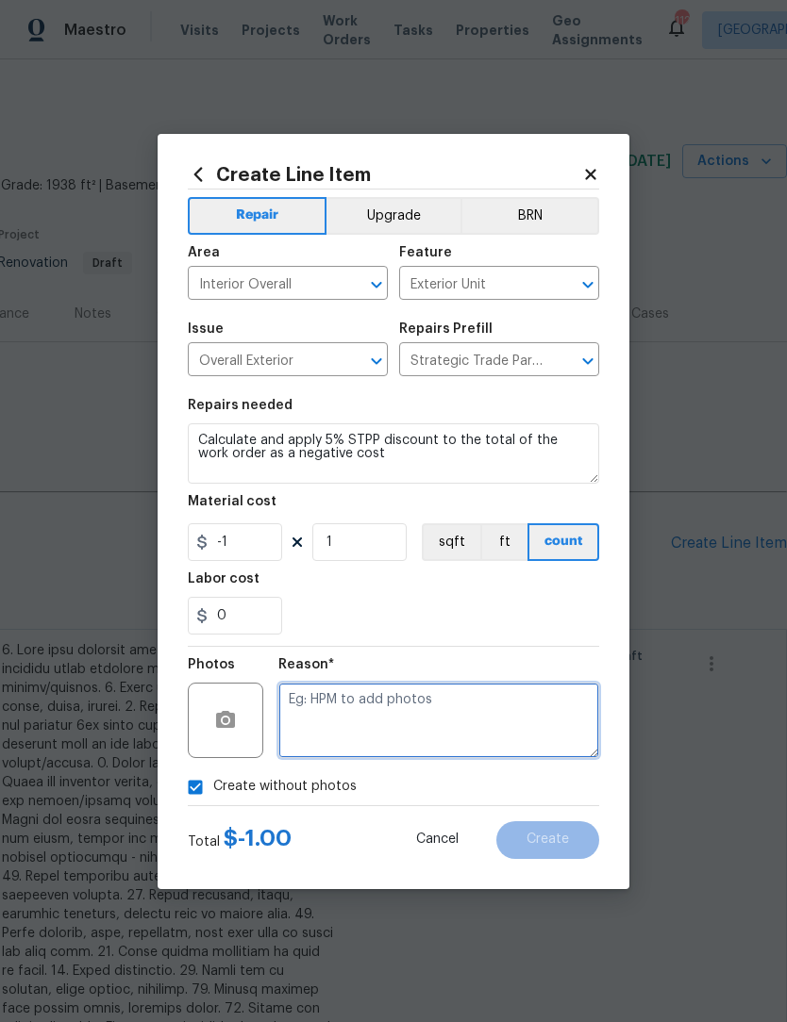
click at [486, 707] on textarea at bounding box center [438, 720] width 321 height 75
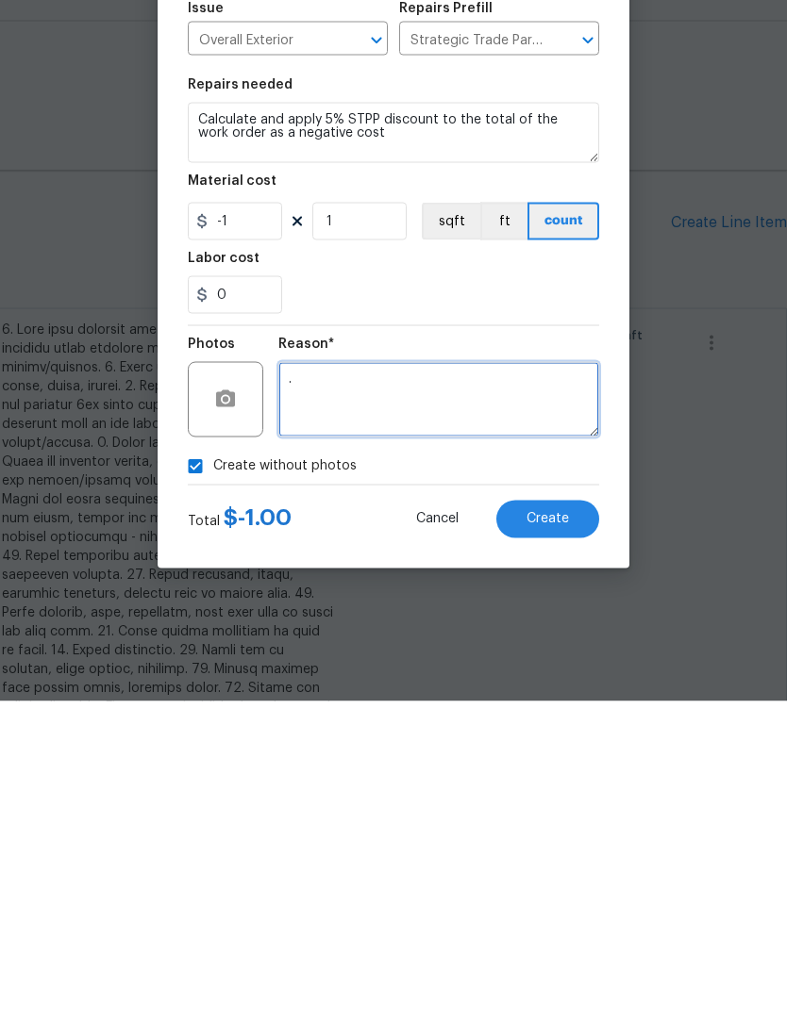
type textarea "."
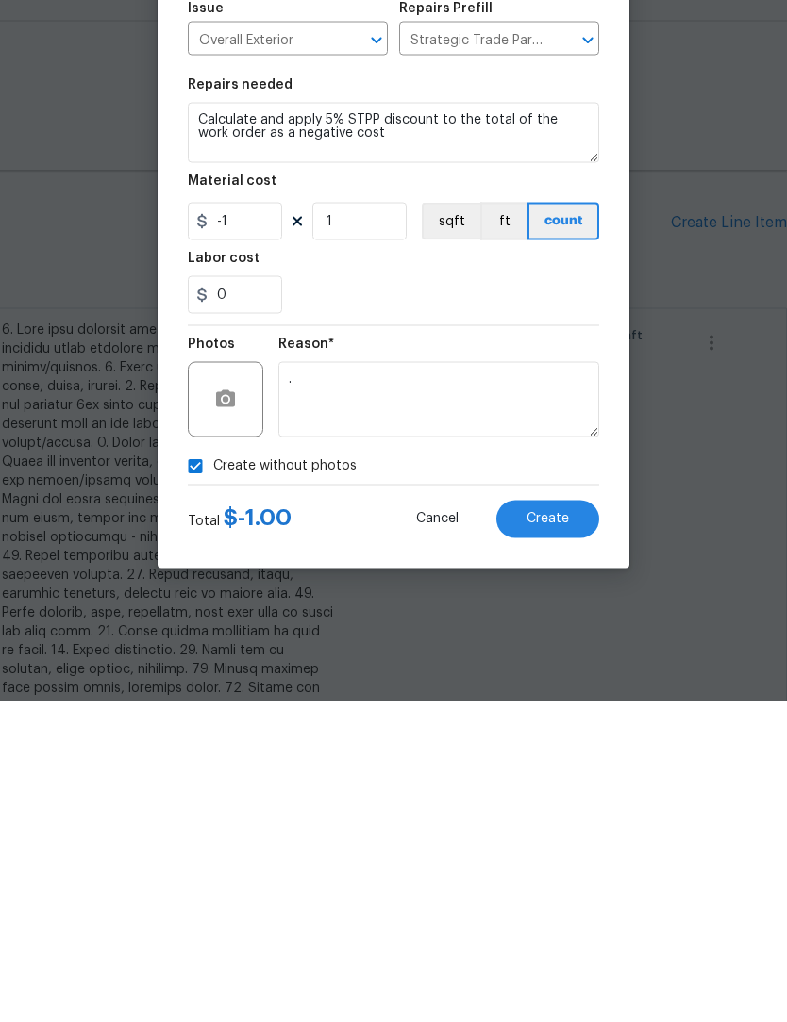
click at [580, 822] on button "Create" at bounding box center [547, 841] width 103 height 38
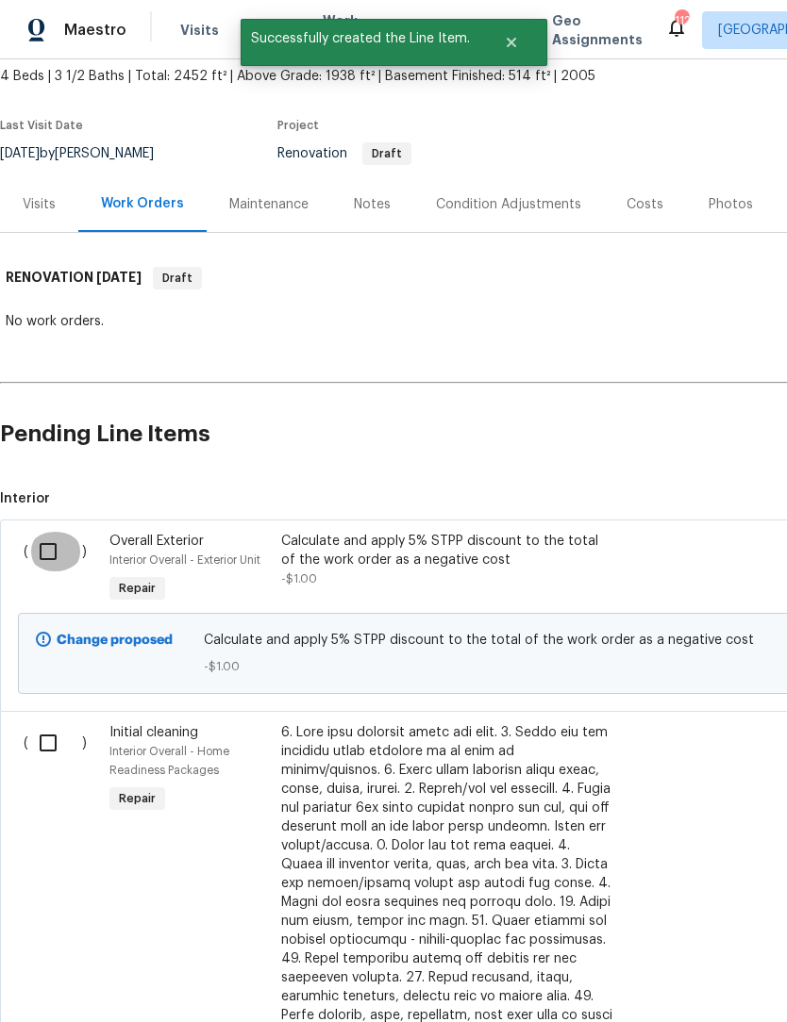
scroll to position [109, 0]
click at [56, 560] on input "checkbox" at bounding box center [55, 552] width 54 height 40
checkbox input "true"
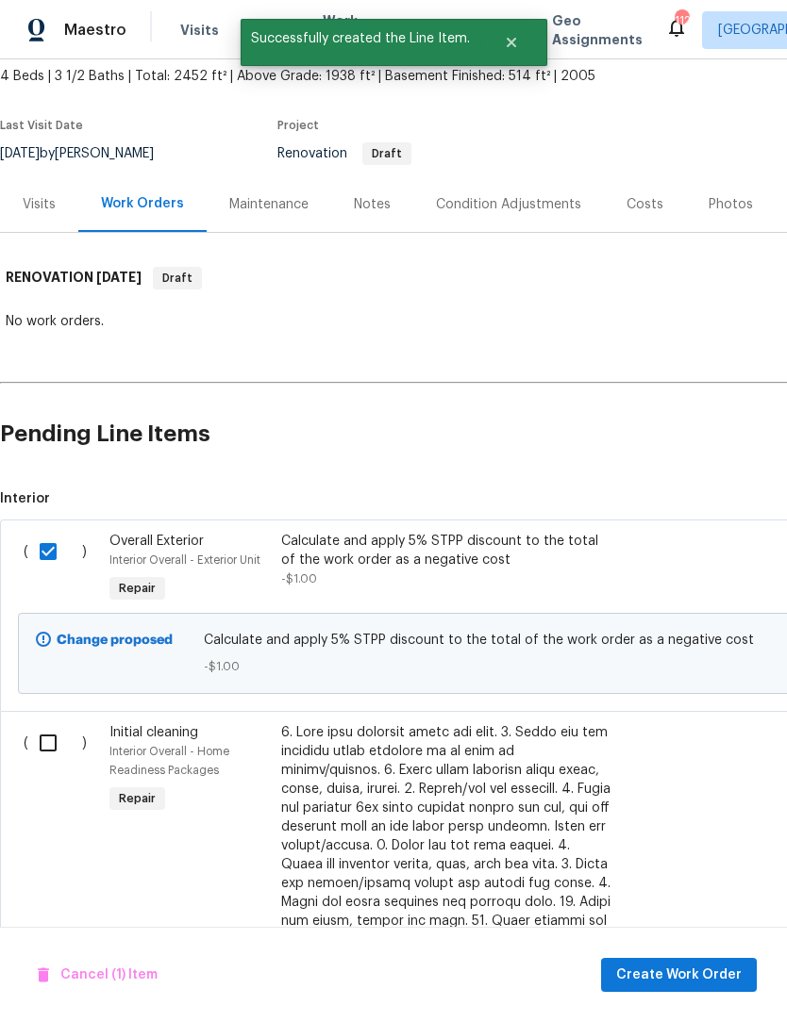
click at [46, 738] on input "checkbox" at bounding box center [55, 743] width 54 height 40
checkbox input "true"
click at [700, 978] on span "Create Work Order" at bounding box center [678, 976] width 125 height 24
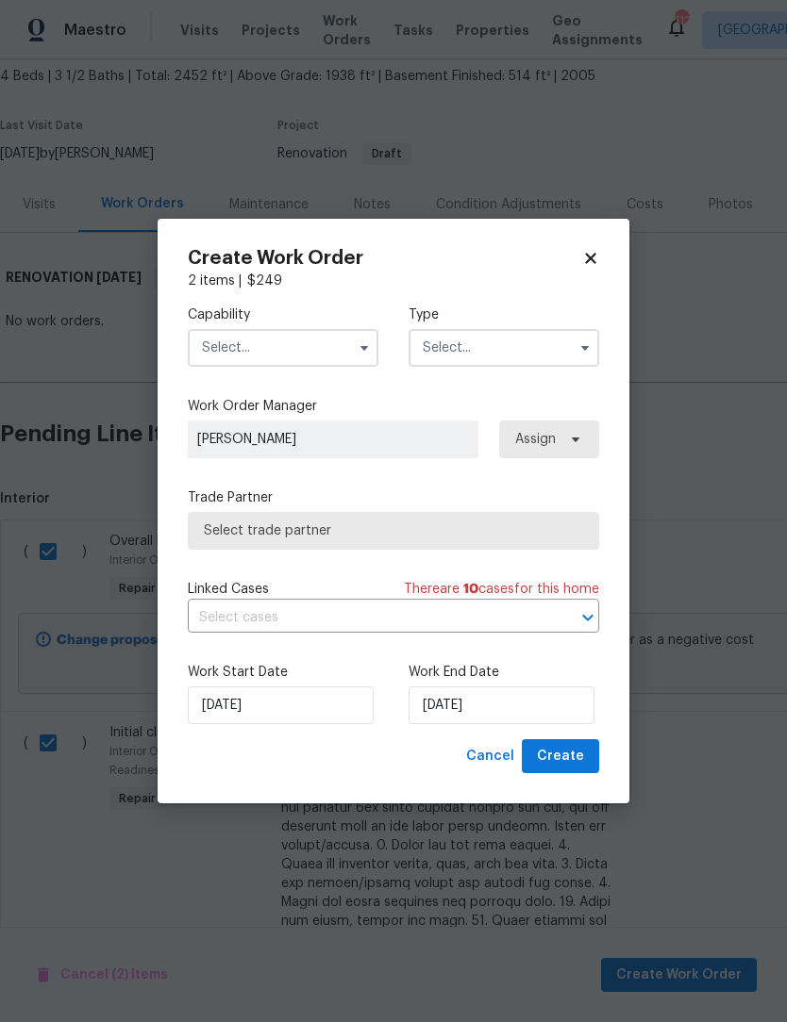
click at [357, 347] on icon "button" at bounding box center [364, 347] width 15 height 15
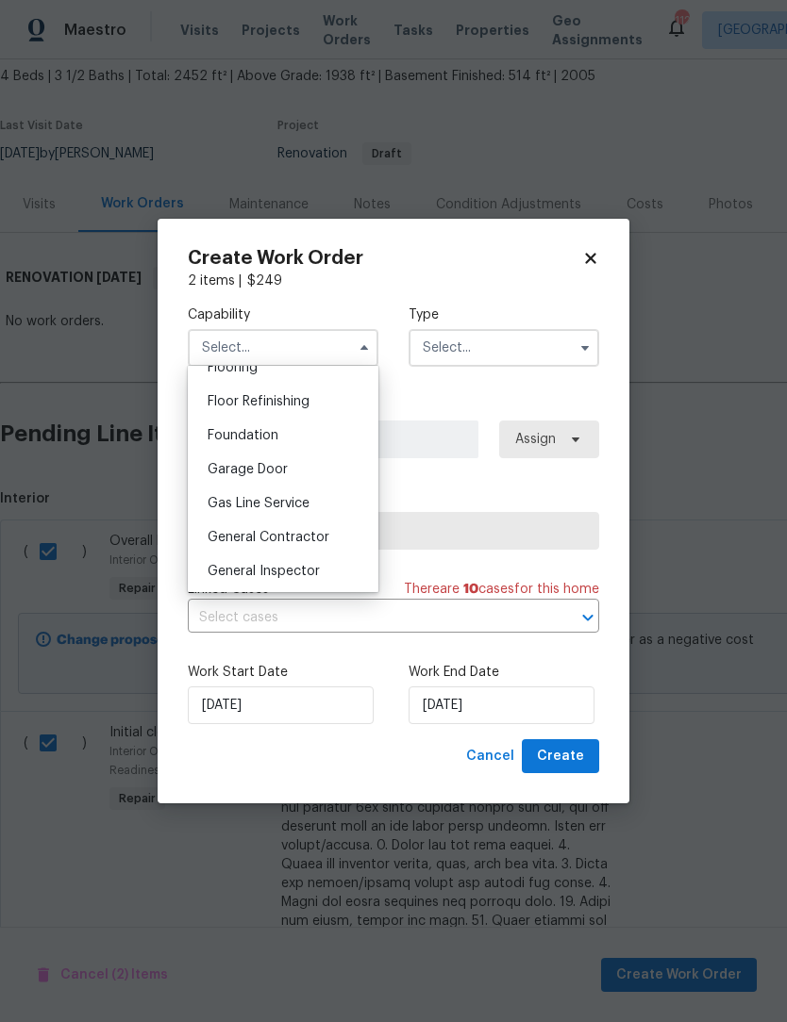
scroll to position [751, 0]
click at [320, 546] on div "General Contractor" at bounding box center [282, 539] width 181 height 34
type input "General Contractor"
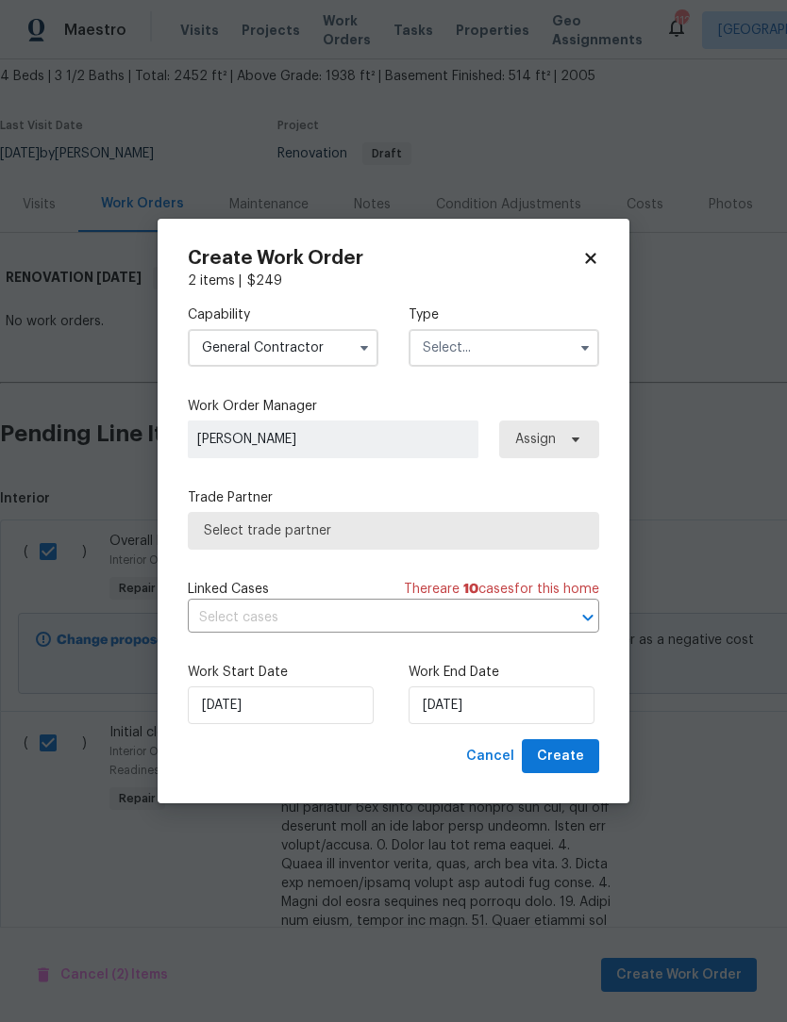
click at [588, 342] on icon "button" at bounding box center [584, 347] width 15 height 15
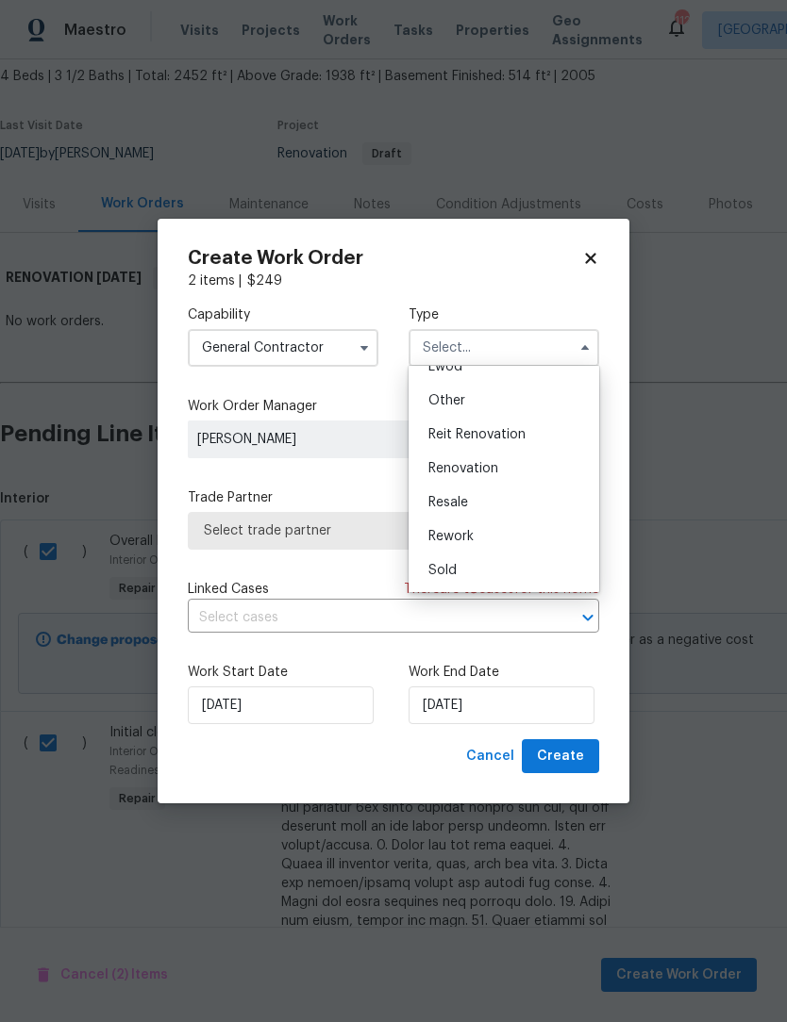
scroll to position [224, 0]
click at [498, 466] on div "Renovation" at bounding box center [503, 469] width 181 height 34
type input "Renovation"
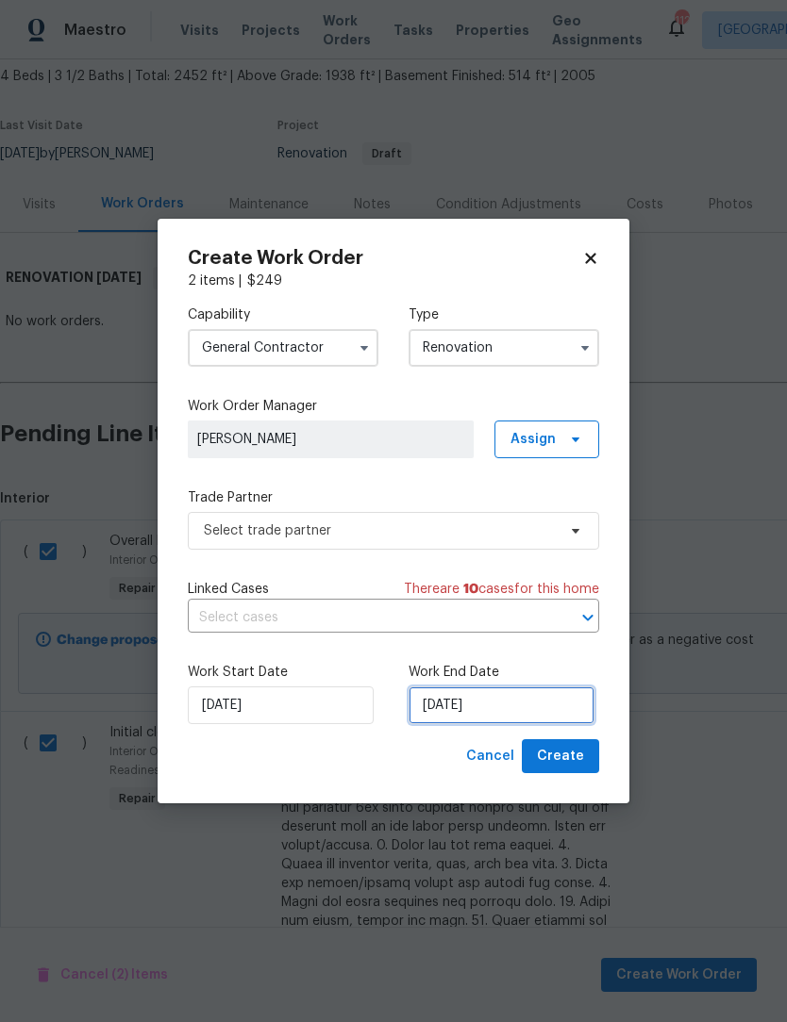
click at [538, 717] on input "[DATE]" at bounding box center [501, 706] width 186 height 38
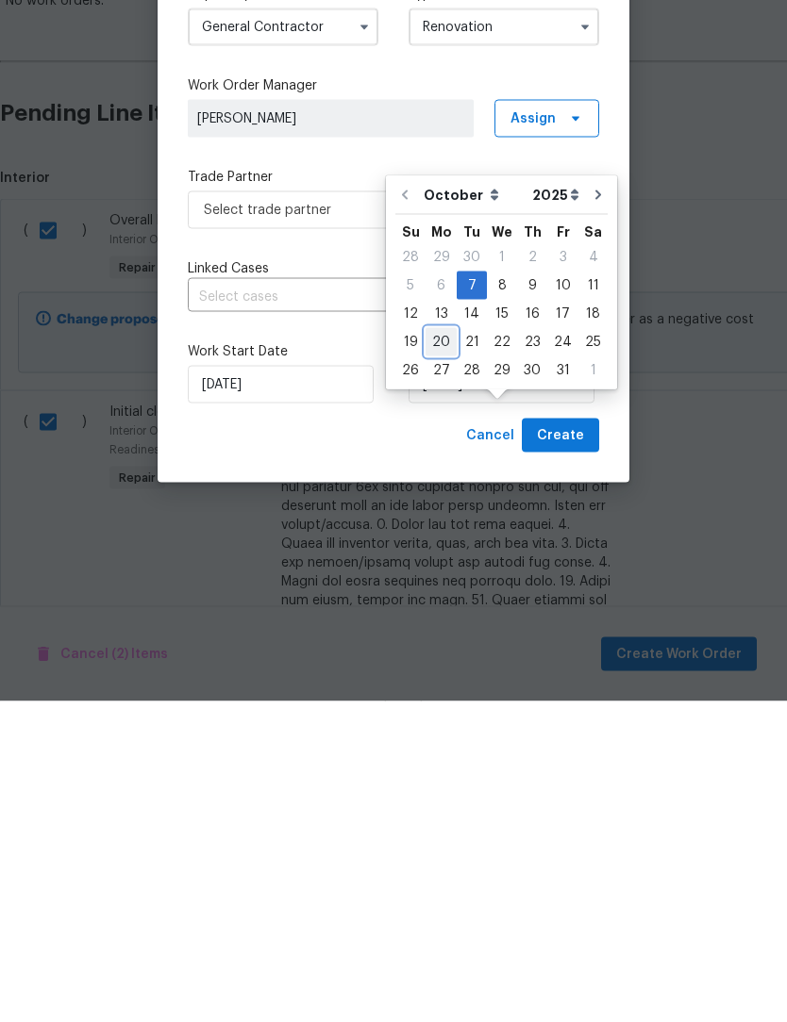
click at [438, 650] on div "20" at bounding box center [440, 663] width 31 height 26
type input "[DATE]"
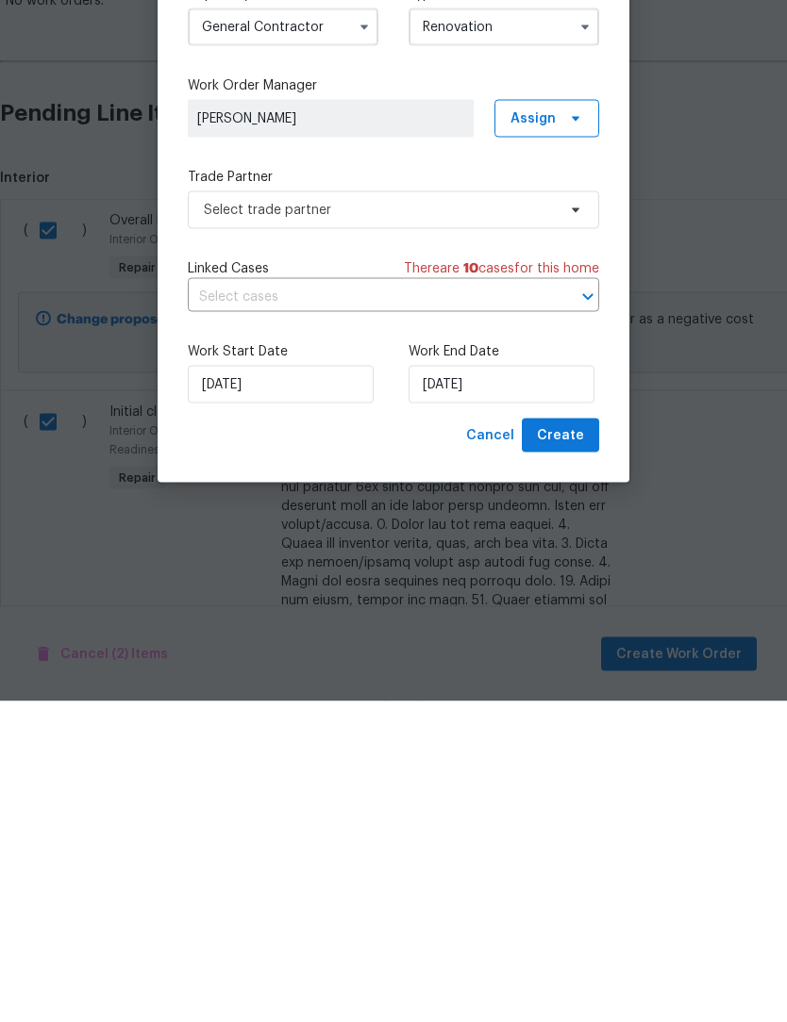
scroll to position [62, 0]
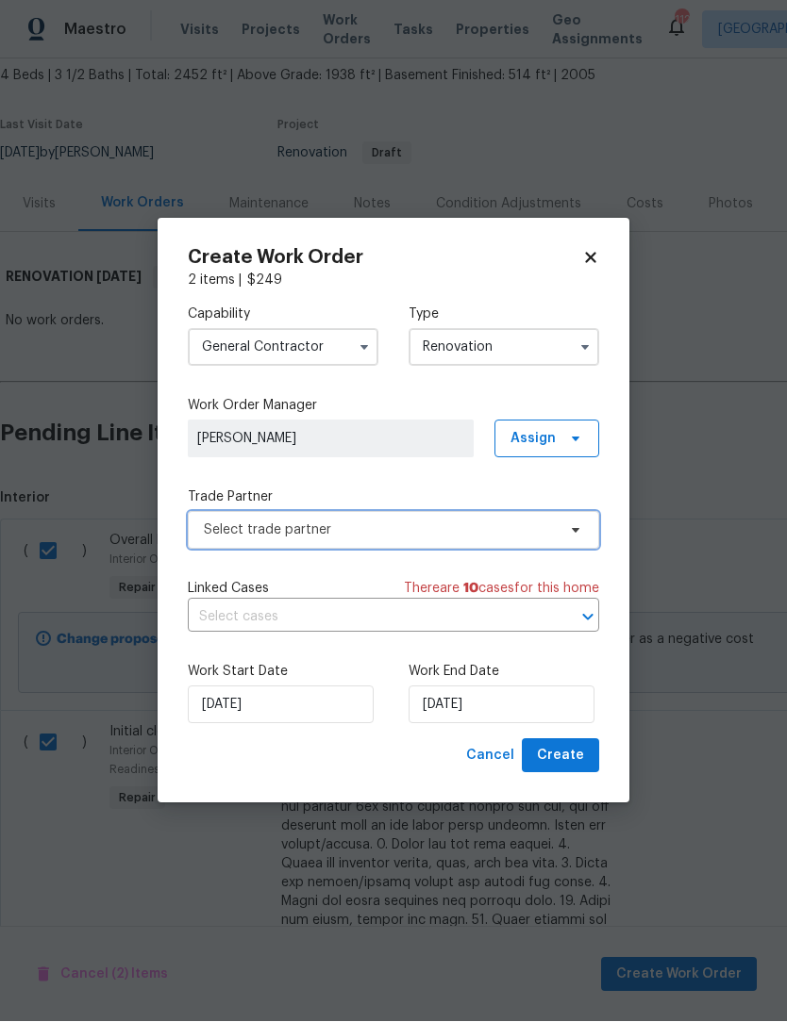
click at [577, 535] on icon at bounding box center [575, 530] width 15 height 15
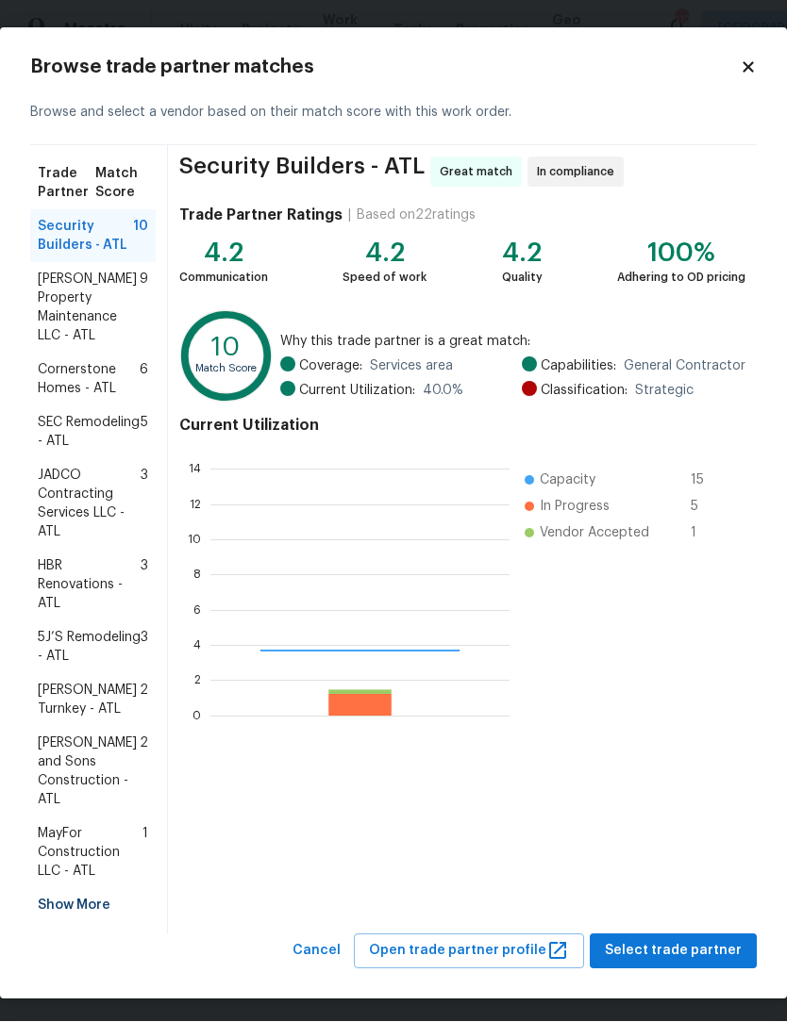
scroll to position [264, 299]
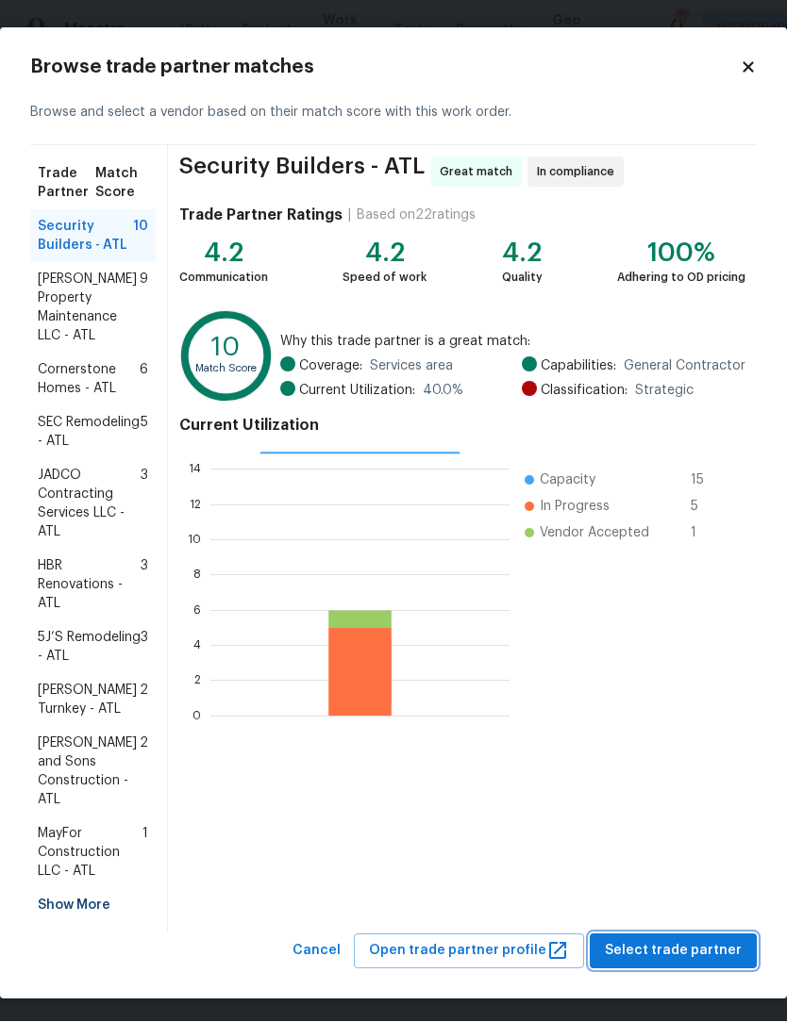
click at [689, 940] on span "Select trade partner" at bounding box center [673, 952] width 137 height 24
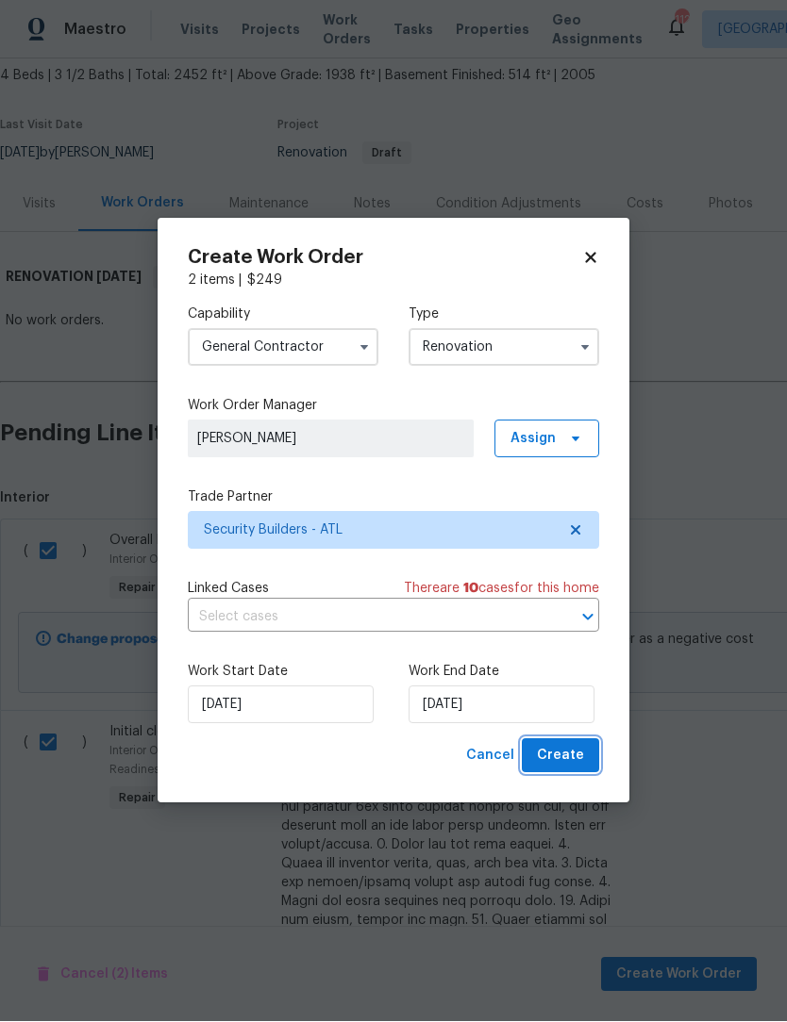
click at [586, 761] on button "Create" at bounding box center [560, 756] width 77 height 35
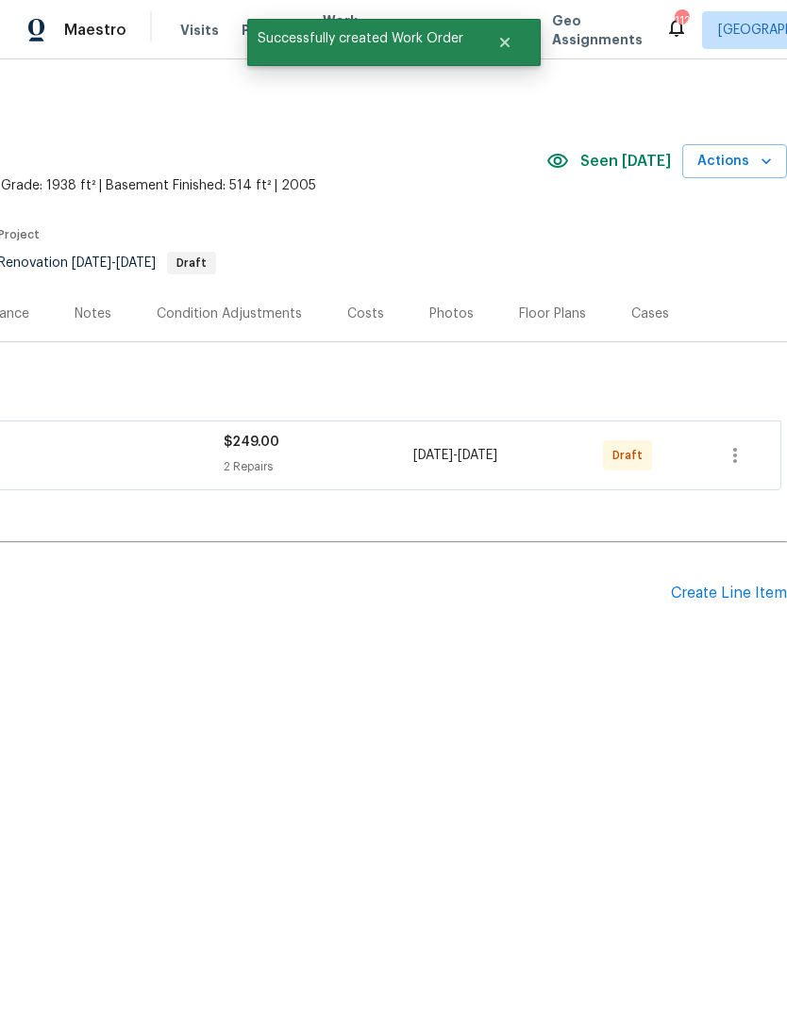
scroll to position [0, 279]
click at [739, 595] on div "Create Line Item" at bounding box center [729, 594] width 116 height 18
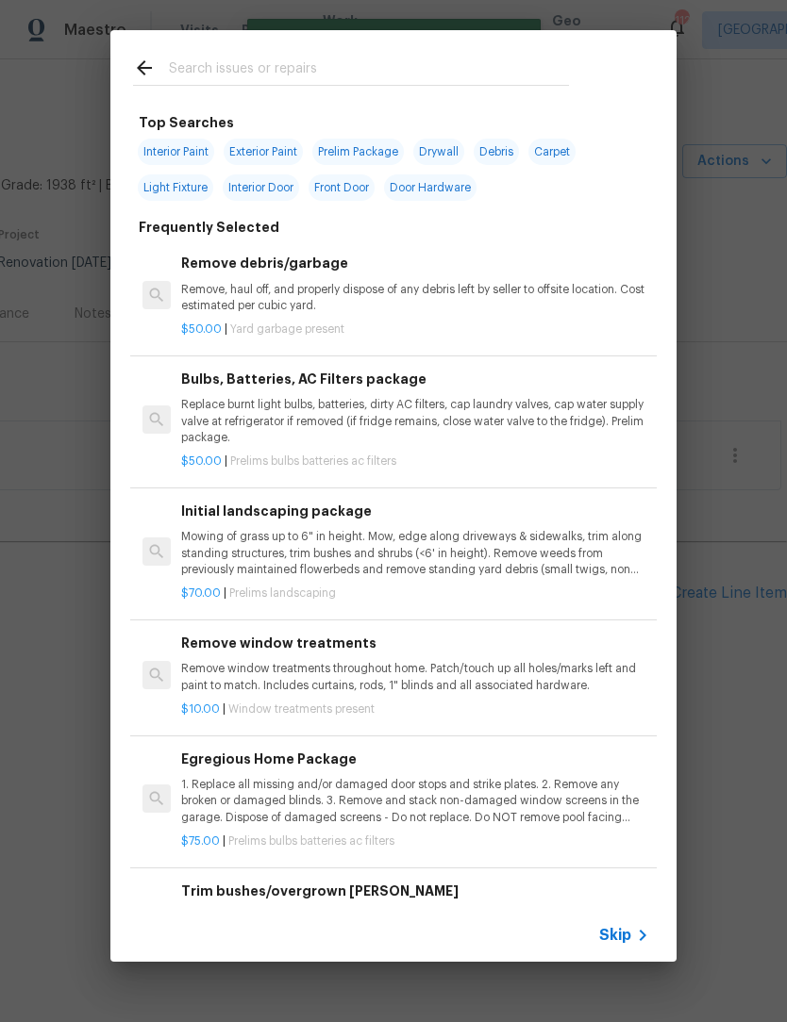
click at [291, 62] on input "text" at bounding box center [369, 71] width 400 height 28
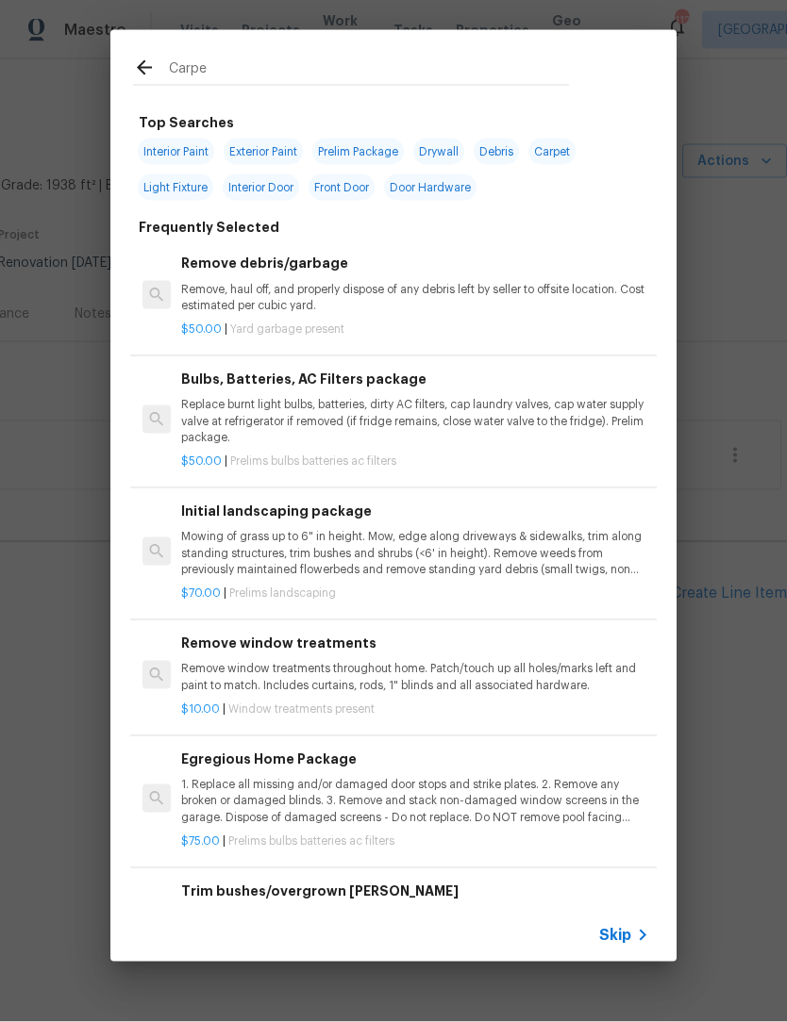
type input "Carpet"
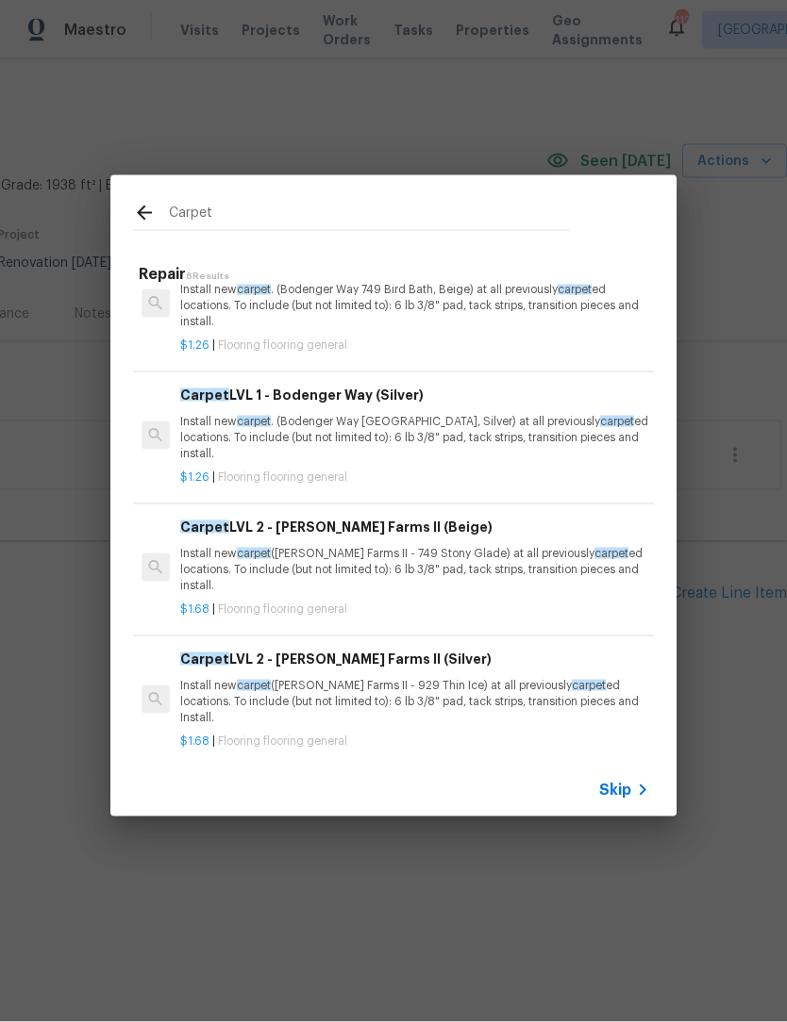
scroll to position [178, 1]
click at [542, 441] on p "Install new carpet . (Bodenger Way [GEOGRAPHIC_DATA], Silver) at all previously…" at bounding box center [414, 439] width 468 height 48
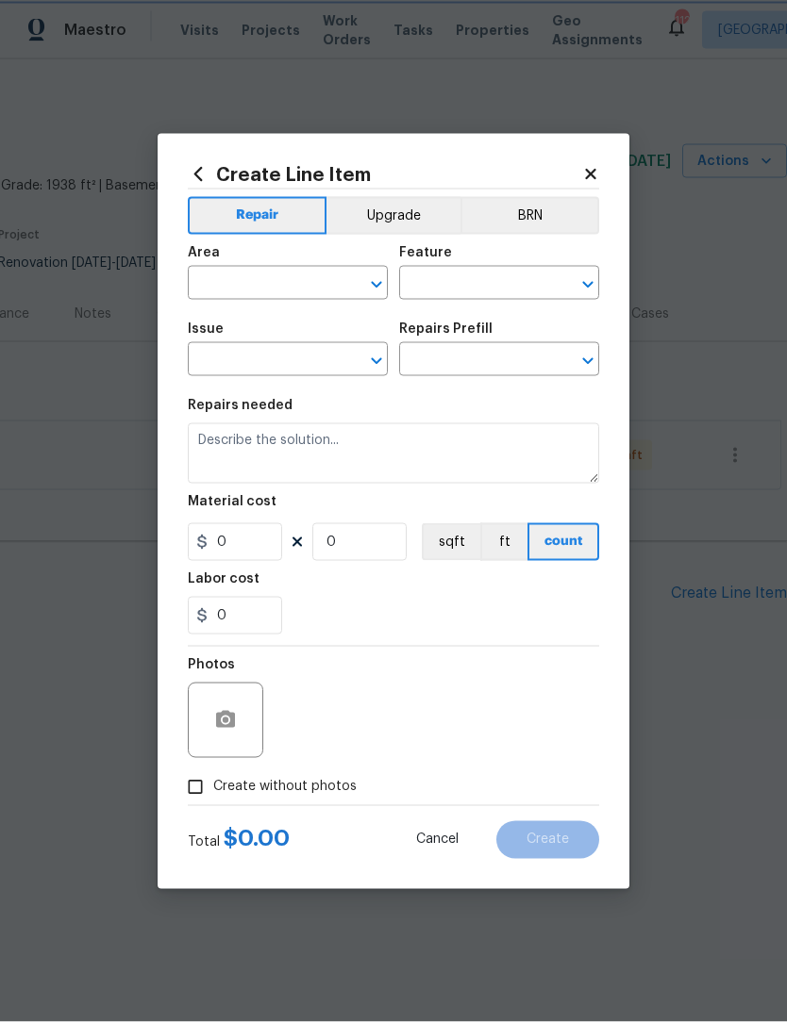
type input "Overall Flooring"
type input "Flooring General"
type input "Carpet LVL 1 - Bodenger Way (Silver) $1.26"
type textarea "Install new carpet. (Bodenger Way [GEOGRAPHIC_DATA], Silver) at all previously …"
type input "1.26"
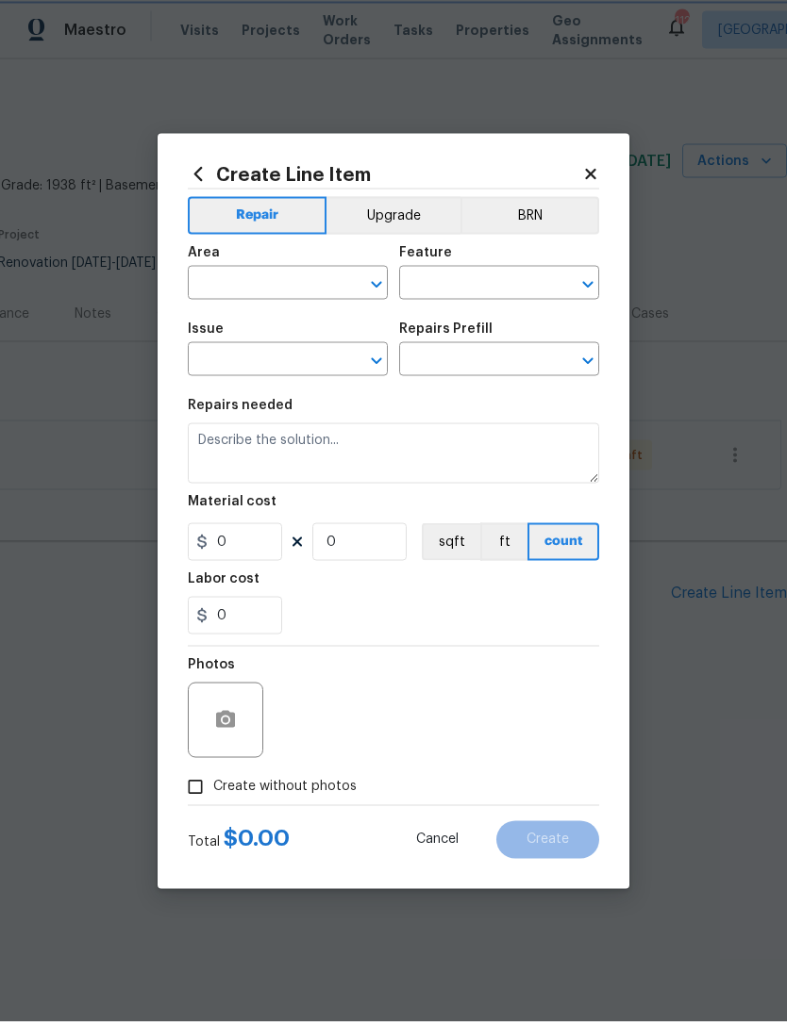
type input "1"
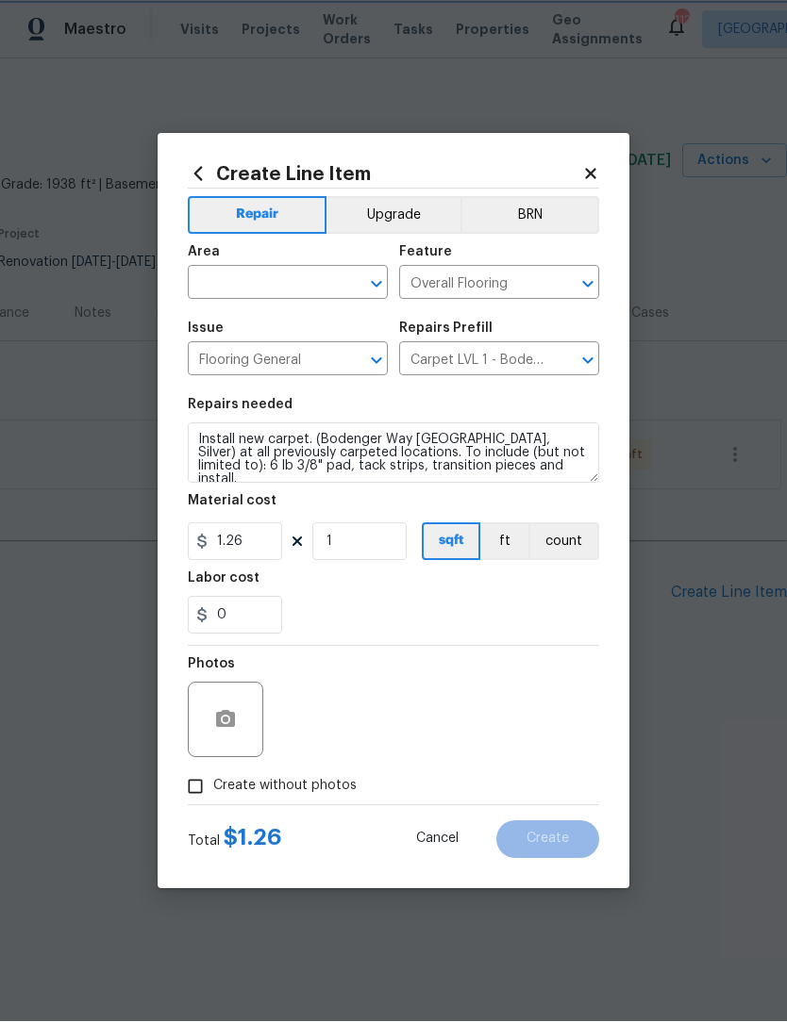
click at [377, 285] on icon "Open" at bounding box center [376, 285] width 10 height 7
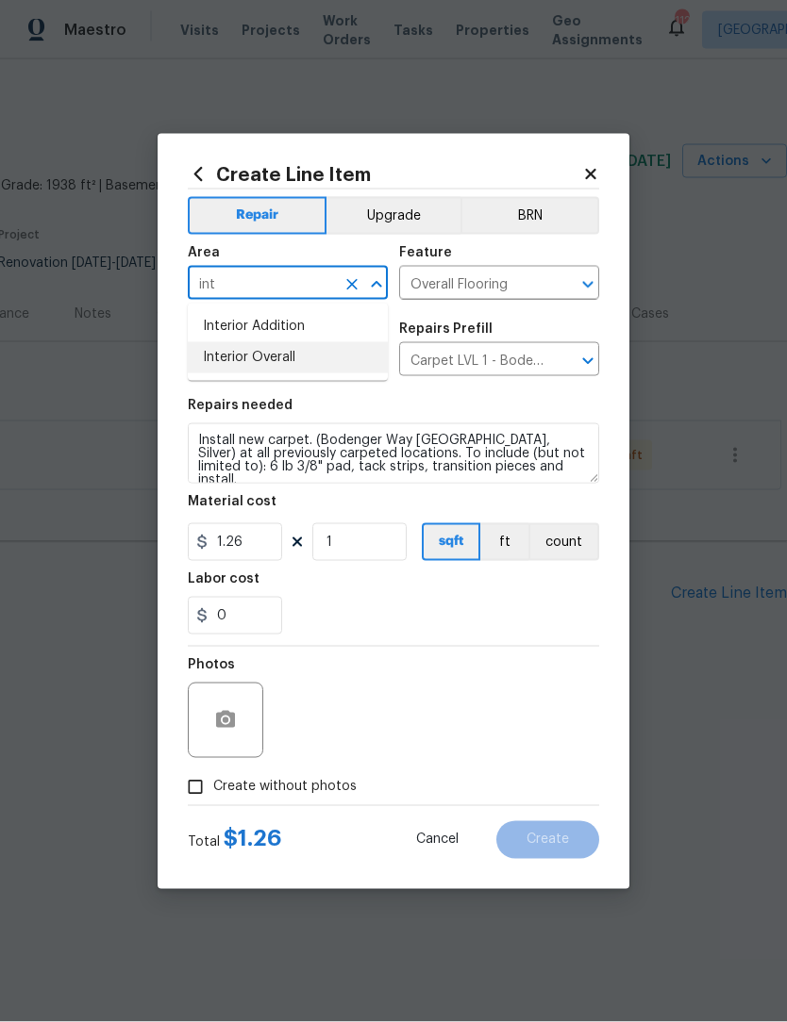
click at [327, 359] on li "Interior Overall" at bounding box center [288, 357] width 200 height 31
type input "Interior Overall"
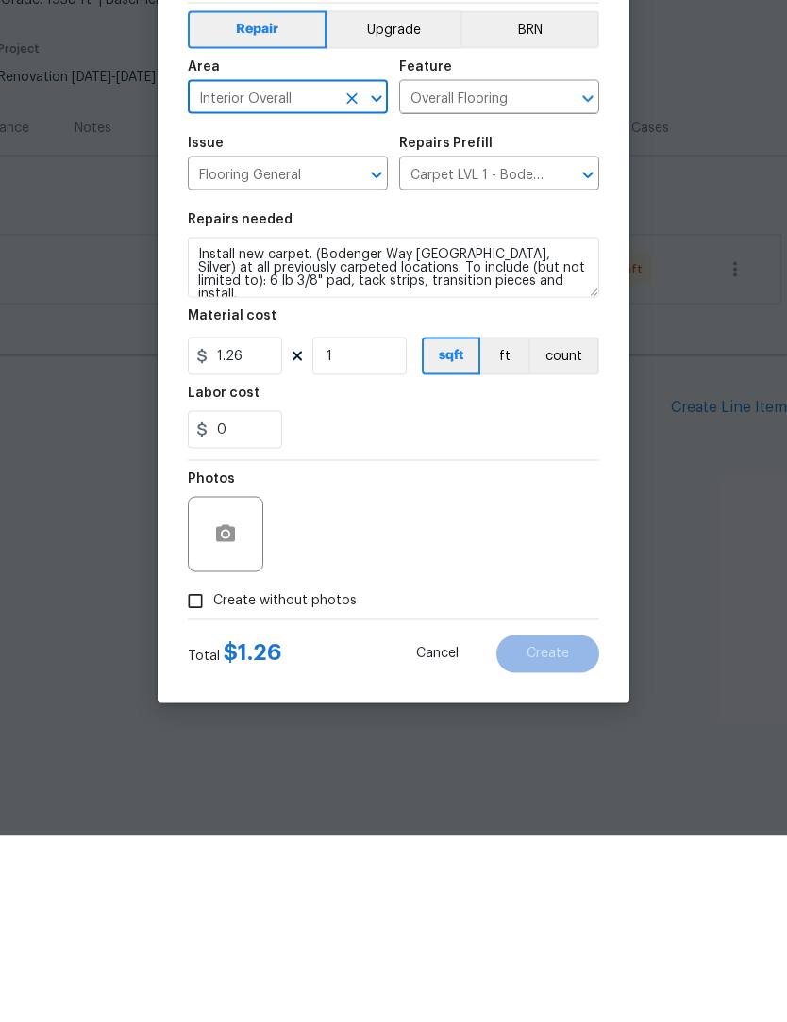
click at [196, 770] on input "Create without photos" at bounding box center [195, 788] width 36 height 36
checkbox input "true"
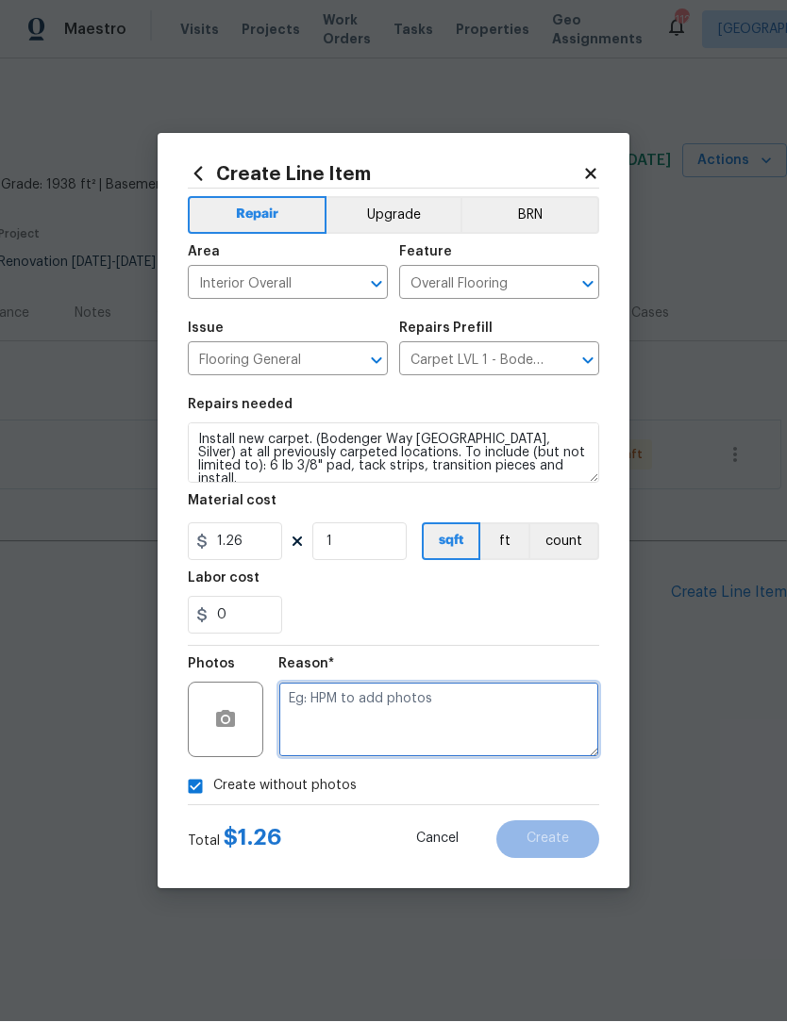
click at [398, 717] on textarea at bounding box center [438, 720] width 321 height 75
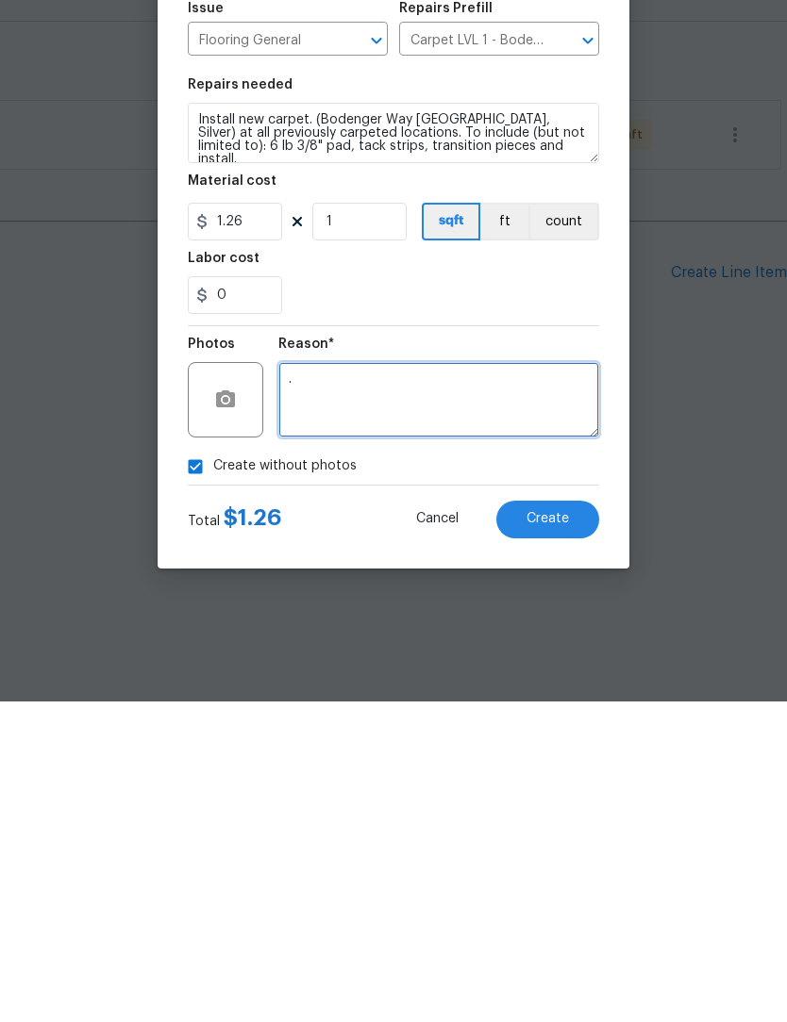
type textarea "."
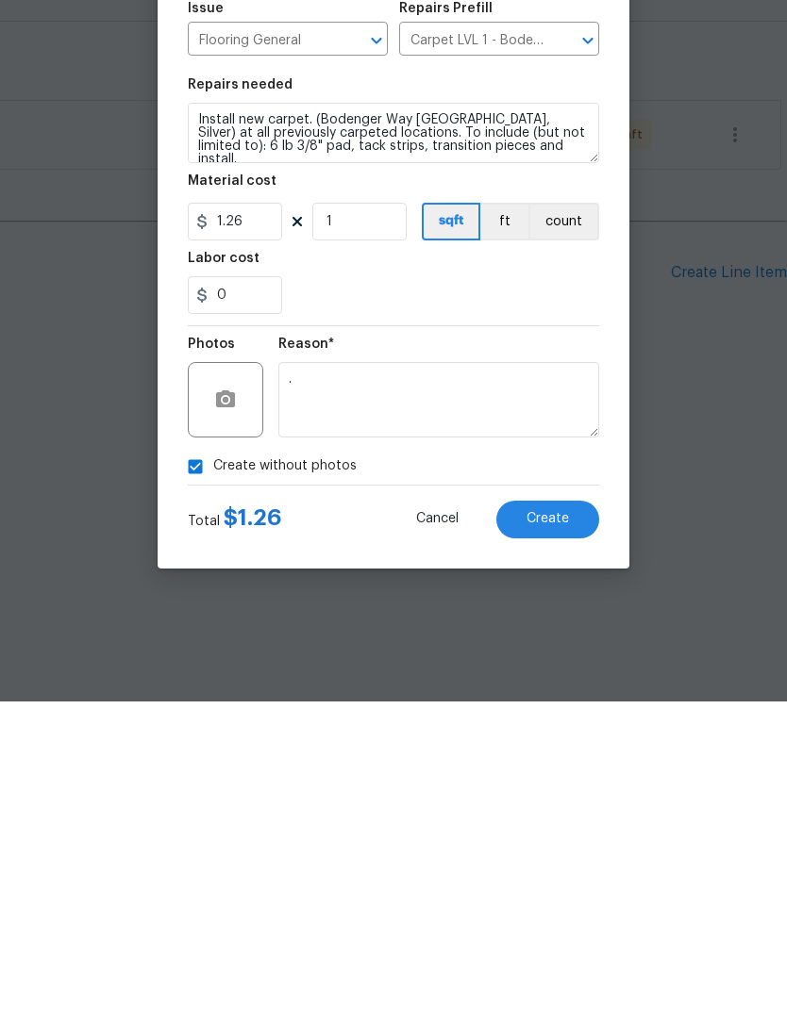
click at [572, 822] on button "Create" at bounding box center [547, 841] width 103 height 38
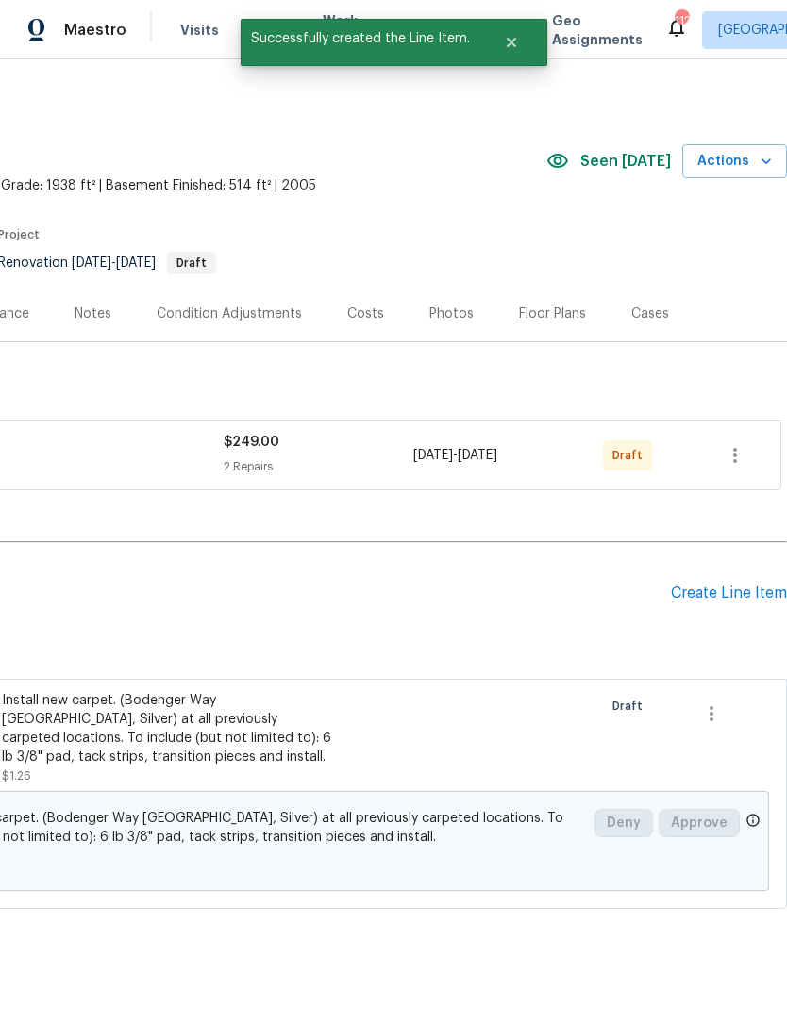
click at [753, 592] on div "Create Line Item" at bounding box center [729, 594] width 116 height 18
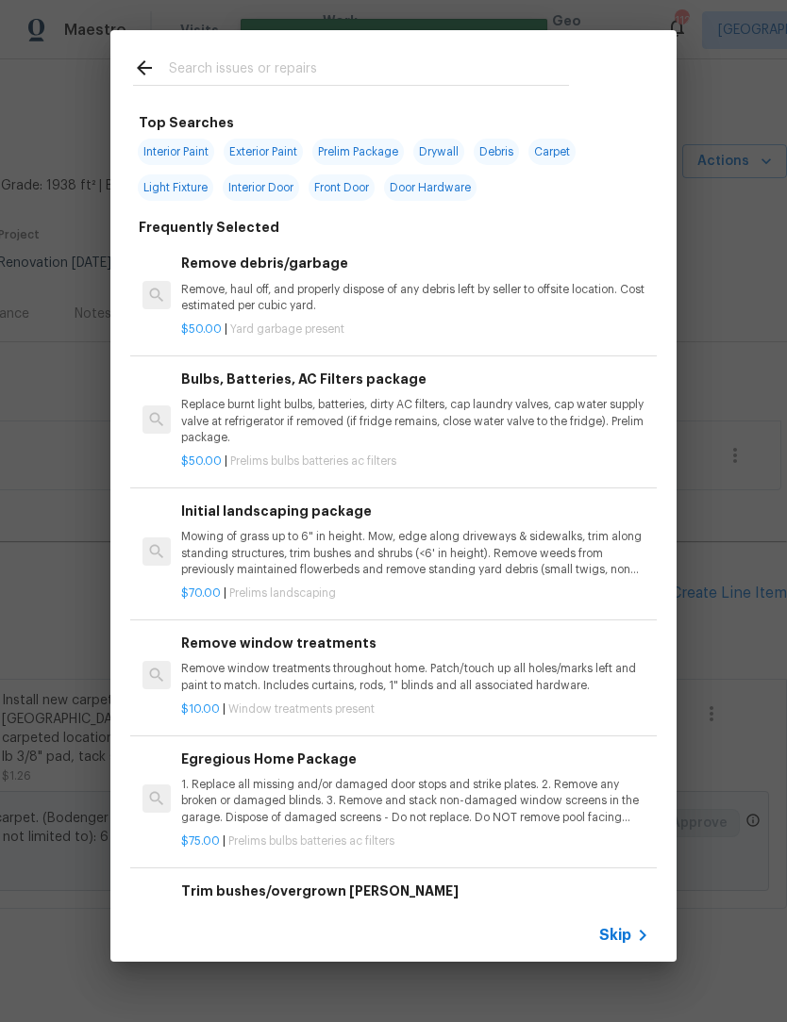
click at [342, 60] on input "text" at bounding box center [369, 71] width 400 height 28
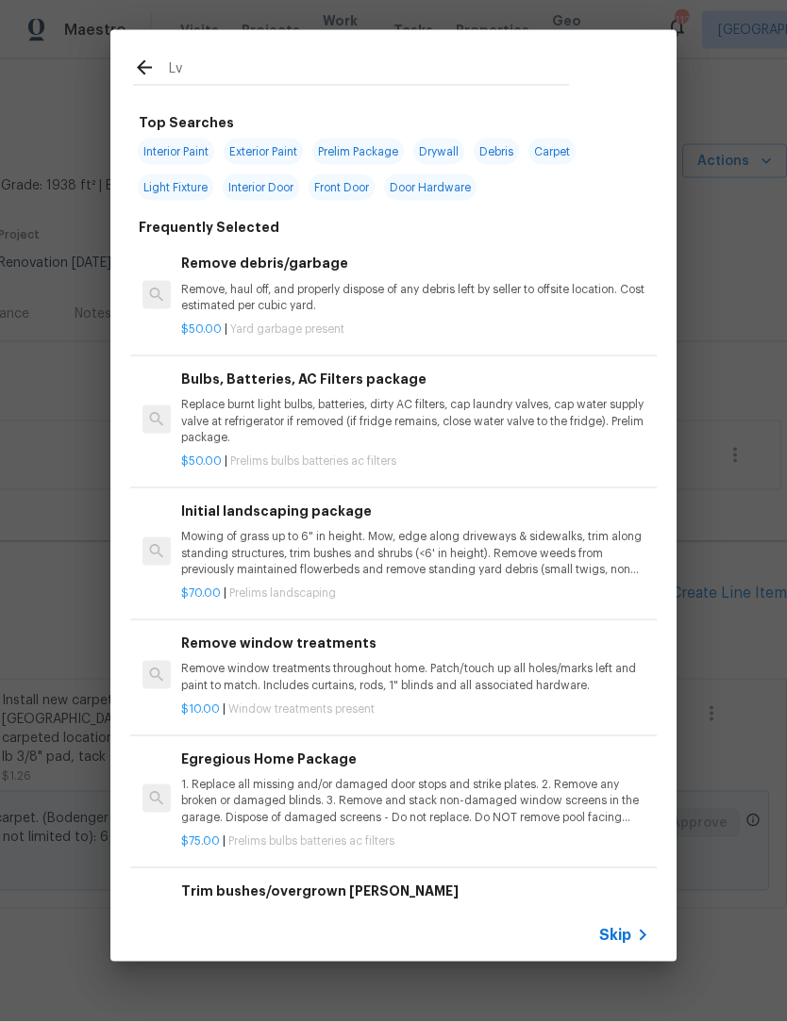
type input "Lvp"
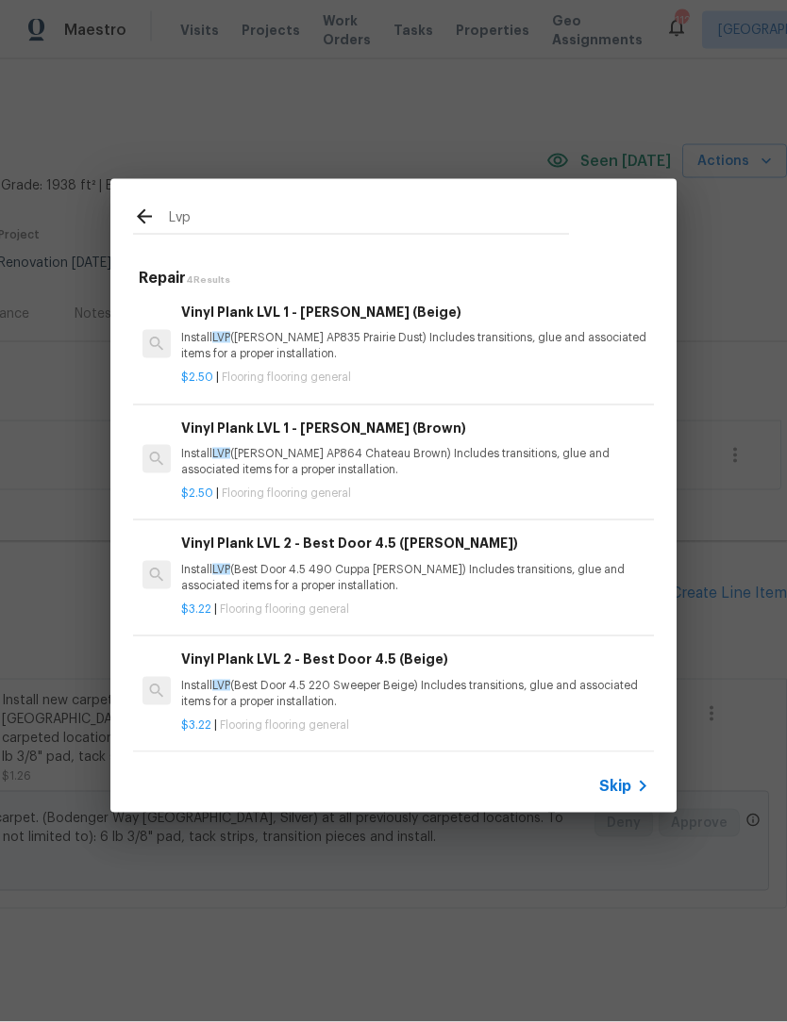
scroll to position [3, 0]
click at [534, 691] on p "Install LVP (Best Door 4.5 220 Sweeper Beige) Includes transitions, glue and as…" at bounding box center [415, 694] width 468 height 32
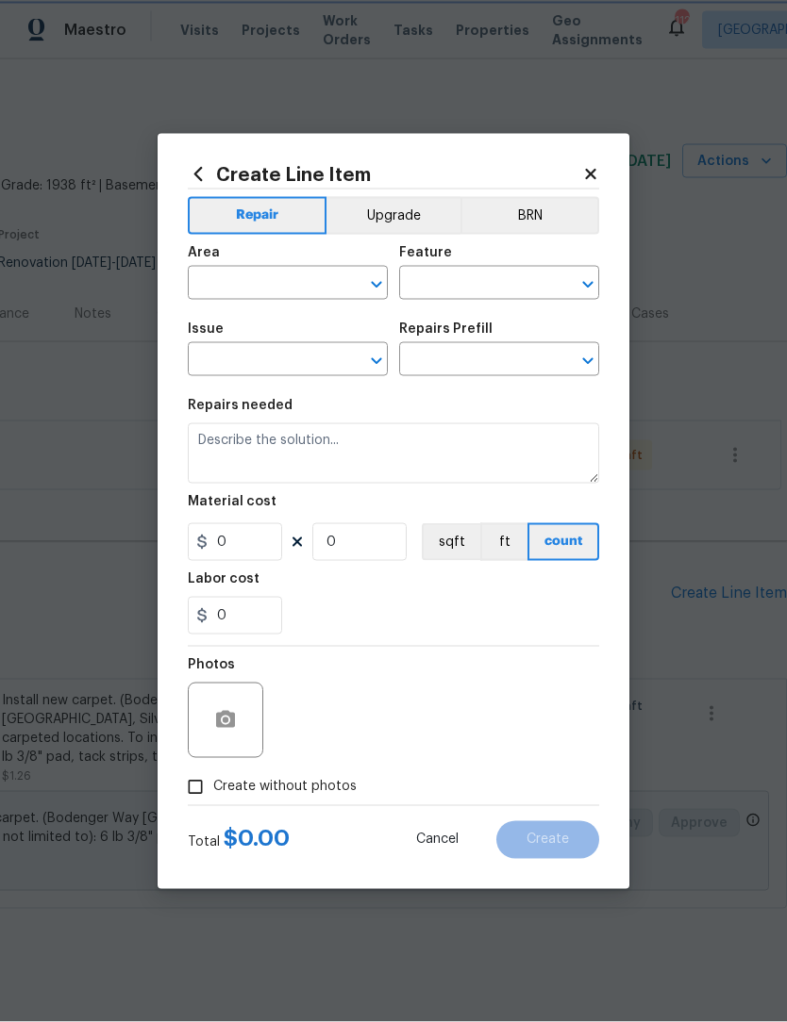
type input "Overall Flooring"
type input "Flooring General"
type input "Vinyl Plank LVL 2 - Best Door 4.5 (Beige) $3.22"
type textarea "Install LVP (Best Door 4.5 220 Sweeper Beige) Includes transitions, glue and as…"
type input "3.22"
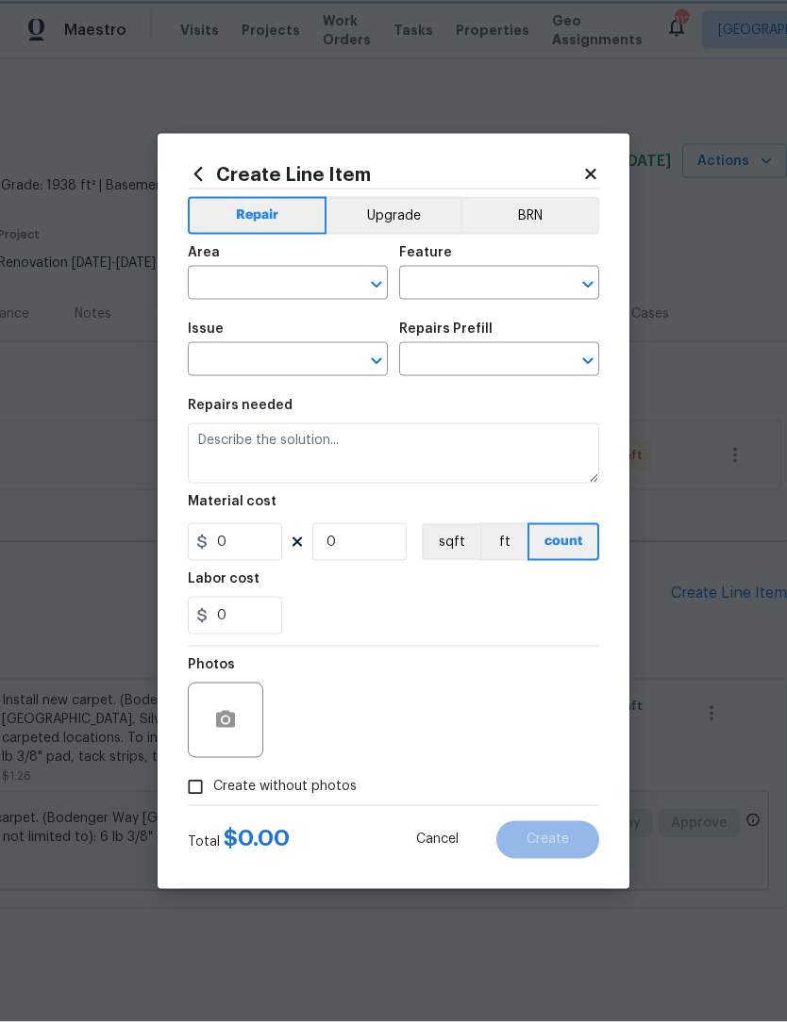
type input "1"
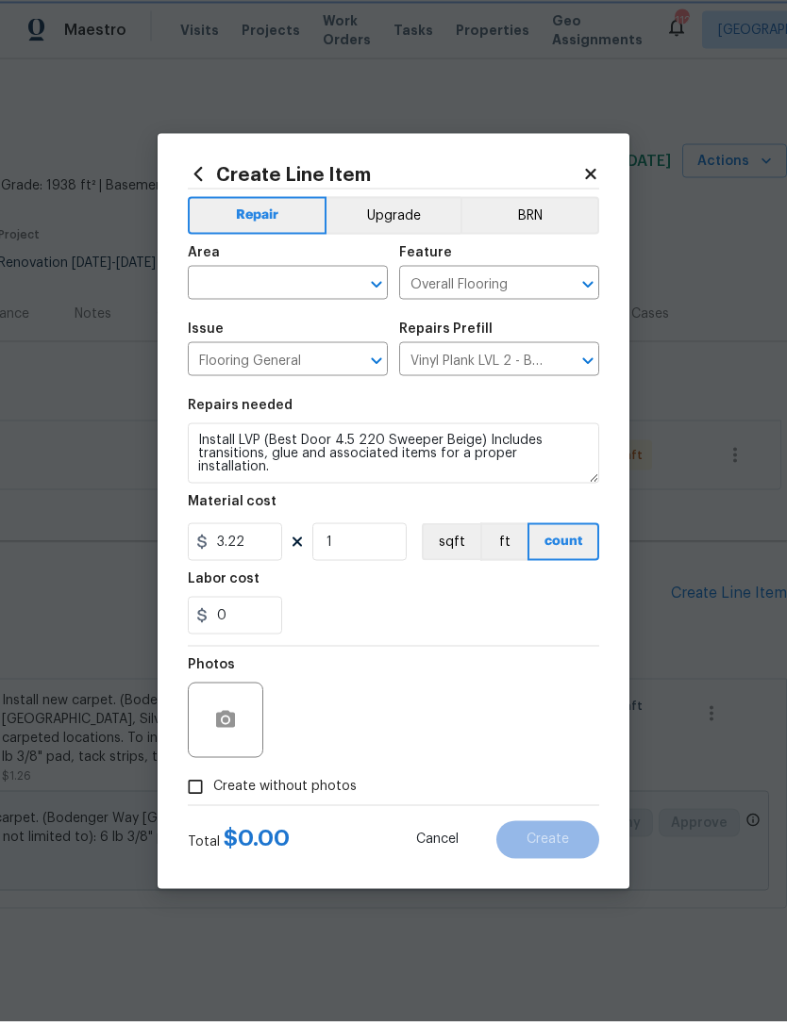
scroll to position [1, 0]
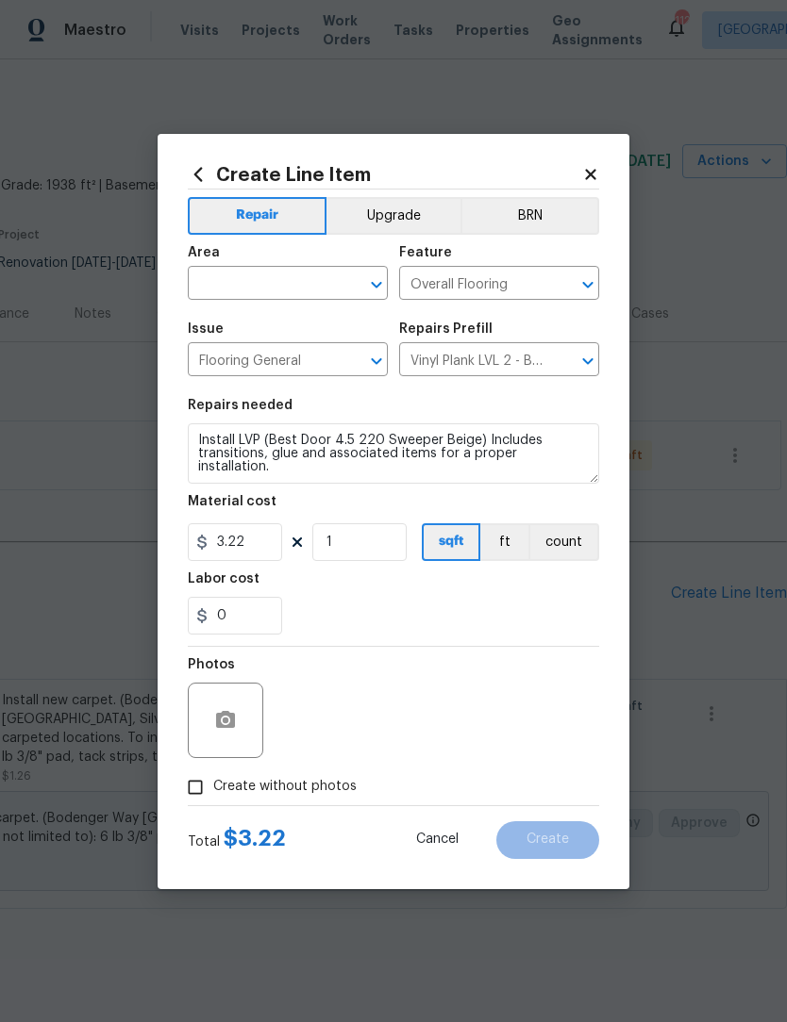
click at [196, 795] on input "Create without photos" at bounding box center [195, 788] width 36 height 36
checkbox input "true"
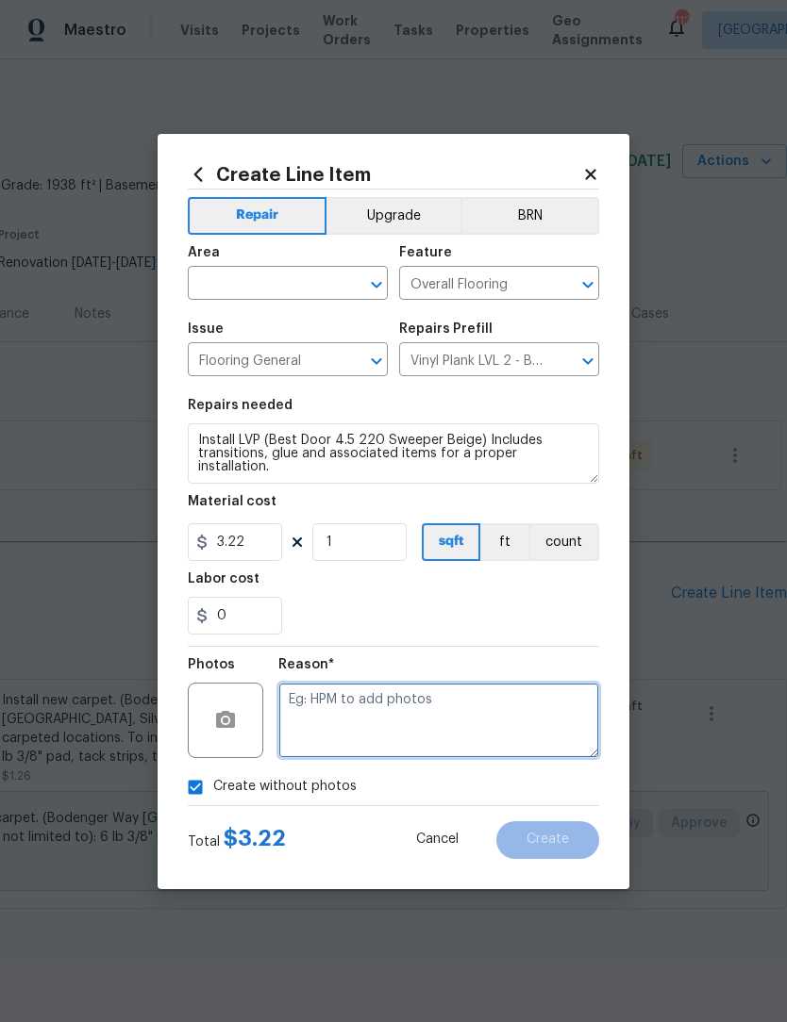
click at [384, 700] on textarea at bounding box center [438, 720] width 321 height 75
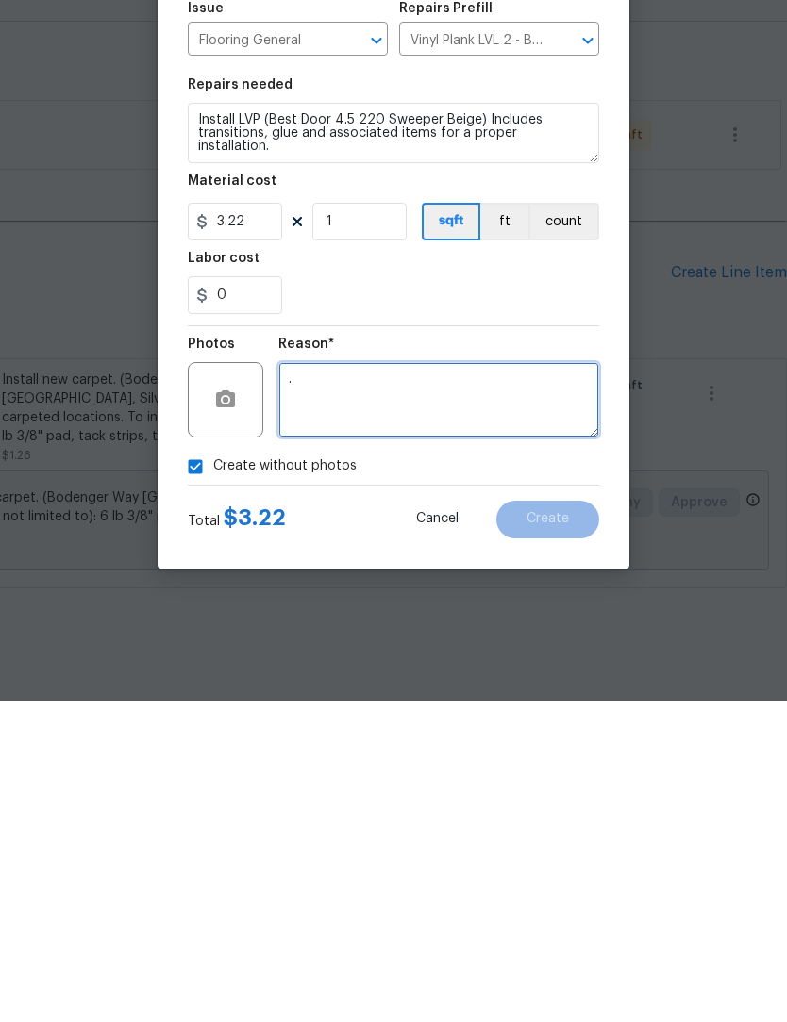
scroll to position [16, 0]
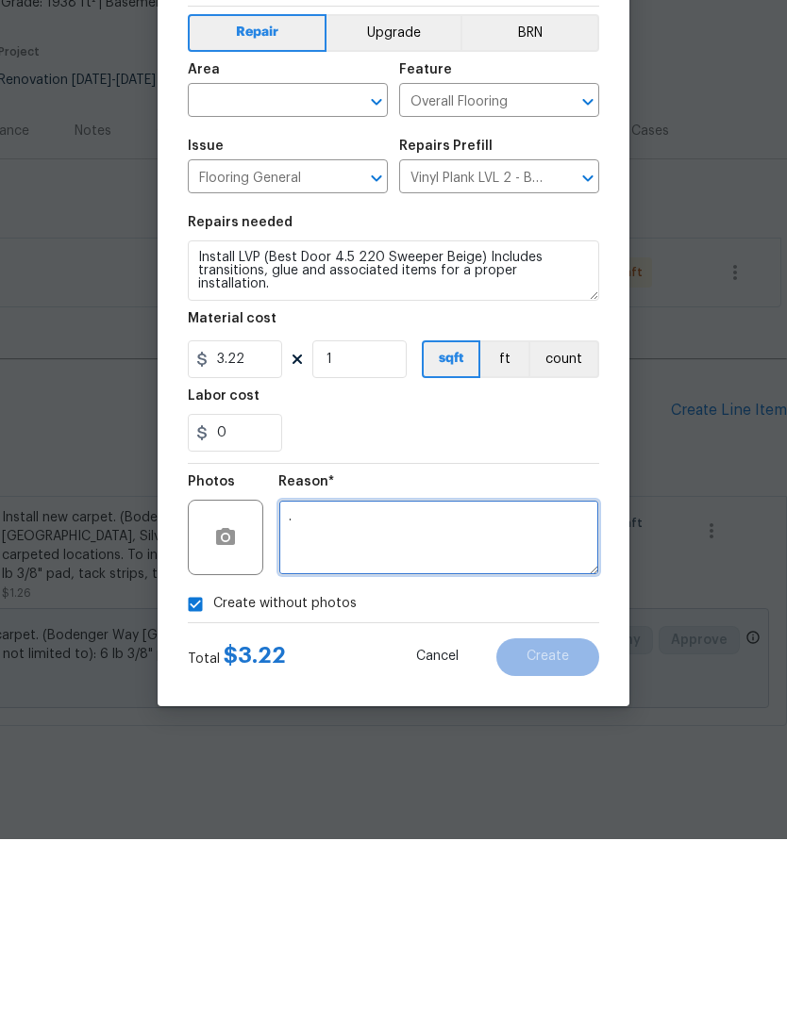
click at [383, 274] on icon "Open" at bounding box center [376, 285] width 23 height 23
type textarea "."
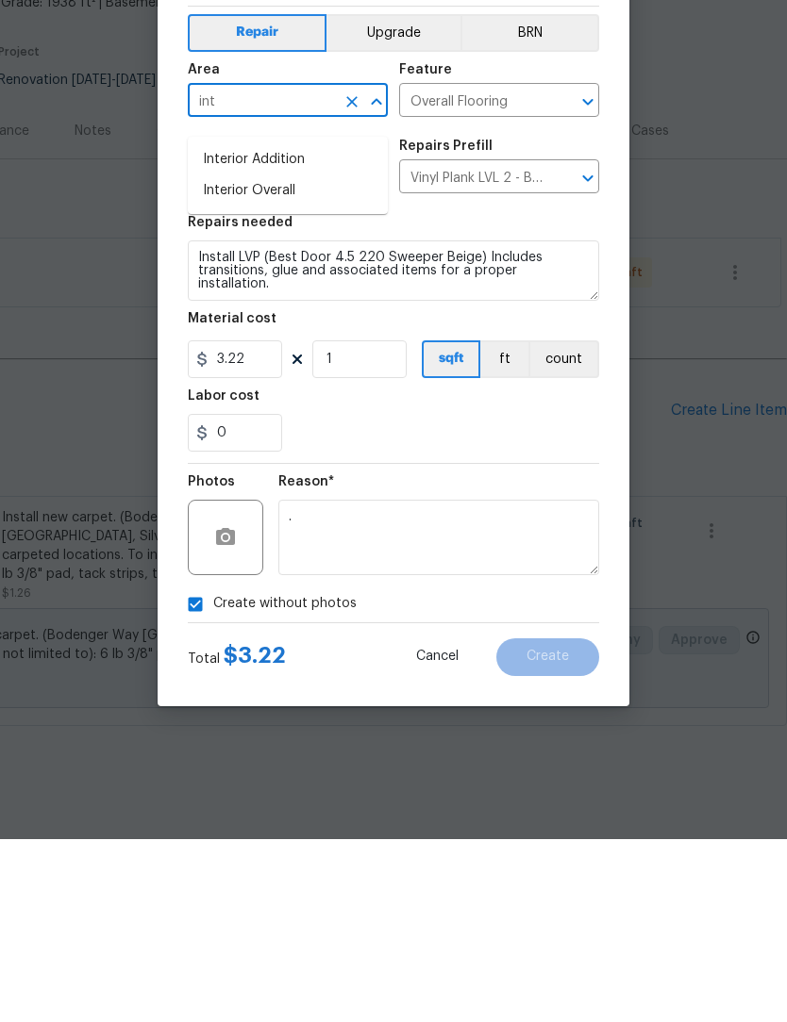
click at [317, 358] on li "Interior Overall" at bounding box center [288, 373] width 200 height 31
type input "Interior Overall"
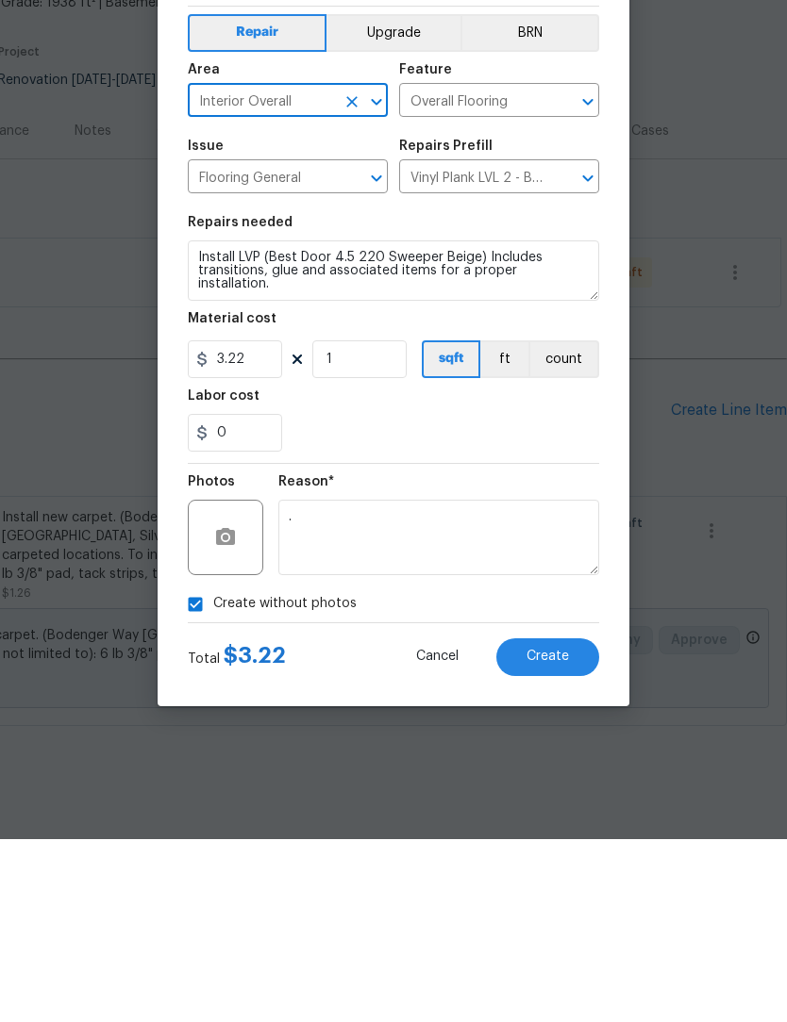
click at [562, 822] on button "Create" at bounding box center [547, 841] width 103 height 38
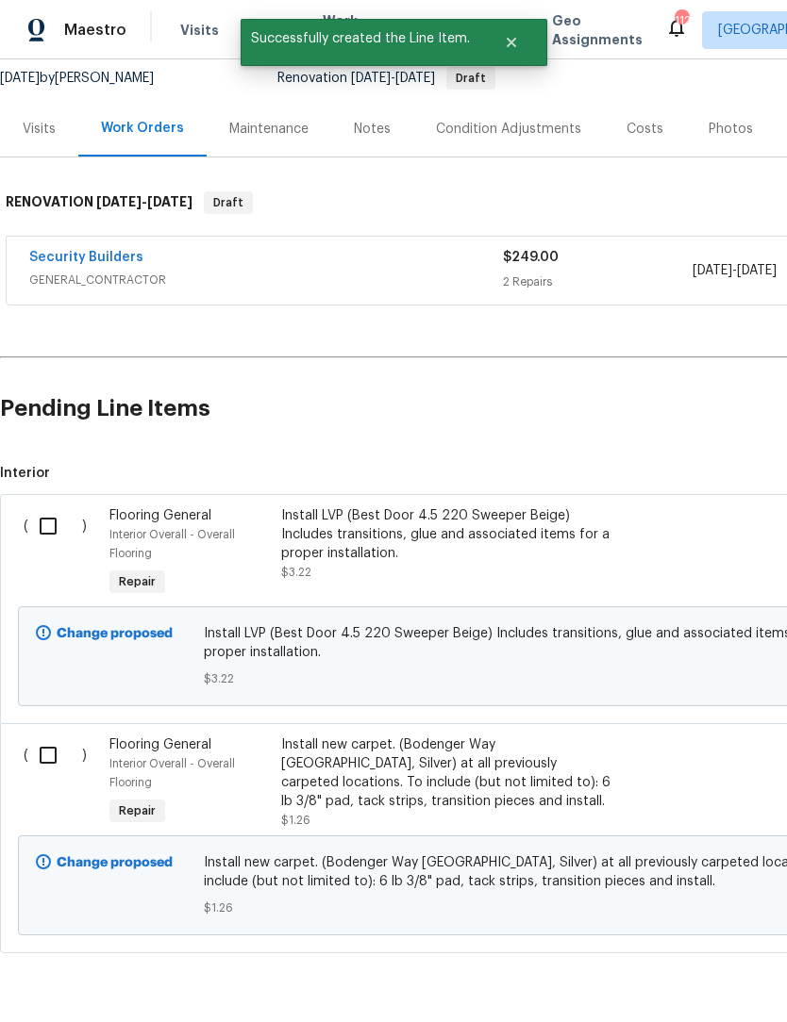
scroll to position [185, 0]
click at [48, 526] on input "checkbox" at bounding box center [55, 526] width 54 height 40
checkbox input "true"
click at [51, 755] on input "checkbox" at bounding box center [55, 756] width 54 height 40
checkbox input "true"
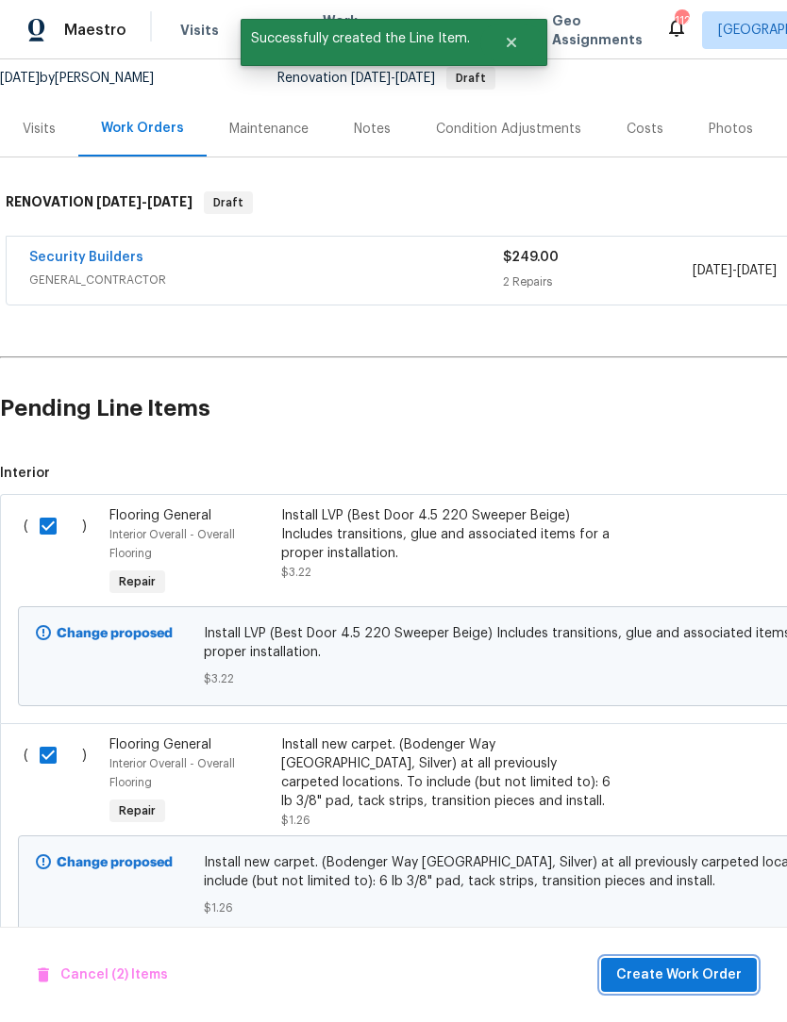
click at [698, 977] on span "Create Work Order" at bounding box center [678, 976] width 125 height 24
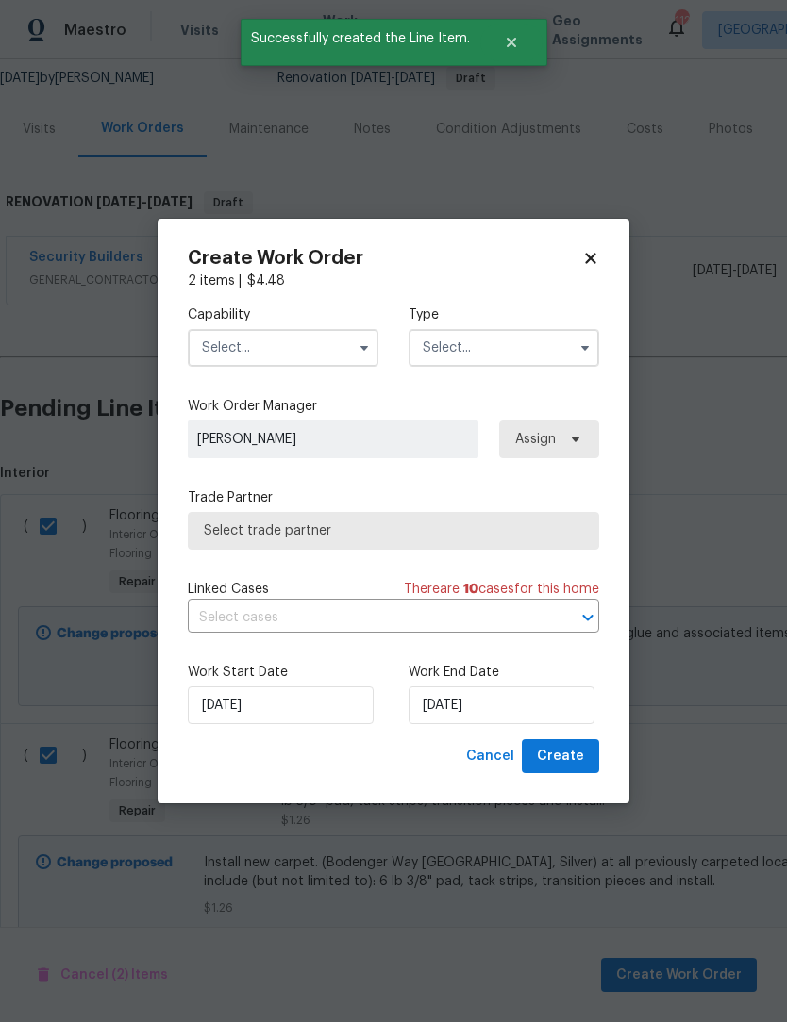
click at [365, 351] on icon "button" at bounding box center [364, 347] width 15 height 15
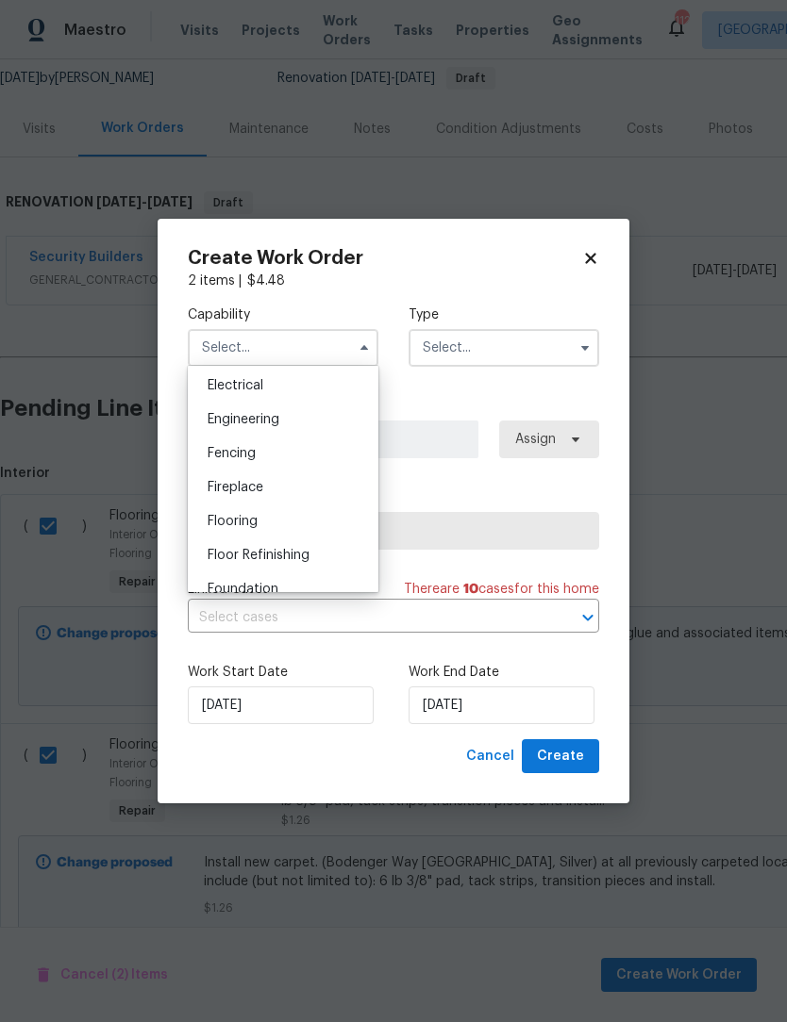
scroll to position [610, 0]
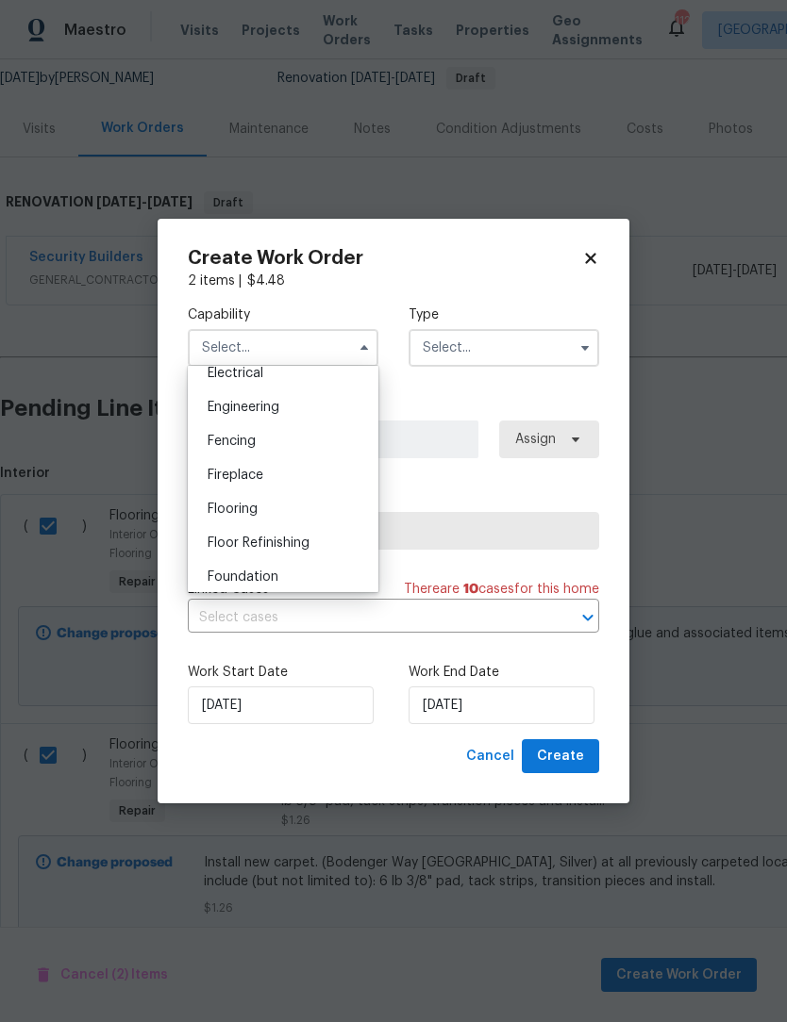
click at [275, 515] on div "Flooring" at bounding box center [282, 509] width 181 height 34
type input "Flooring"
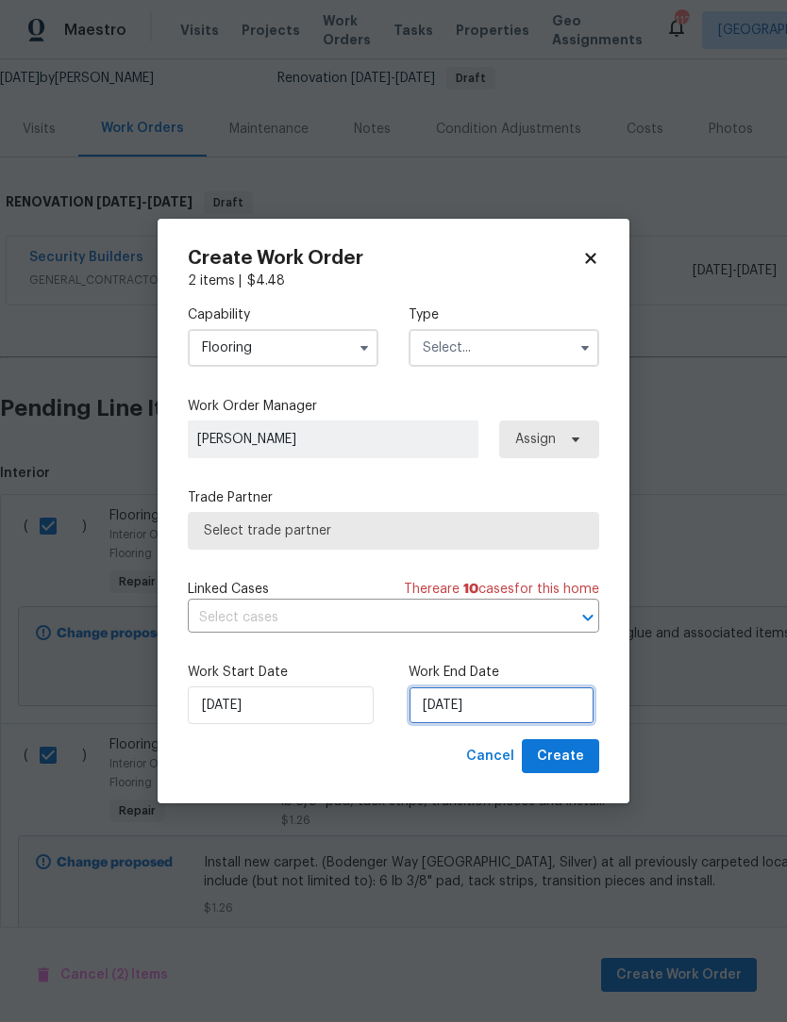
click at [549, 716] on input "[DATE]" at bounding box center [501, 706] width 186 height 38
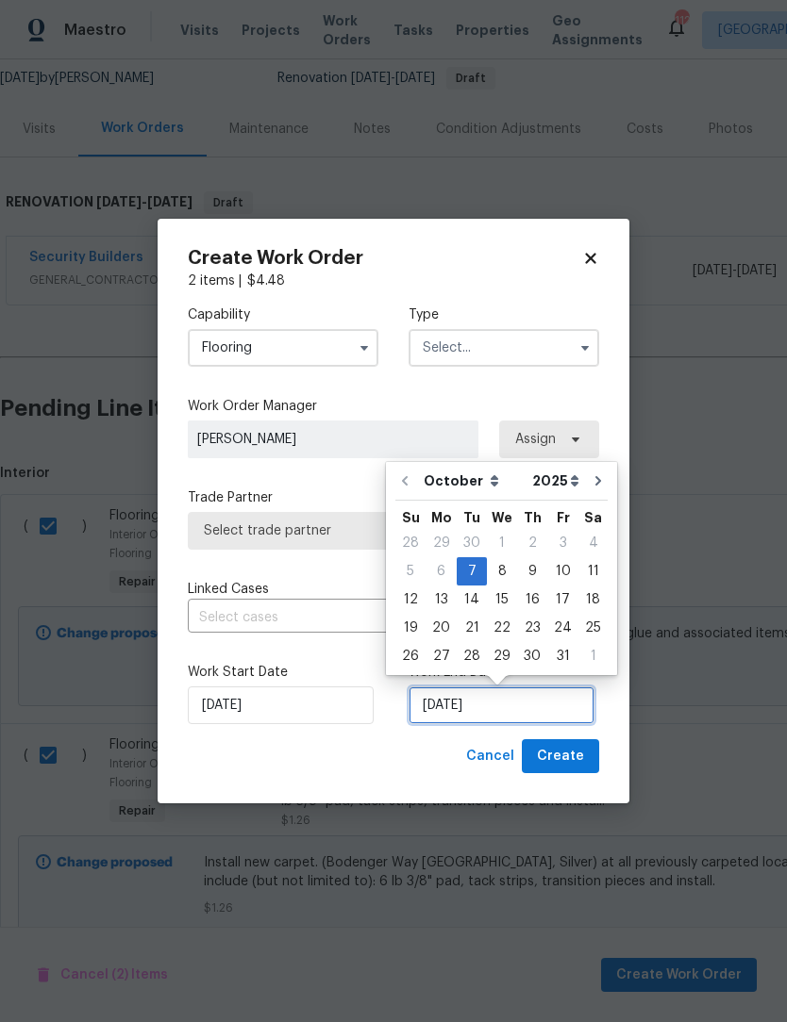
scroll to position [36, 0]
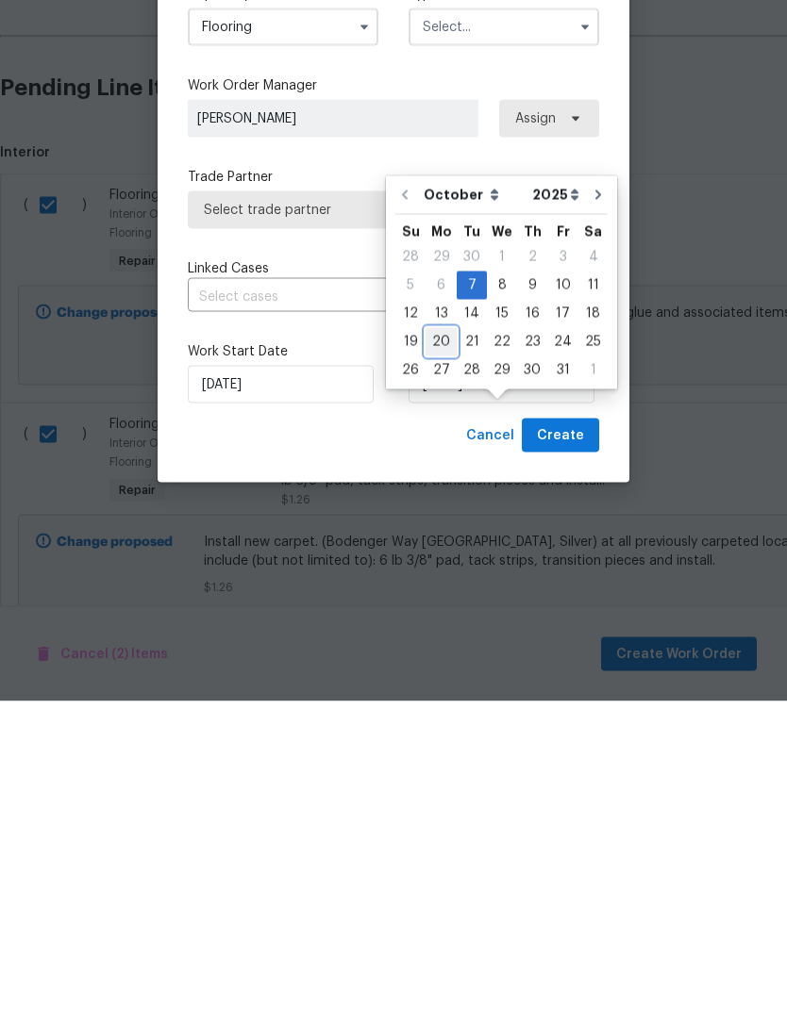
click at [439, 650] on div "20" at bounding box center [440, 663] width 31 height 26
type input "[DATE]"
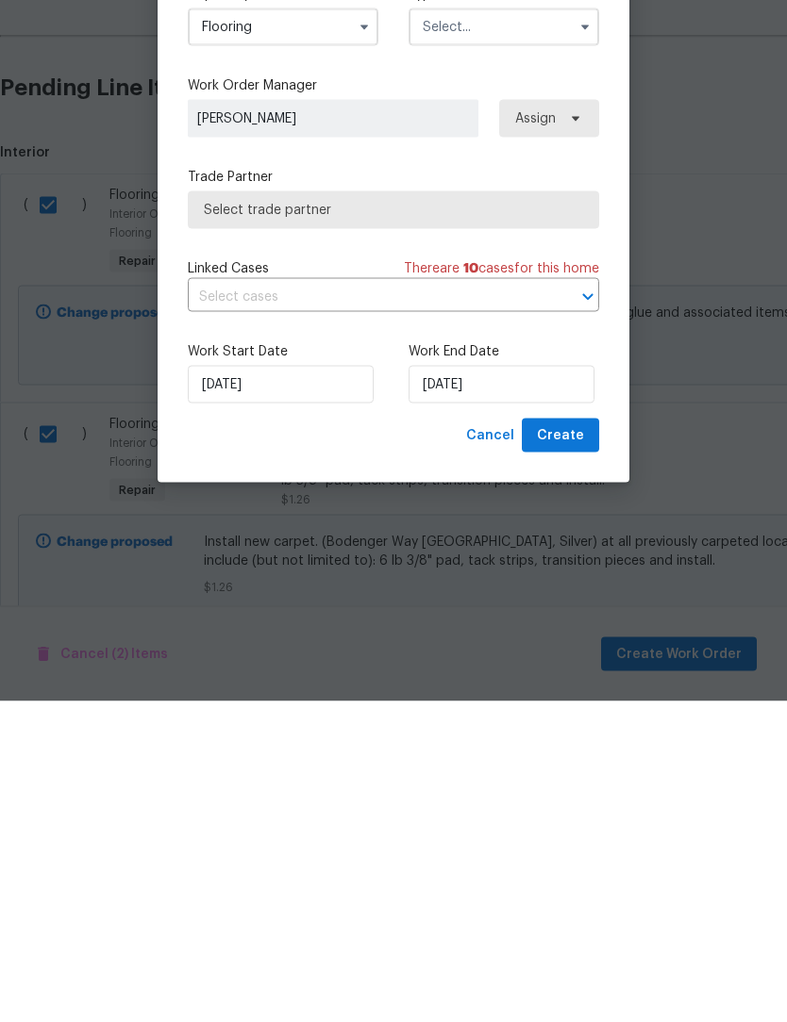
scroll to position [62, 0]
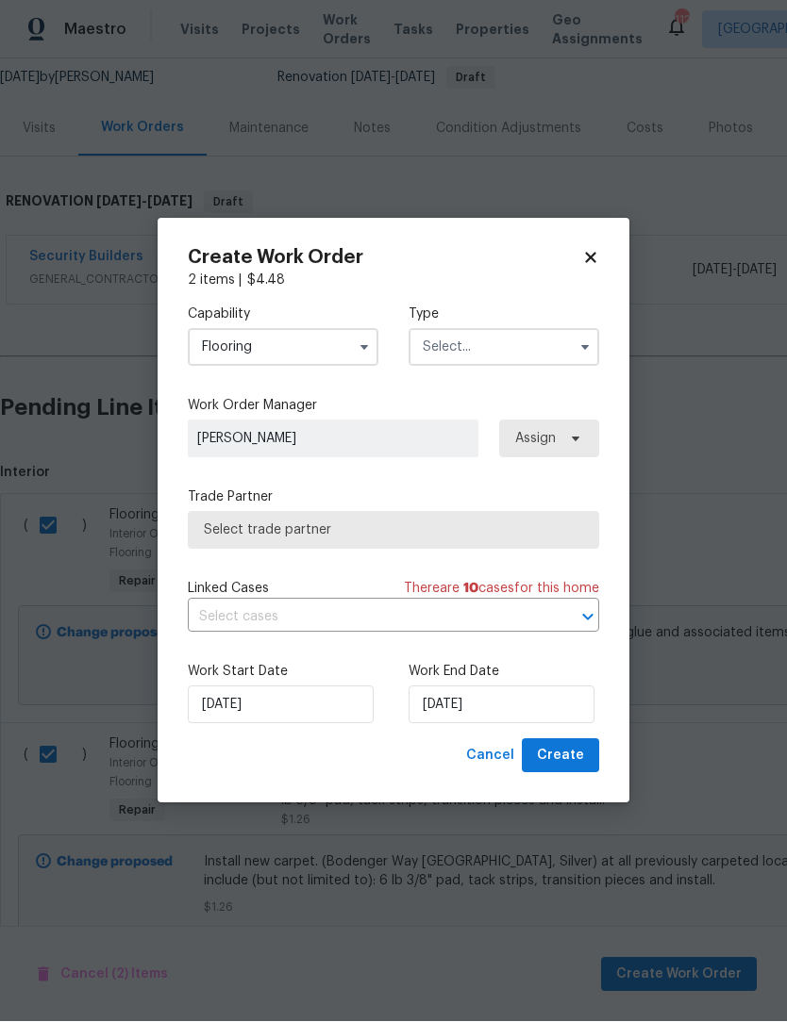
click at [575, 349] on button "button" at bounding box center [584, 348] width 23 height 23
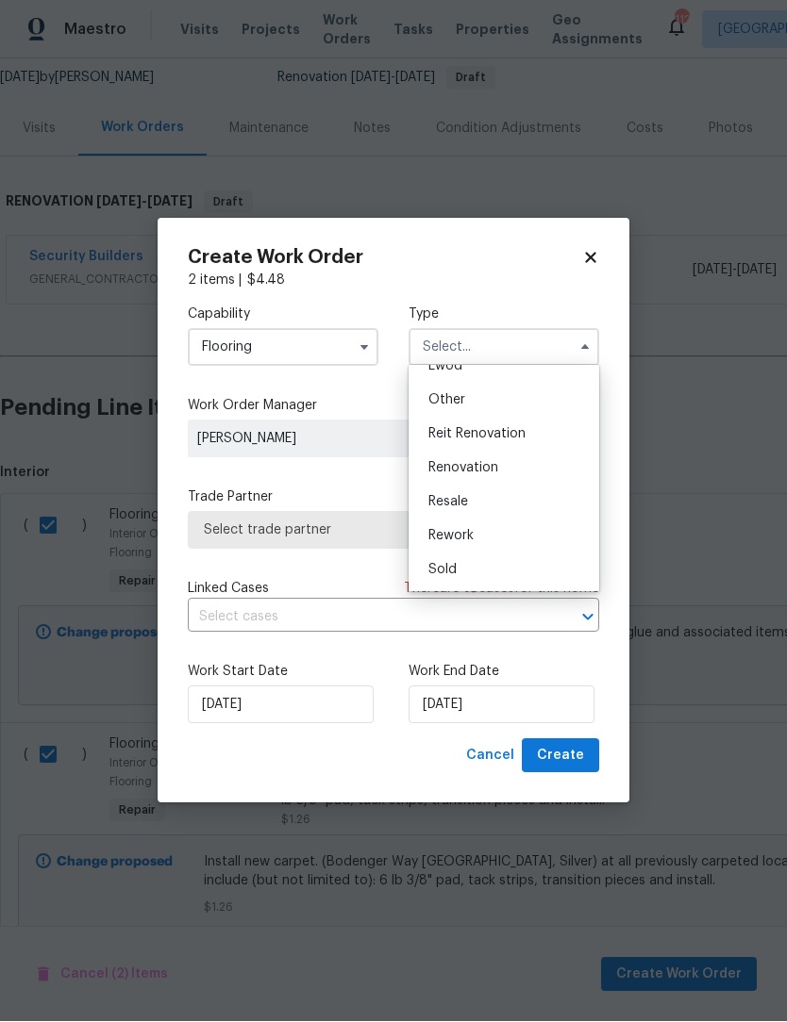
scroll to position [224, 0]
click at [501, 472] on div "Renovation" at bounding box center [503, 469] width 181 height 34
type input "Renovation"
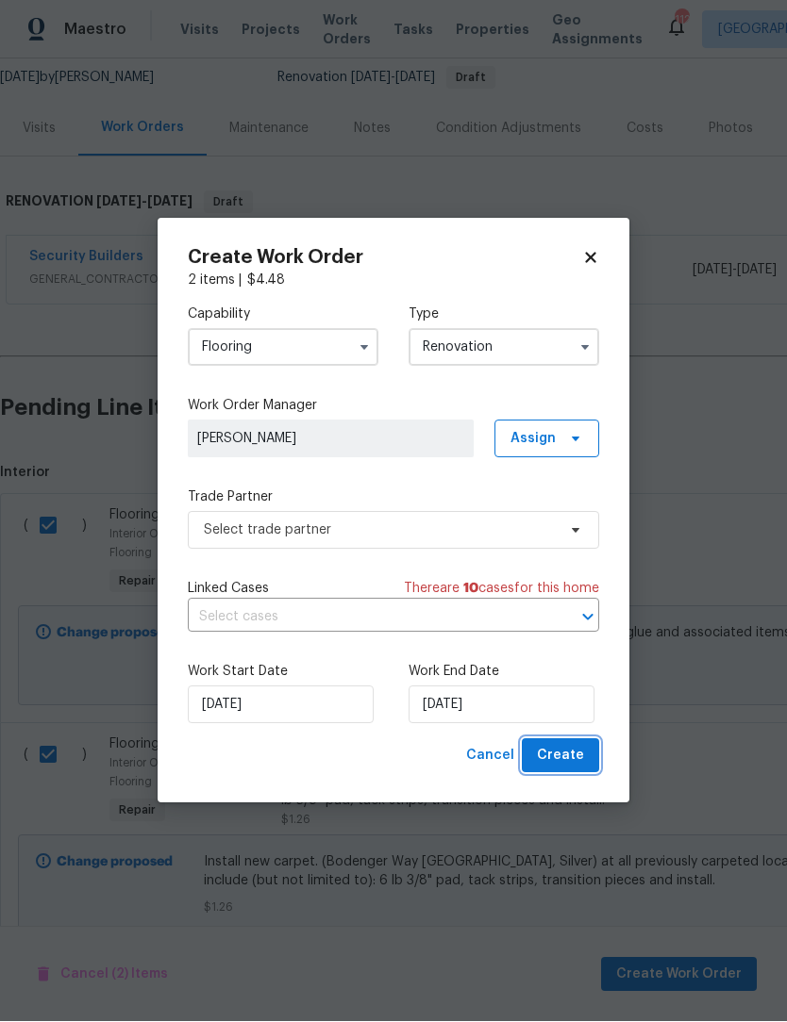
click at [578, 757] on span "Create" at bounding box center [560, 757] width 47 height 24
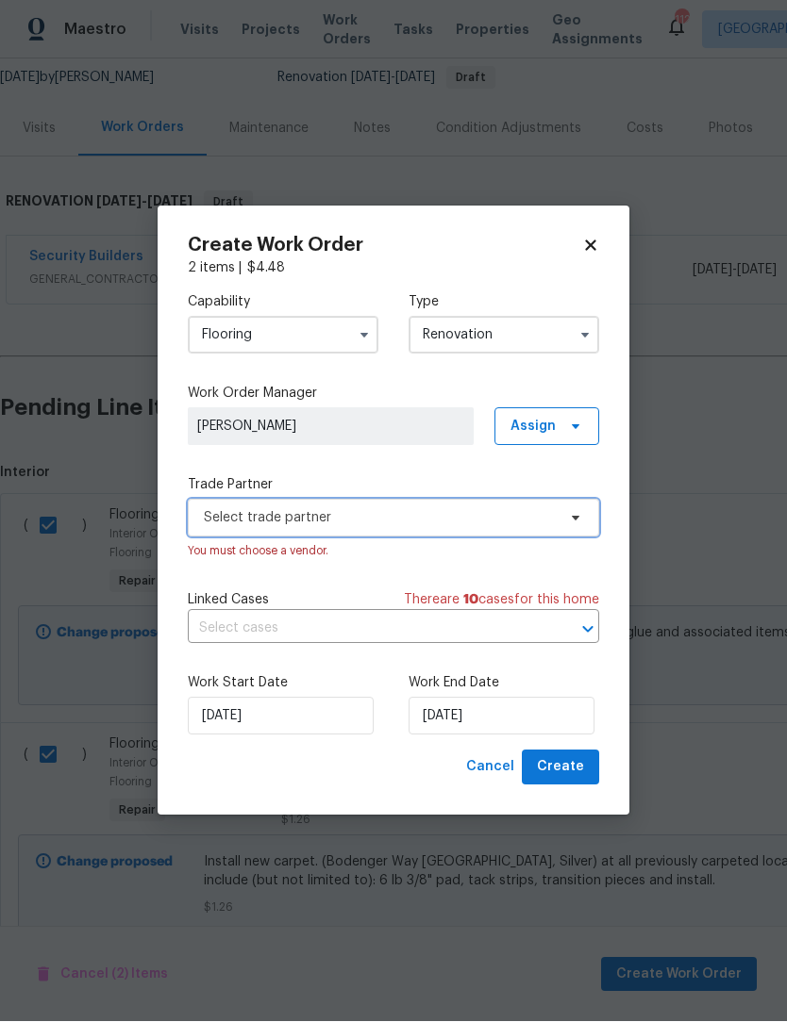
click at [575, 523] on icon at bounding box center [575, 518] width 15 height 15
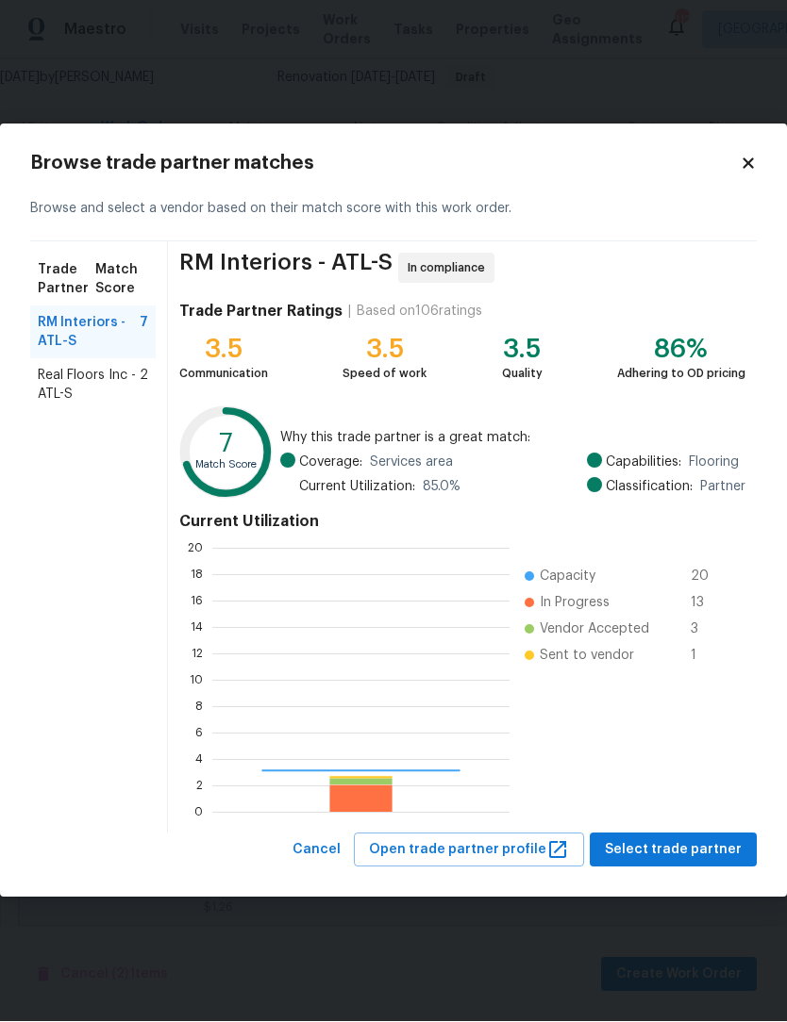
scroll to position [264, 297]
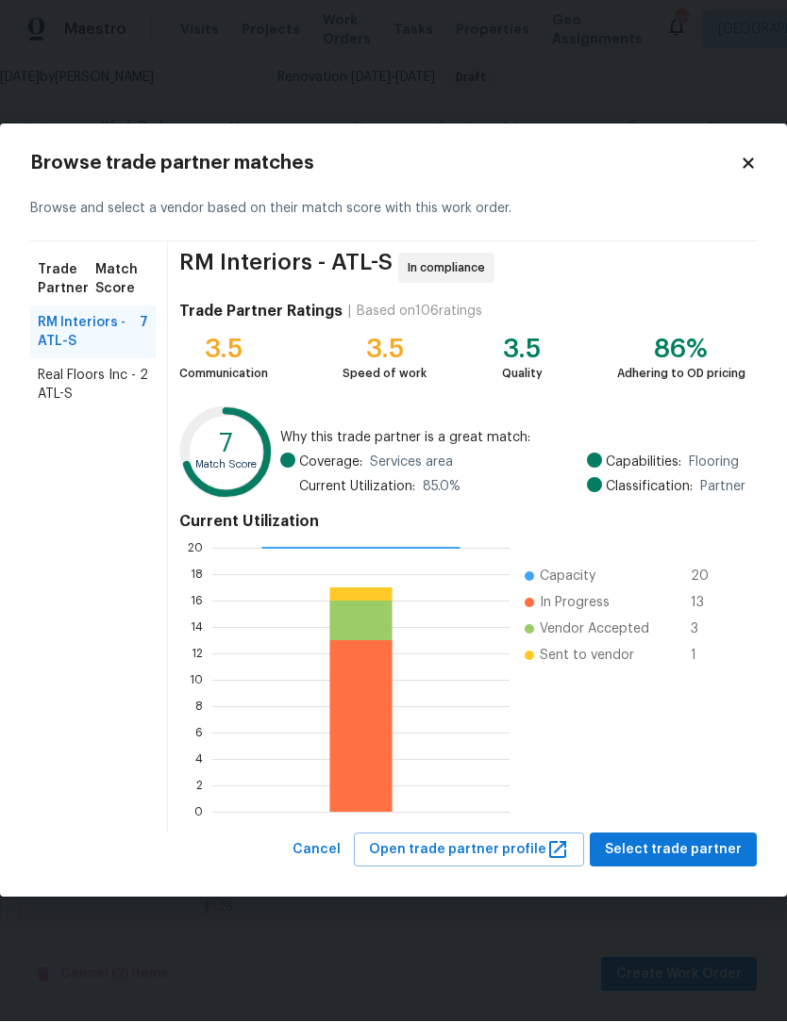
click at [77, 384] on span "Real Floors Inc - ATL-S" at bounding box center [89, 386] width 102 height 38
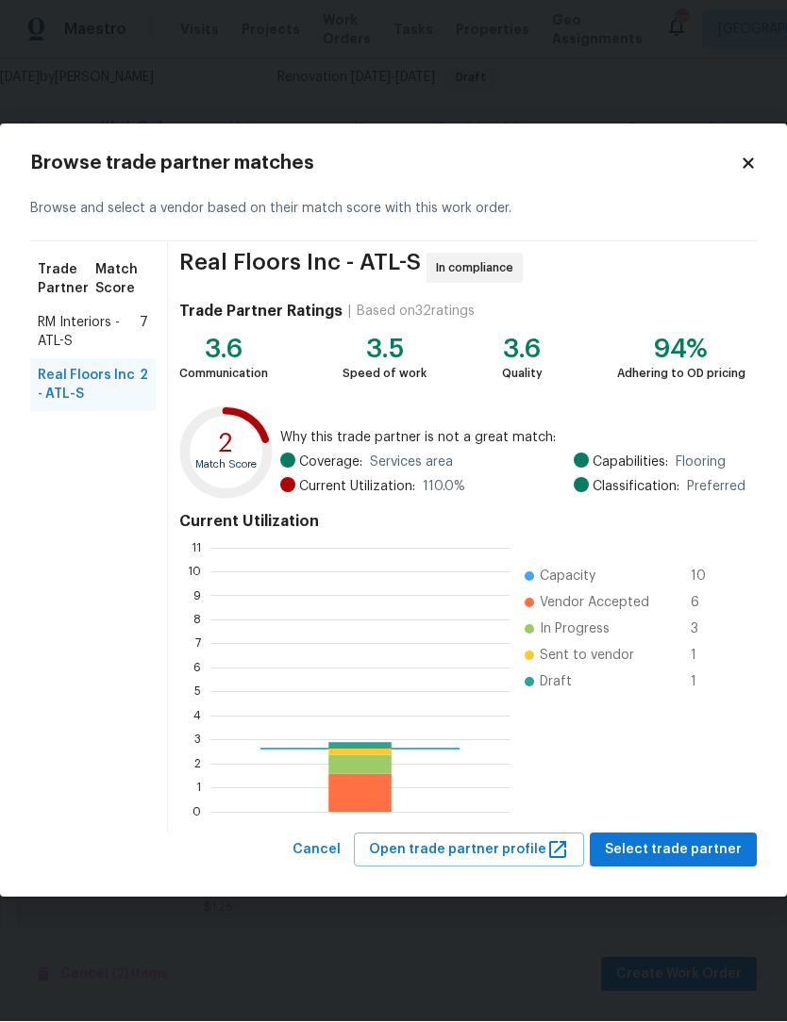
scroll to position [264, 299]
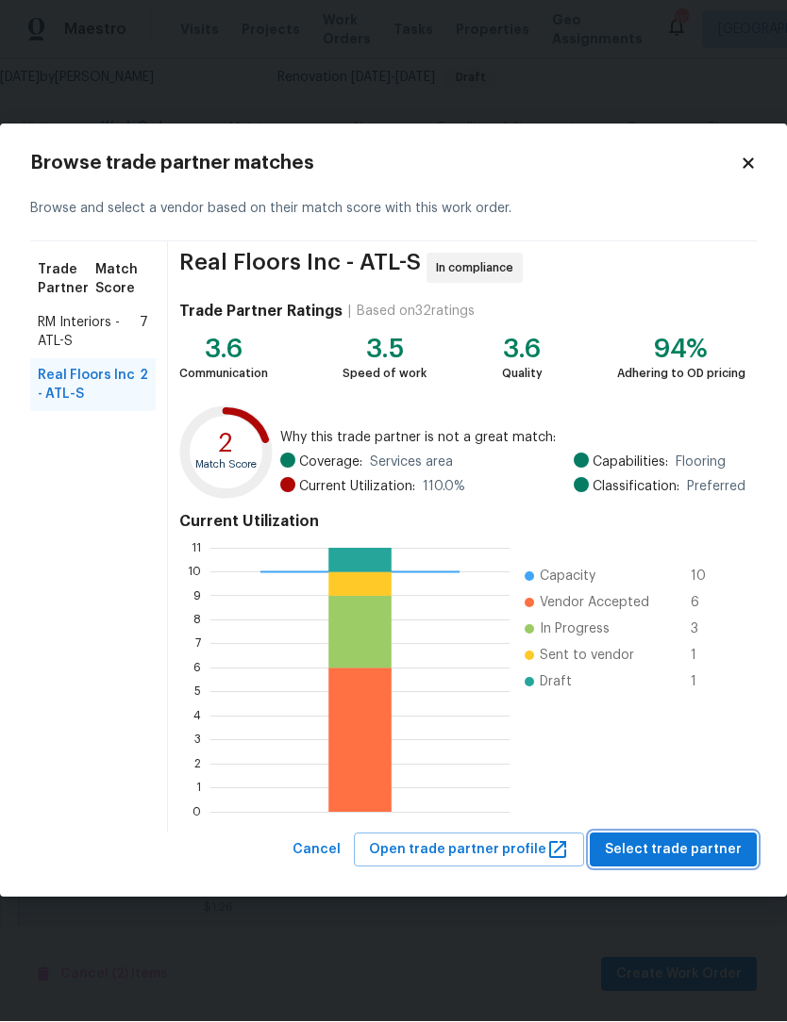
click at [700, 835] on button "Select trade partner" at bounding box center [672, 851] width 167 height 35
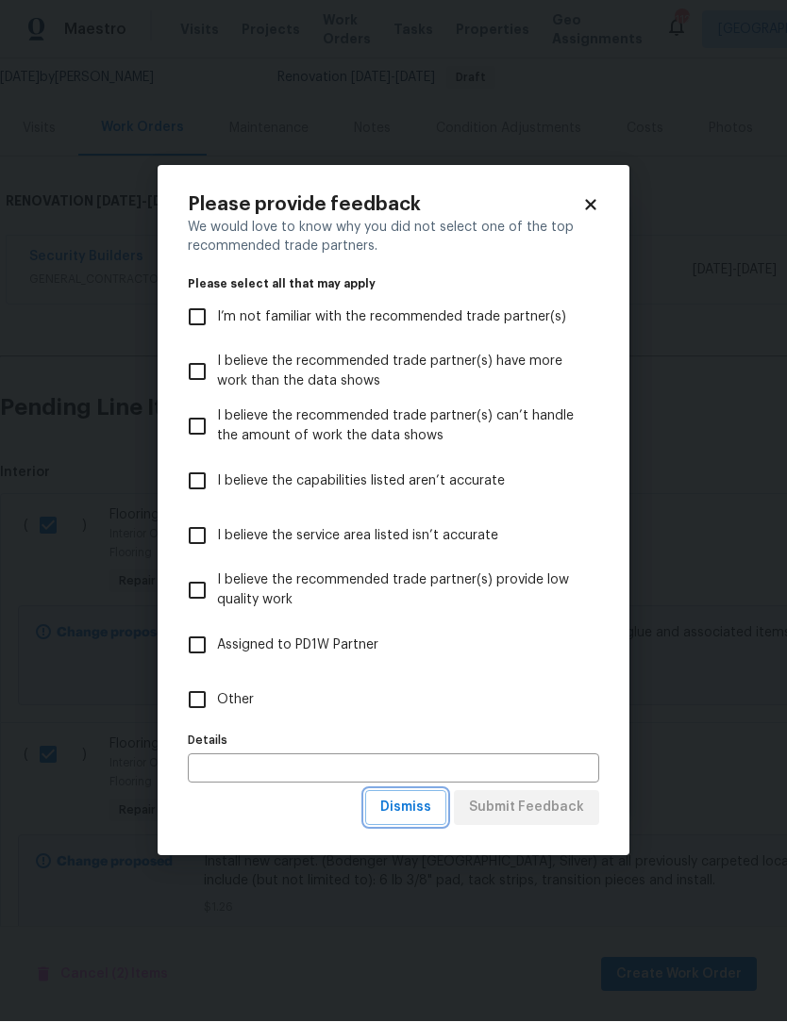
click at [416, 804] on span "Dismiss" at bounding box center [405, 809] width 51 height 24
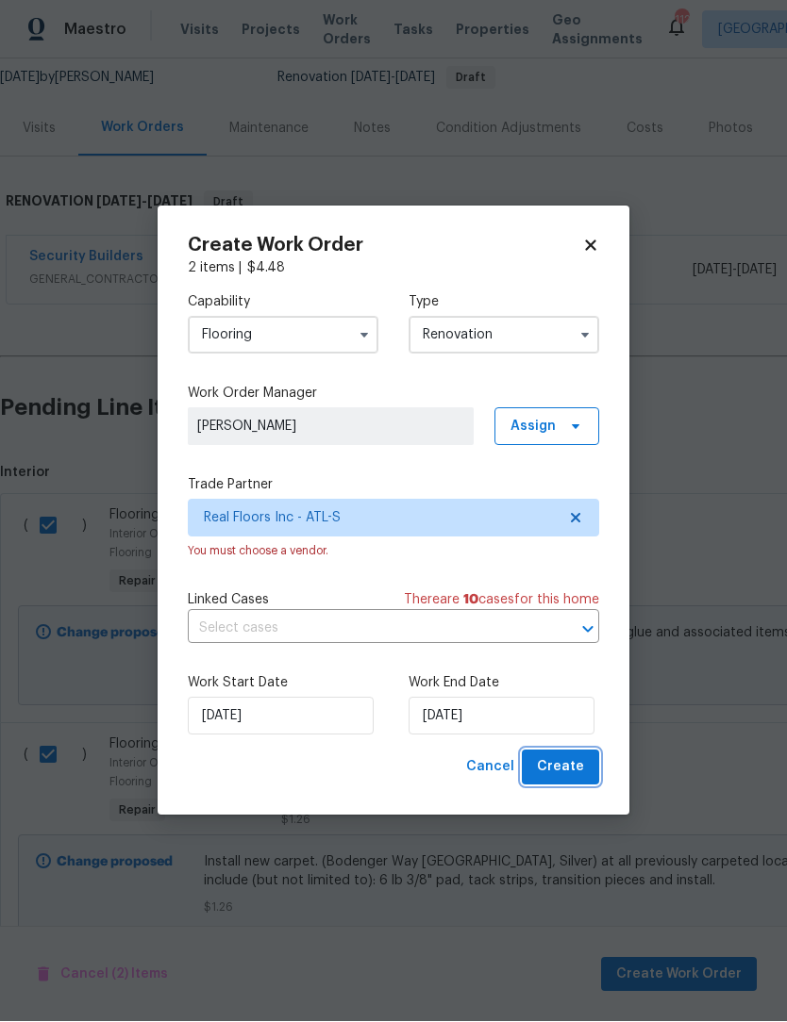
click at [576, 756] on button "Create" at bounding box center [560, 768] width 77 height 35
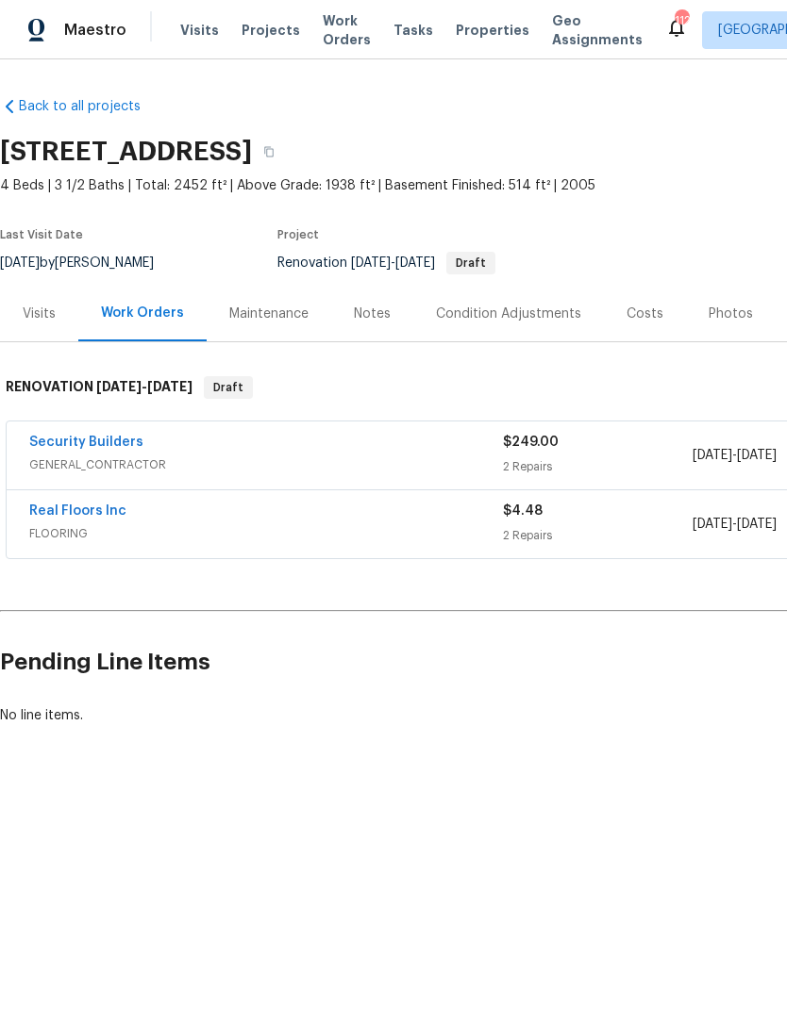
scroll to position [0, 0]
click at [63, 448] on link "Security Builders" at bounding box center [86, 442] width 114 height 13
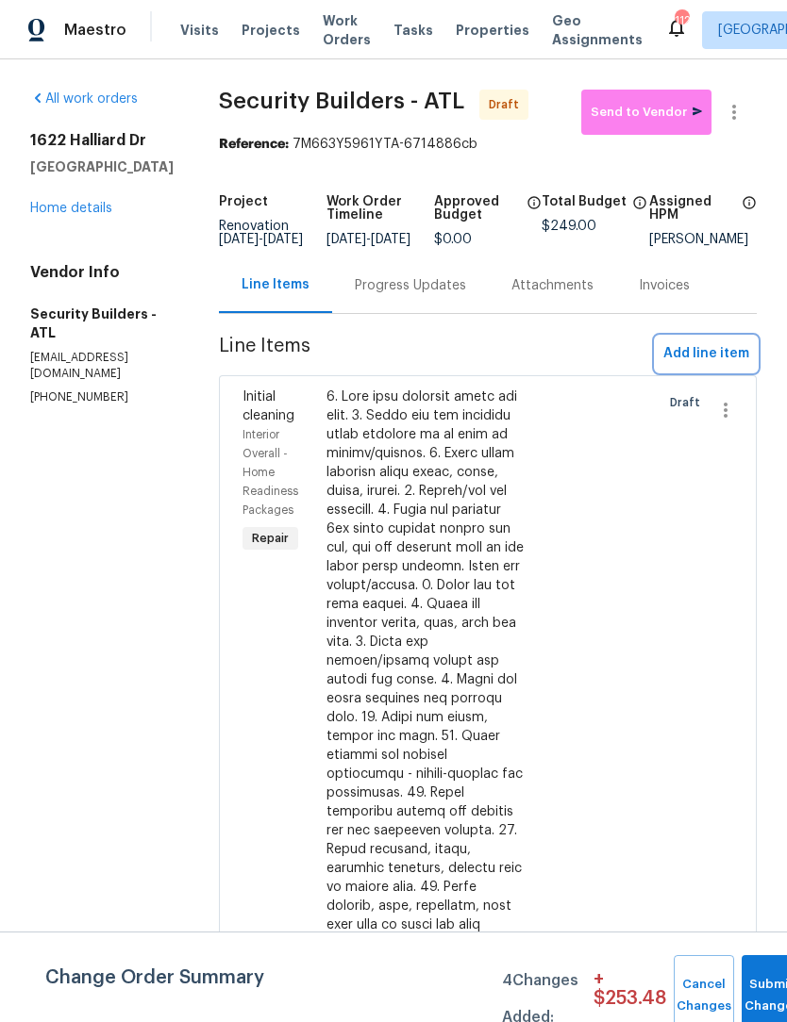
click at [732, 366] on span "Add line item" at bounding box center [706, 354] width 86 height 24
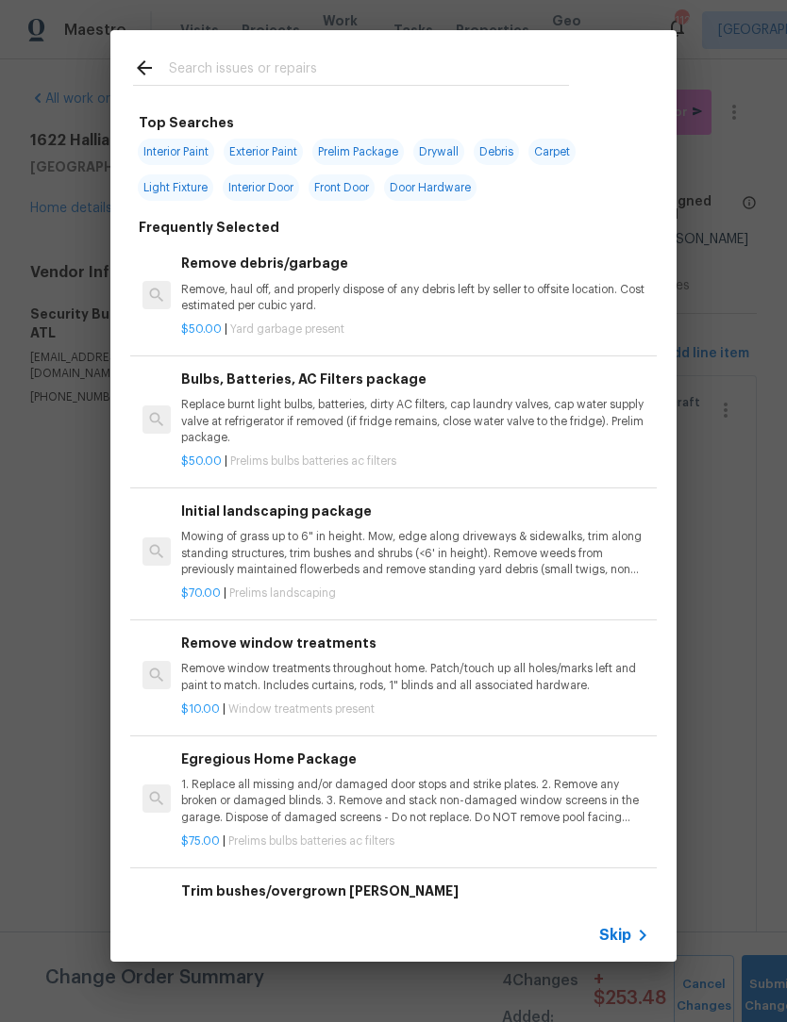
click at [320, 61] on input "text" at bounding box center [369, 71] width 400 height 28
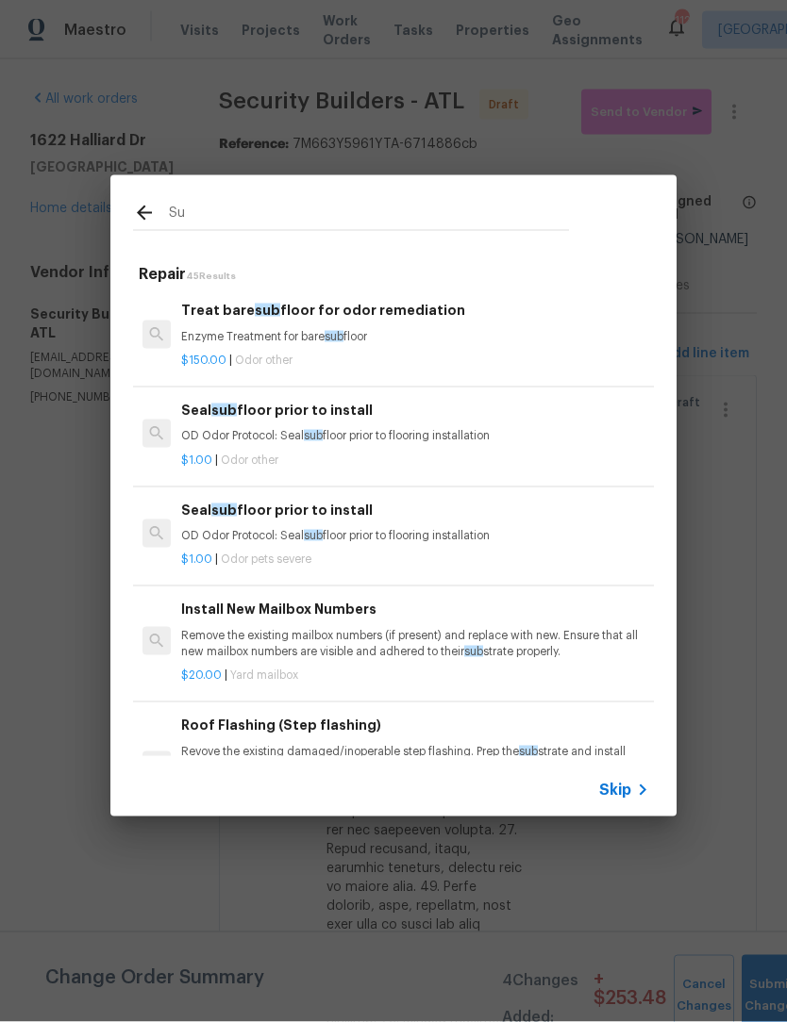
type input "S"
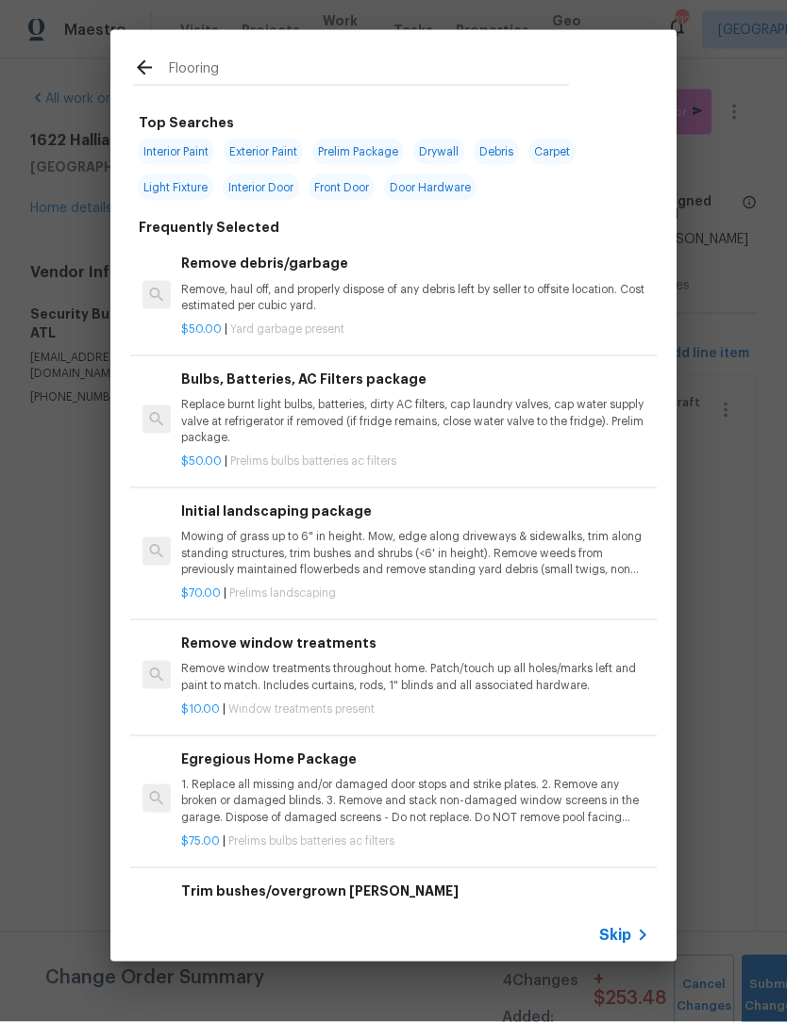
type input "Flooring"
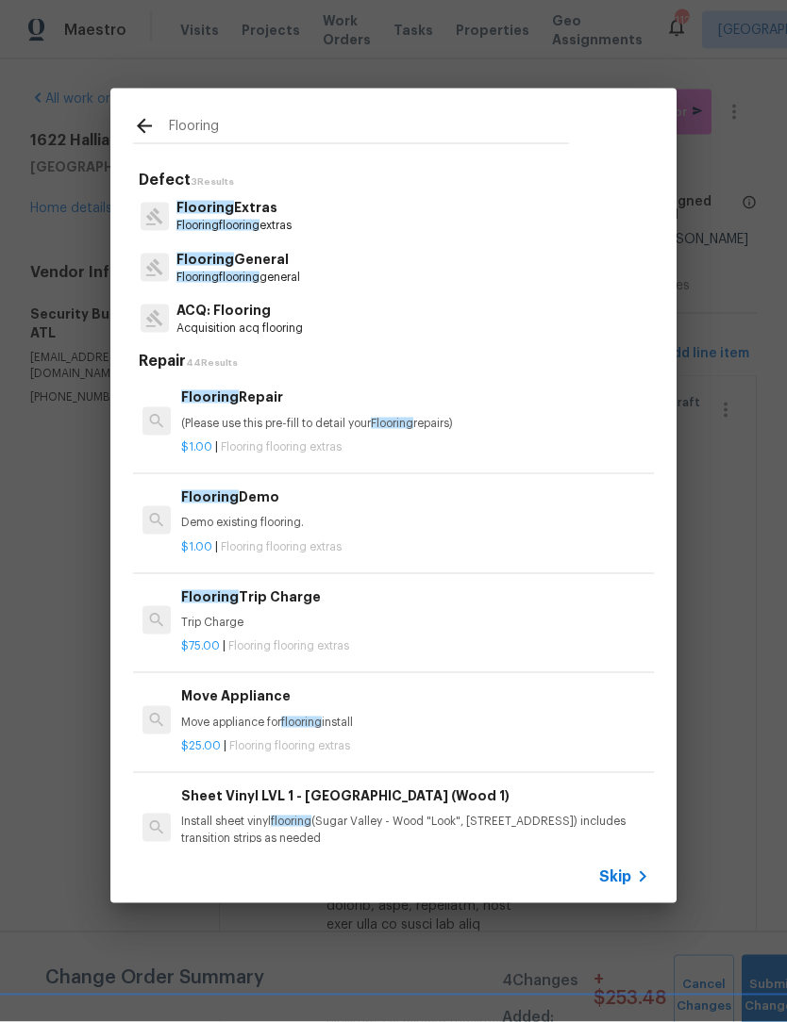
click at [269, 223] on p "Flooring flooring extras" at bounding box center [233, 226] width 115 height 16
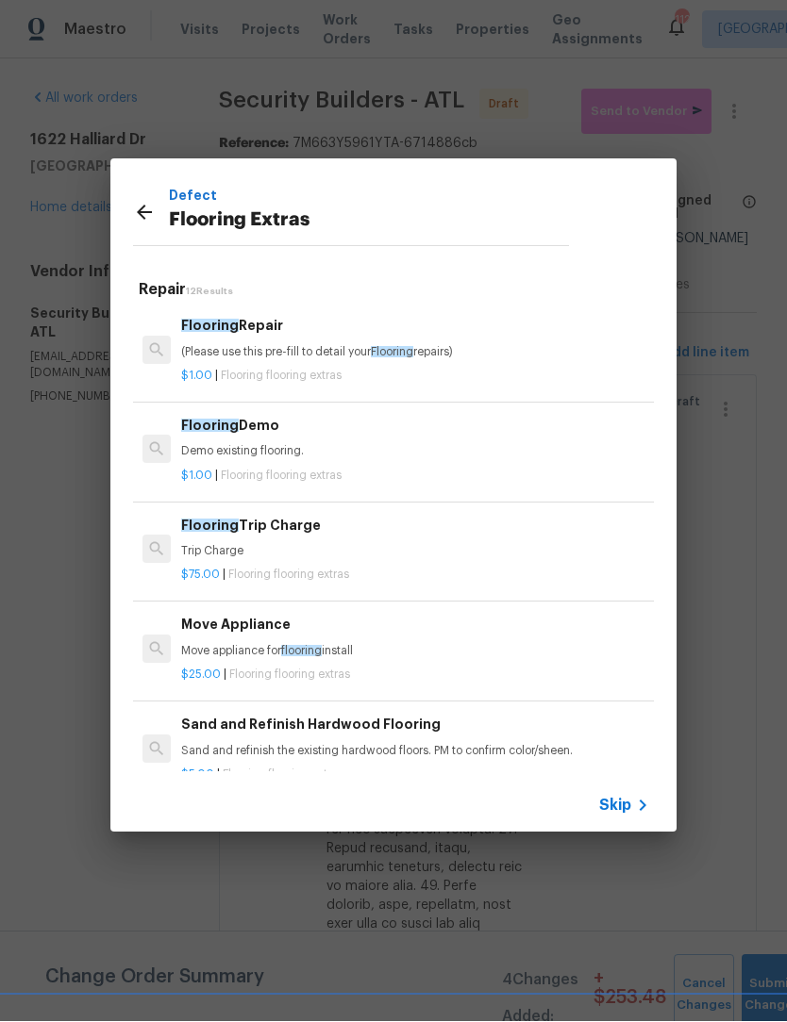
click at [289, 345] on p "(Please use this pre-fill to detail your Flooring repairs)" at bounding box center [415, 353] width 468 height 16
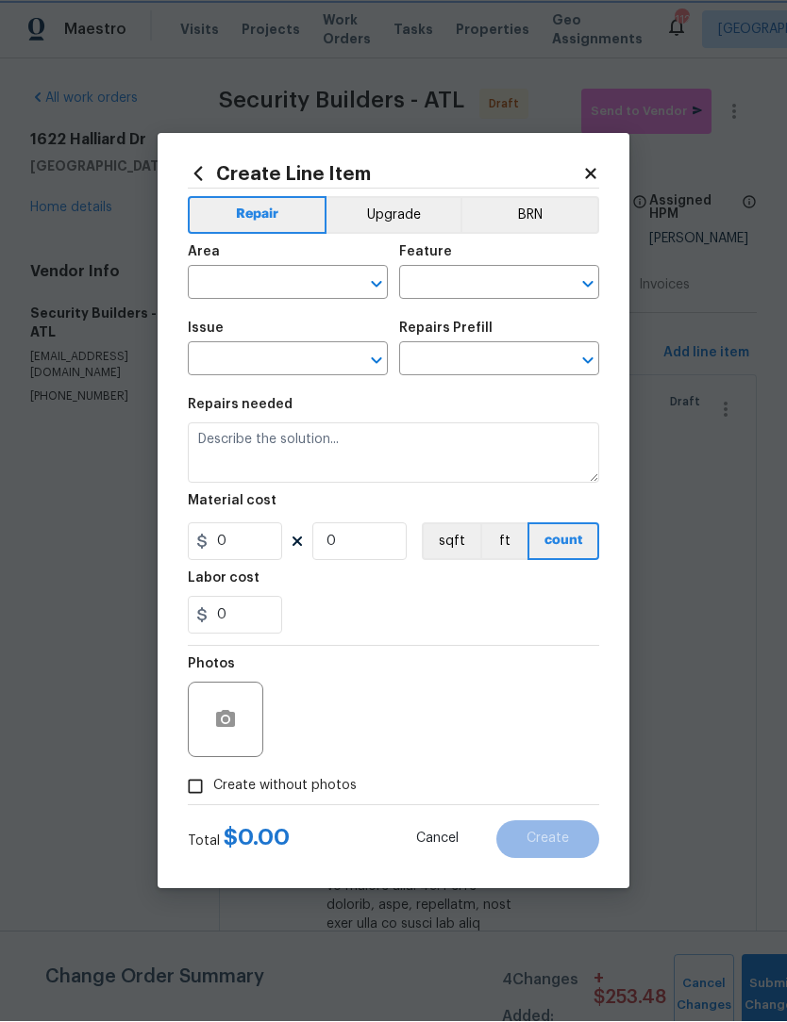
type input "Overall Flooring"
type input "Flooring Extras"
type input "Flooring Repair $1.00"
type textarea "(Please use this pre-fill to detail your Flooring repairs)"
type input "1"
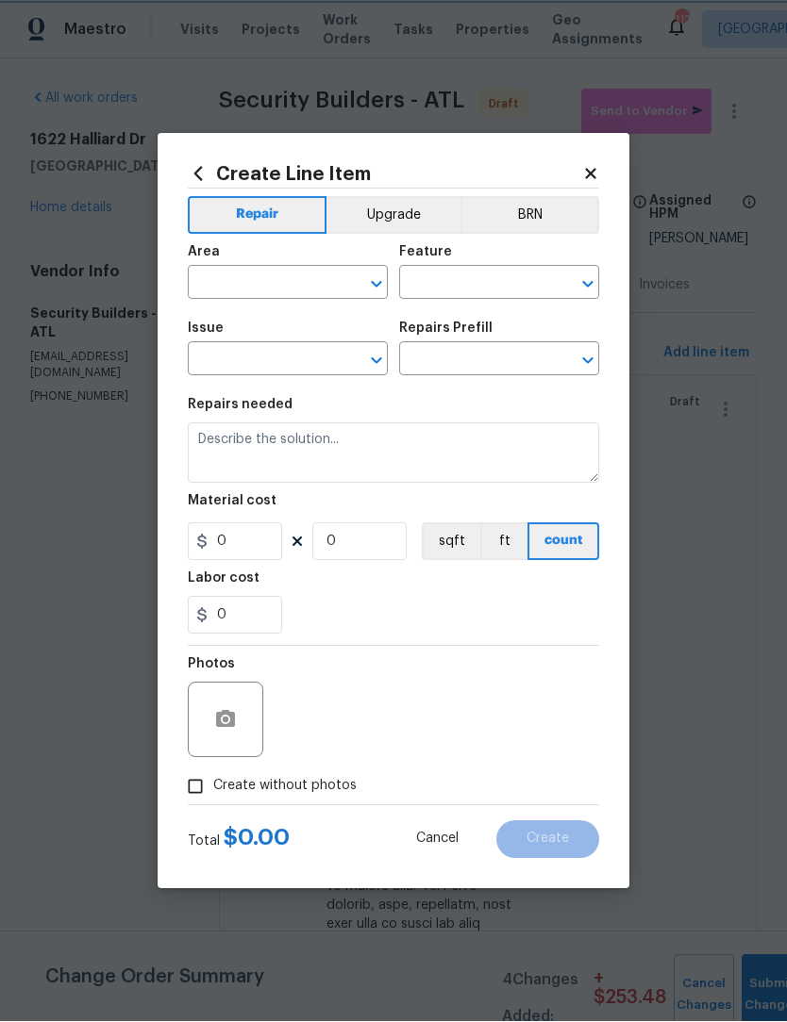
type input "1"
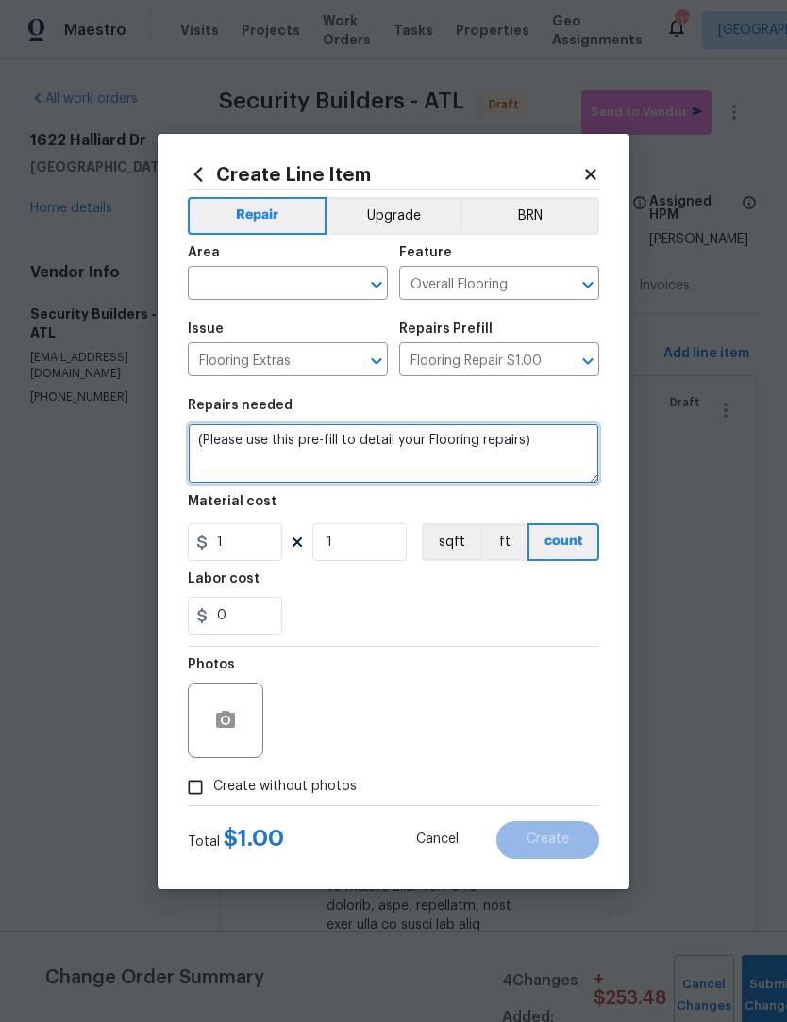
click at [555, 441] on textarea "(Please use this pre-fill to detail your Flooring repairs)" at bounding box center [393, 453] width 411 height 60
click at [563, 444] on textarea "(Please use this pre-fill to detail your Flooring repairs)" at bounding box center [393, 453] width 411 height 60
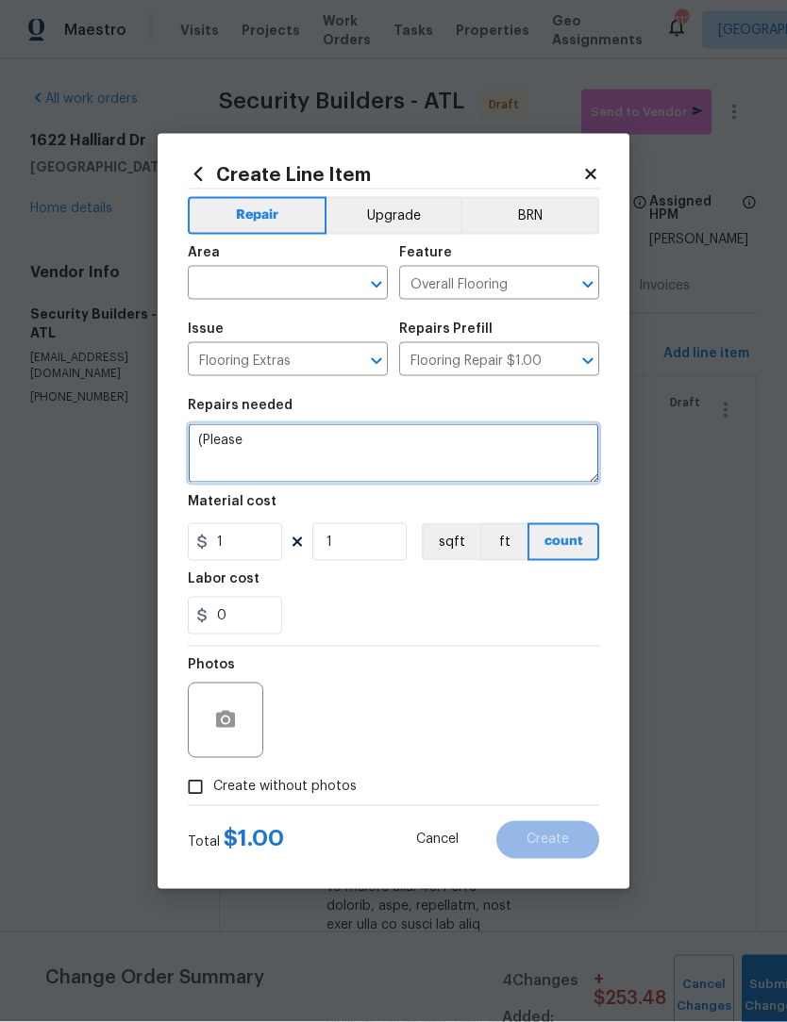
type textarea "("
type textarea "Remove and replace the water damaged buckeling sub floor in the kitchen."
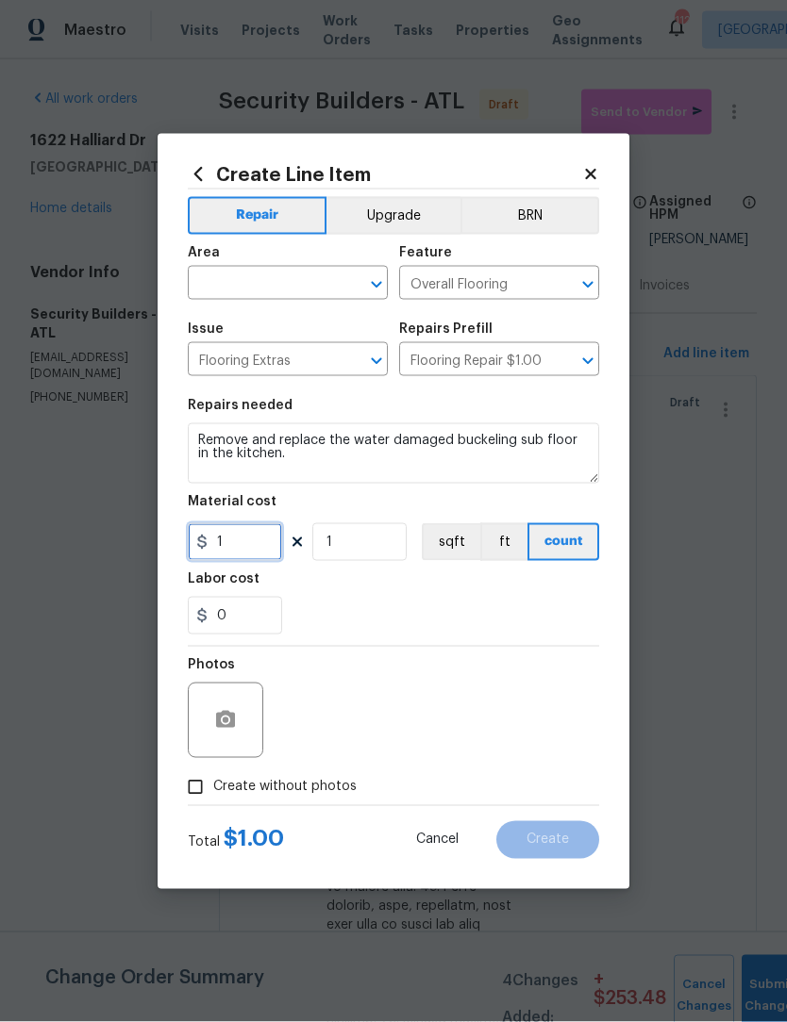
click at [254, 542] on input "1" at bounding box center [235, 542] width 94 height 38
type input "300"
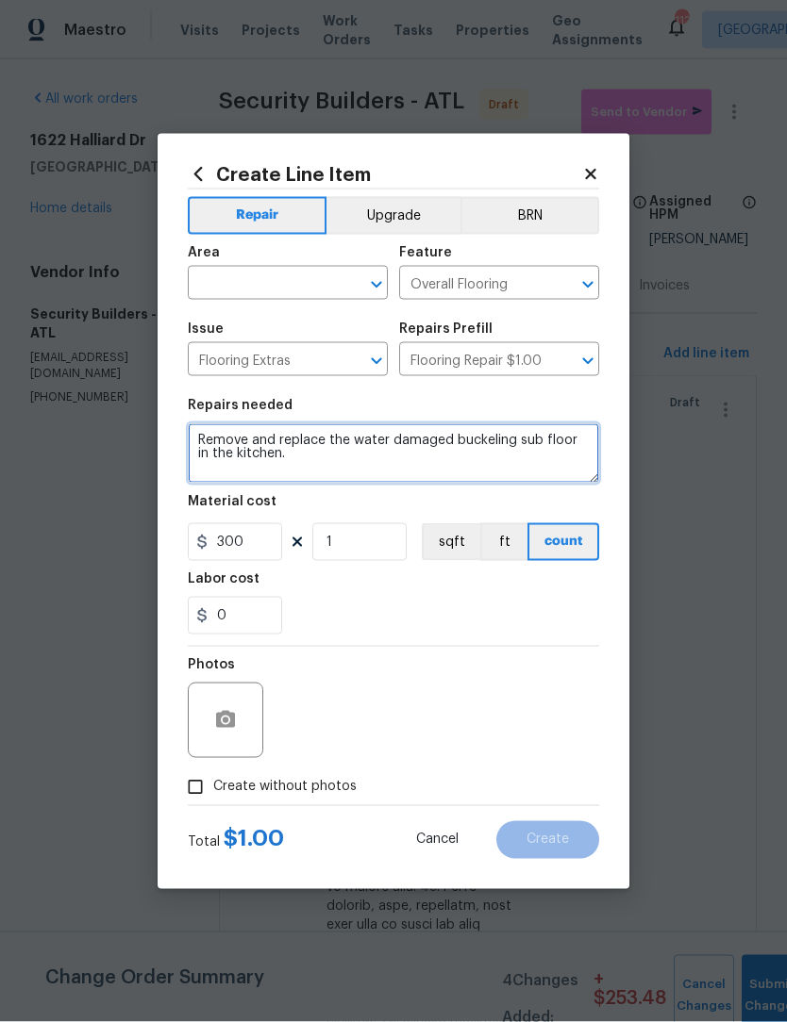
click at [372, 459] on textarea "Remove and replace the water damaged buckeling sub floor in the kitchen." at bounding box center [393, 453] width 411 height 60
type textarea "Remove and replace the water damaged buckeling sub floor in the kitchen. Includ…"
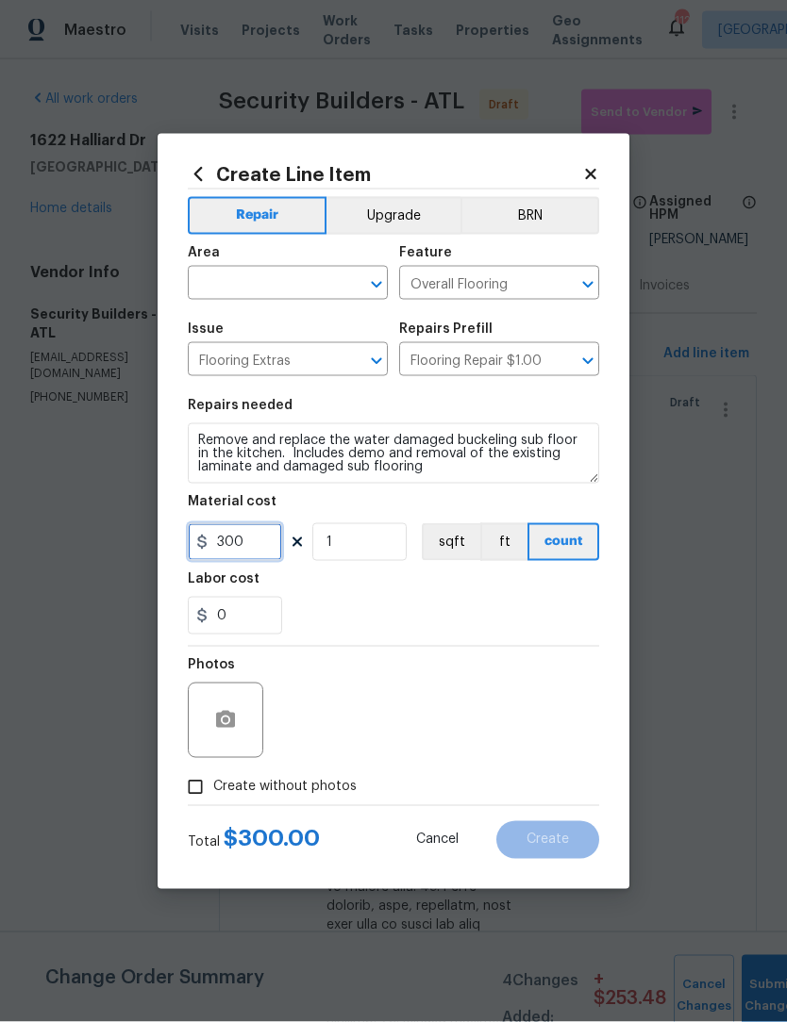
click at [241, 554] on input "300" at bounding box center [235, 542] width 94 height 38
click at [373, 287] on icon "Open" at bounding box center [376, 285] width 23 height 23
type input "400"
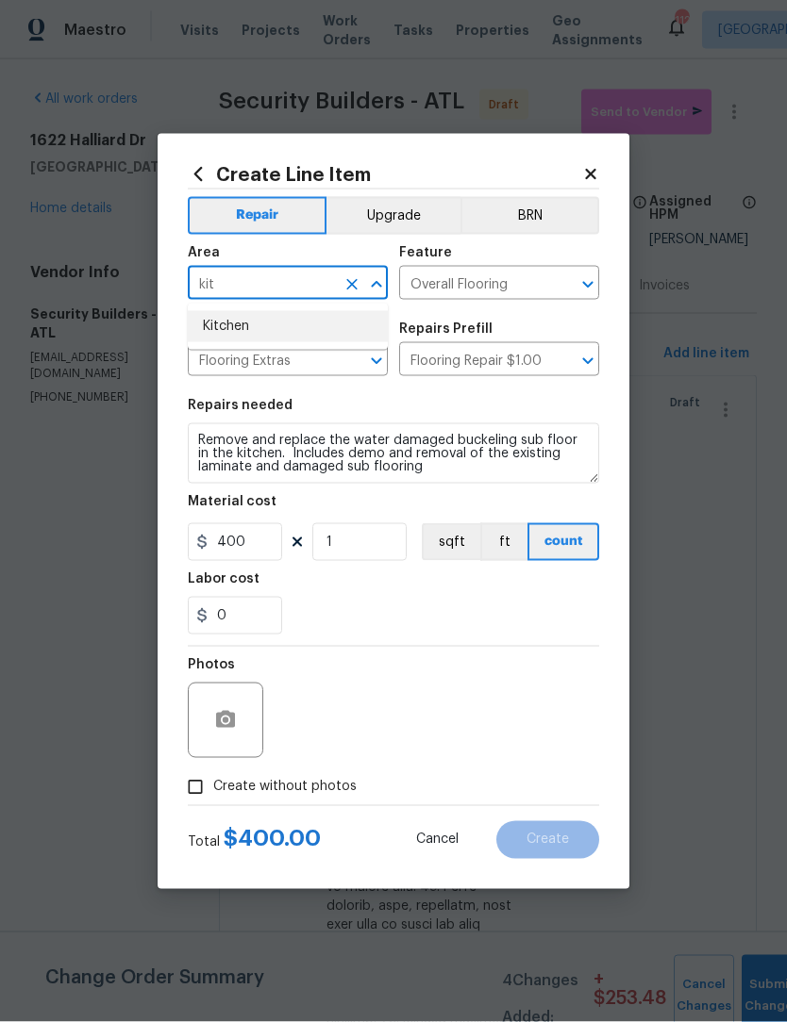
click at [274, 325] on li "Kitchen" at bounding box center [288, 326] width 200 height 31
type input "Kitchen"
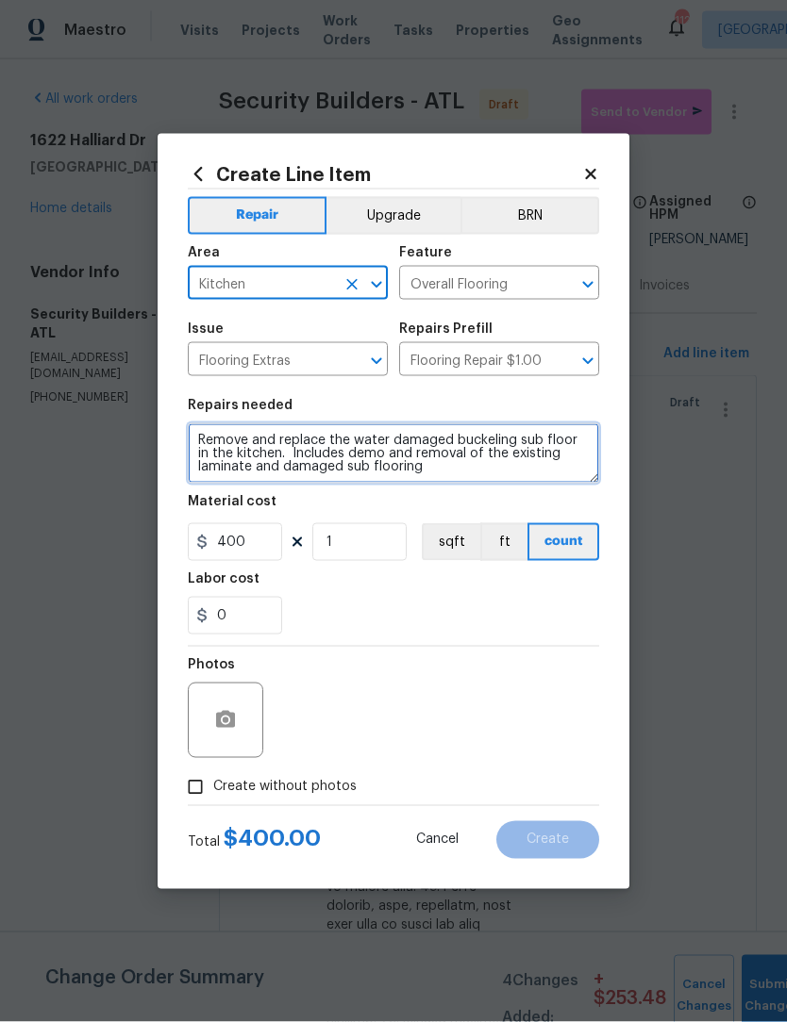
click at [569, 442] on textarea "Remove and replace the water damaged buckeling sub floor in the kitchen. Includ…" at bounding box center [393, 453] width 411 height 60
click at [267, 454] on textarea "Remove and replace the water damaged buckeling sub floor in the kitchen. Includ…" at bounding box center [393, 453] width 411 height 60
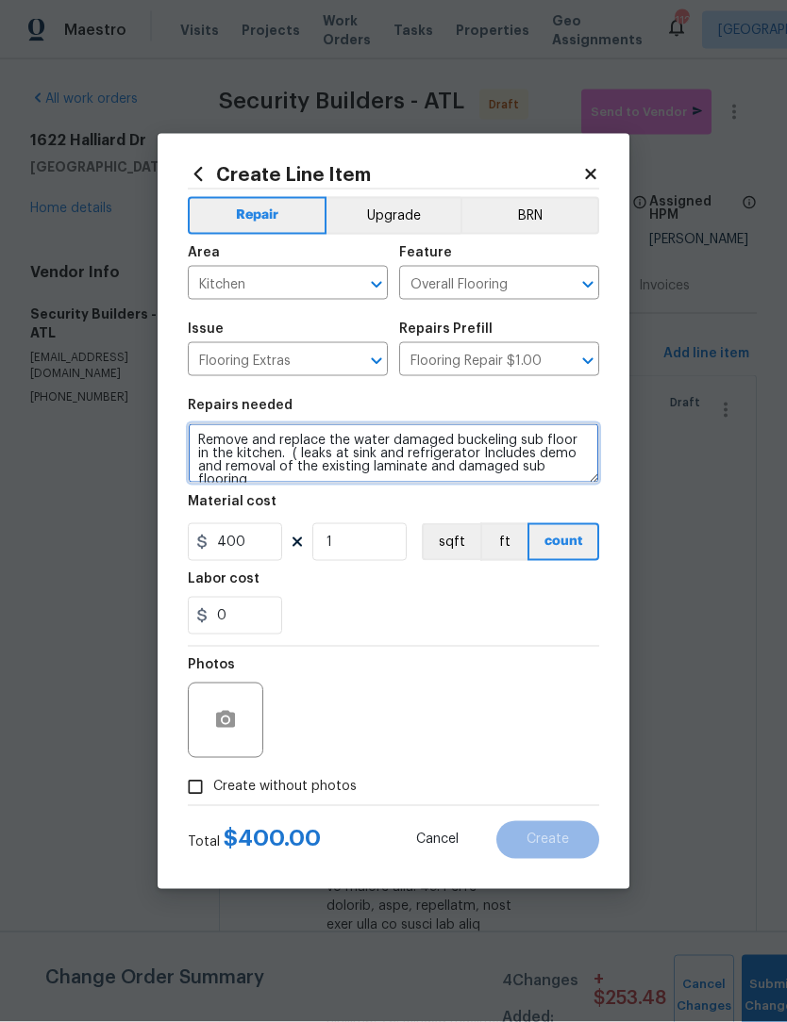
click at [283, 455] on textarea "Remove and replace the water damaged buckeling sub floor in the kitchen. ( leak…" at bounding box center [393, 453] width 411 height 60
click at [499, 453] on textarea "Remove and replace the water damaged buckeling sub floor in the kitchen. (Due t…" at bounding box center [393, 453] width 411 height 60
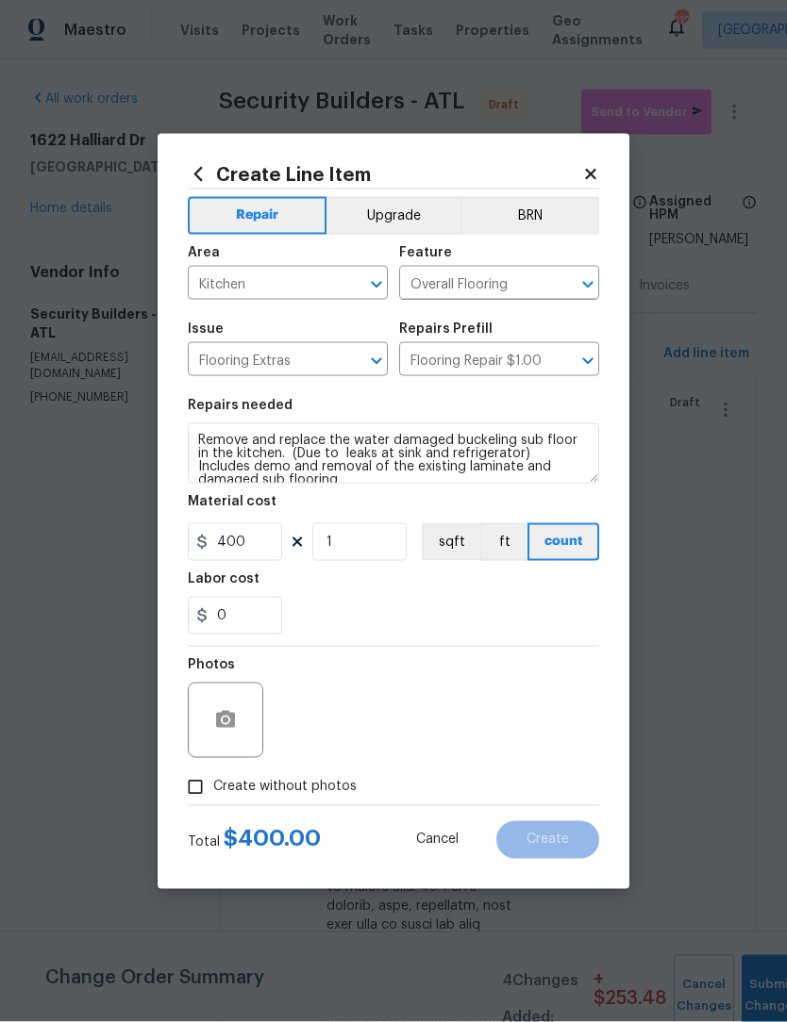
scroll to position [1, 0]
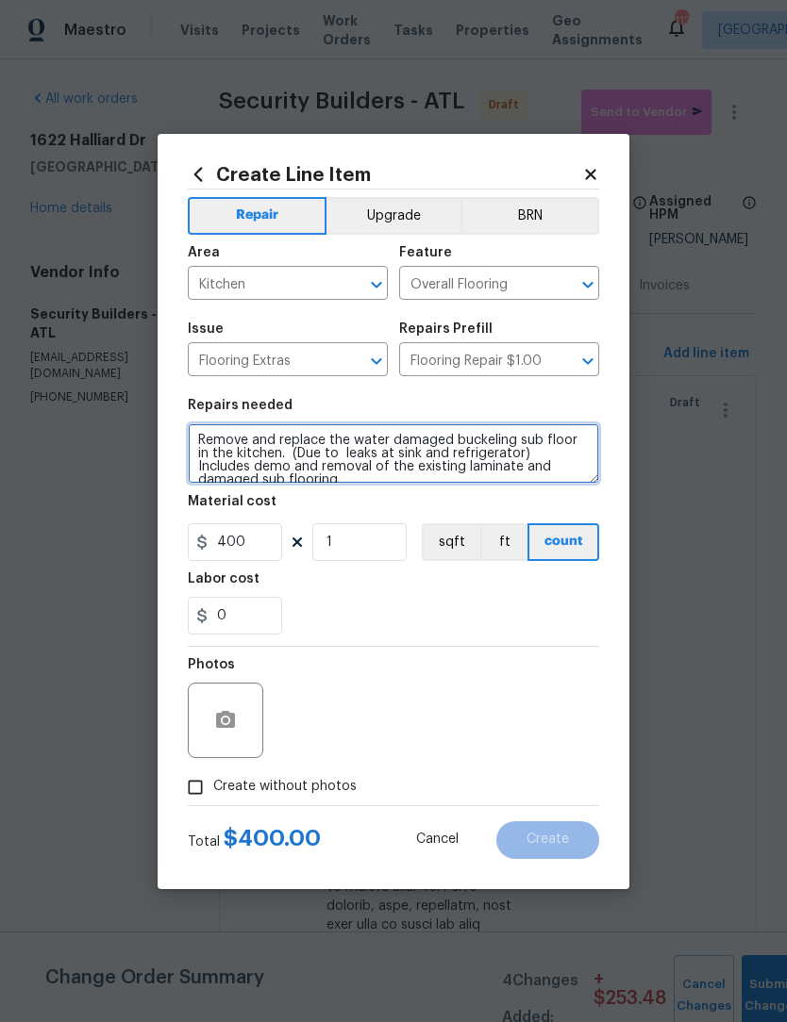
type textarea "Remove and replace the water damaged buckeling sub floor in the kitchen. (Due t…"
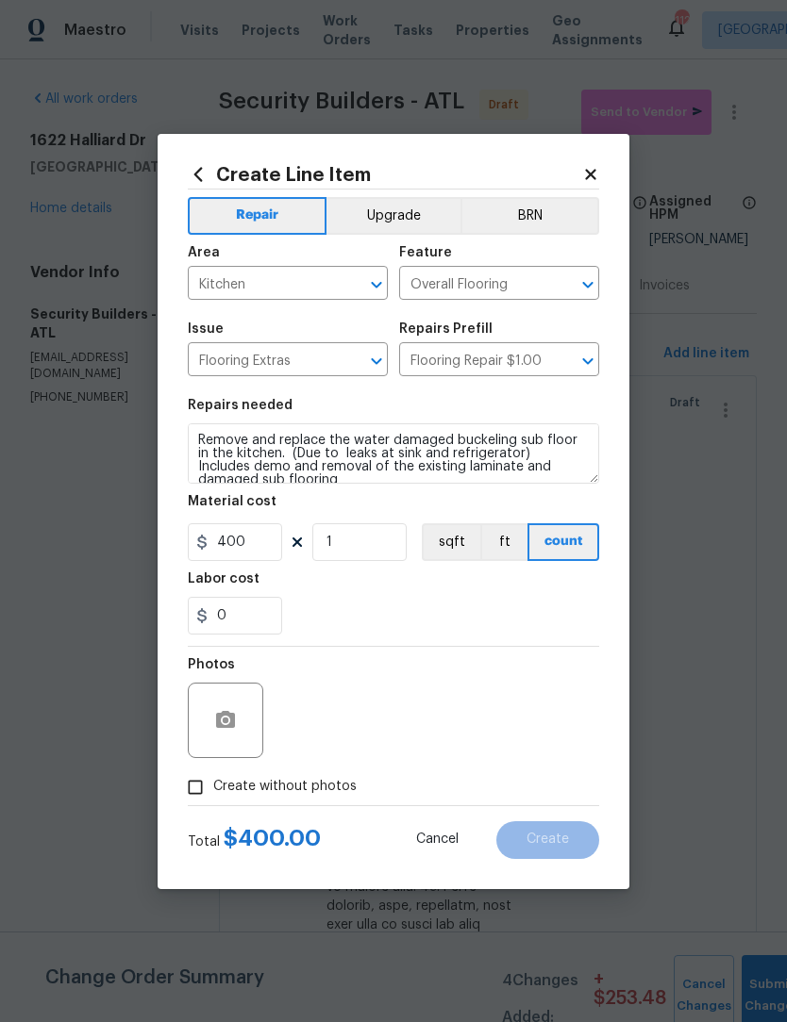
click at [200, 789] on input "Create without photos" at bounding box center [195, 788] width 36 height 36
checkbox input "true"
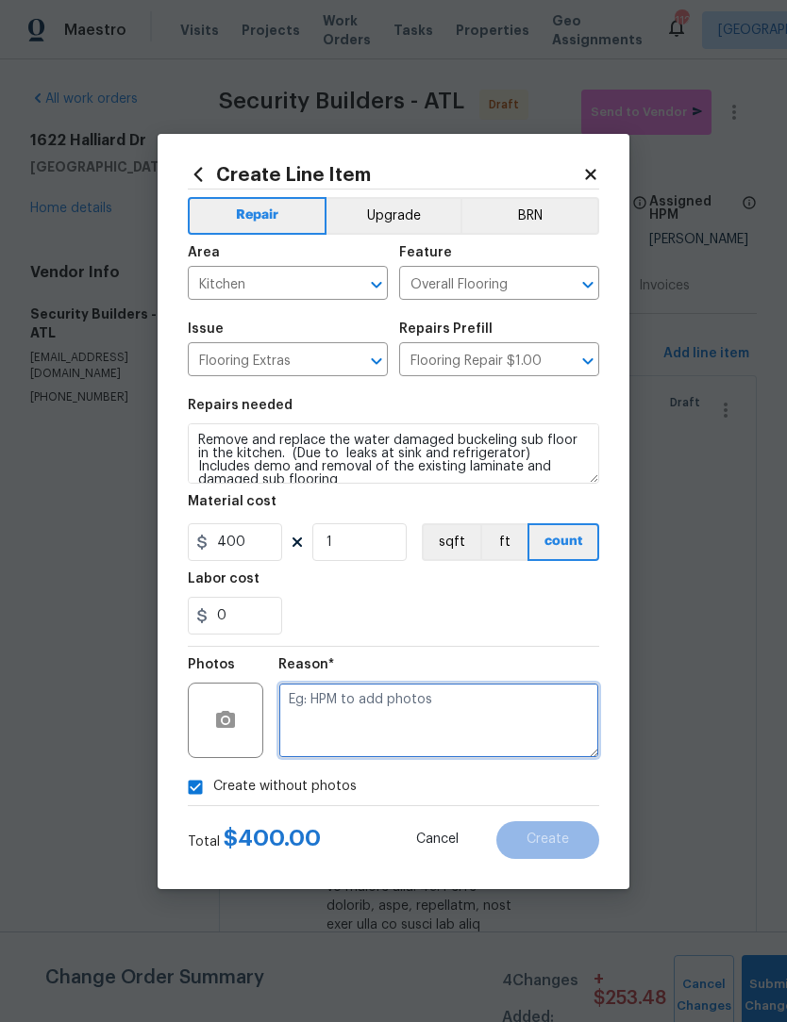
click at [474, 712] on textarea at bounding box center [438, 720] width 321 height 75
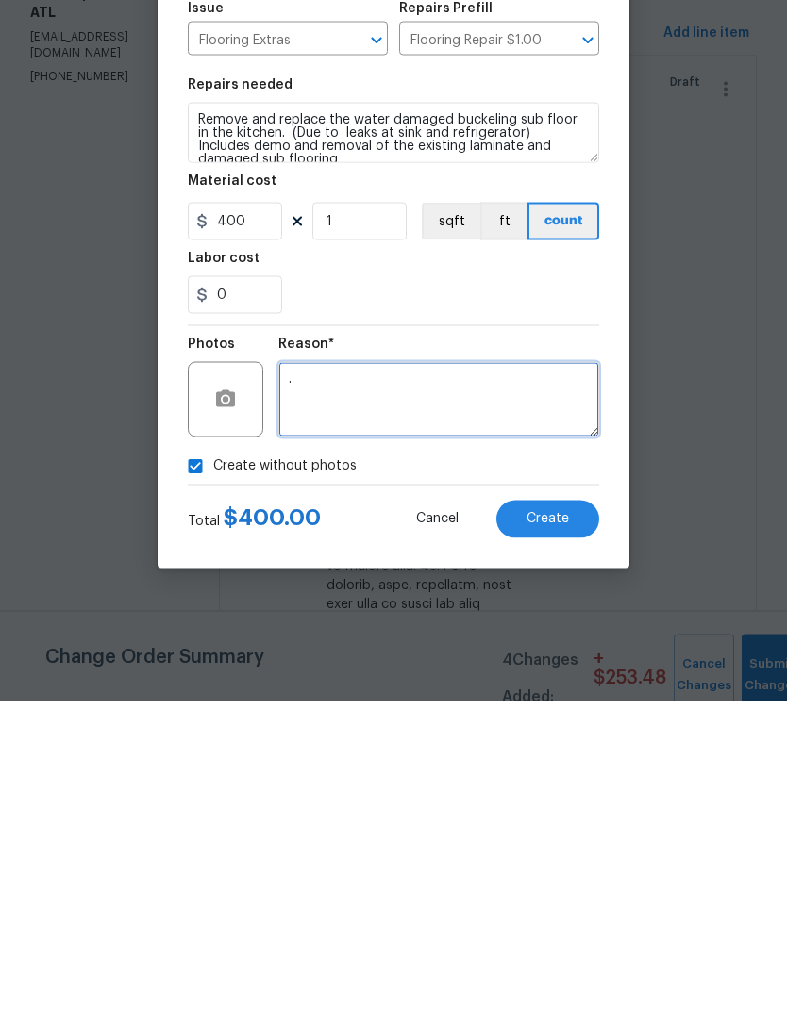
type textarea "."
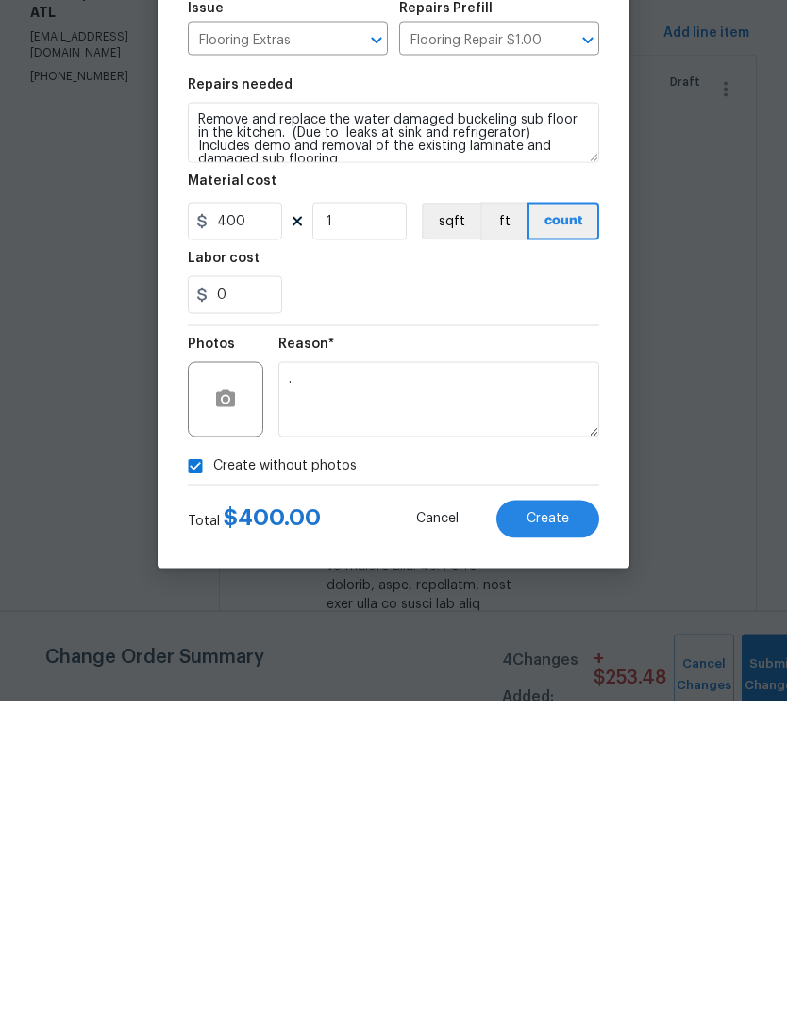
click at [574, 822] on button "Create" at bounding box center [547, 841] width 103 height 38
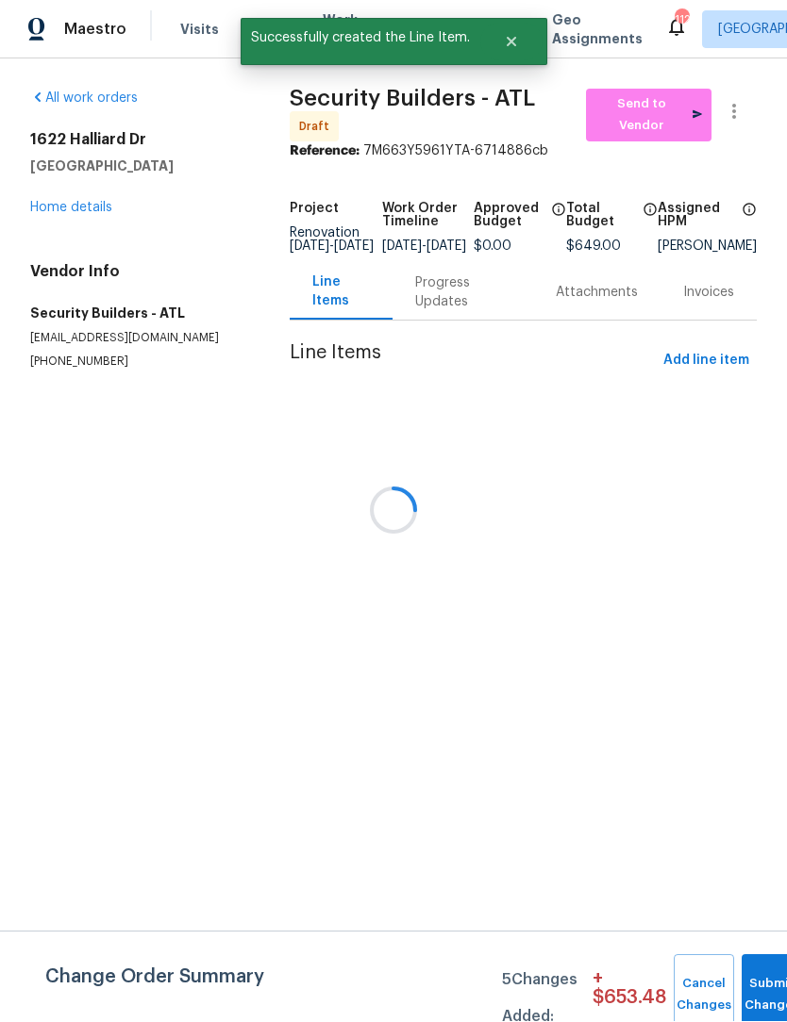
scroll to position [1, 0]
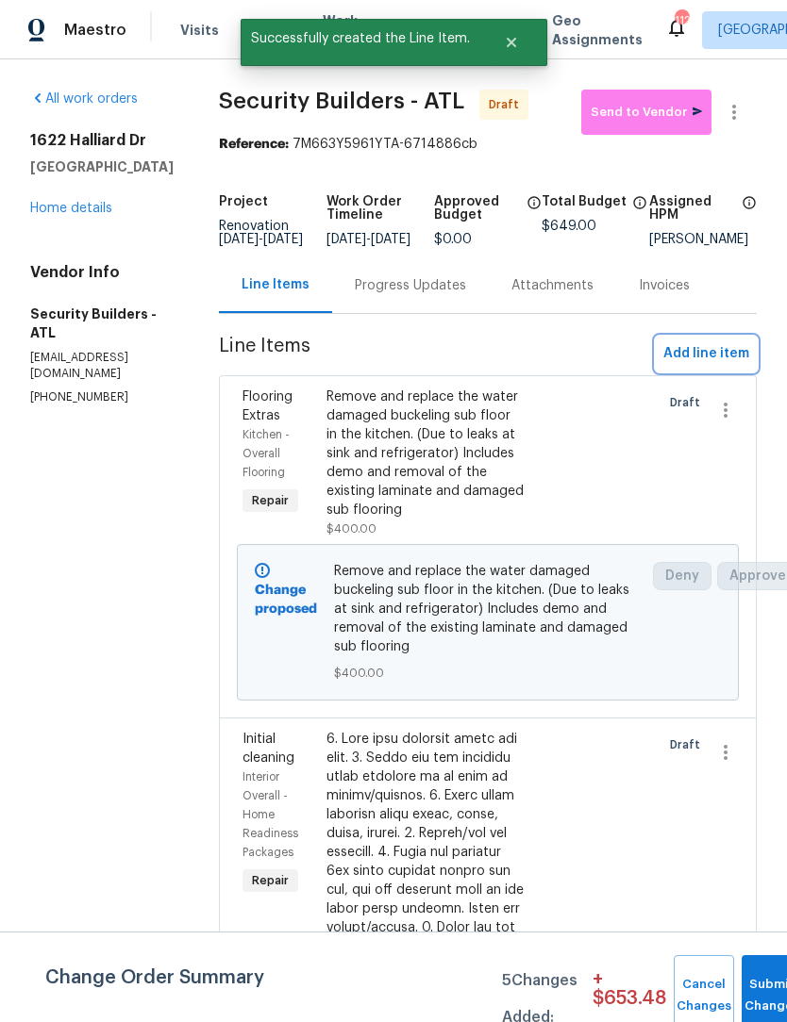
click at [714, 366] on span "Add line item" at bounding box center [706, 354] width 86 height 24
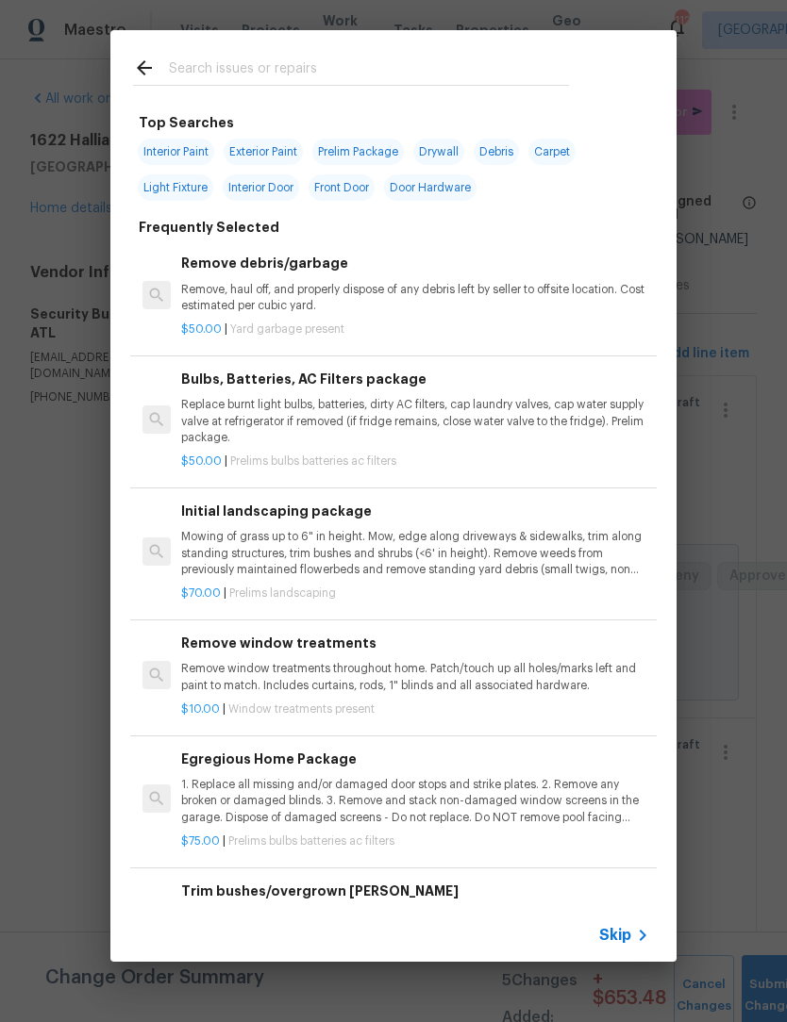
click at [240, 58] on input "text" at bounding box center [369, 71] width 400 height 28
type input "Sink base"
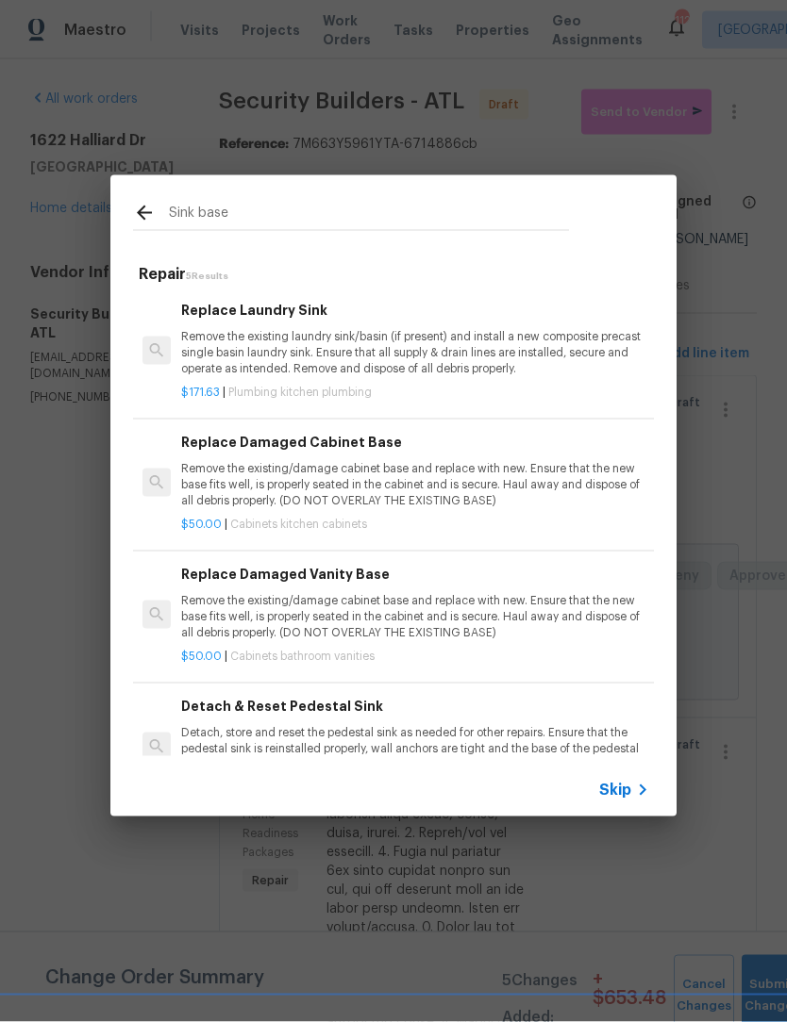
click at [392, 488] on p "Remove the existing/damage cabinet base and replace with new. Ensure that the n…" at bounding box center [415, 485] width 468 height 48
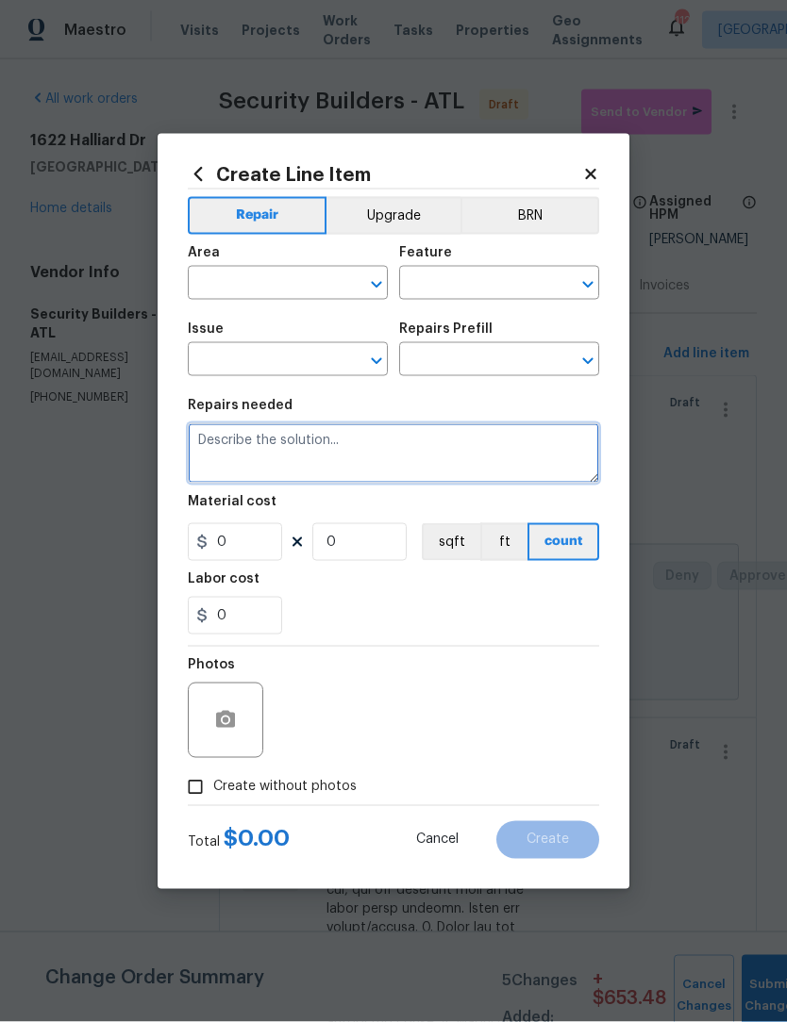
click at [392, 484] on textarea at bounding box center [393, 453] width 411 height 60
type input "Cabinets"
type input "Kitchen Cabinets"
type input "Replace Damaged Cabinet Base $50.00"
type textarea "Remove the existing/damage cabinet base and replace with new. Ensure that the n…"
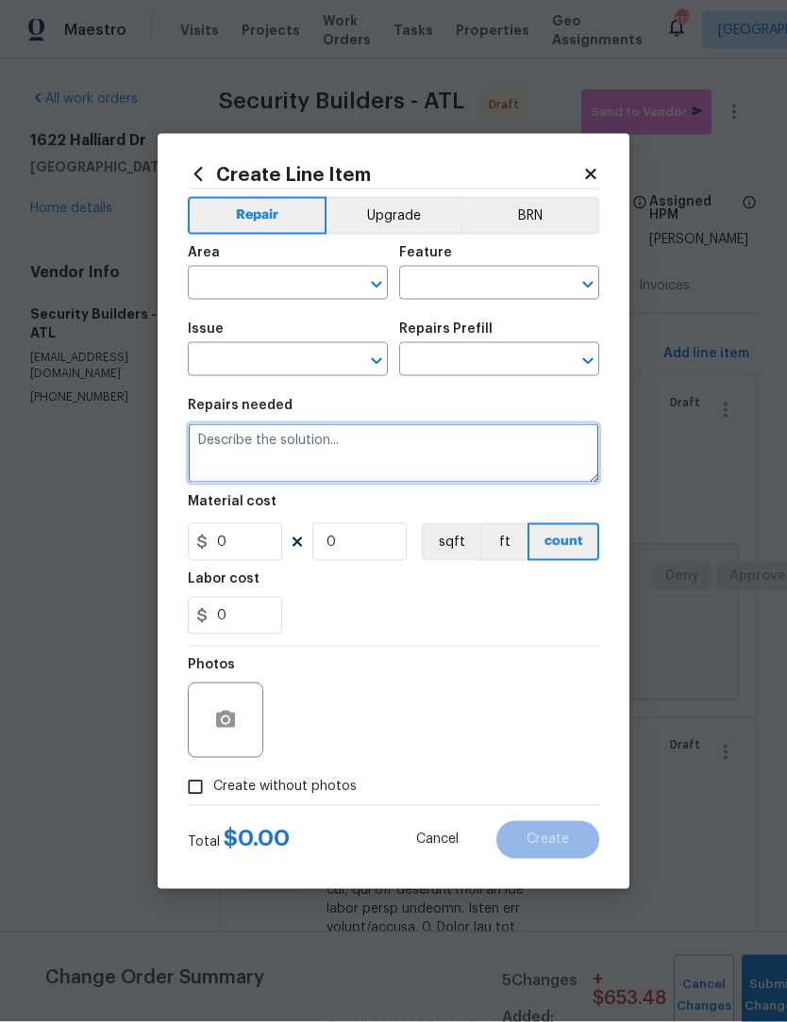
type input "50"
type input "1"
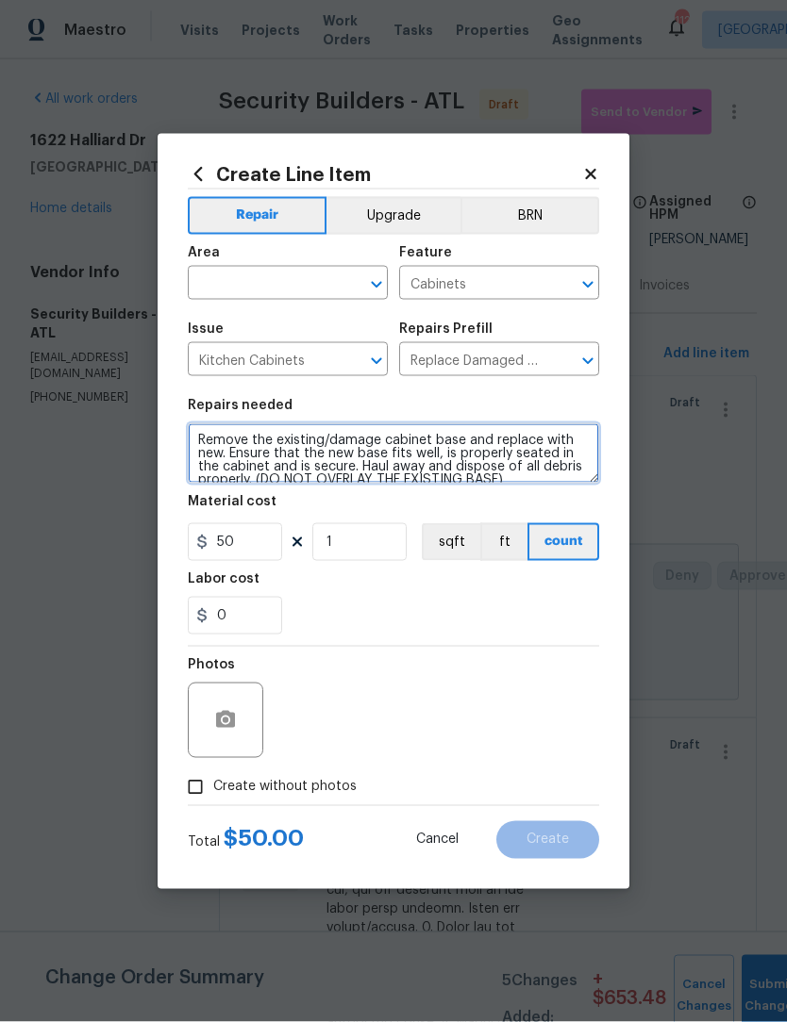
click at [374, 272] on button "Open" at bounding box center [376, 285] width 26 height 26
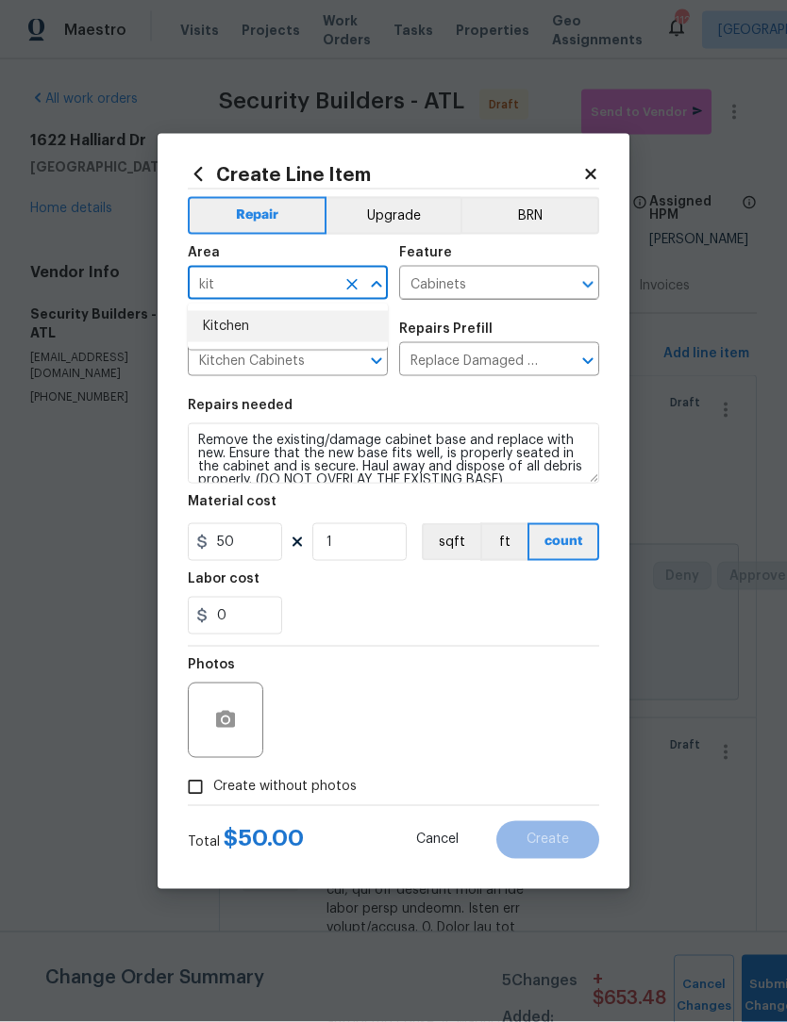
click at [299, 329] on li "Kitchen" at bounding box center [288, 326] width 200 height 31
type input "Kitchen"
click at [191, 782] on input "Create without photos" at bounding box center [195, 788] width 36 height 36
checkbox input "true"
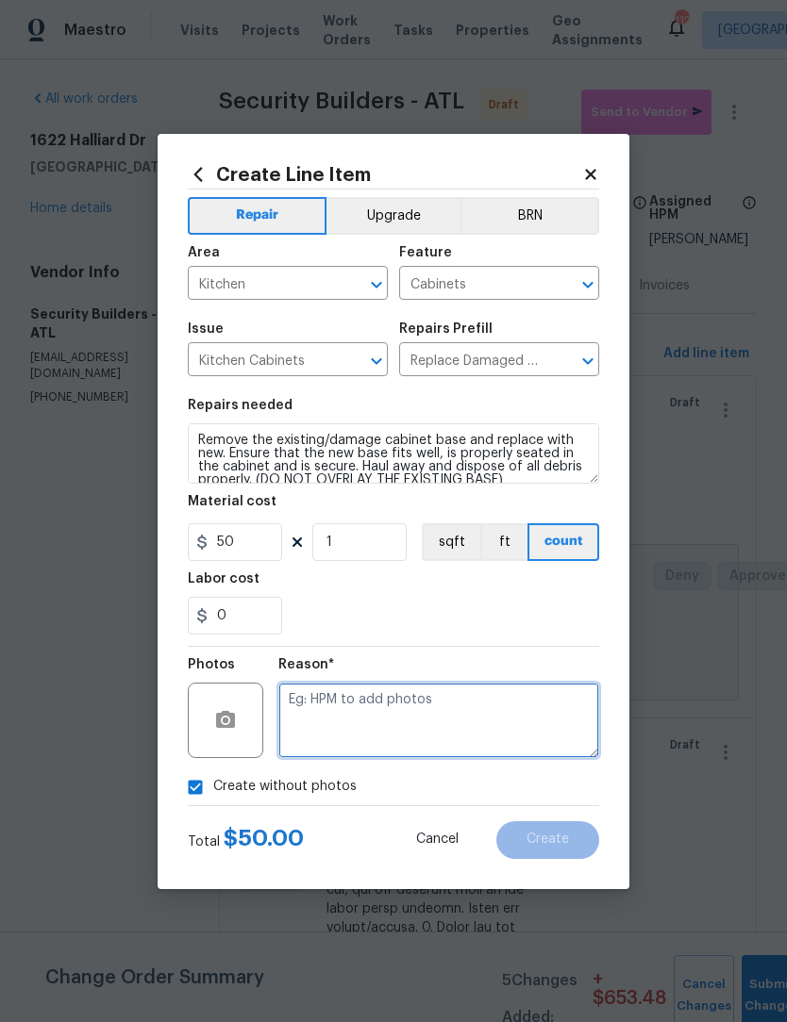
click at [449, 723] on textarea at bounding box center [438, 720] width 321 height 75
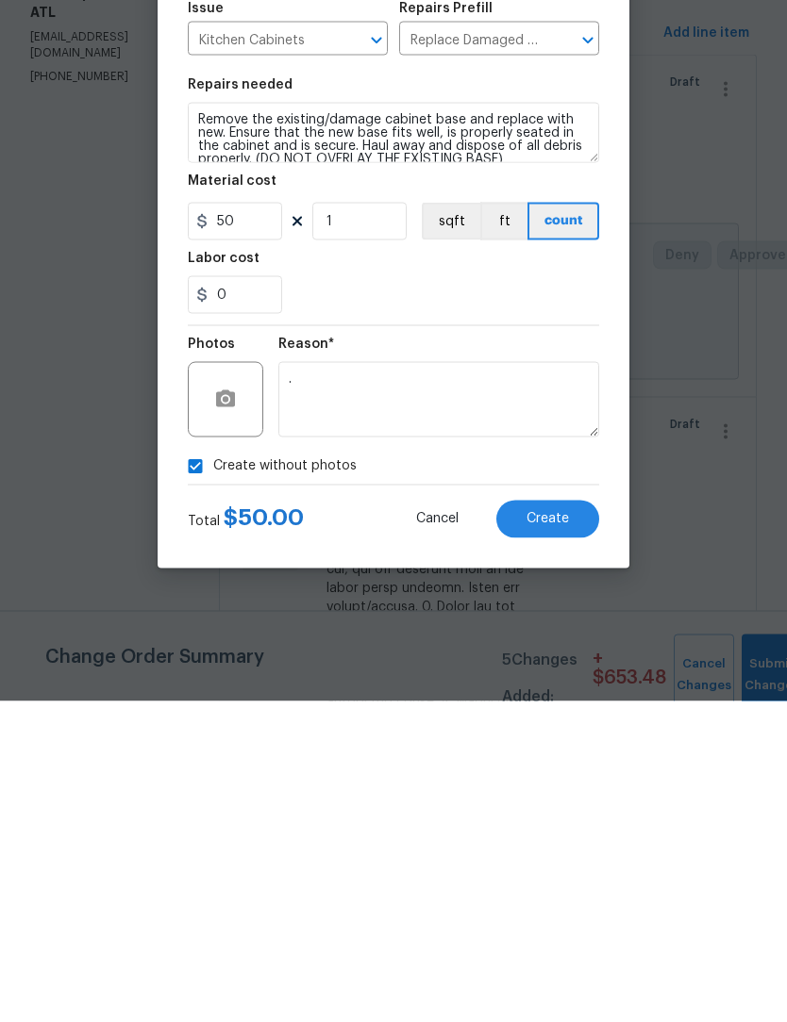
scroll to position [62, 0]
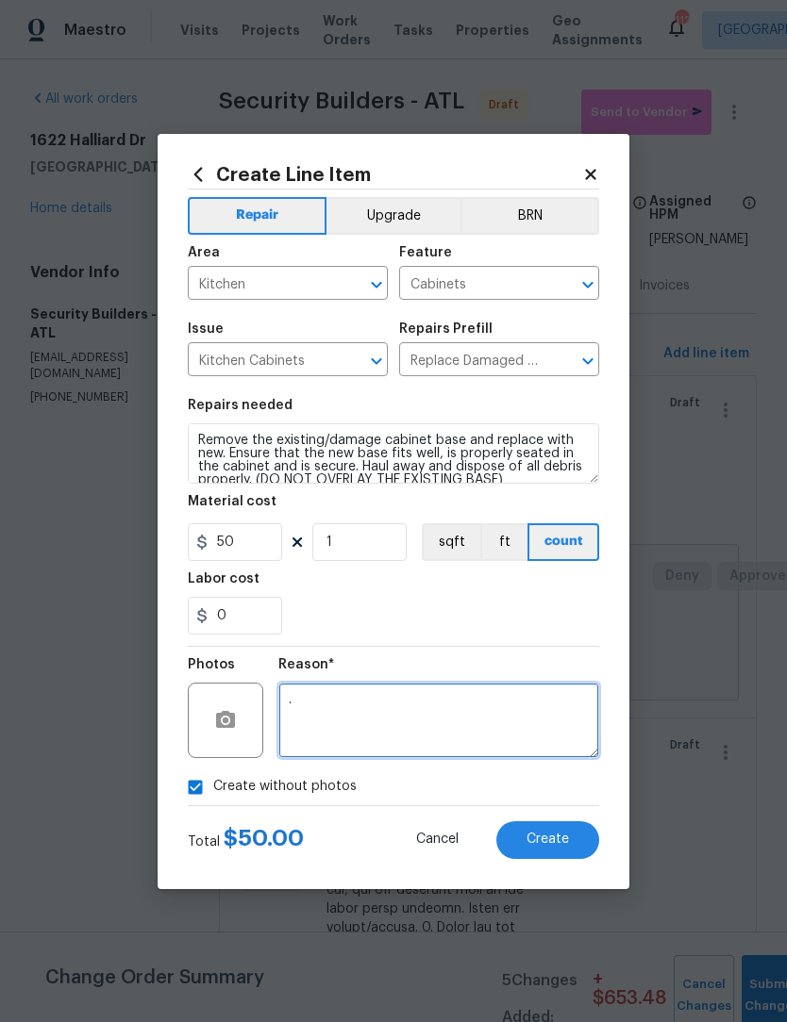
type textarea "."
click at [573, 847] on button "Create" at bounding box center [547, 841] width 103 height 38
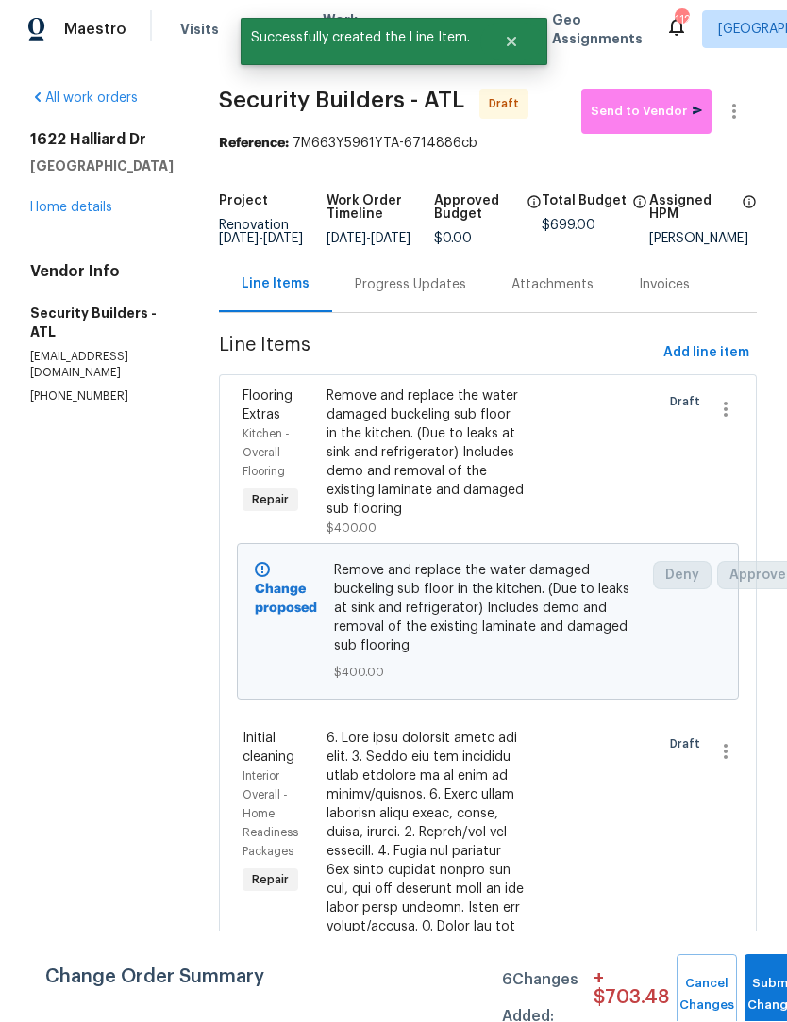
scroll to position [1, 0]
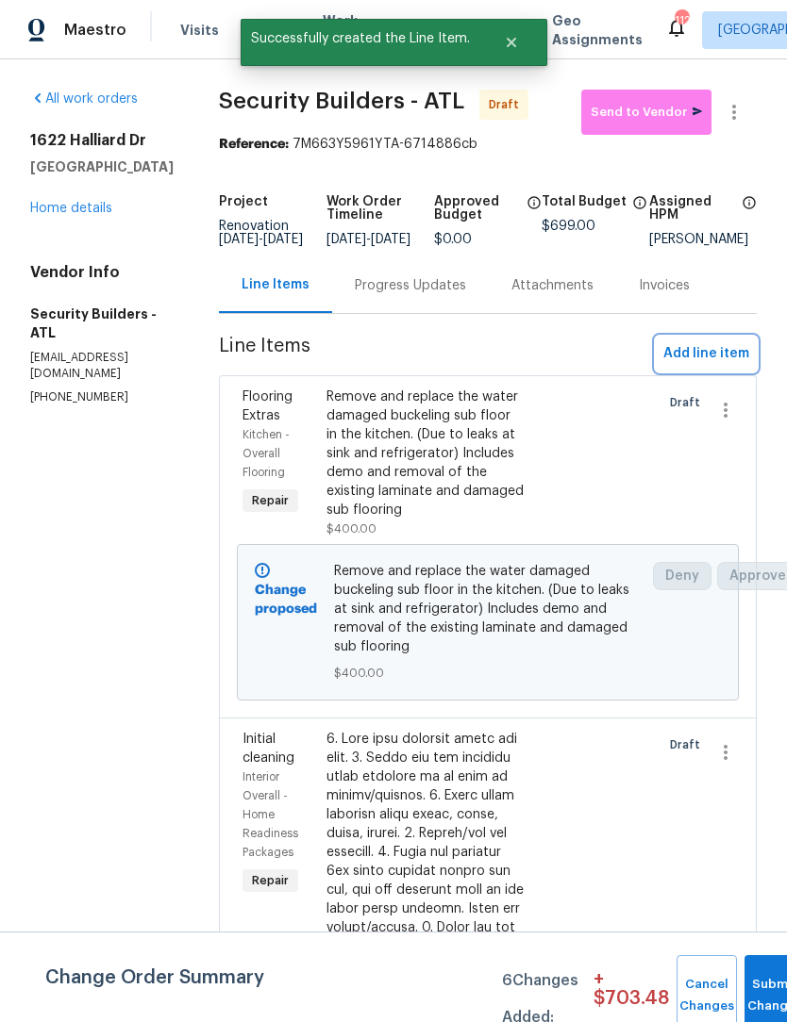
click at [724, 365] on span "Add line item" at bounding box center [706, 354] width 86 height 24
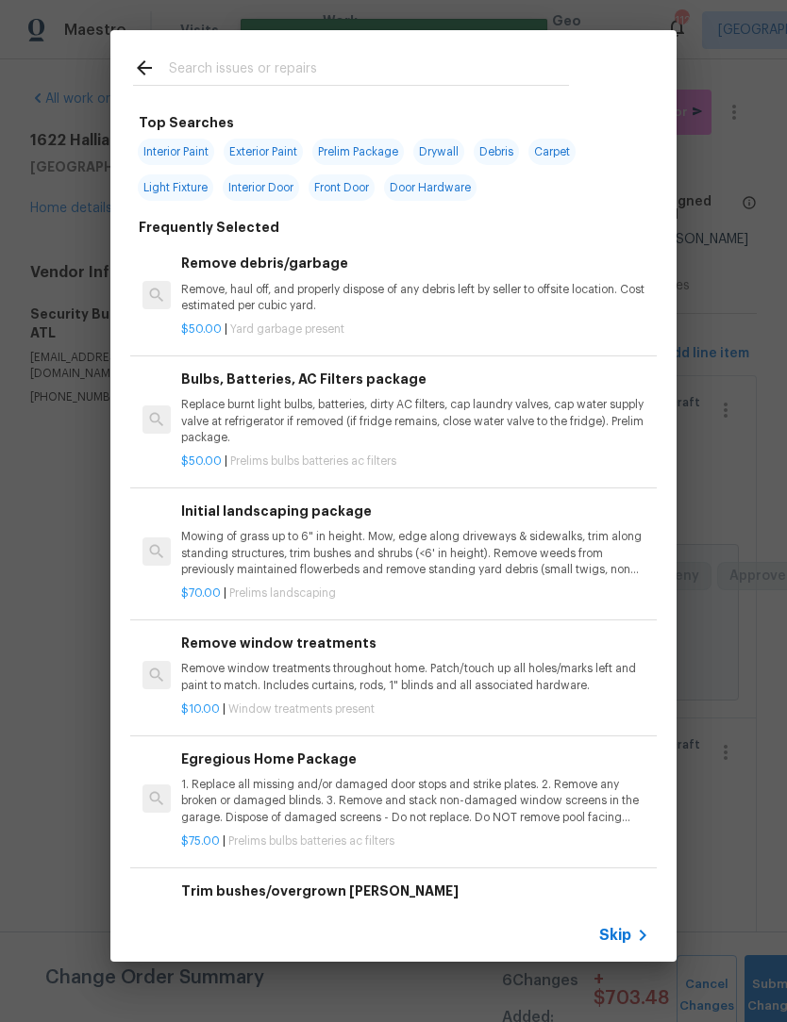
click at [336, 64] on input "text" at bounding box center [369, 71] width 400 height 28
type input "Bulbs"
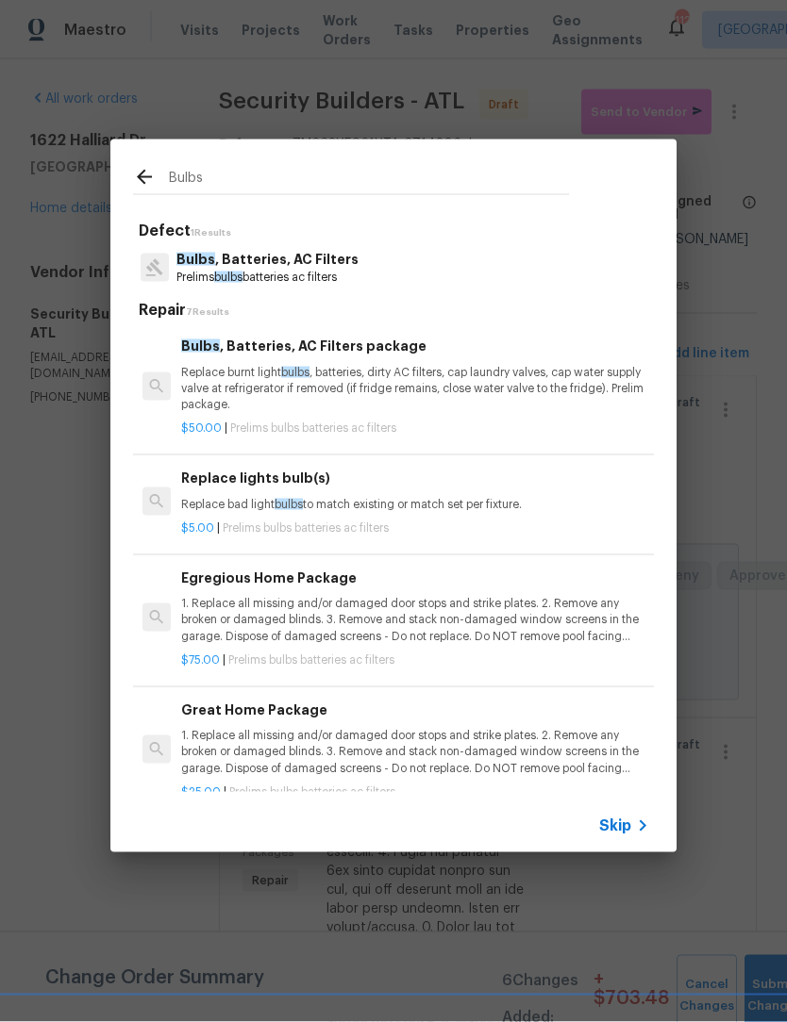
click at [305, 274] on p "Prelims bulbs batteries ac filters" at bounding box center [267, 278] width 182 height 16
click at [304, 274] on div "Defect 1 Results Bulbs , Batteries, AC Filters Prelims bulbs batteries ac filte…" at bounding box center [393, 507] width 521 height 571
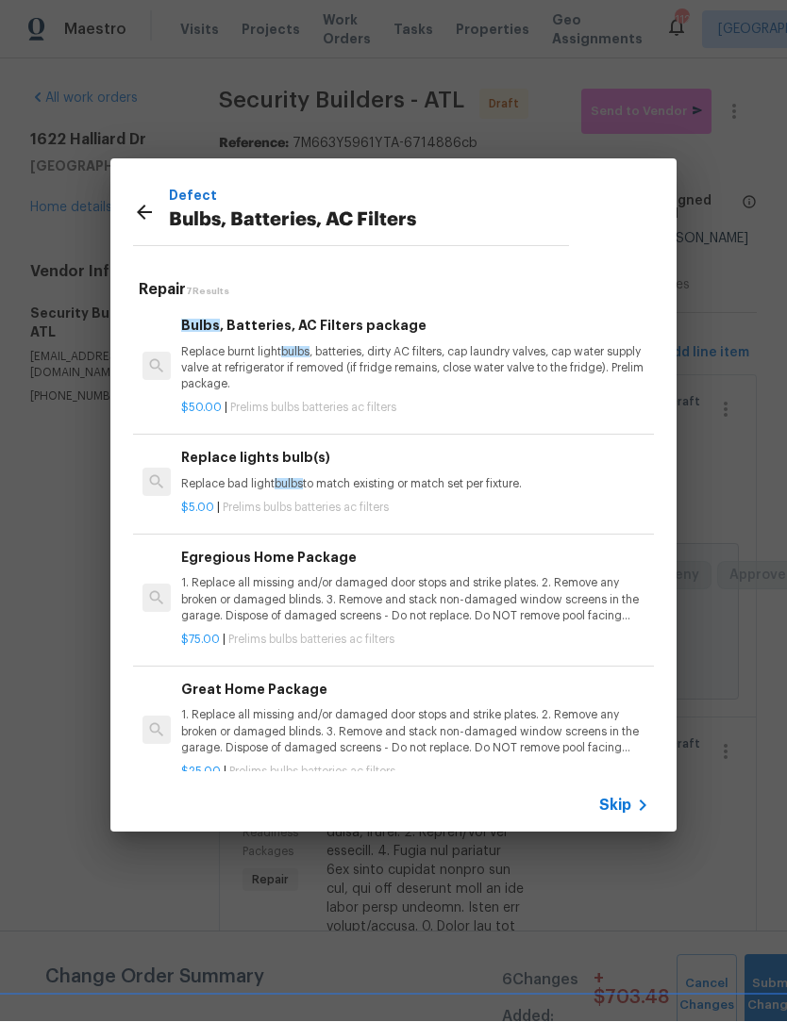
click at [338, 608] on p "1. Replace all missing and/or damaged door stops and strike plates. 2. Remove a…" at bounding box center [415, 600] width 468 height 48
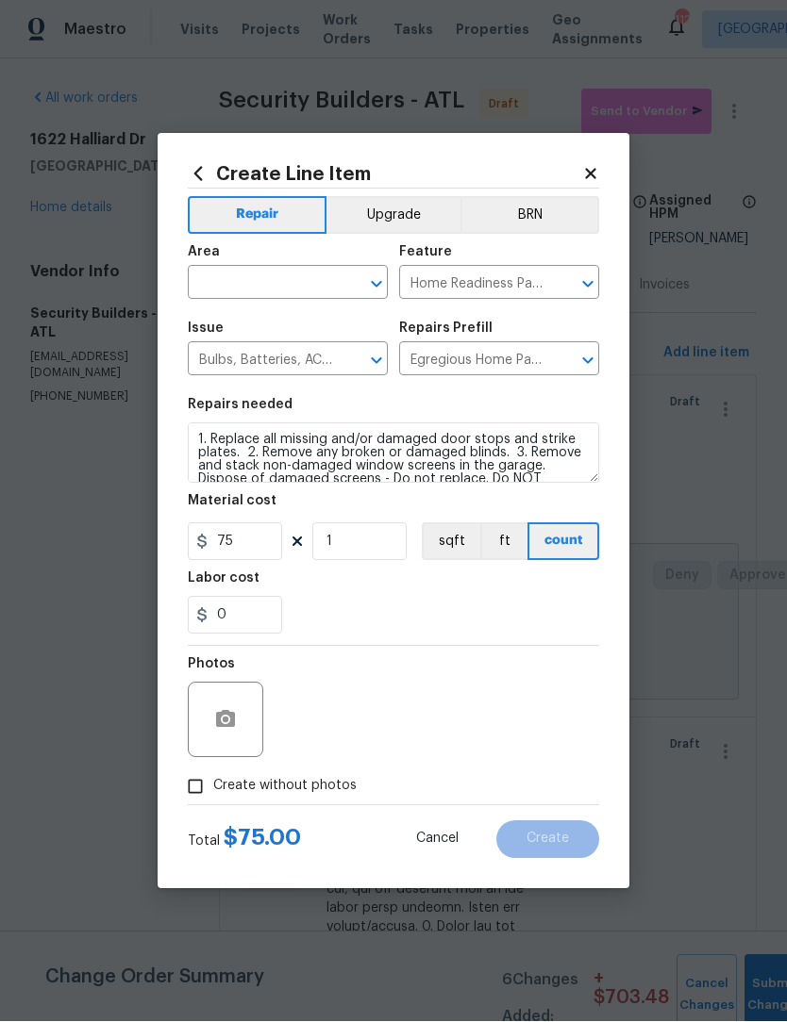
scroll to position [1, 0]
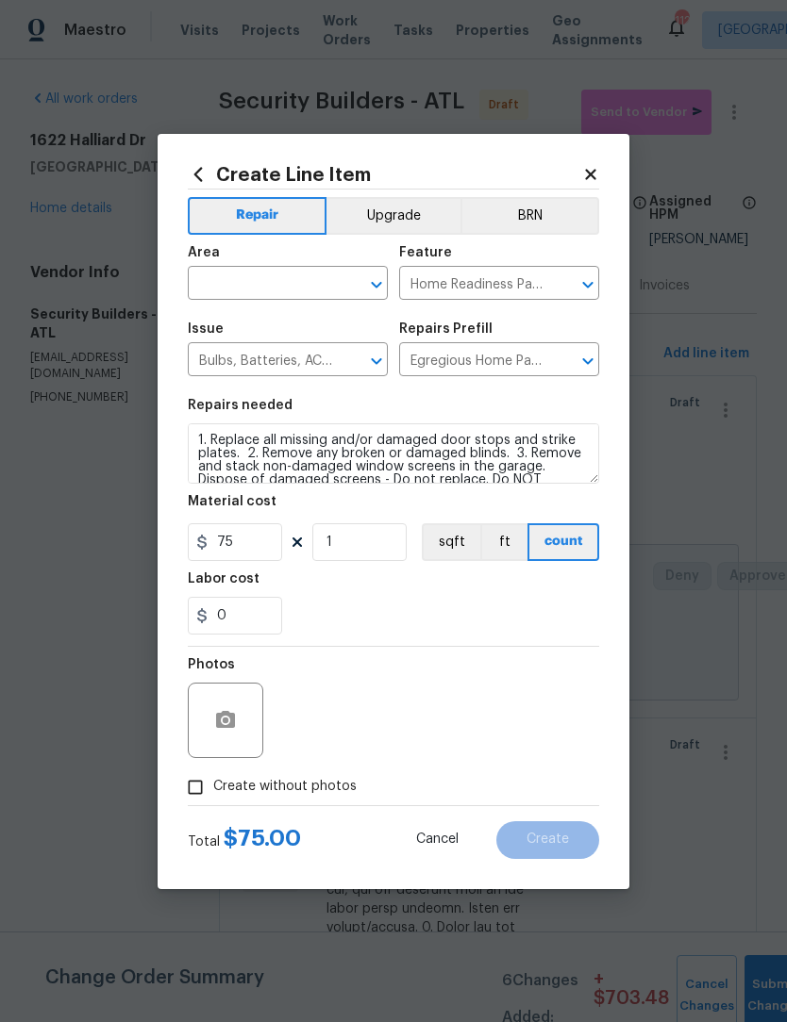
click at [202, 789] on input "Create without photos" at bounding box center [195, 788] width 36 height 36
checkbox input "true"
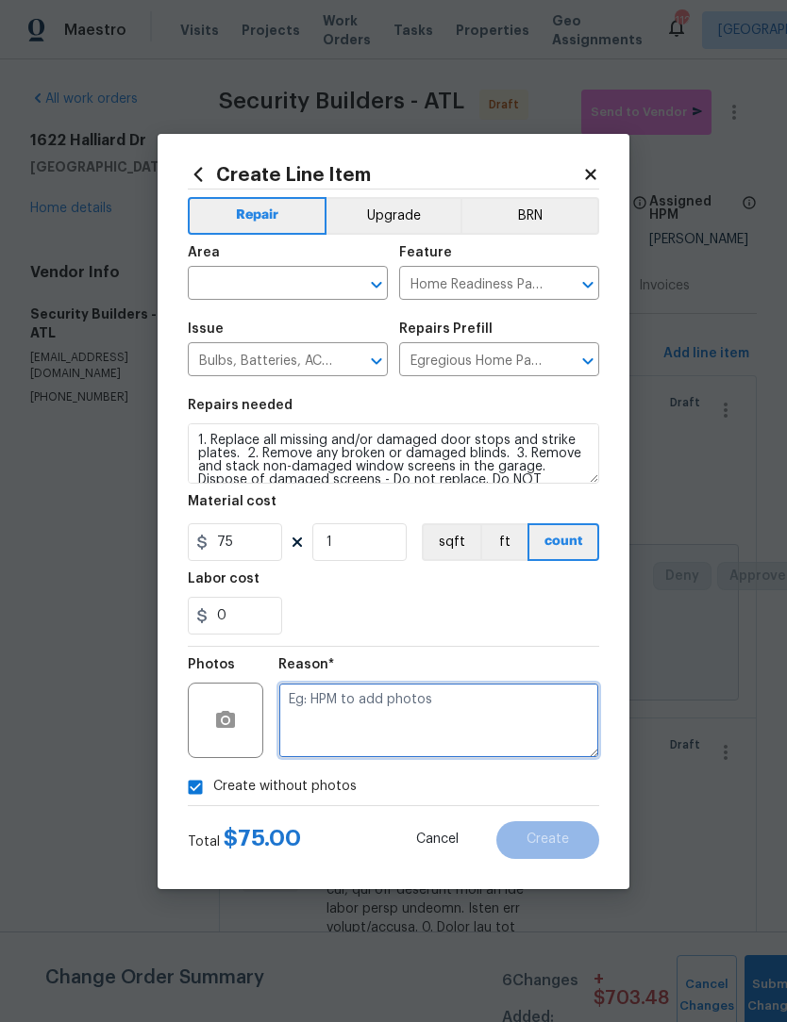
click at [494, 711] on textarea at bounding box center [438, 720] width 321 height 75
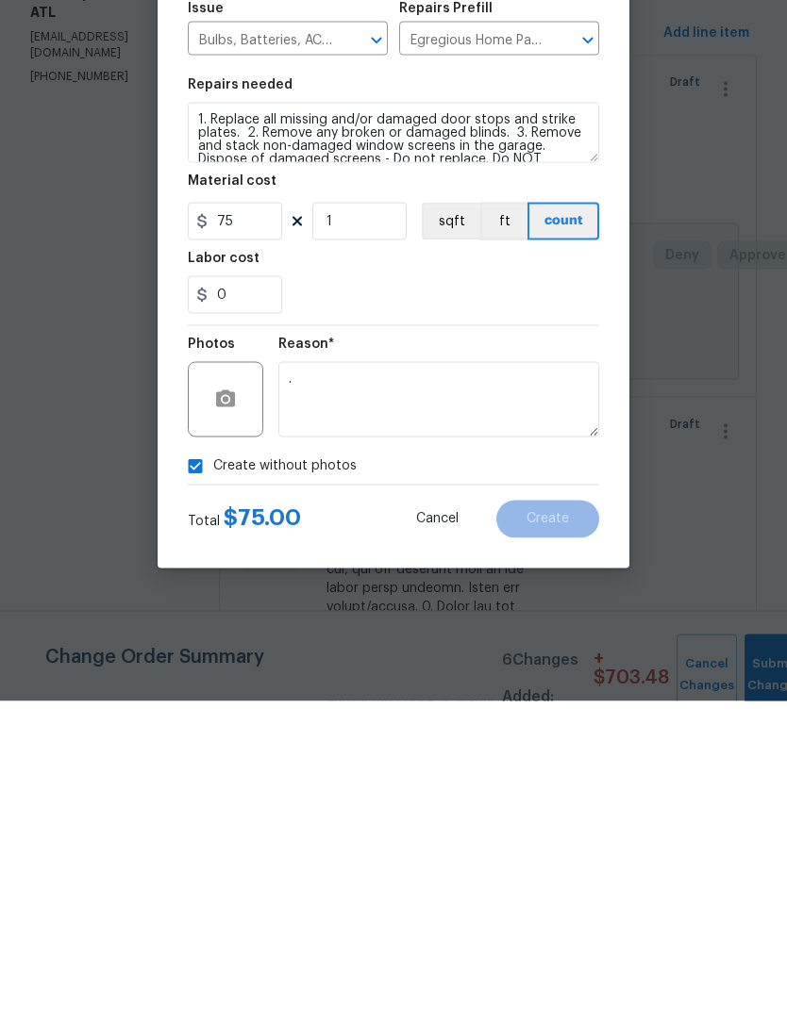
scroll to position [62, 0]
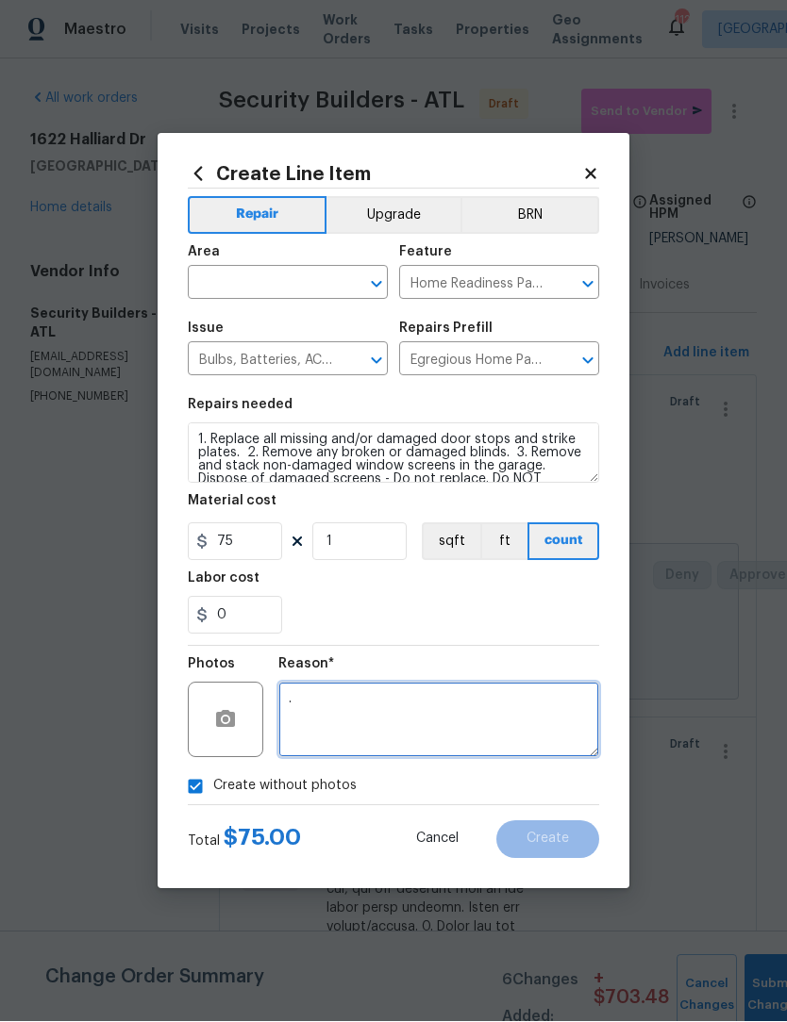
click at [374, 289] on icon "Open" at bounding box center [376, 285] width 23 height 23
type textarea "."
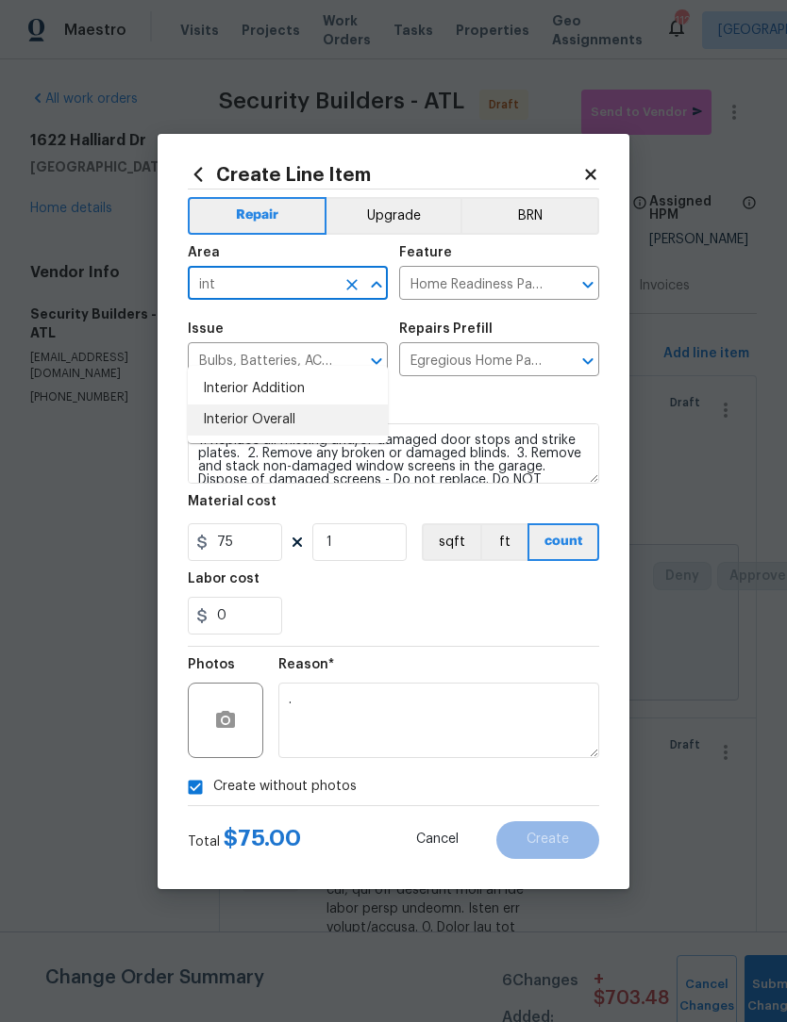
click at [320, 405] on li "Interior Overall" at bounding box center [288, 420] width 200 height 31
type input "Interior Overall"
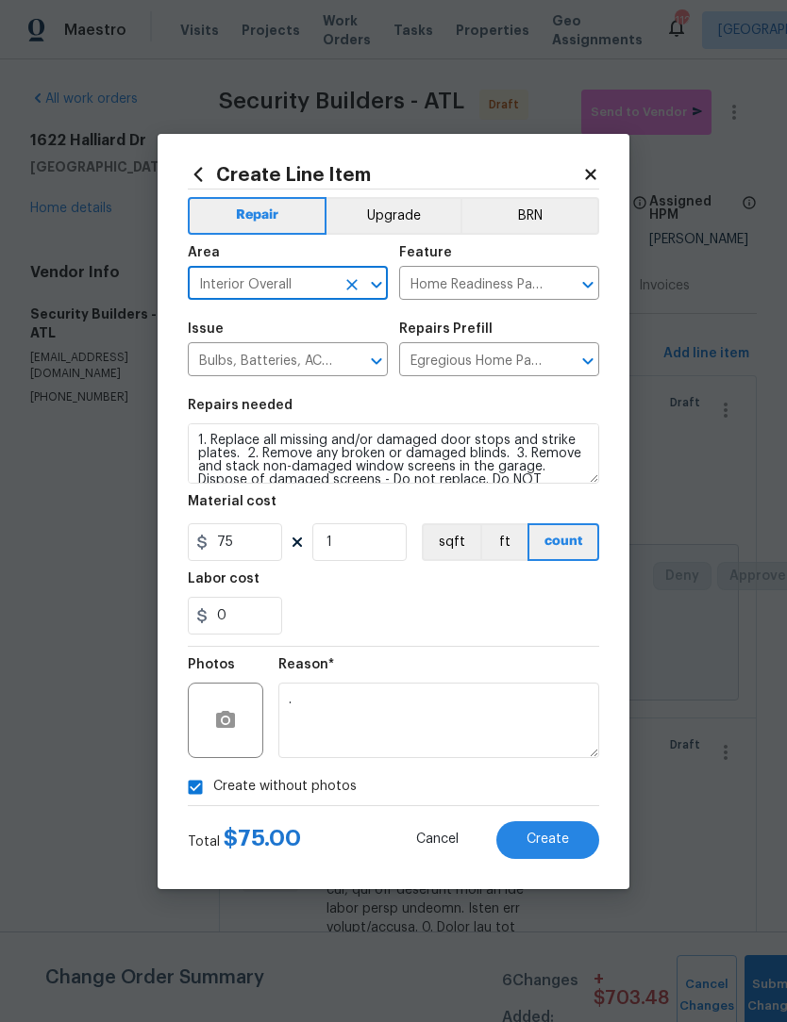
click at [567, 838] on span "Create" at bounding box center [547, 840] width 42 height 14
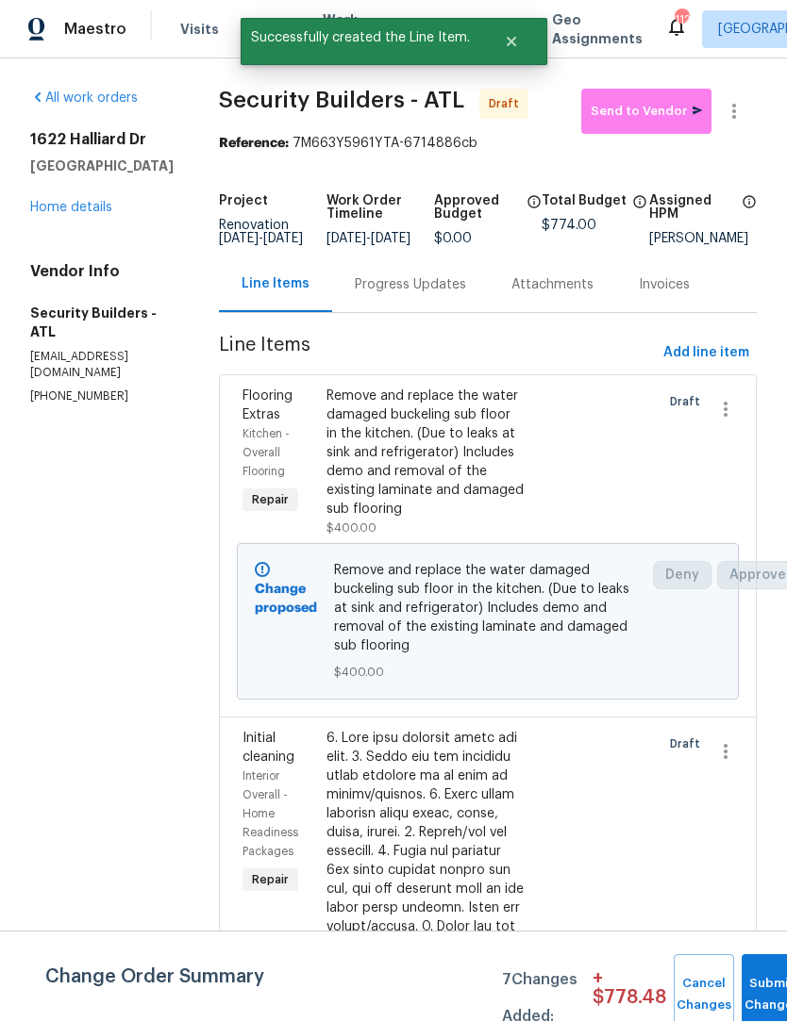
scroll to position [1, 0]
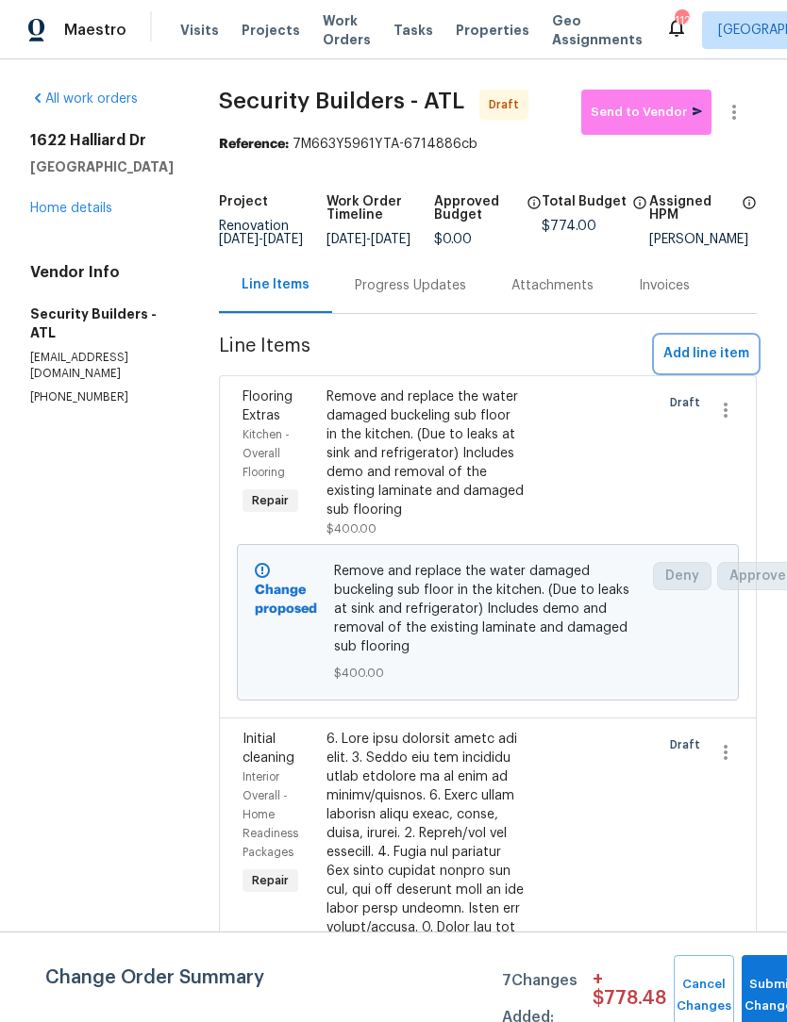
click at [721, 366] on span "Add line item" at bounding box center [706, 354] width 86 height 24
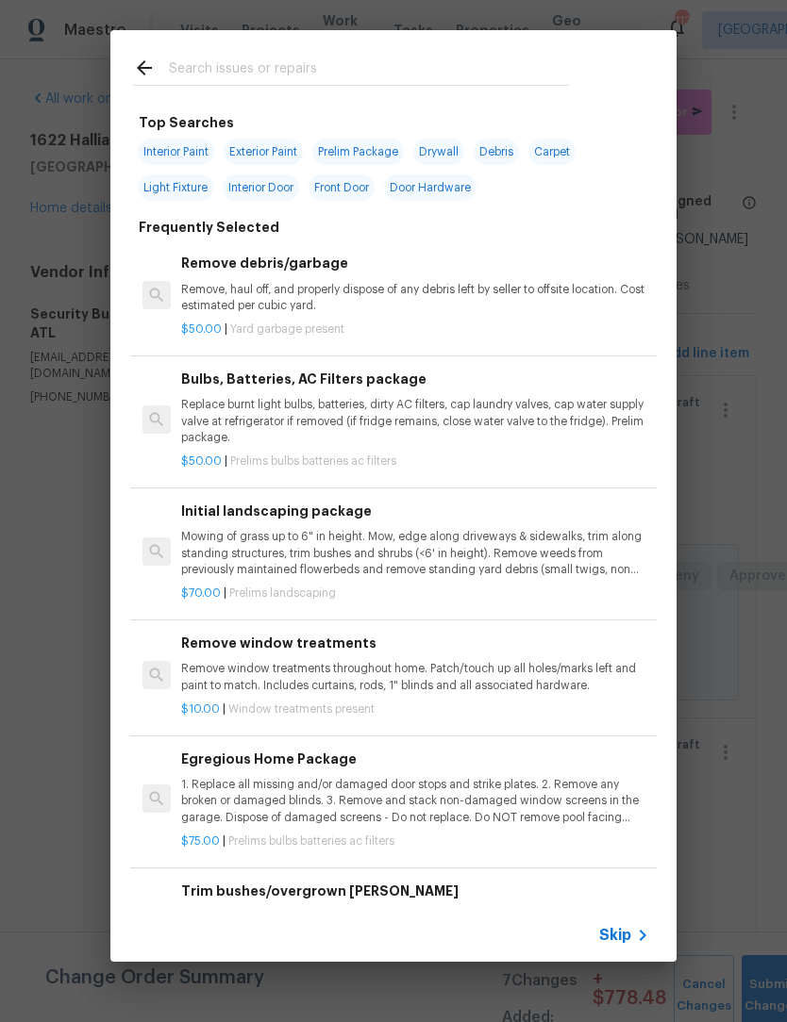
click at [188, 157] on span "Interior Paint" at bounding box center [176, 152] width 76 height 26
type input "Interior Paint"
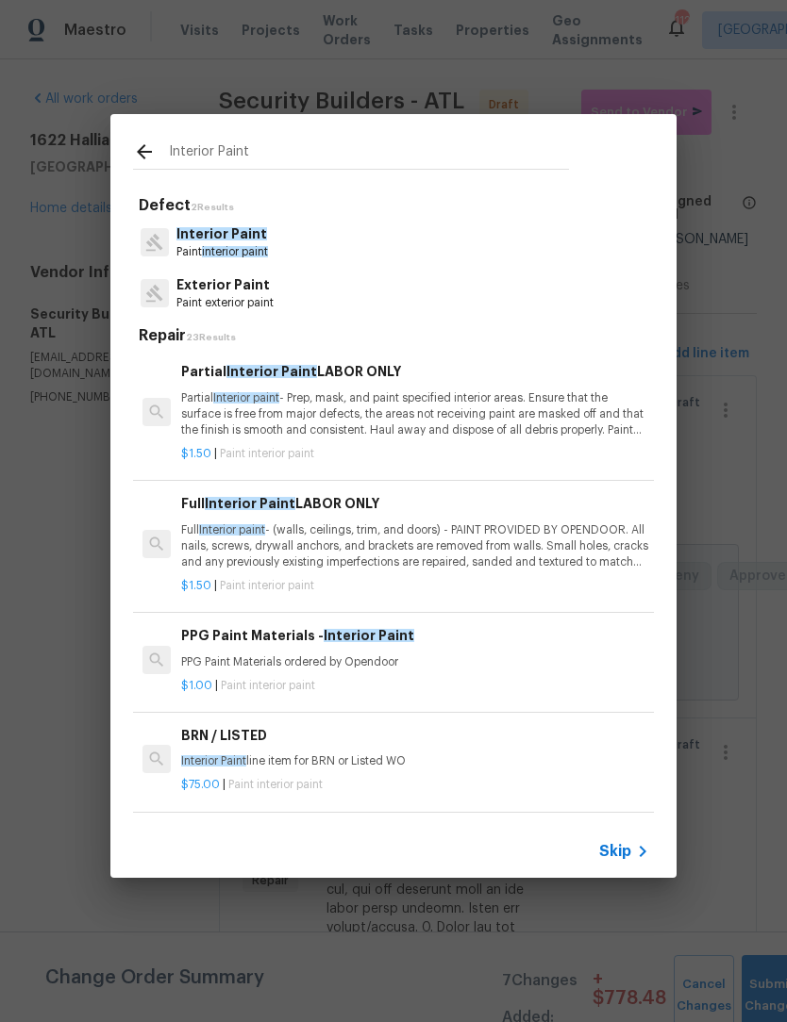
click at [443, 545] on p "Full Interior paint - (walls, ceilings, trim, and doors) - PAINT PROVIDED BY OP…" at bounding box center [415, 547] width 468 height 48
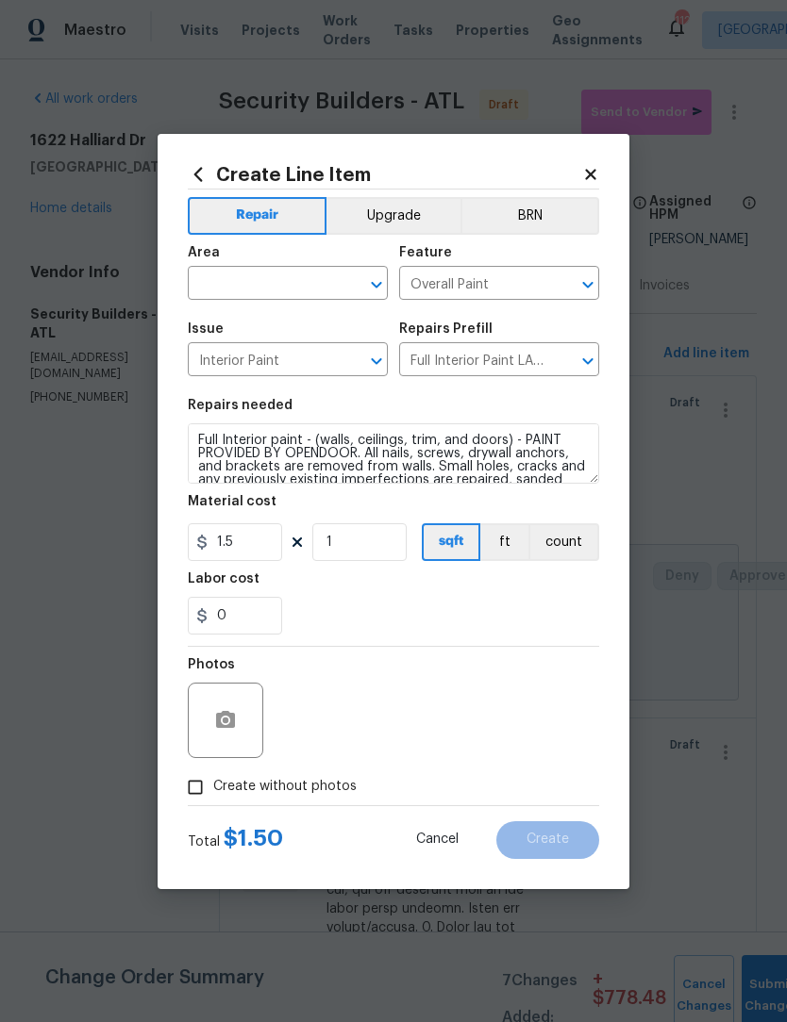
click at [200, 786] on input "Create without photos" at bounding box center [195, 788] width 36 height 36
checkbox input "true"
click at [591, 171] on icon at bounding box center [590, 174] width 10 height 10
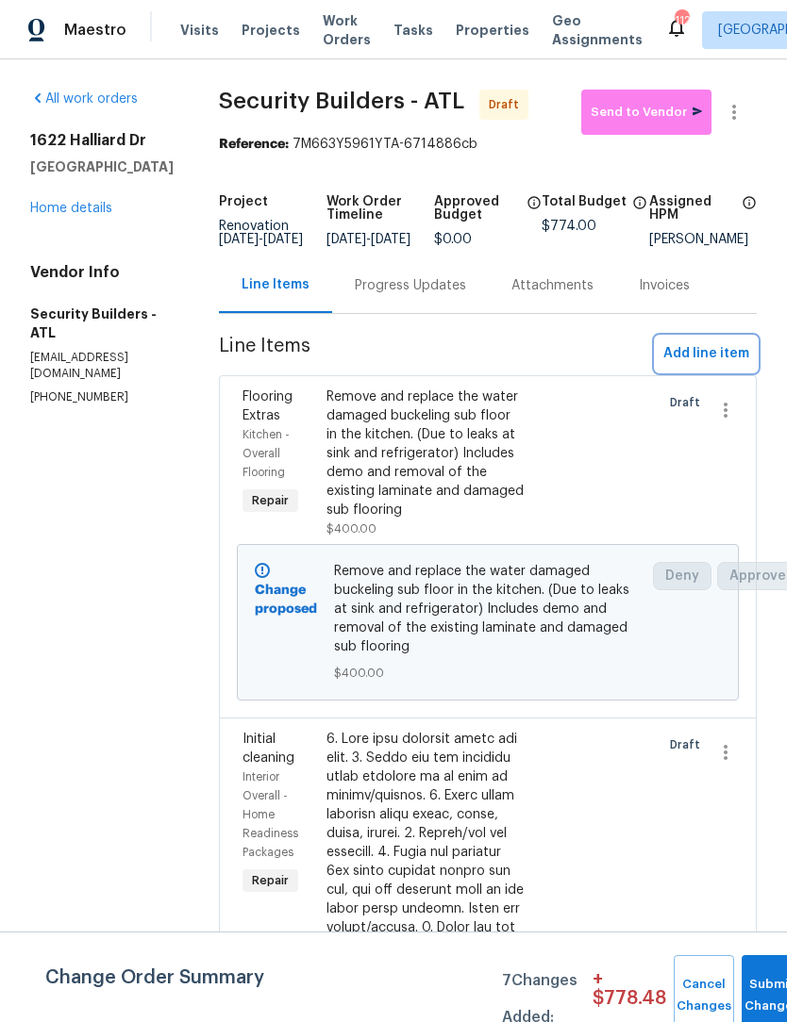
click at [721, 360] on span "Add line item" at bounding box center [706, 354] width 86 height 24
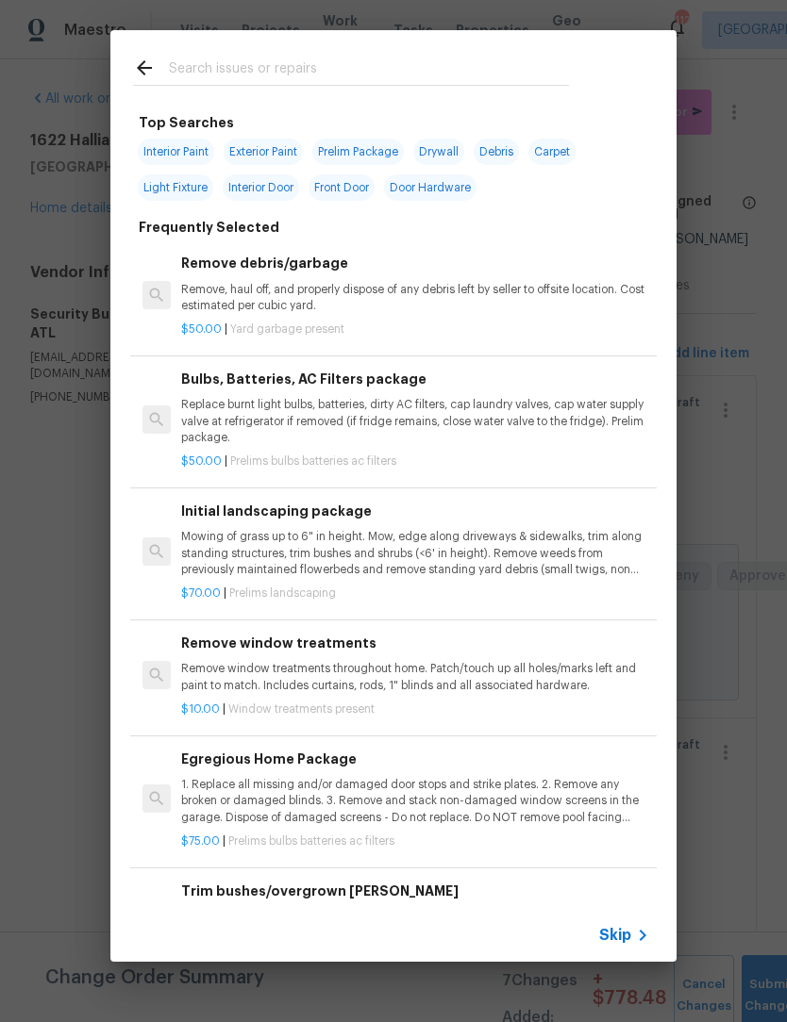
click at [273, 62] on input "text" at bounding box center [369, 71] width 400 height 28
type input "Drywall"
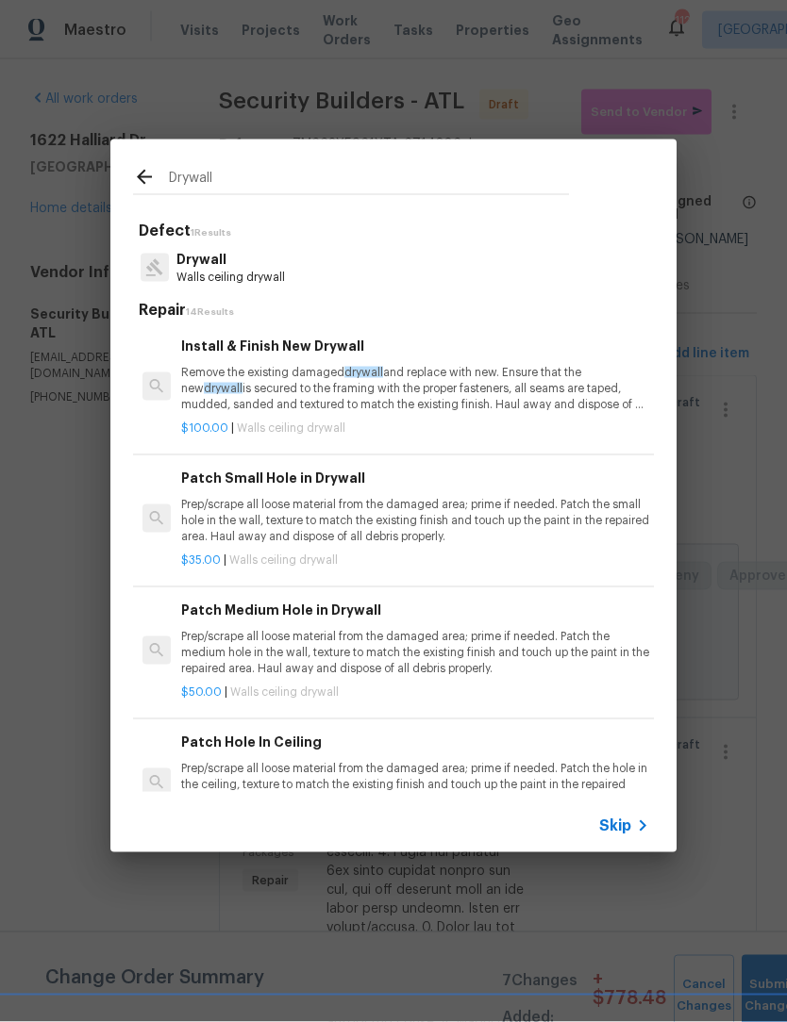
click at [210, 270] on p "Walls ceiling drywall" at bounding box center [230, 278] width 108 height 16
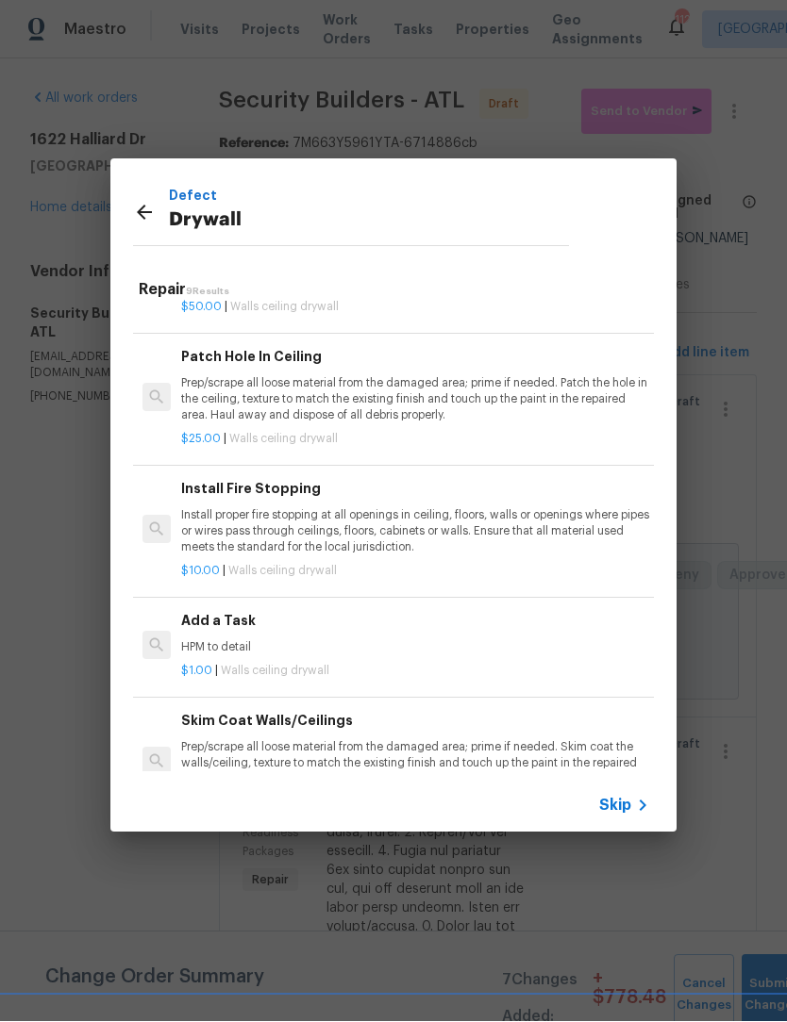
scroll to position [365, 0]
click at [246, 625] on h6 "Add a Task" at bounding box center [415, 621] width 468 height 21
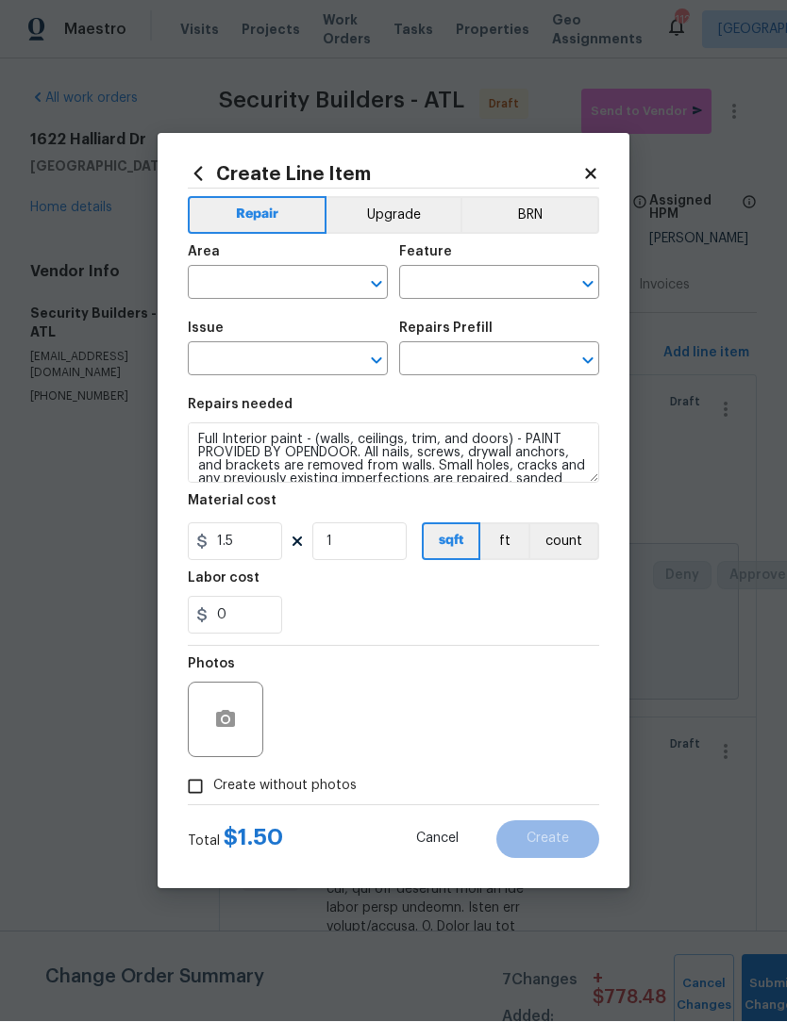
type input "Walls and Ceiling"
type input "Drywall"
type input "Add a Task $1.00"
type textarea "HPM to detail"
type input "1"
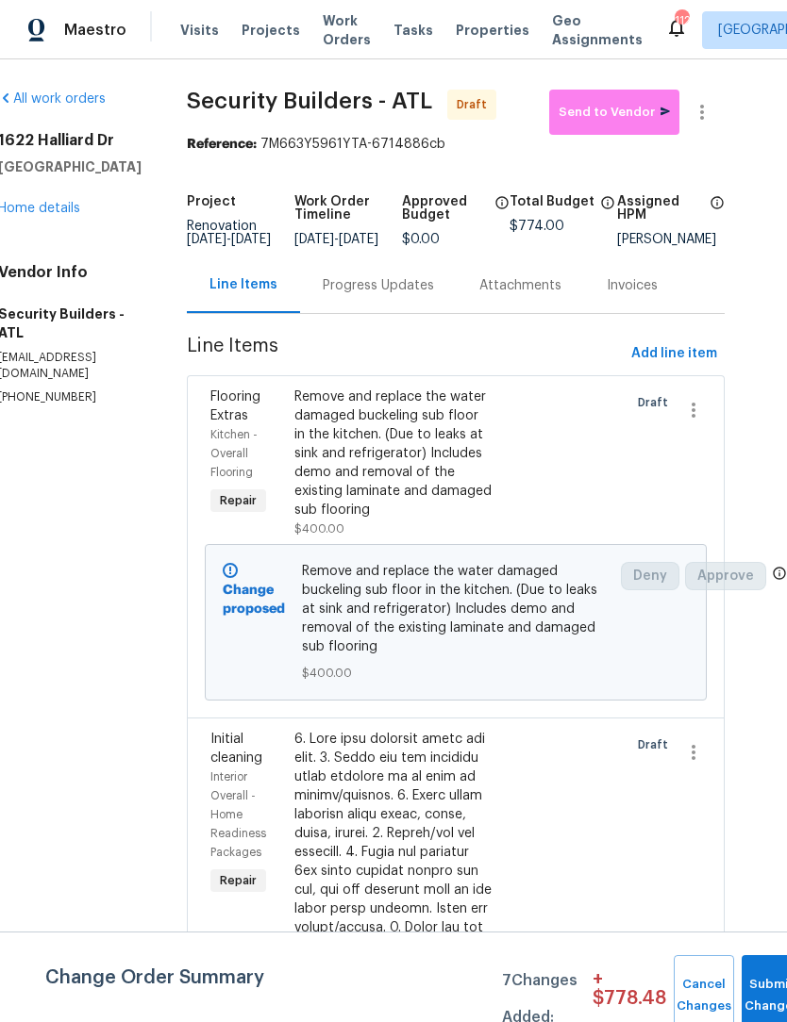
scroll to position [0, 33]
click at [685, 365] on span "Add line item" at bounding box center [674, 354] width 86 height 24
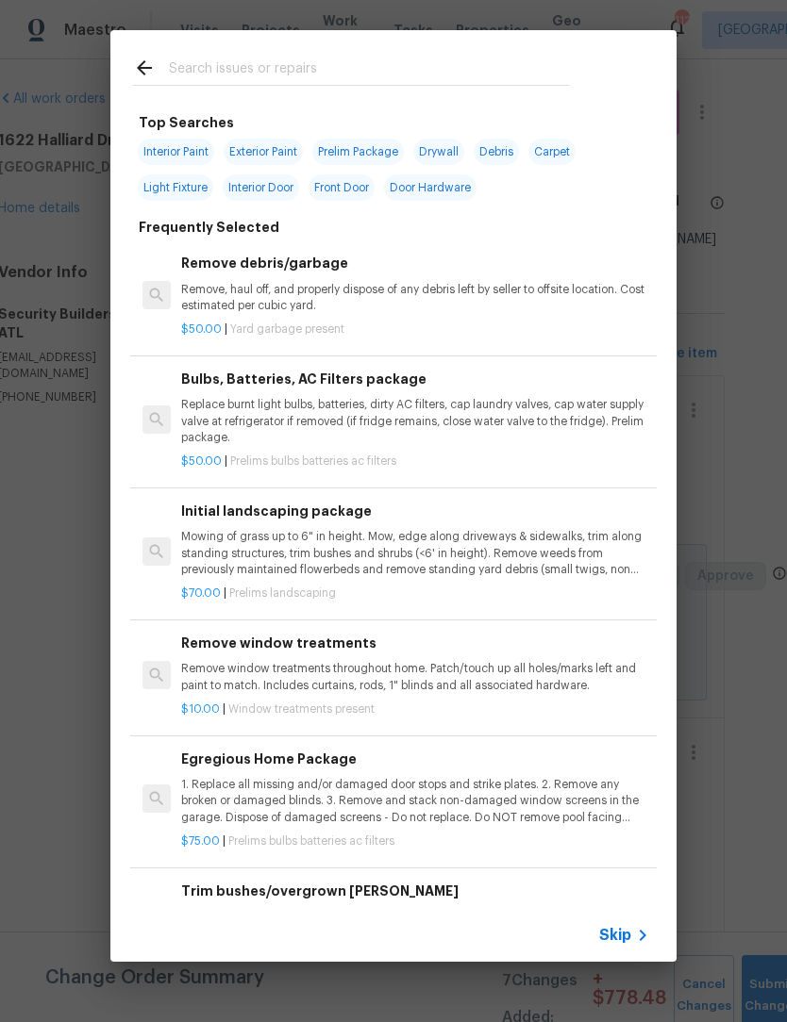
click at [273, 68] on input "text" at bounding box center [369, 71] width 400 height 28
type input "Drywall"
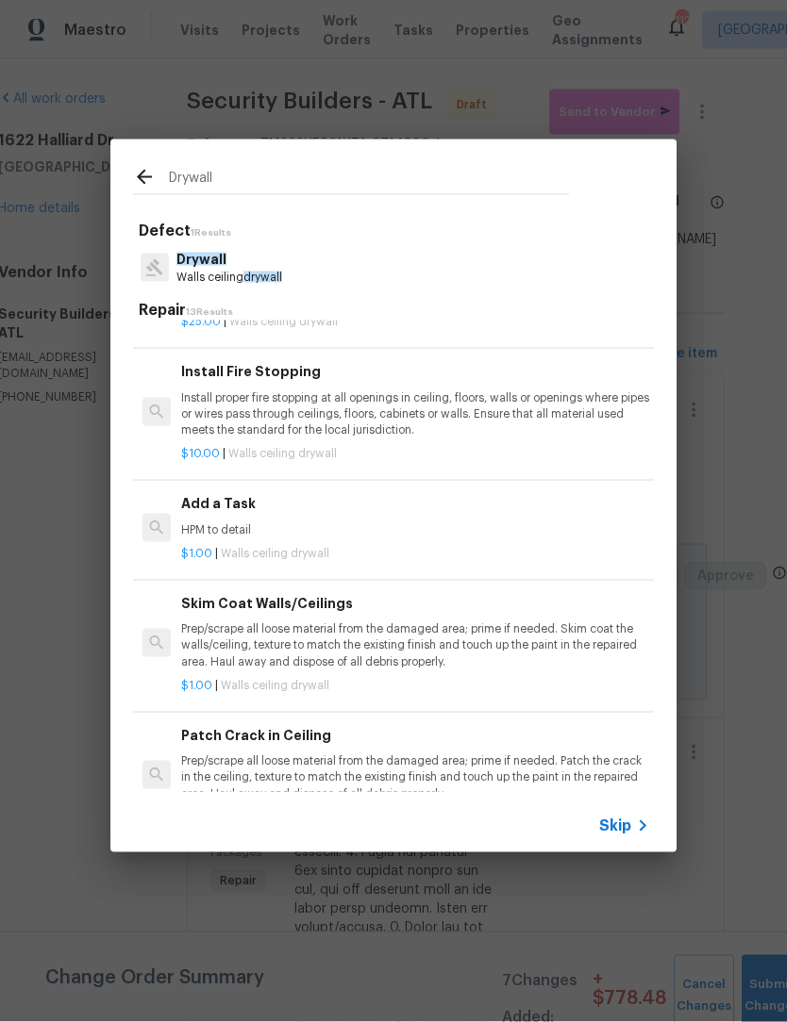
scroll to position [534, 0]
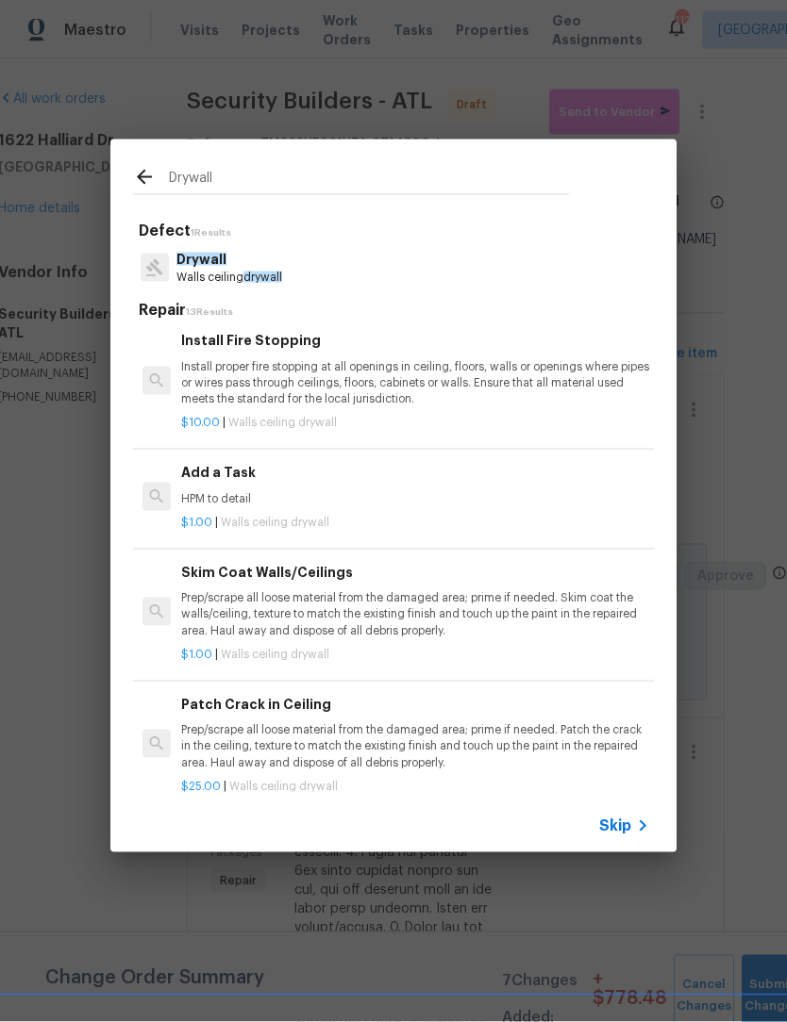
click at [226, 491] on p "HPM to detail" at bounding box center [415, 499] width 468 height 16
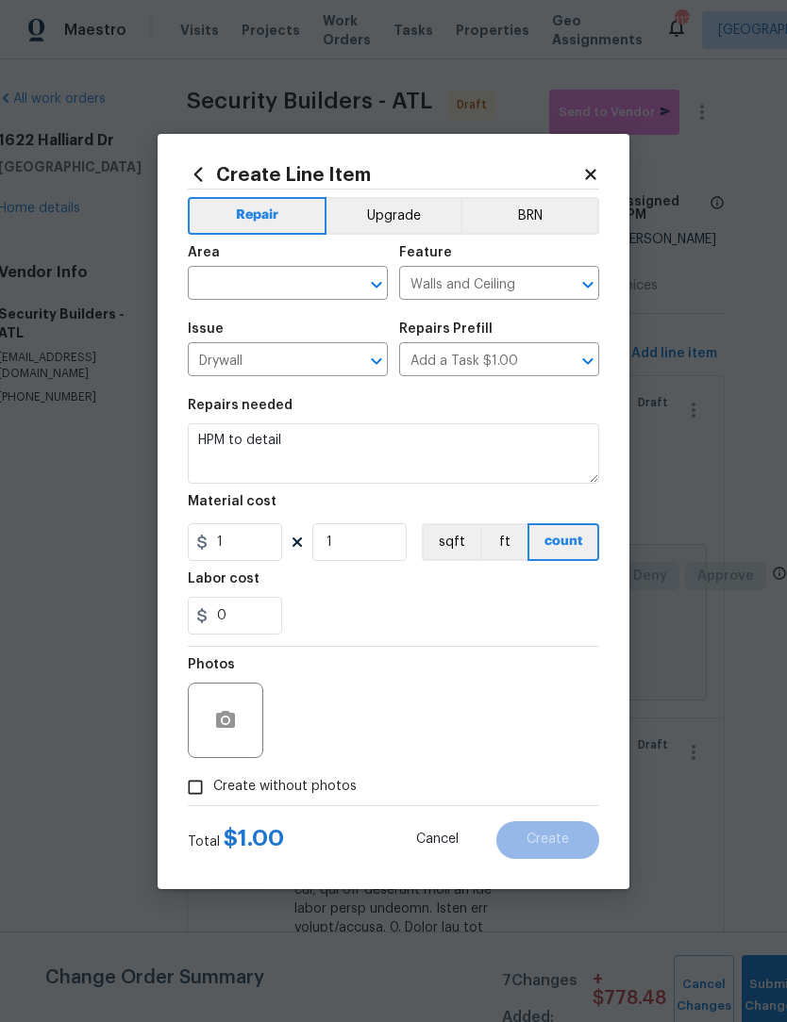
click at [372, 287] on icon "Open" at bounding box center [376, 285] width 23 height 23
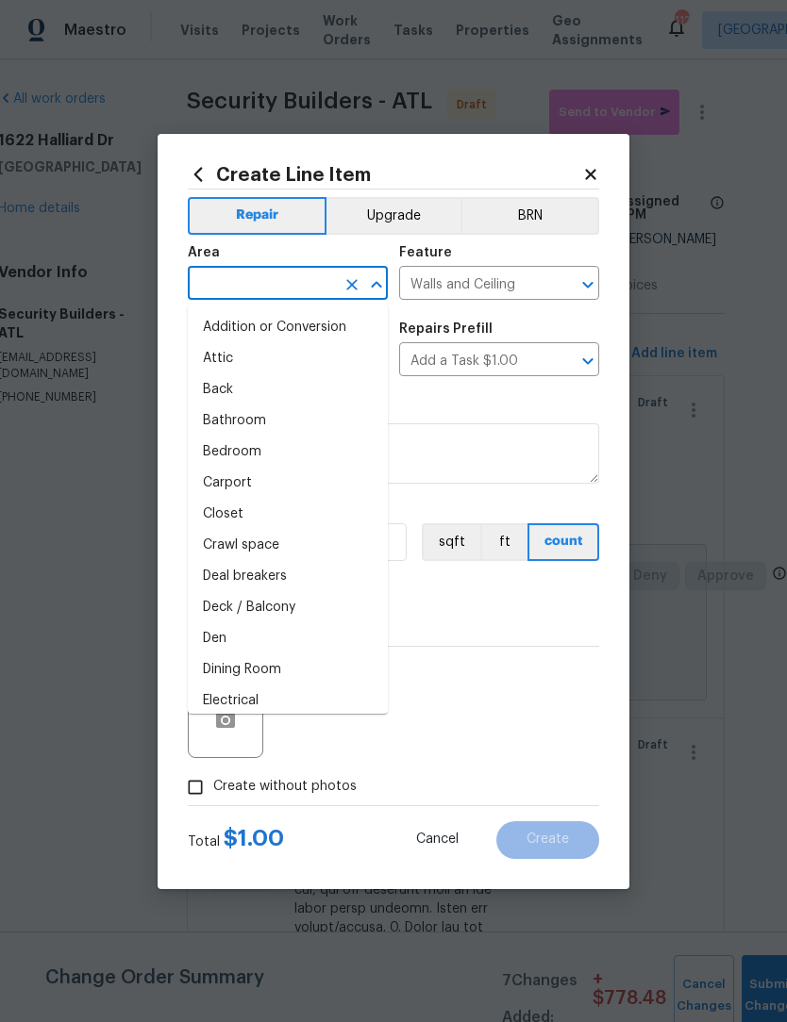
scroll to position [0, 0]
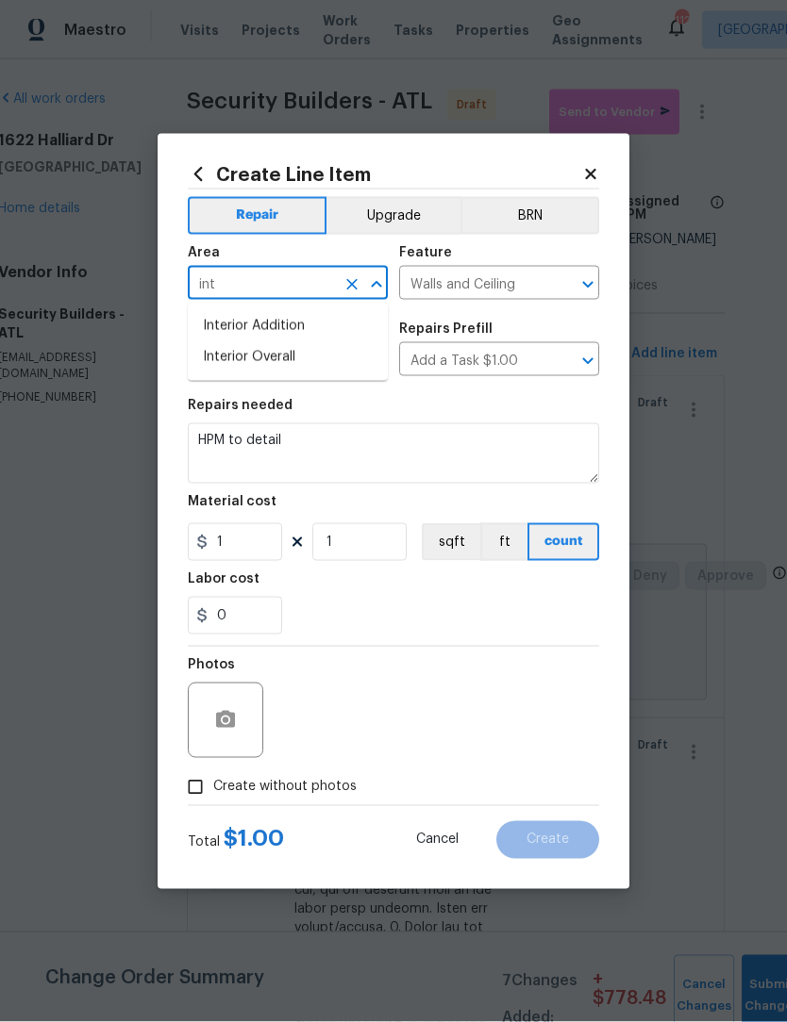
click at [312, 354] on li "Interior Overall" at bounding box center [288, 357] width 200 height 31
type input "Interior Overall"
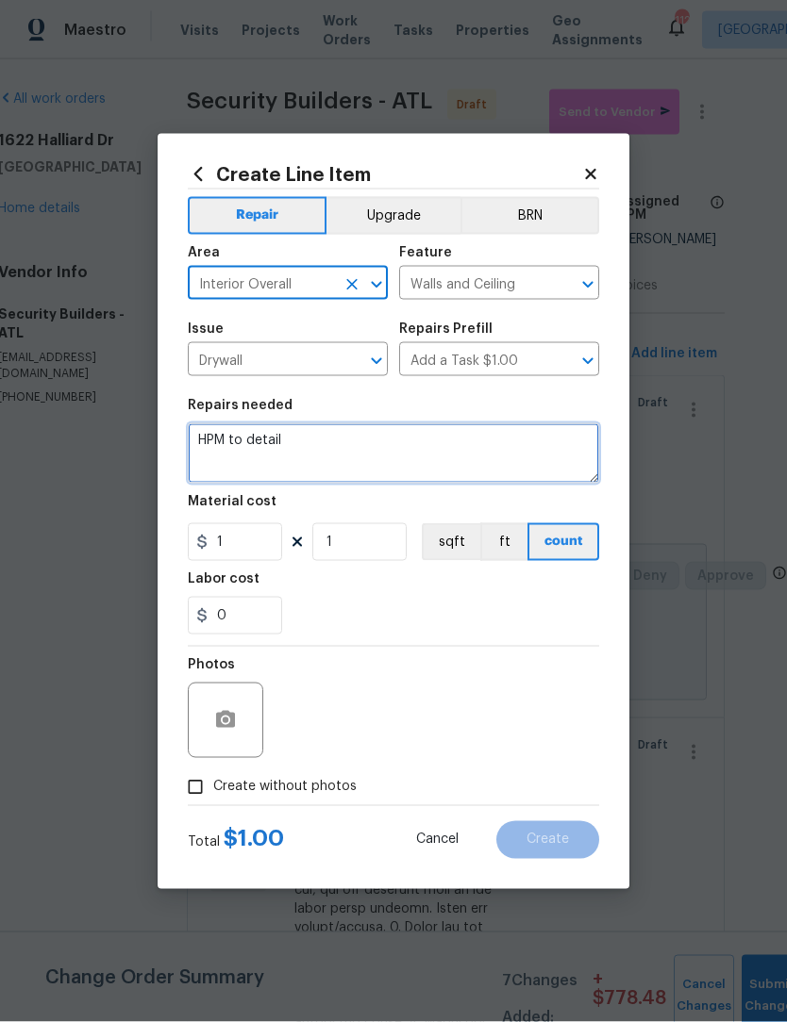
click at [340, 438] on textarea "HPM to detail" at bounding box center [393, 453] width 411 height 60
type textarea "H"
type textarea "Into"
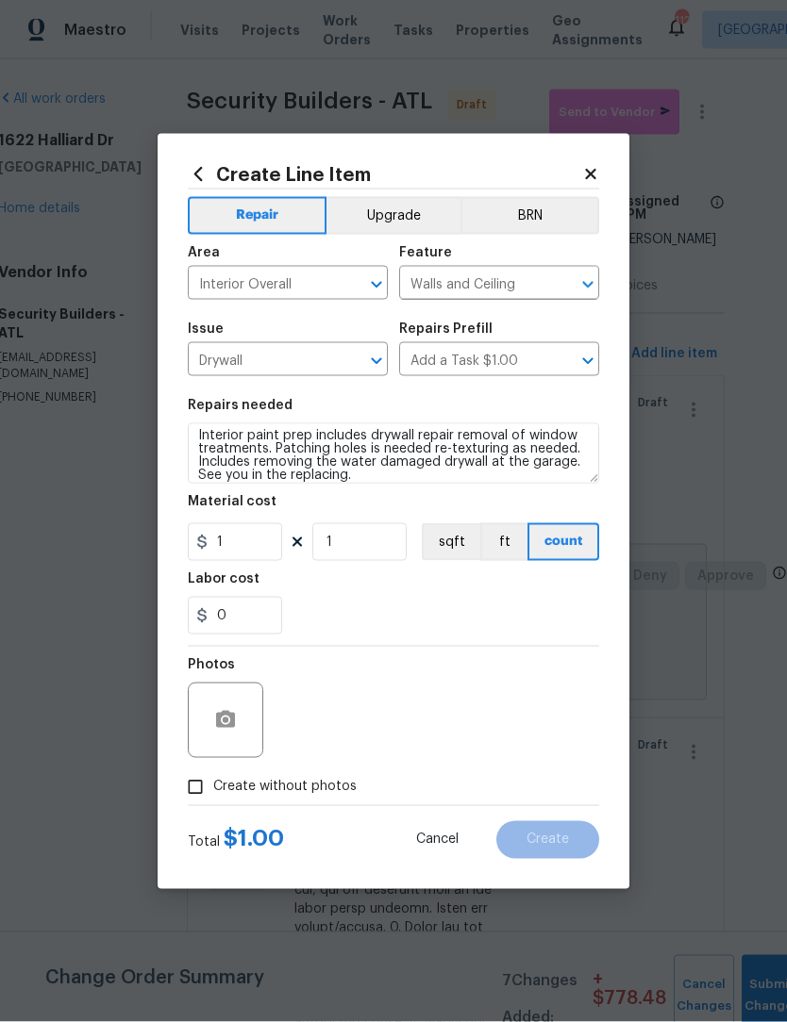
scroll to position [1, 0]
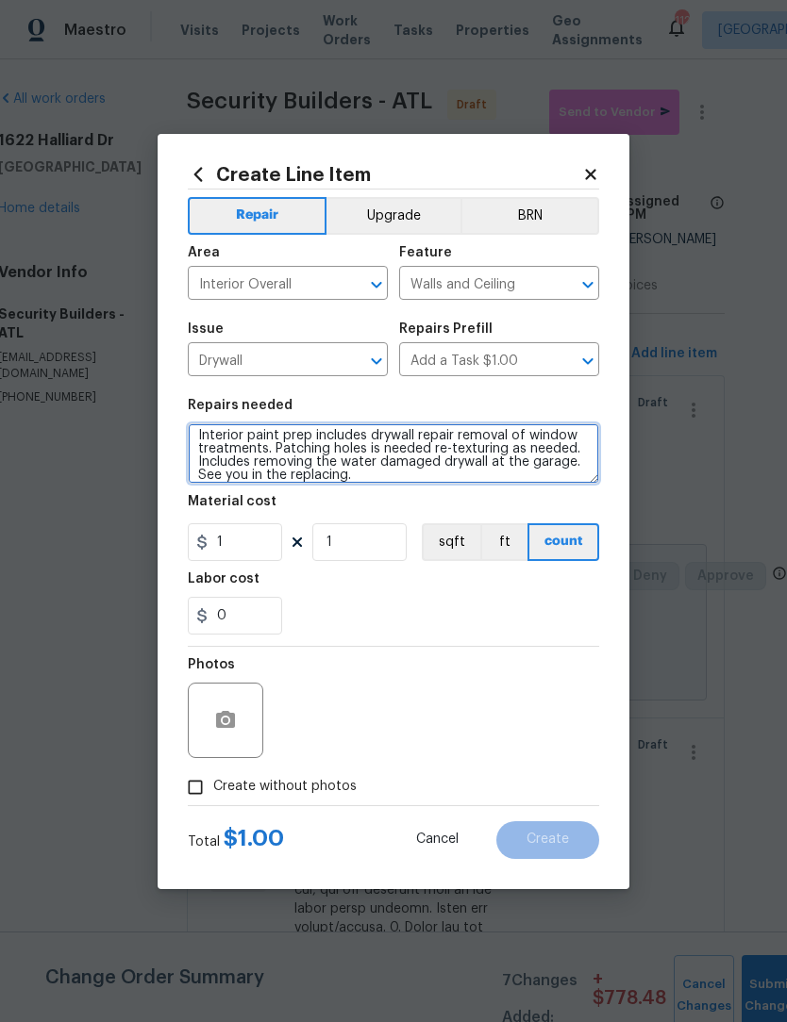
type textarea "Interior paint prep includes drywall repair removal of window treatments. Patch…"
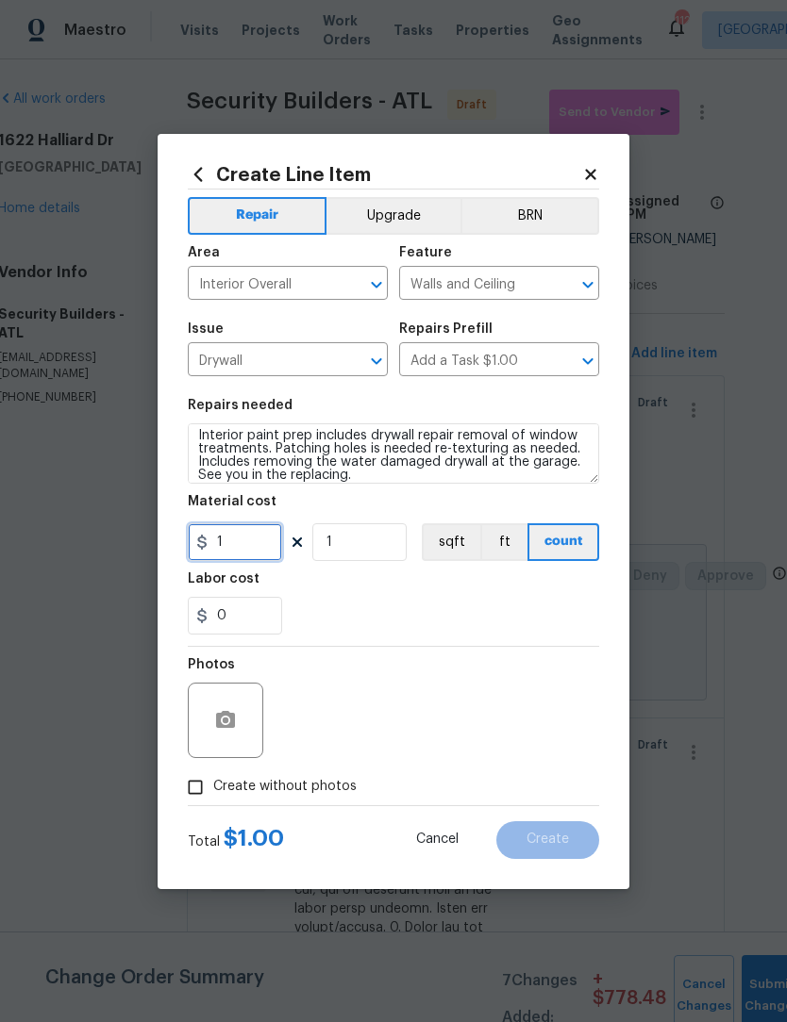
click at [257, 544] on input "1" at bounding box center [235, 542] width 94 height 38
type input "400"
click at [192, 800] on input "Create without photos" at bounding box center [195, 788] width 36 height 36
checkbox input "true"
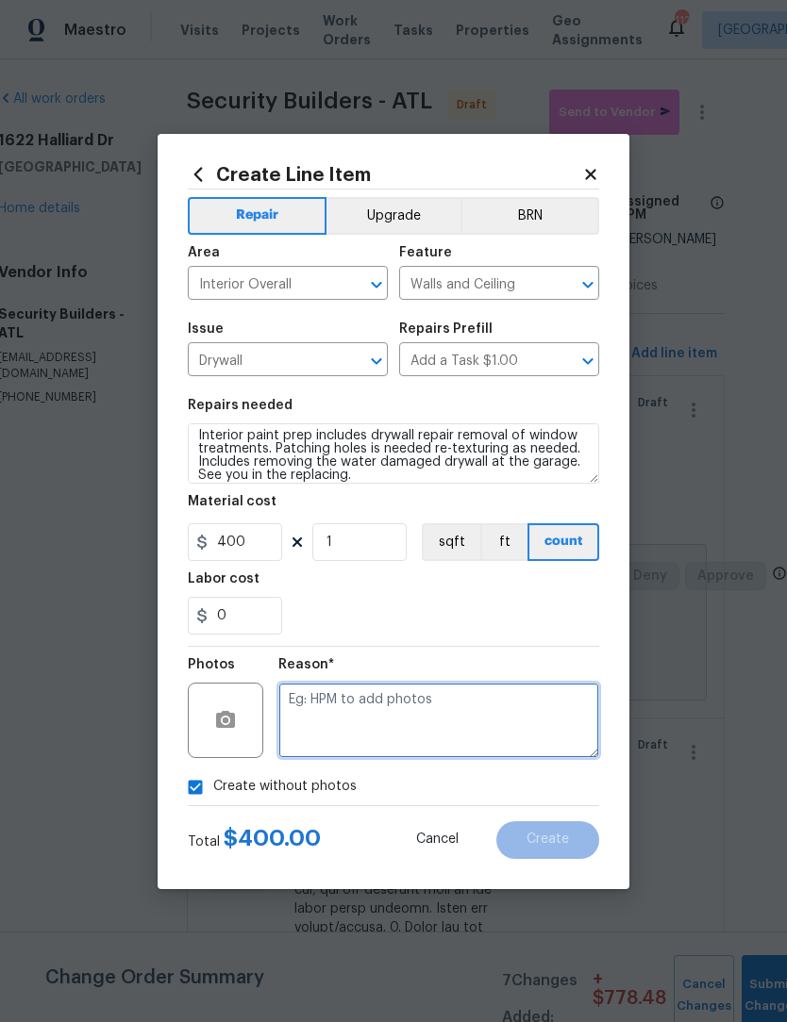
click at [440, 714] on textarea at bounding box center [438, 720] width 321 height 75
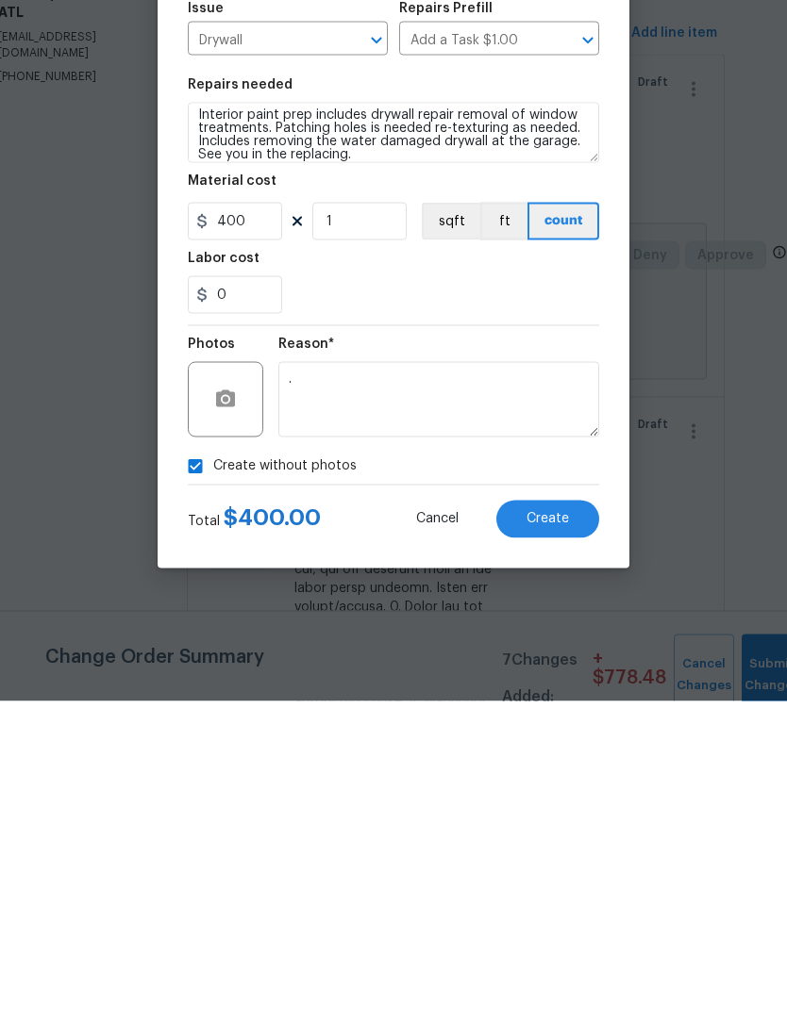
scroll to position [62, 0]
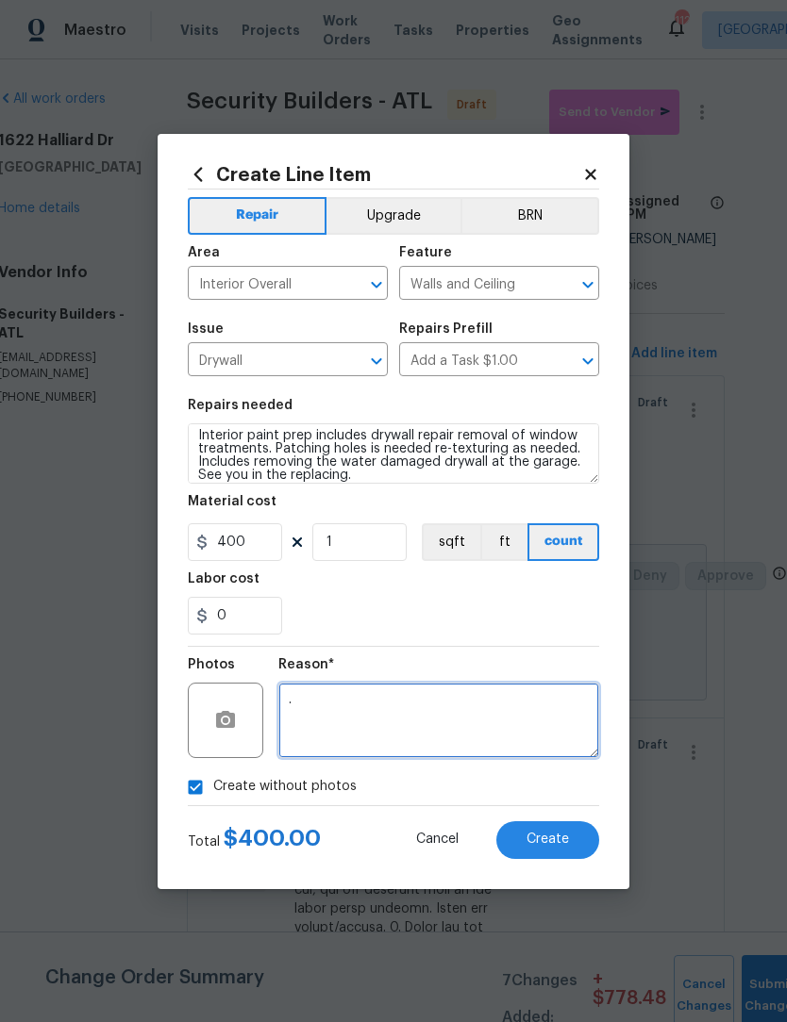
type textarea "."
click at [573, 839] on button "Create" at bounding box center [547, 841] width 103 height 38
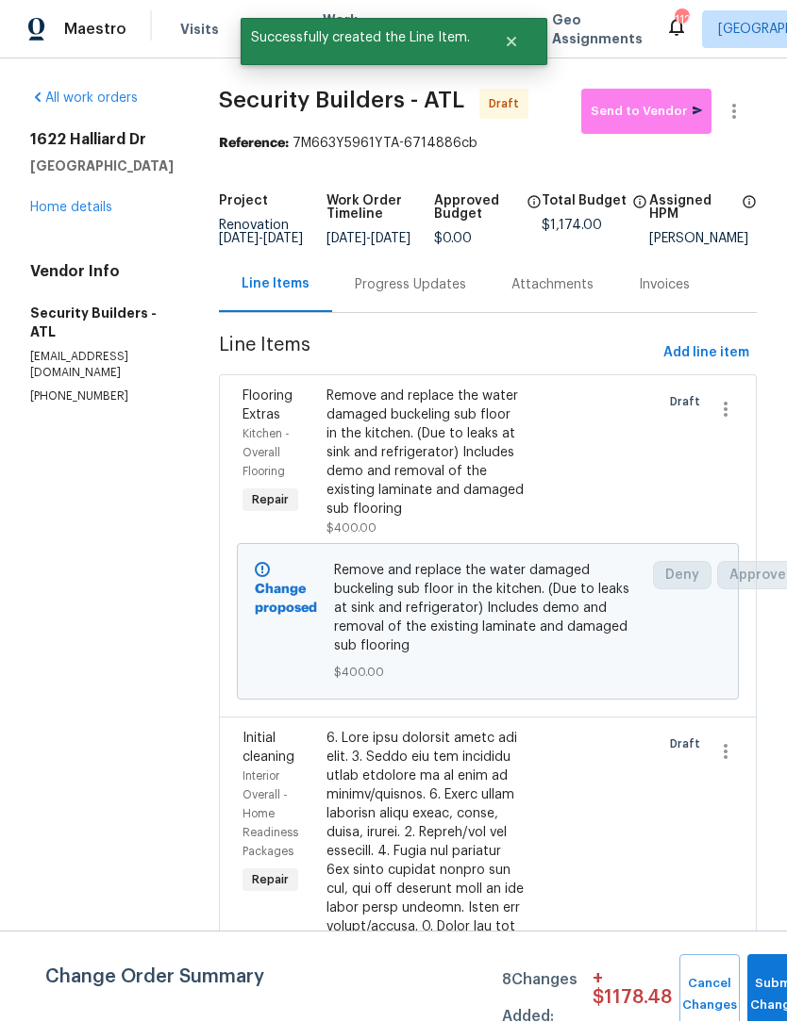
scroll to position [1, 0]
